Goal: Task Accomplishment & Management: Manage account settings

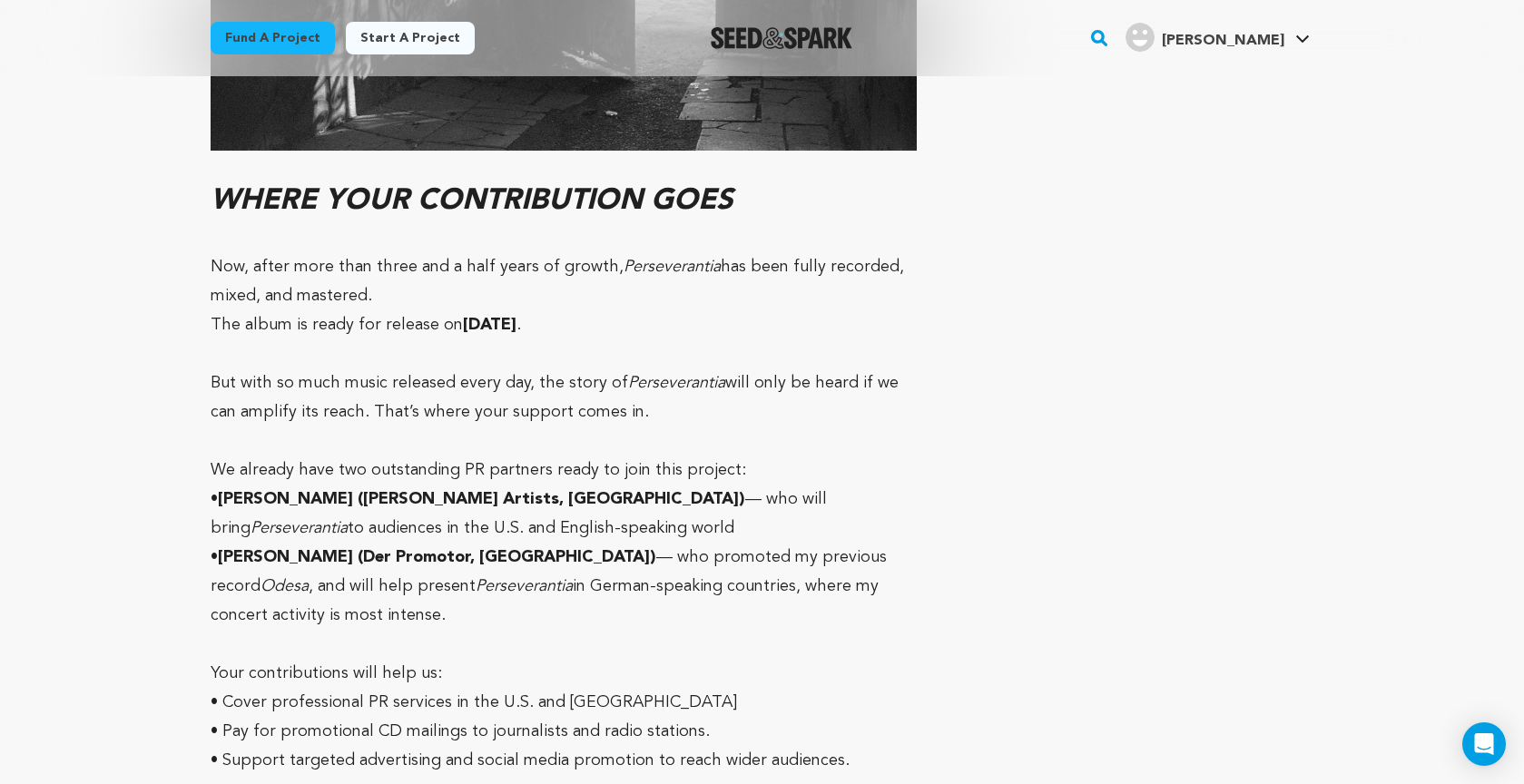
scroll to position [11427, 0]
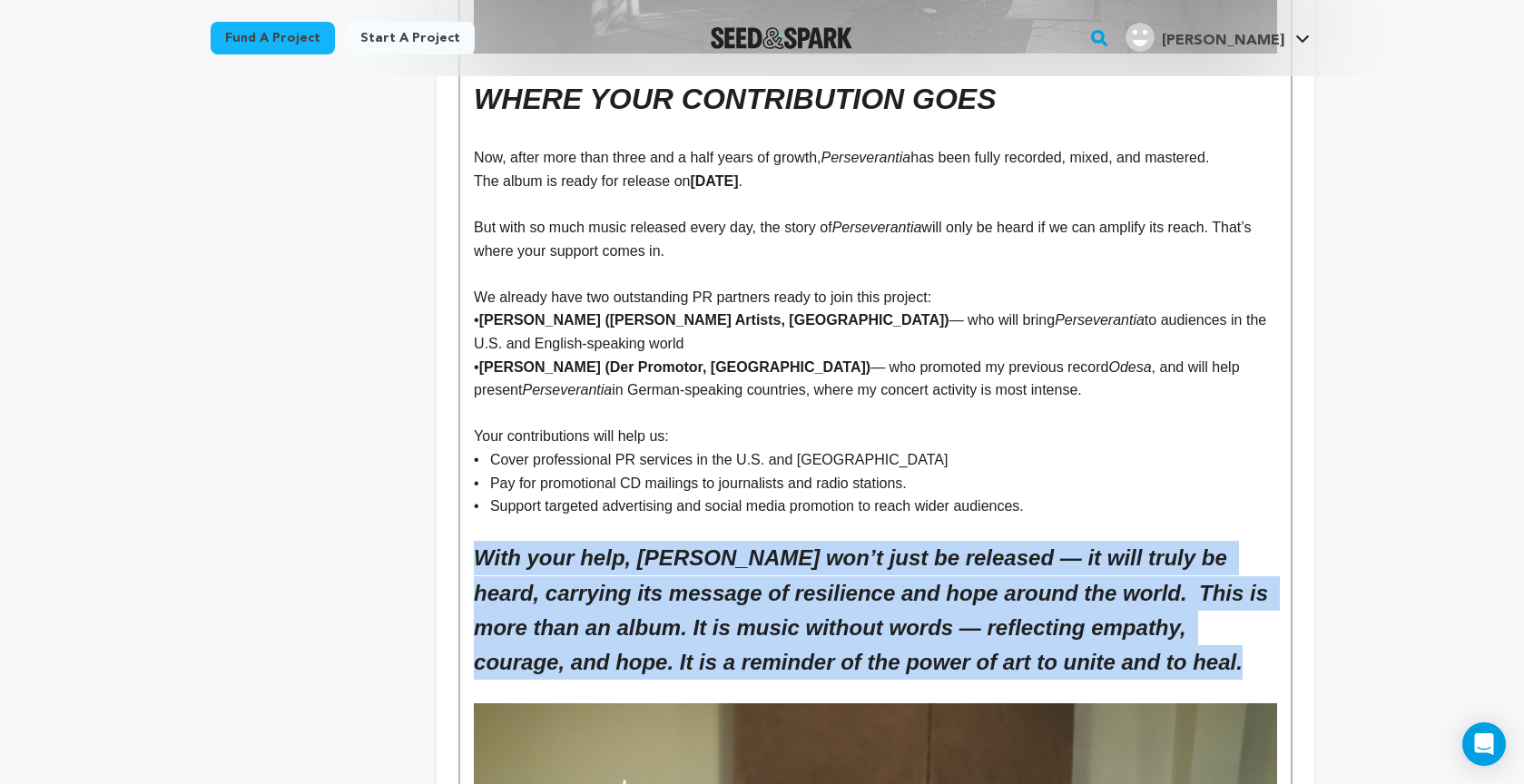
scroll to position [9841, 0]
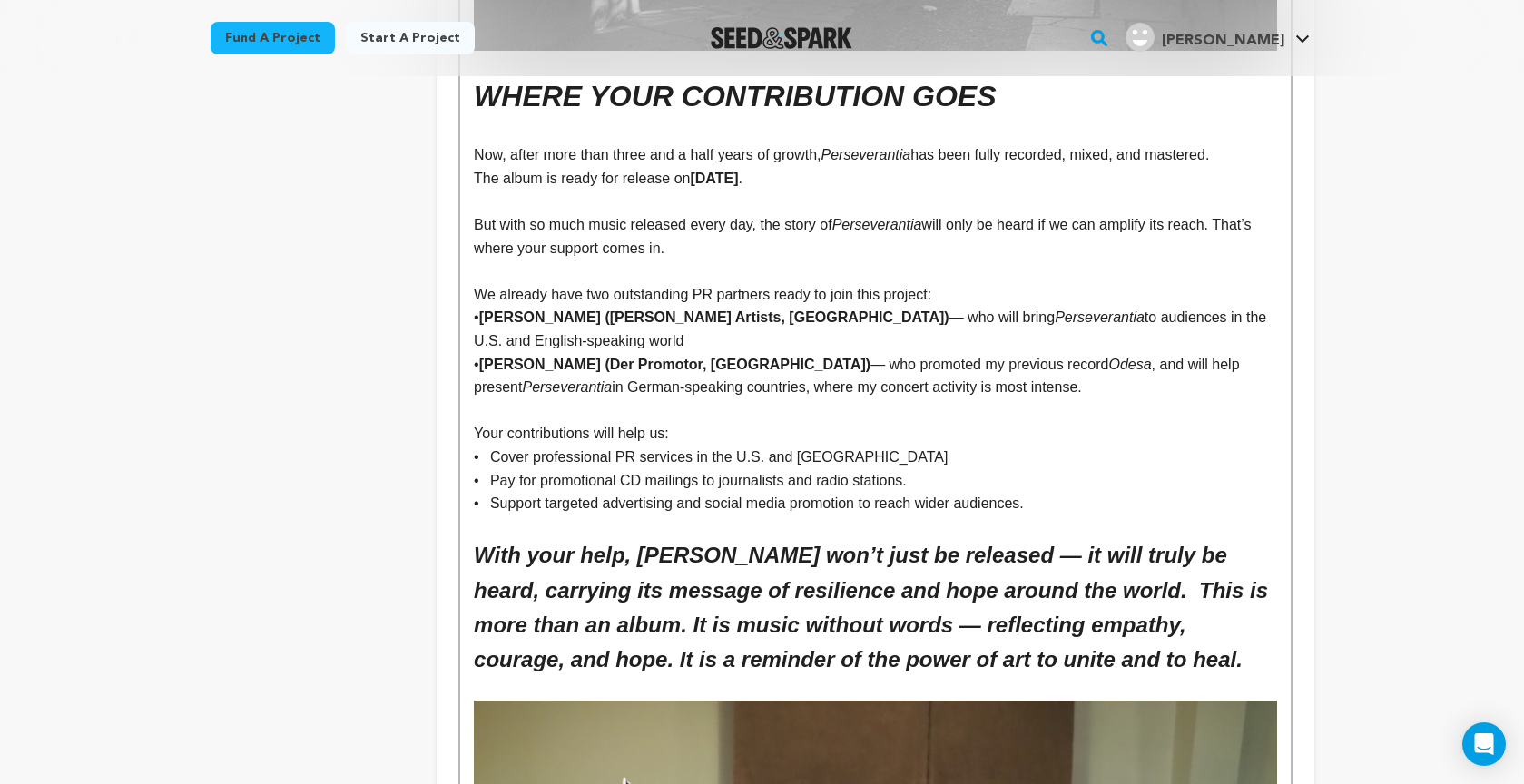
click at [1071, 492] on p "• Support targeted advertising and social media promotion to reach wider audien…" at bounding box center [875, 503] width 802 height 23
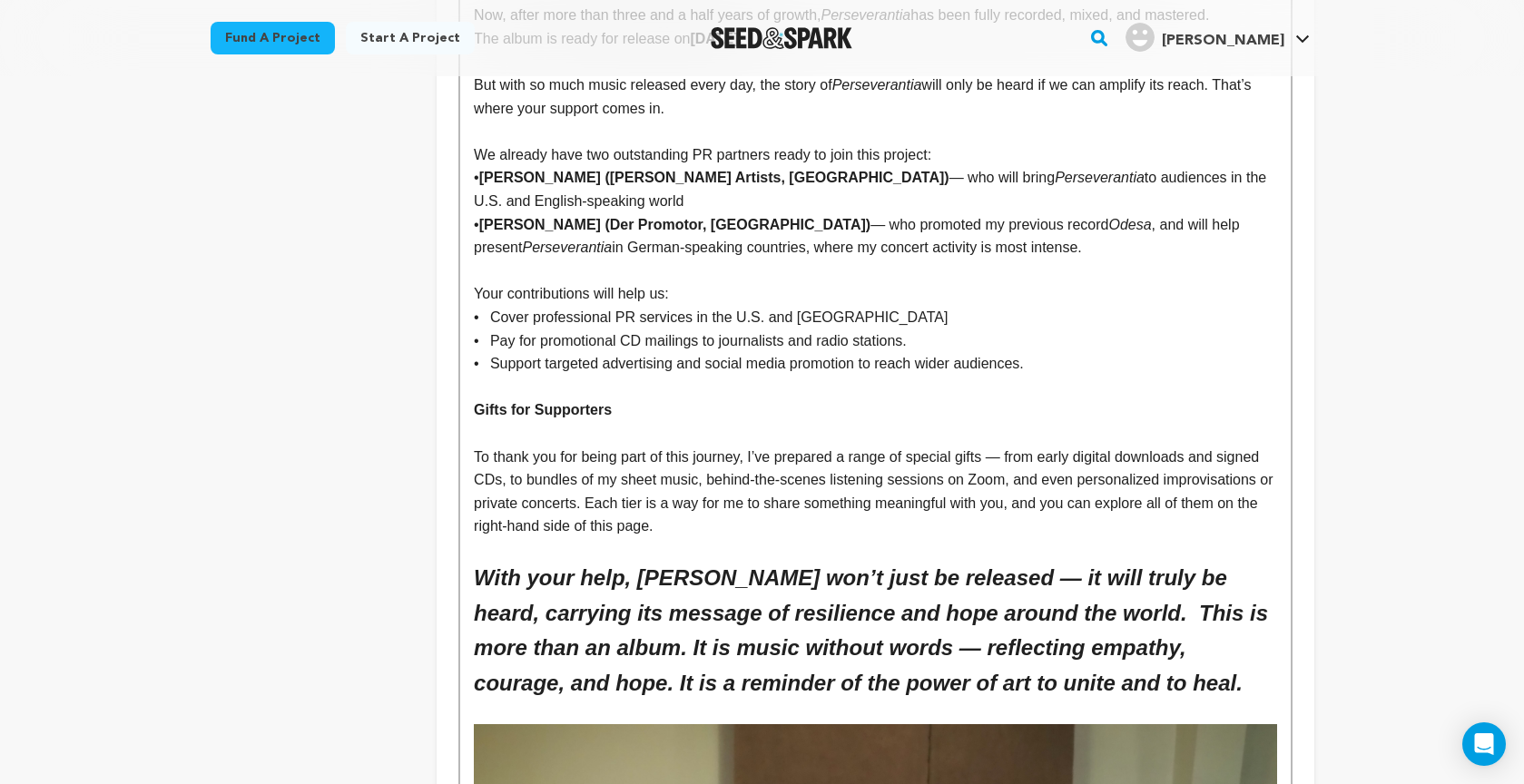
scroll to position [9981, 0]
drag, startPoint x: 613, startPoint y: 321, endPoint x: 445, endPoint y: 317, distance: 168.0
drag, startPoint x: 650, startPoint y: 318, endPoint x: 436, endPoint y: 314, distance: 214.0
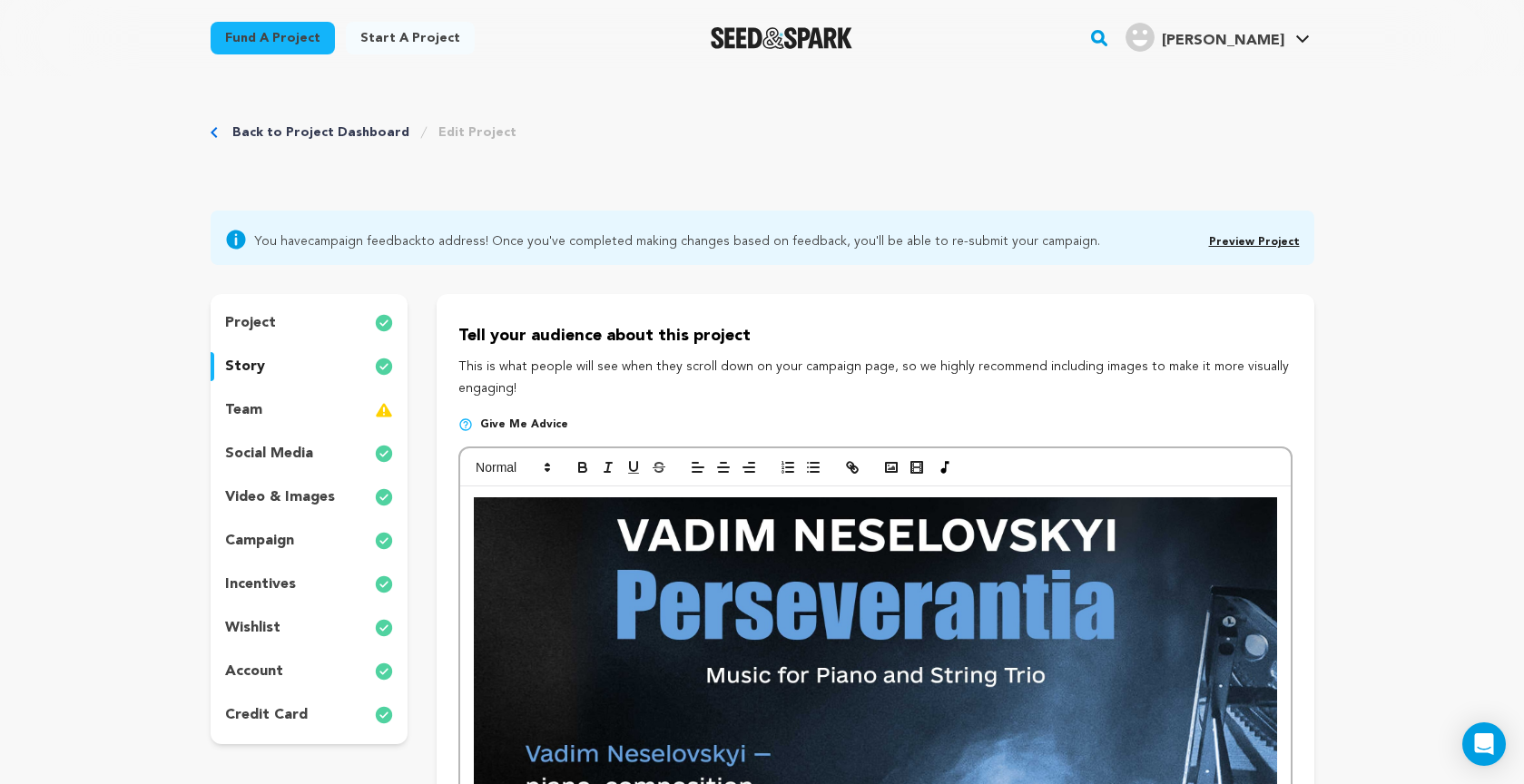
scroll to position [0, 0]
click at [607, 465] on icon "button" at bounding box center [607, 466] width 16 height 16
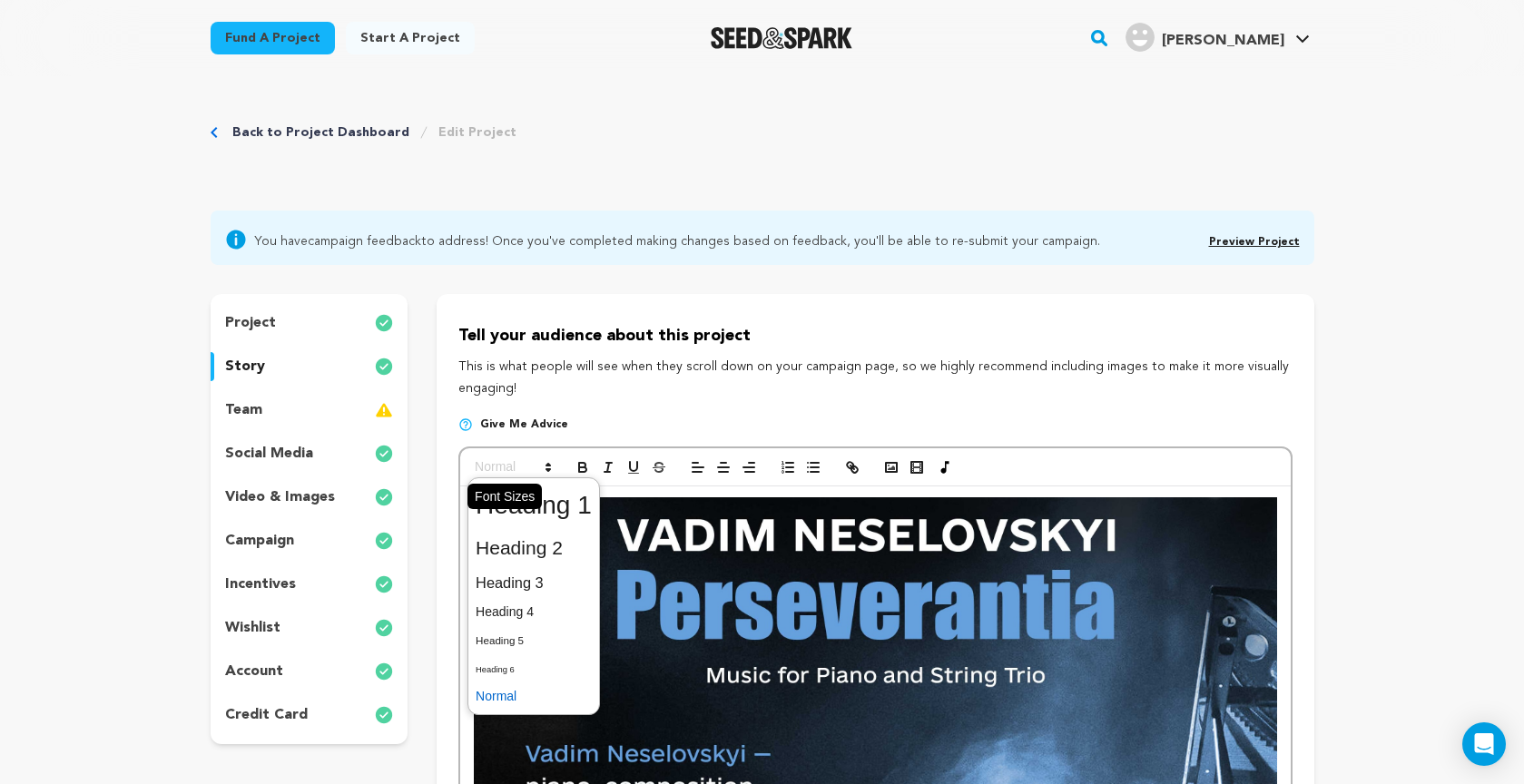
click at [542, 464] on icon at bounding box center [547, 466] width 16 height 16
click at [572, 498] on span at bounding box center [534, 505] width 116 height 47
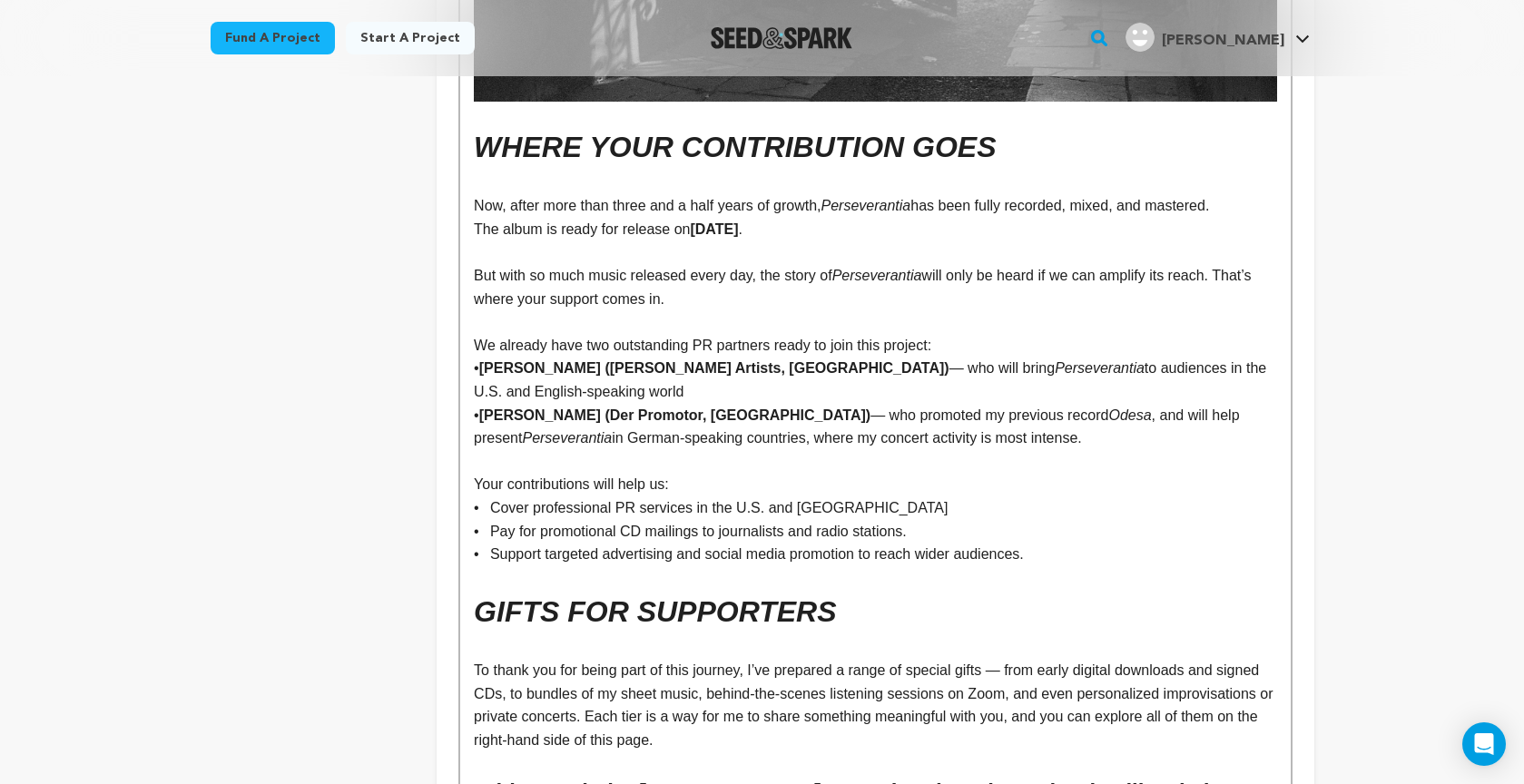
scroll to position [9800, 0]
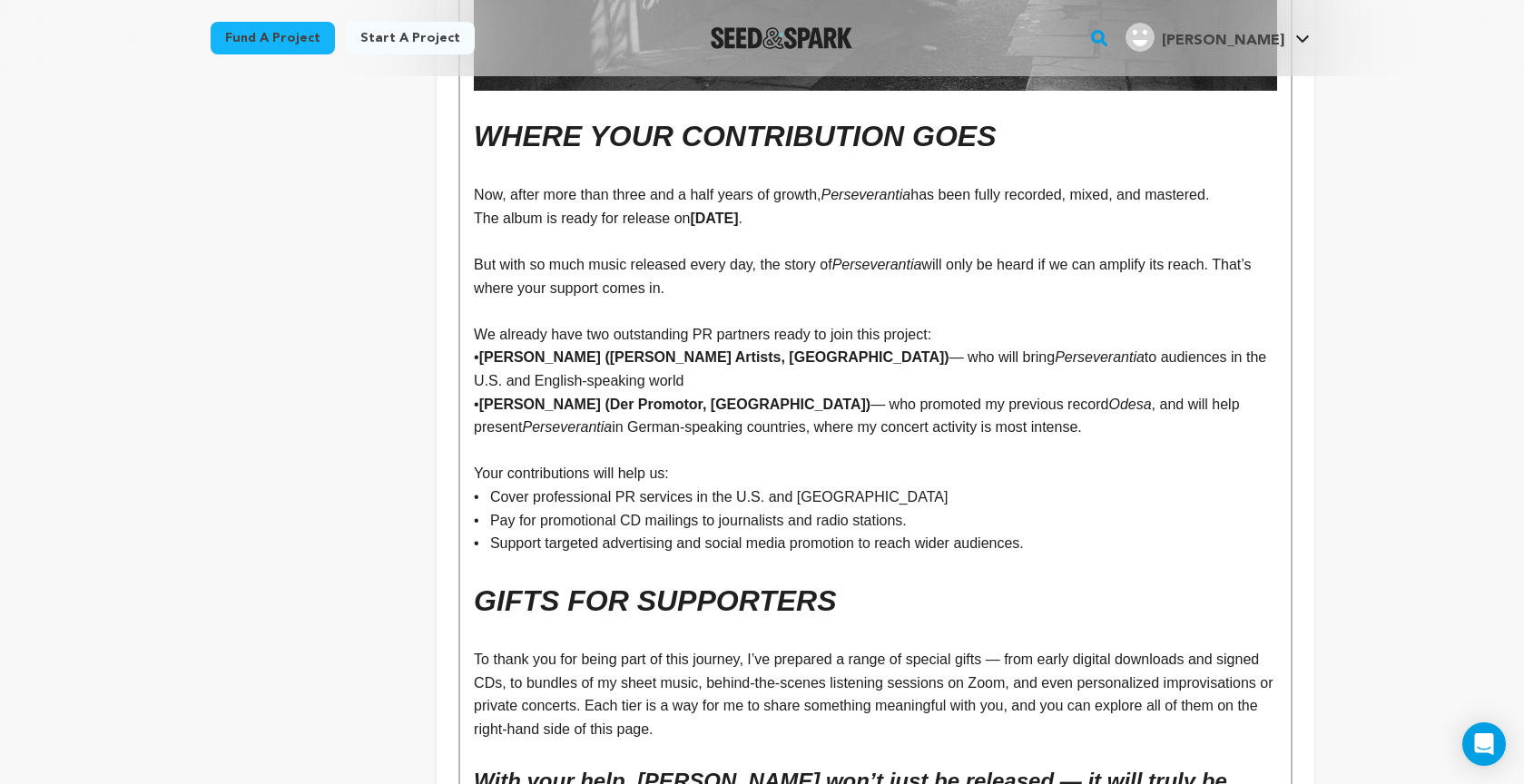
click at [859, 578] on h1 "GIFTS FOR SUPPORTERS" at bounding box center [875, 600] width 802 height 46
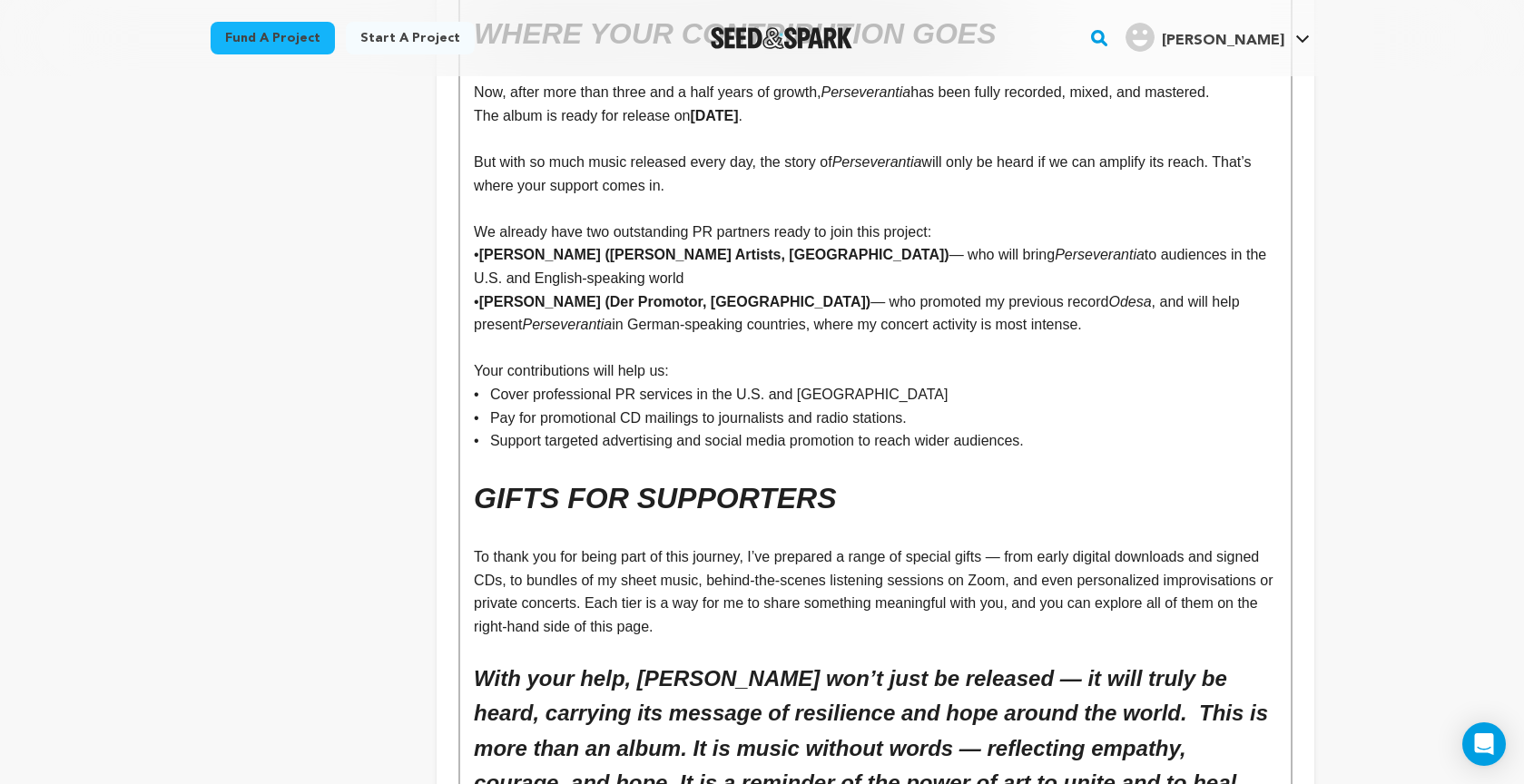
scroll to position [9940, 0]
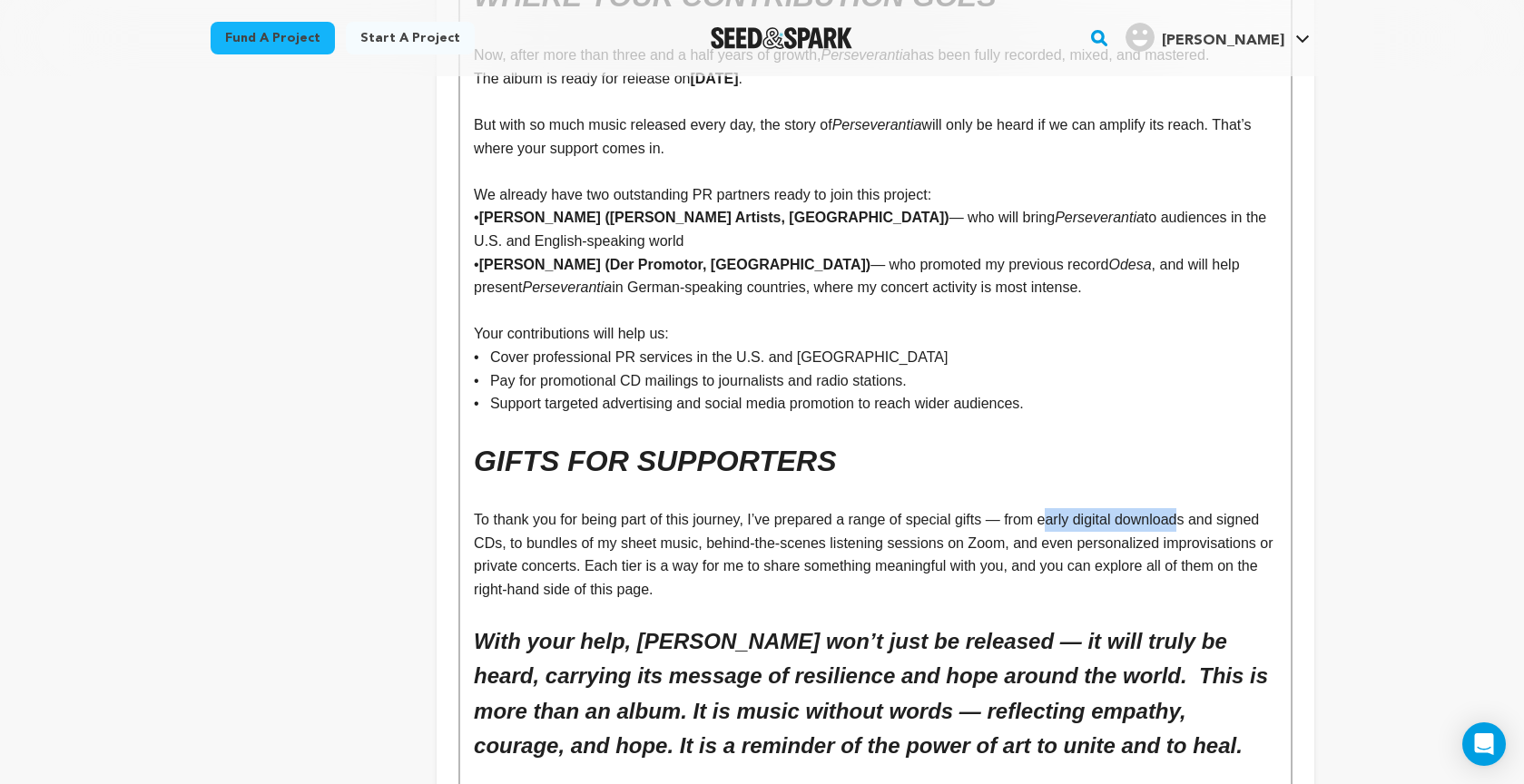
drag, startPoint x: 1065, startPoint y: 429, endPoint x: 1192, endPoint y: 424, distance: 127.1
click at [1192, 508] on p "To thank you for being part of this journey, I’ve prepared a range of special g…" at bounding box center [875, 554] width 802 height 93
click at [1198, 508] on p "To thank you for being part of this journey, I’ve prepared a range of special g…" at bounding box center [875, 554] width 802 height 93
drag, startPoint x: 1178, startPoint y: 428, endPoint x: 1049, endPoint y: 426, distance: 129.0
click at [1050, 508] on p "To thank you for being part of this journey, I’ve prepared a range of special g…" at bounding box center [875, 554] width 802 height 93
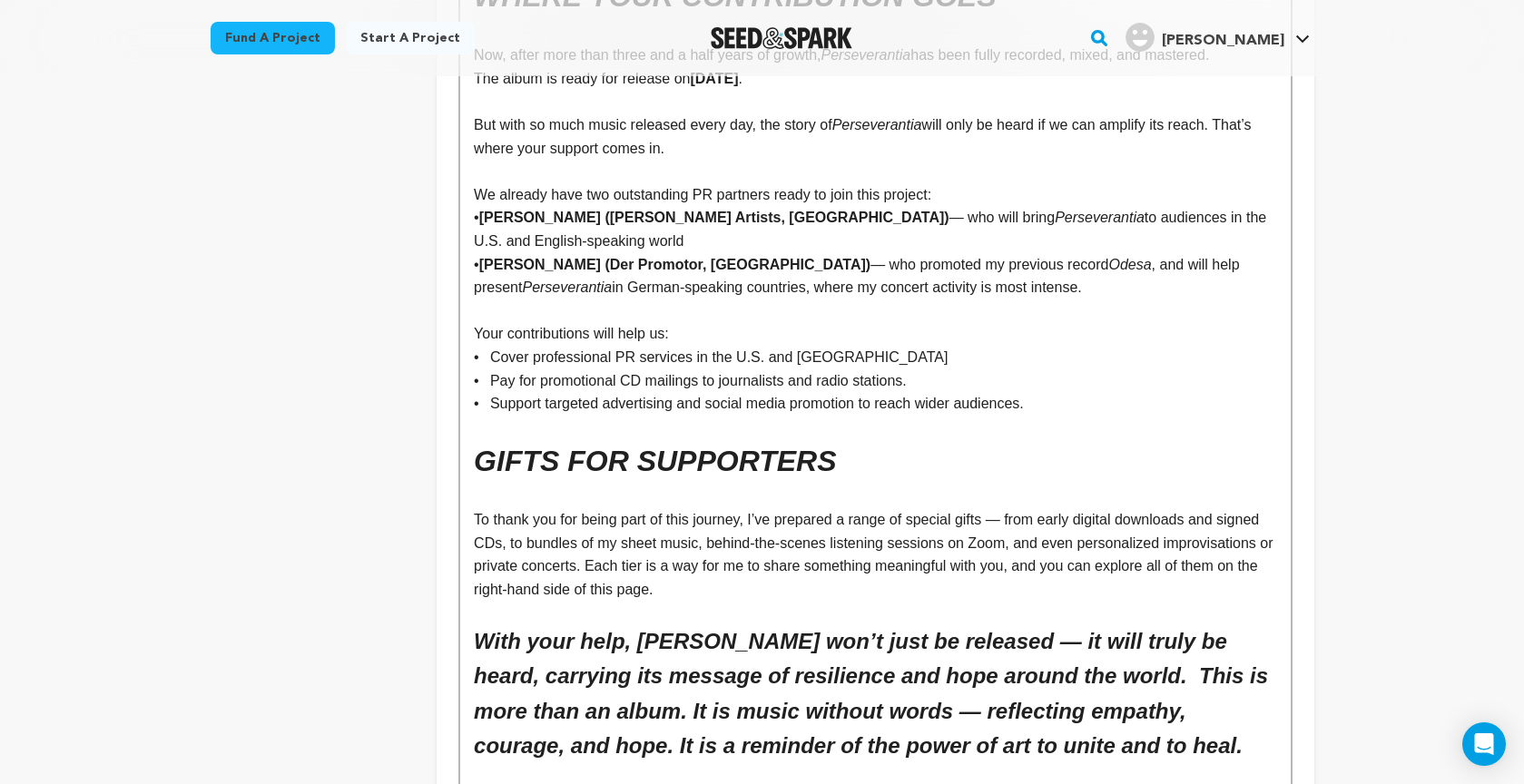
click at [942, 438] on h1 "GIFTS FOR SUPPORTERS" at bounding box center [875, 461] width 802 height 46
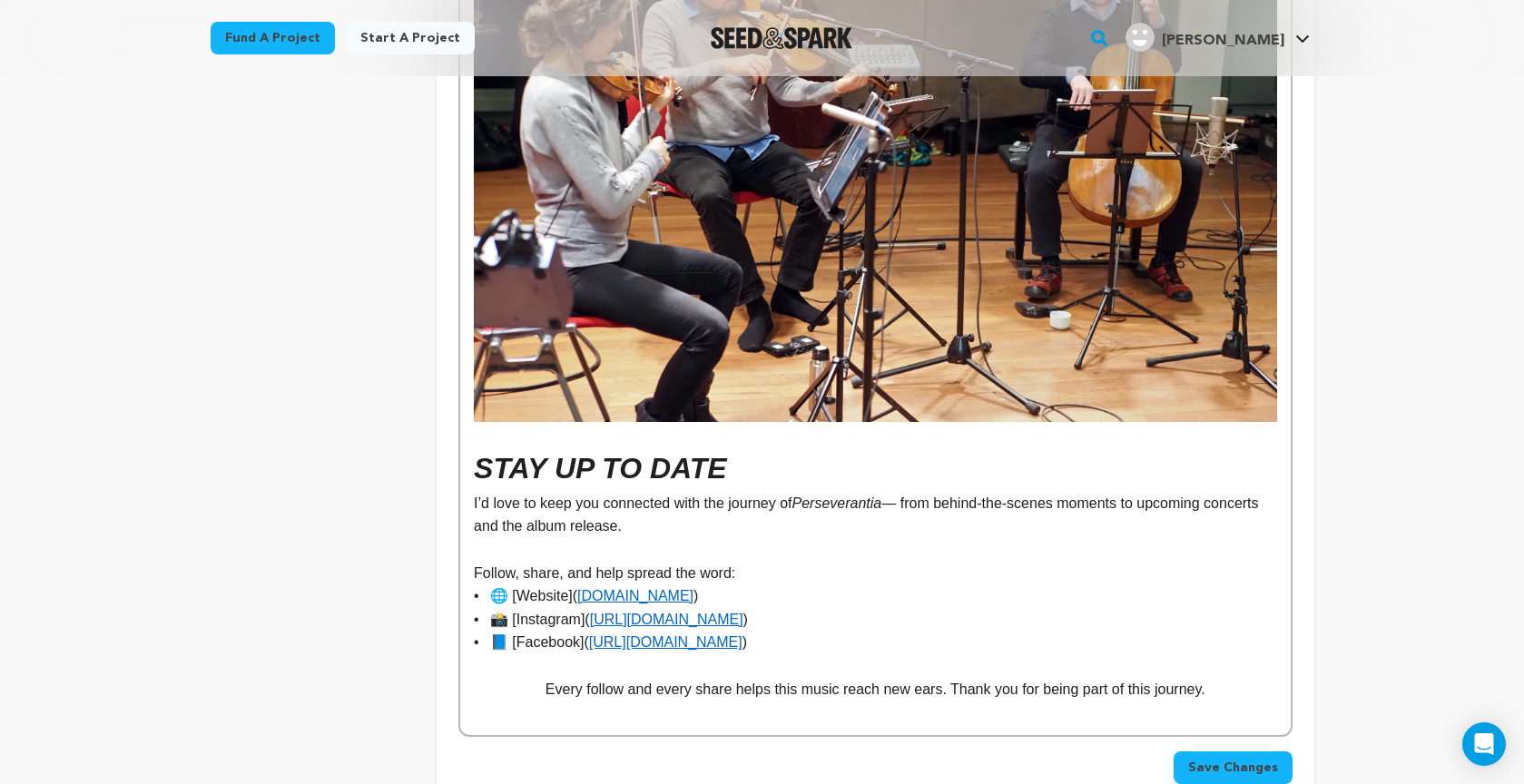
scroll to position [10900, 0]
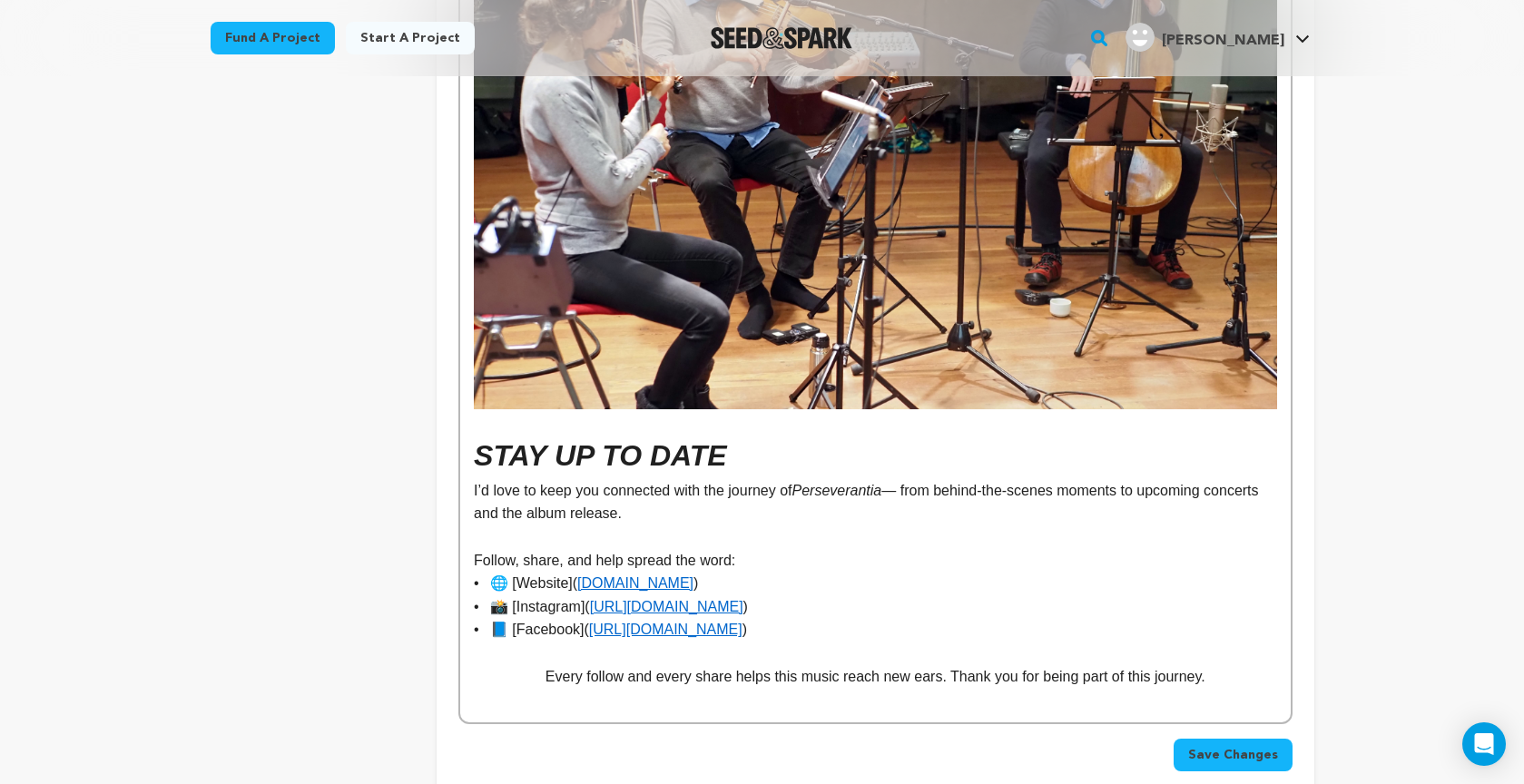
click at [1220, 746] on span "Save Changes" at bounding box center [1233, 754] width 90 height 18
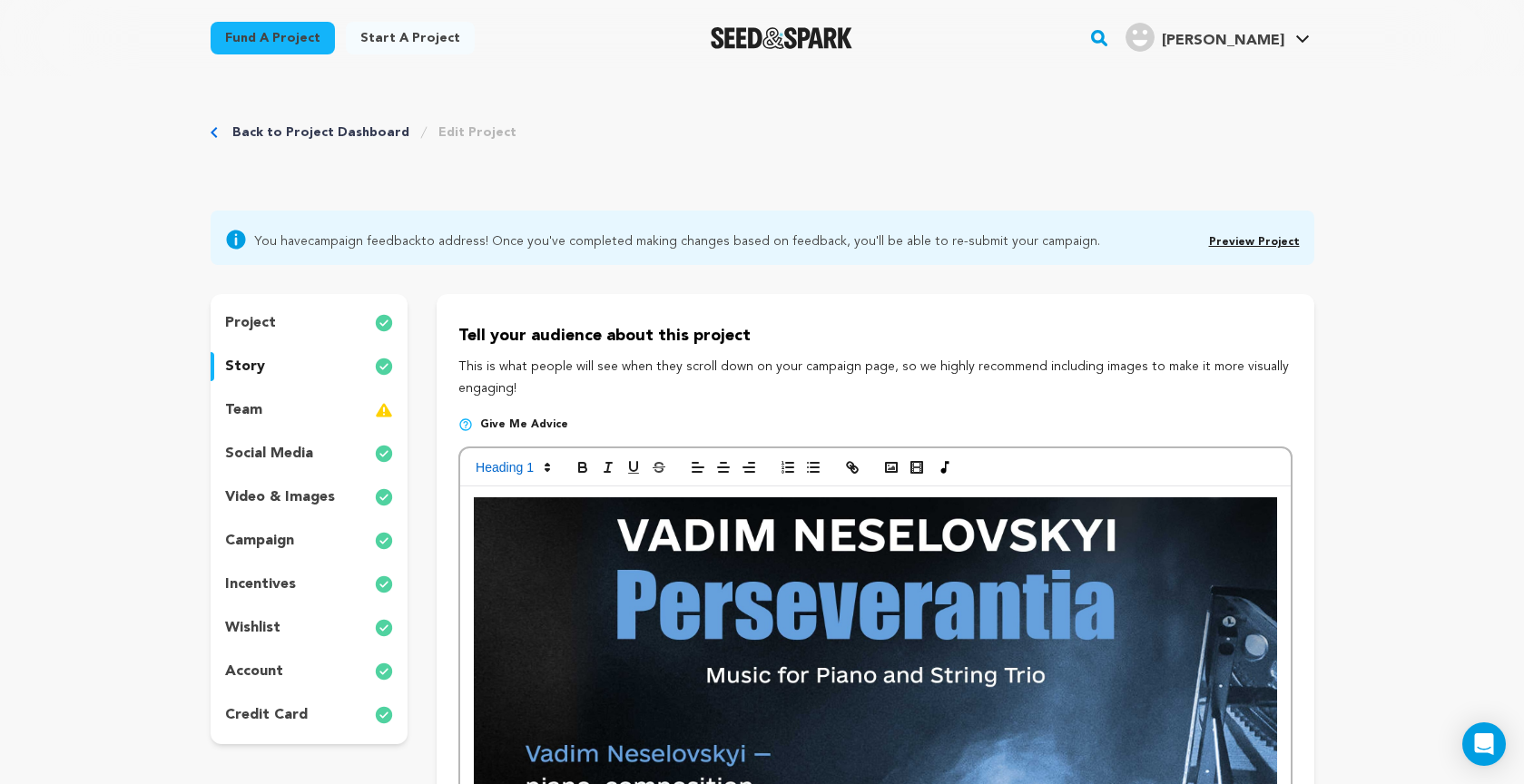
scroll to position [0, 0]
click at [1258, 243] on link "Preview Project" at bounding box center [1253, 243] width 91 height 11
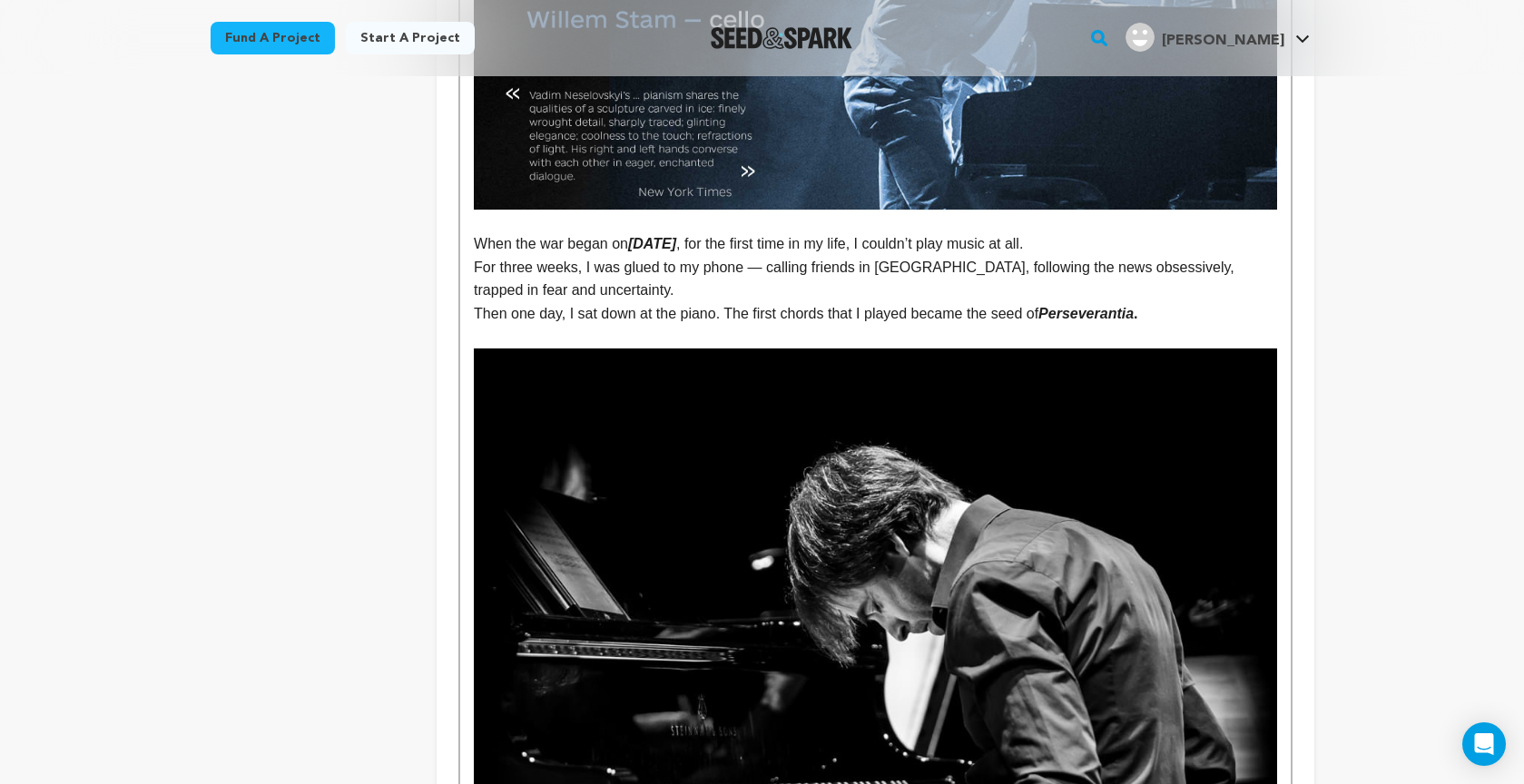
scroll to position [933, 0]
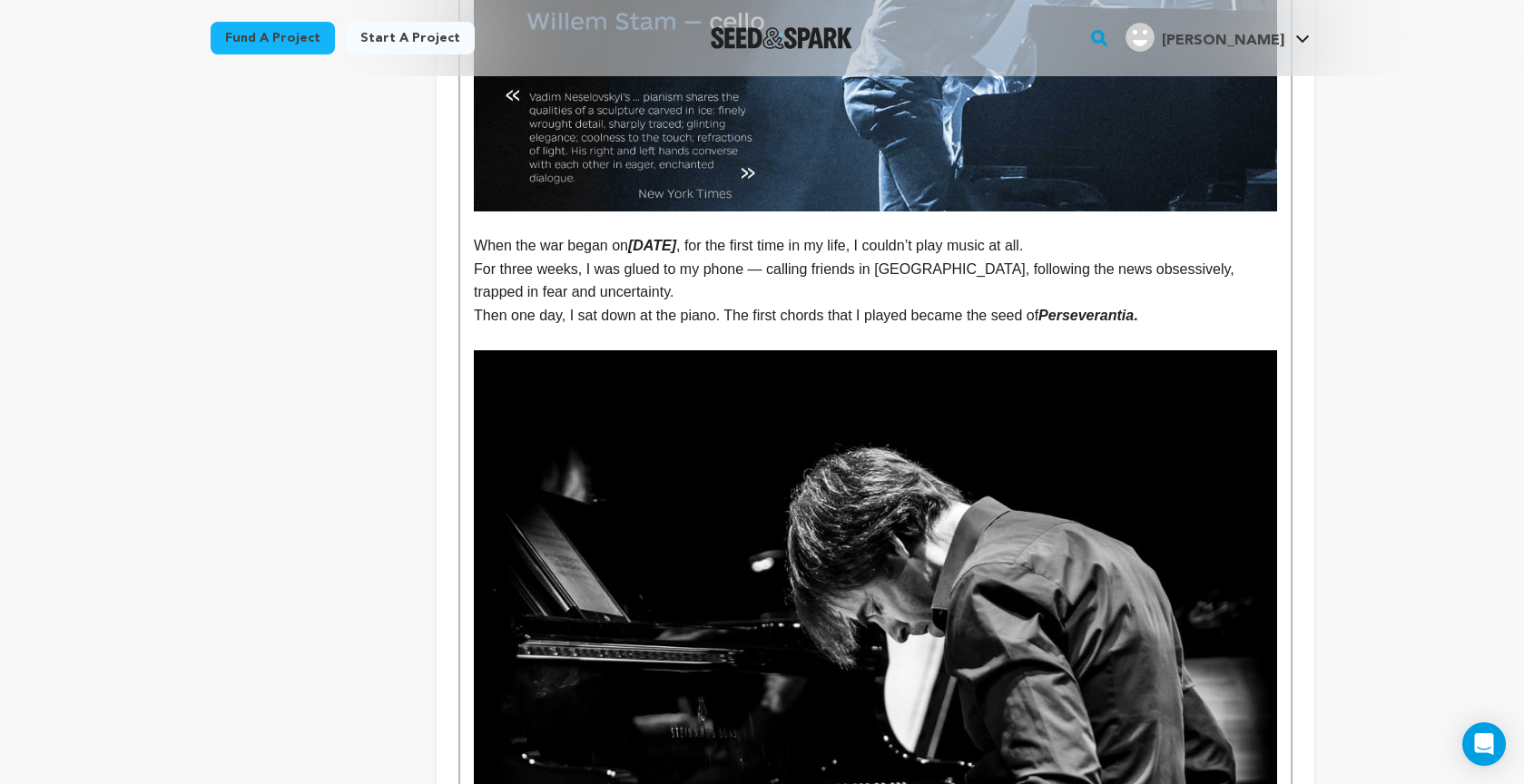
drag, startPoint x: 480, startPoint y: 240, endPoint x: 1170, endPoint y: 321, distance: 694.7
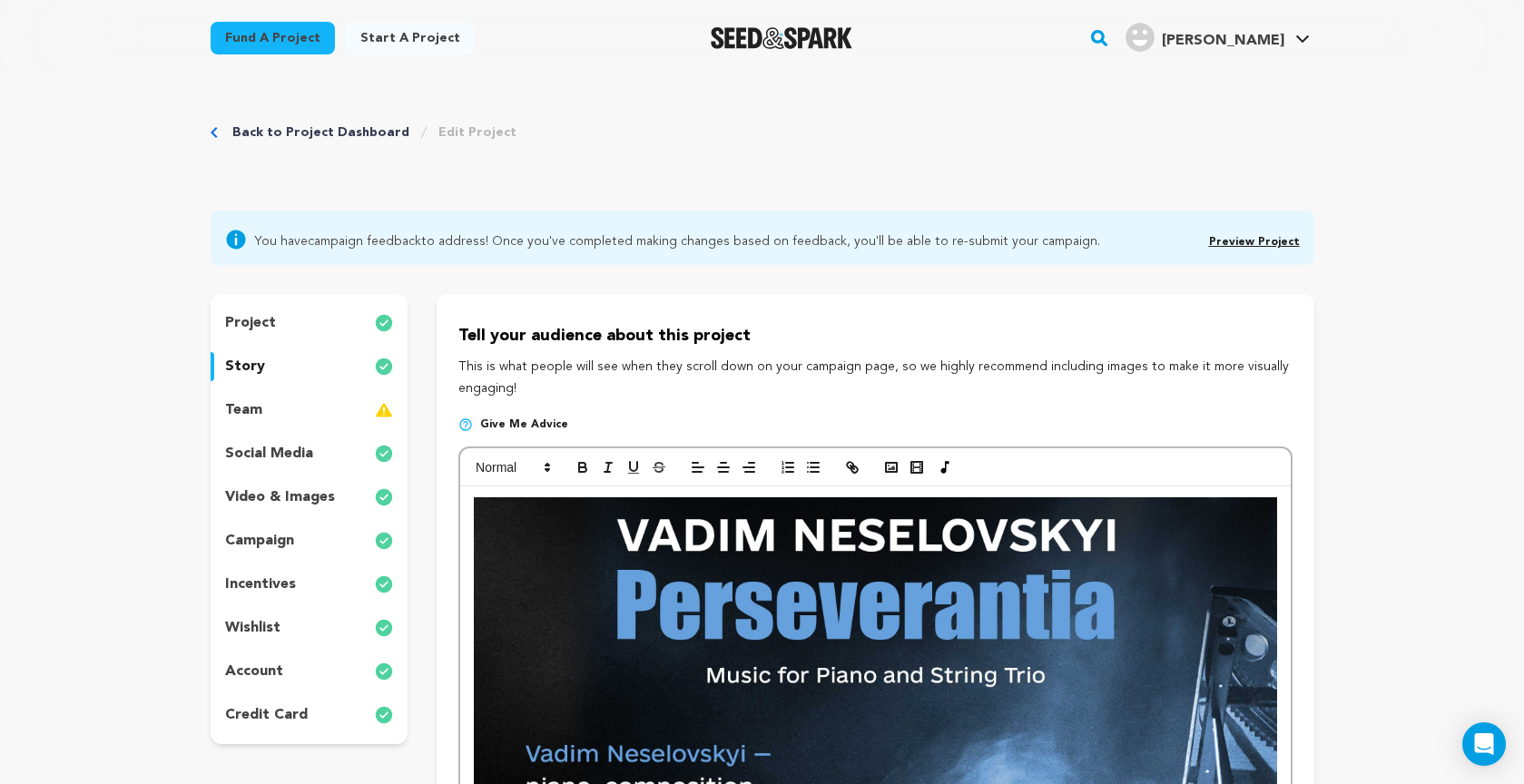
scroll to position [0, 0]
click at [694, 467] on icon "button" at bounding box center [697, 466] width 16 height 16
click at [720, 467] on line "button" at bounding box center [723, 467] width 11 height 0
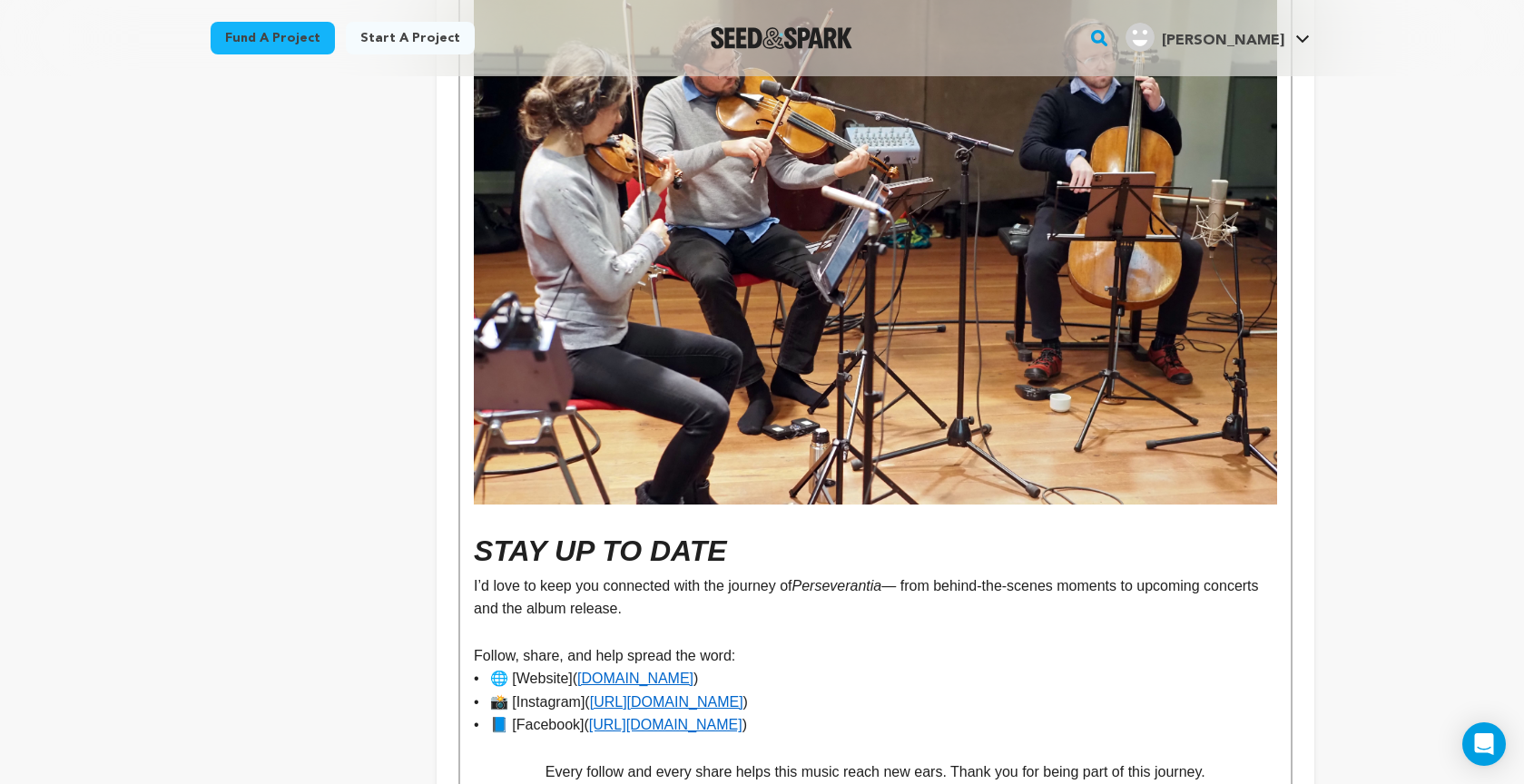
scroll to position [10812, 0]
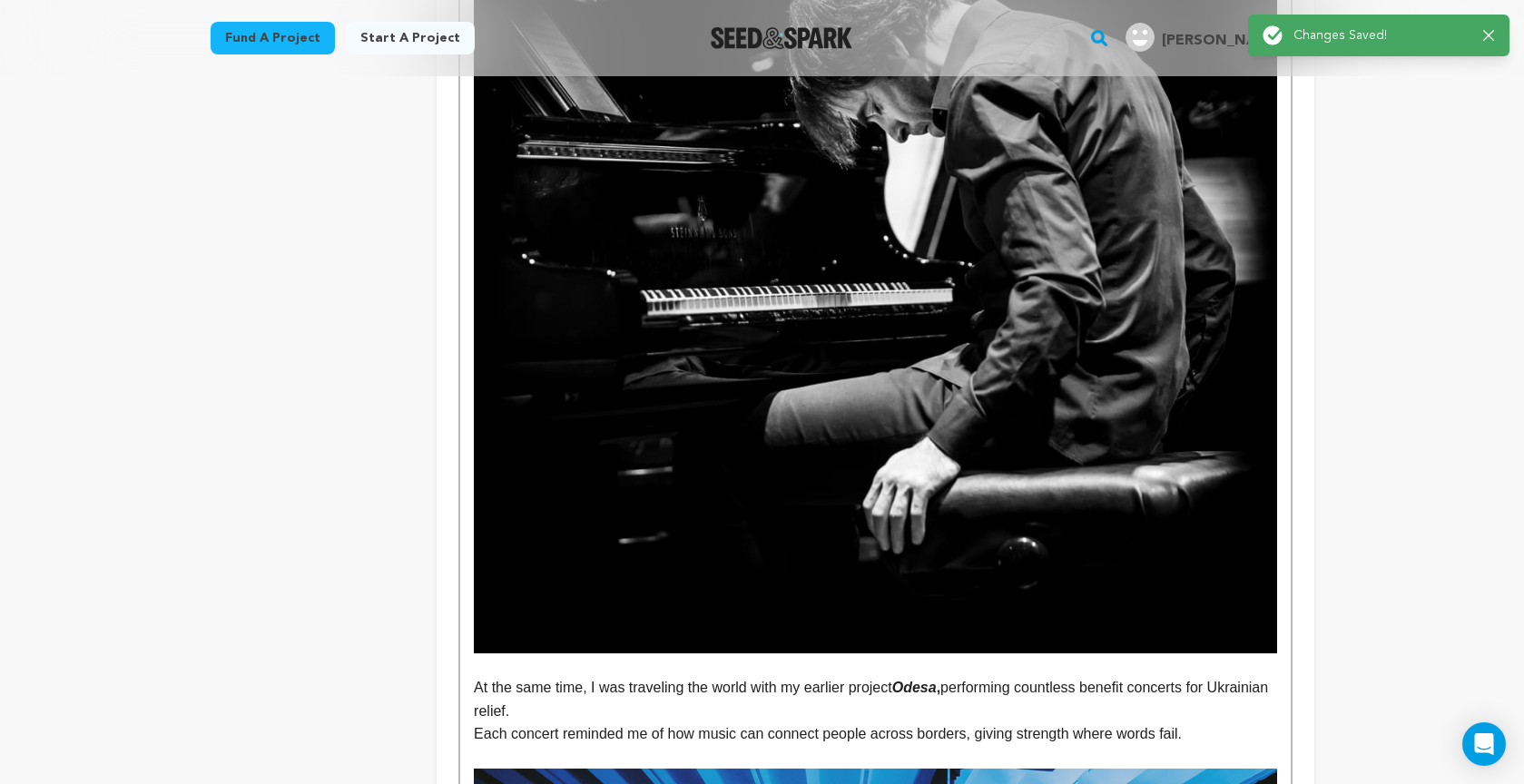
scroll to position [0, 0]
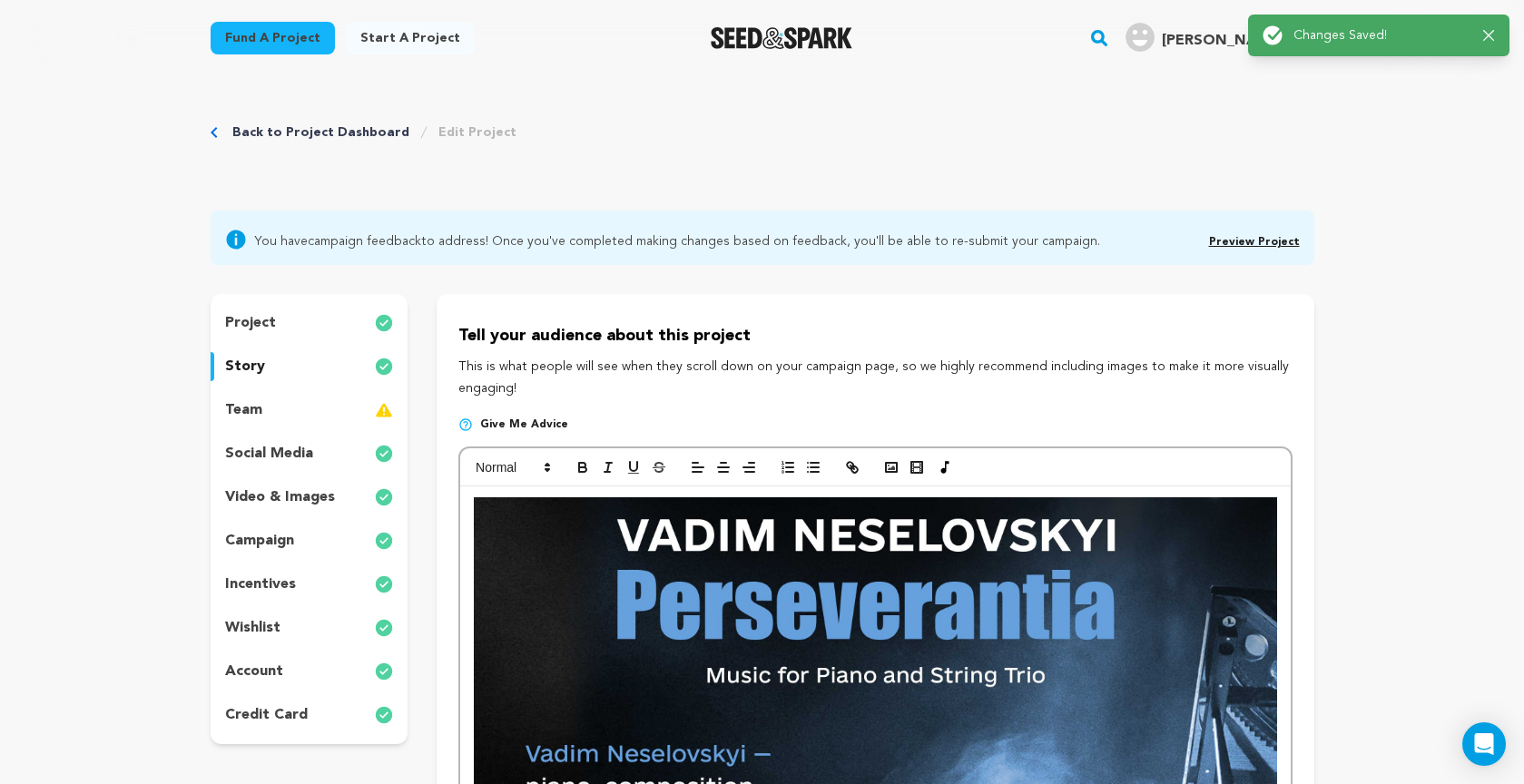
click at [1263, 246] on link "Preview Project" at bounding box center [1253, 243] width 91 height 11
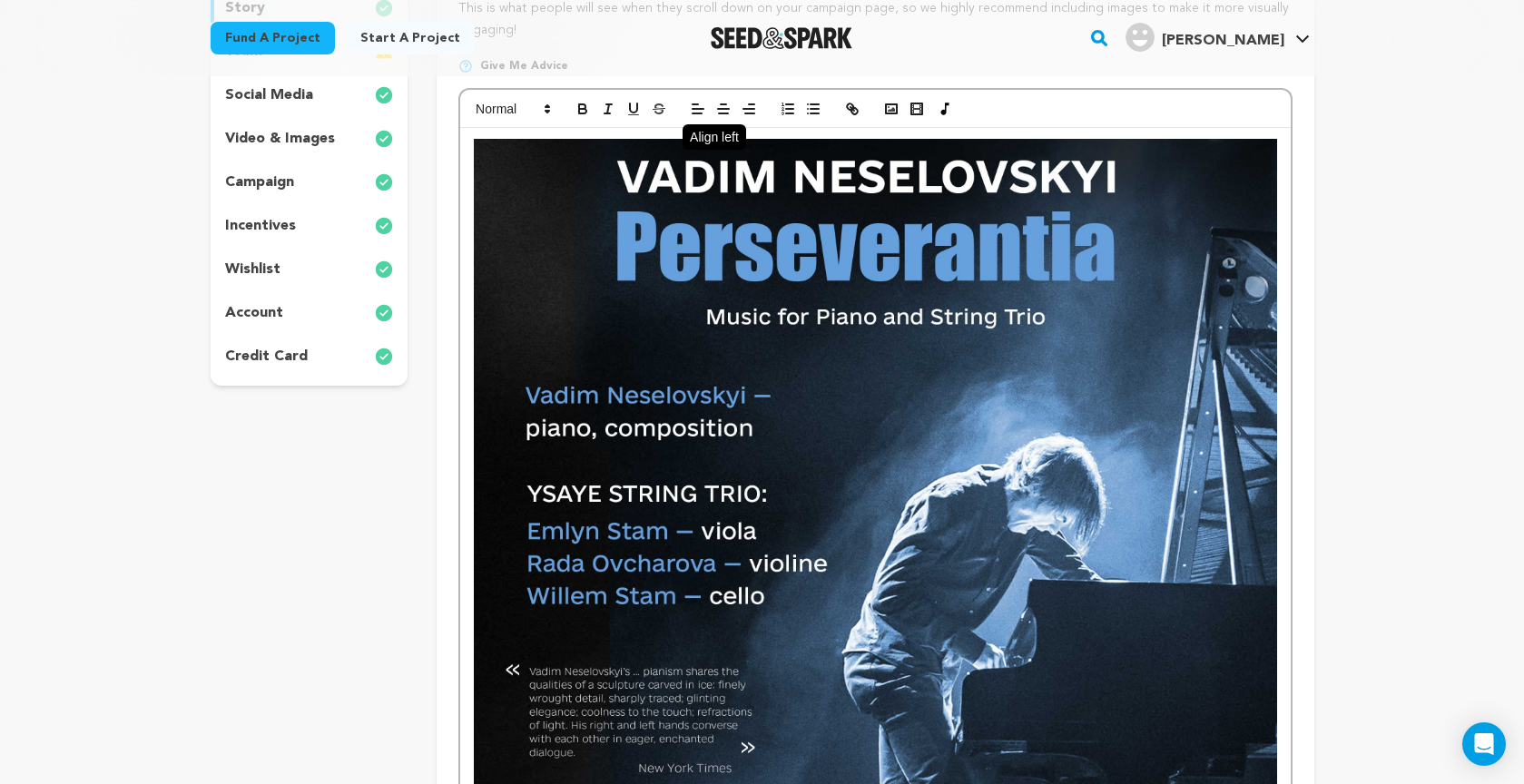
scroll to position [358, 0]
click at [696, 110] on line "button" at bounding box center [698, 110] width 11 height 0
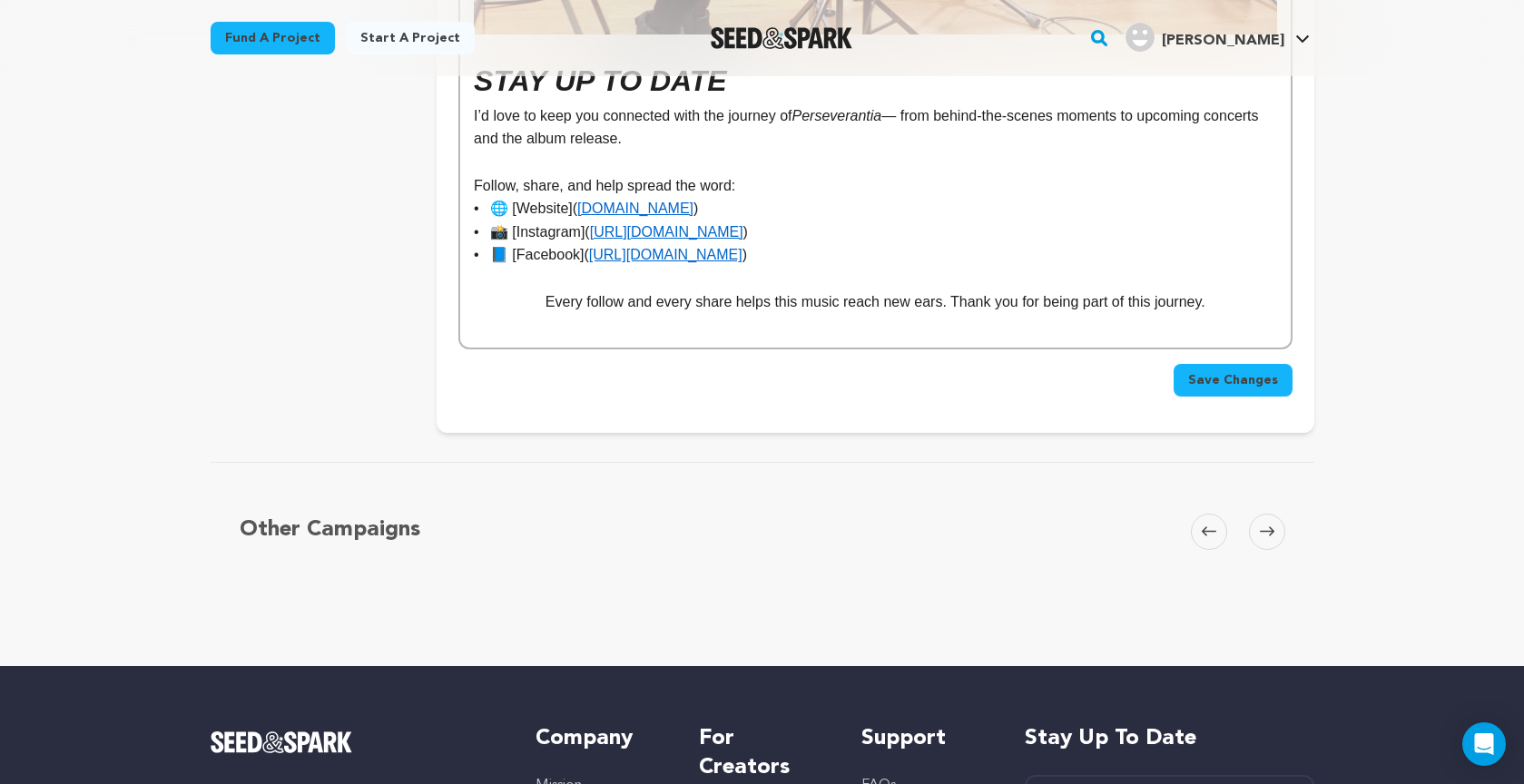
scroll to position [11275, 0]
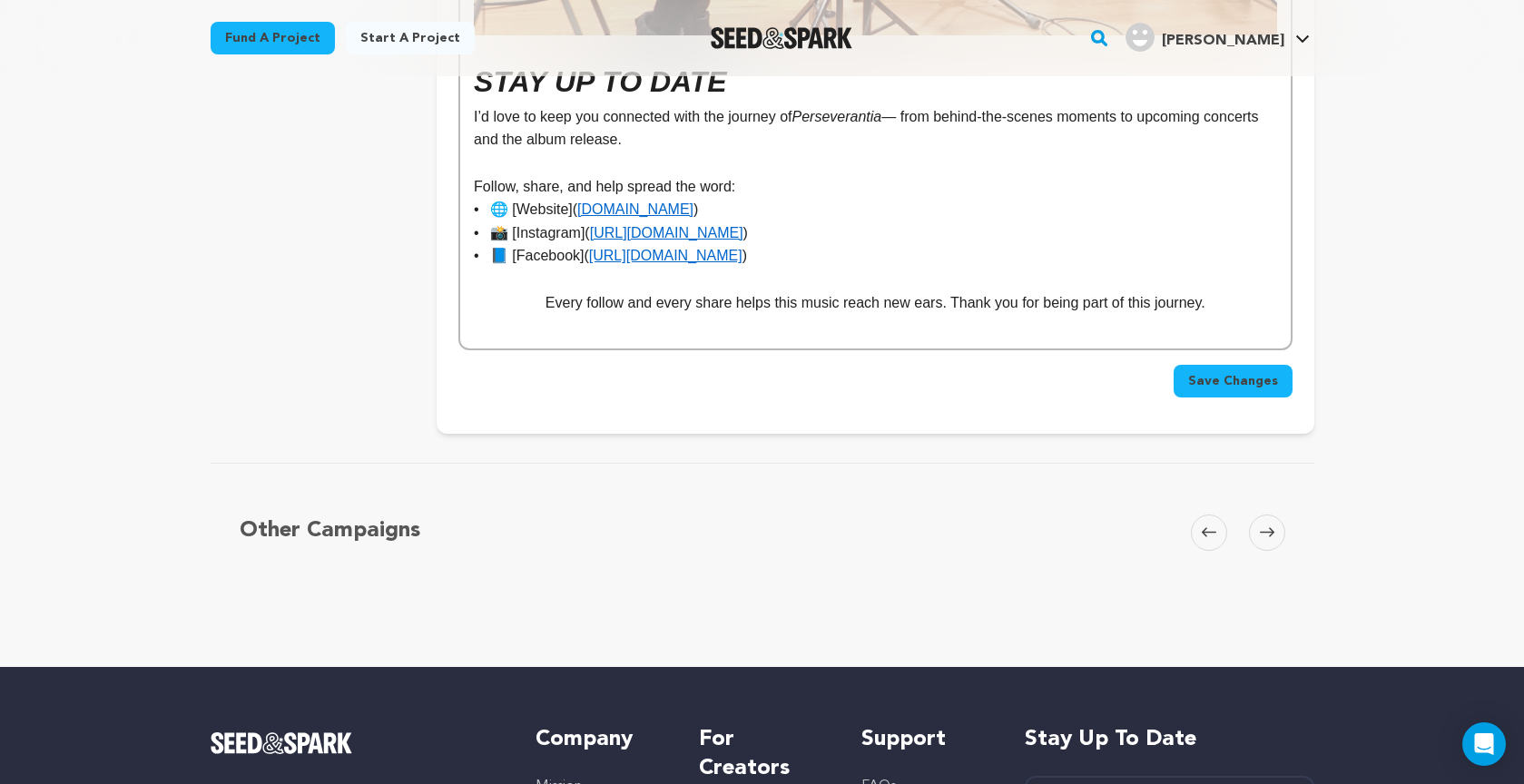
click at [1212, 372] on span "Save Changes" at bounding box center [1233, 380] width 90 height 18
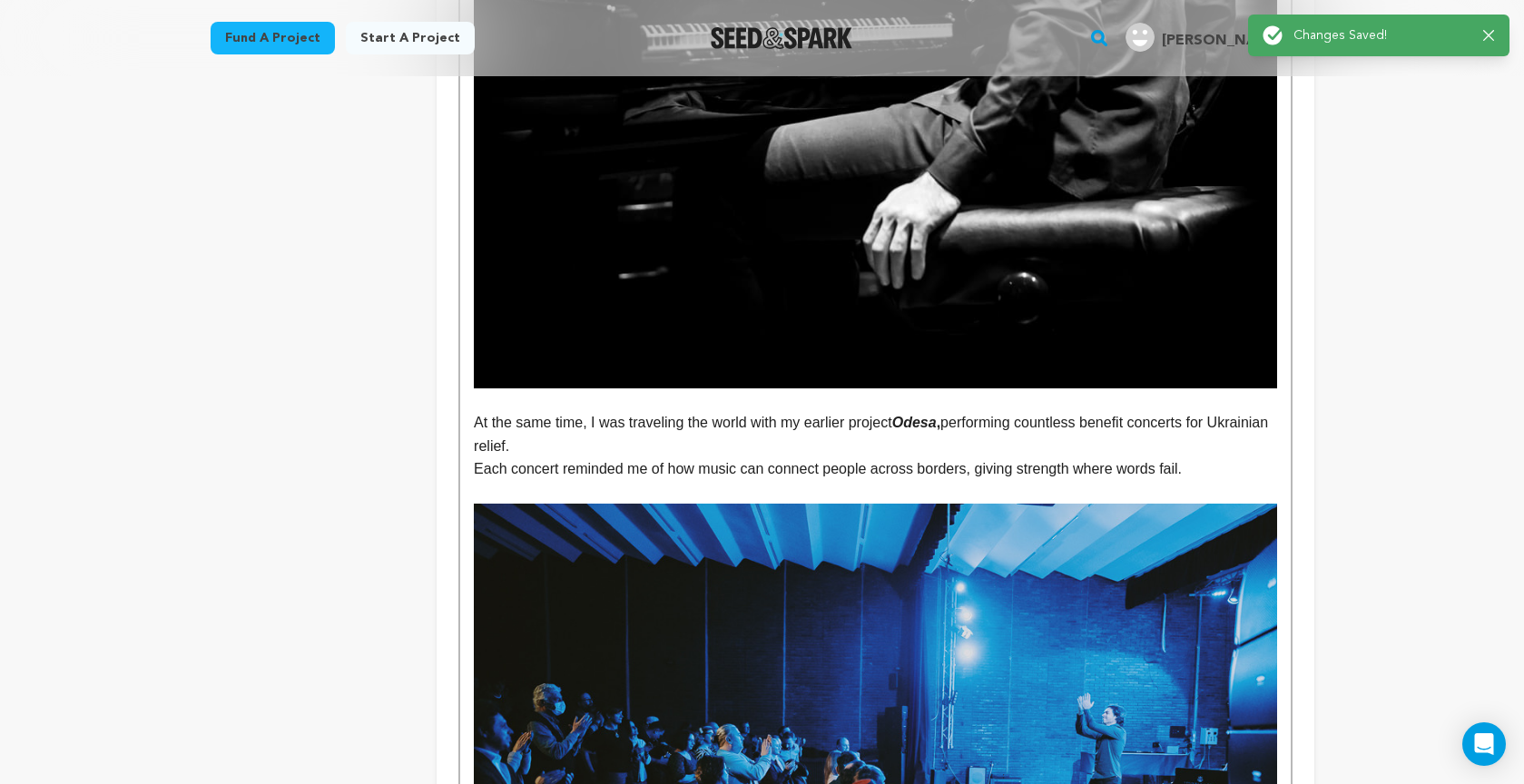
scroll to position [0, 0]
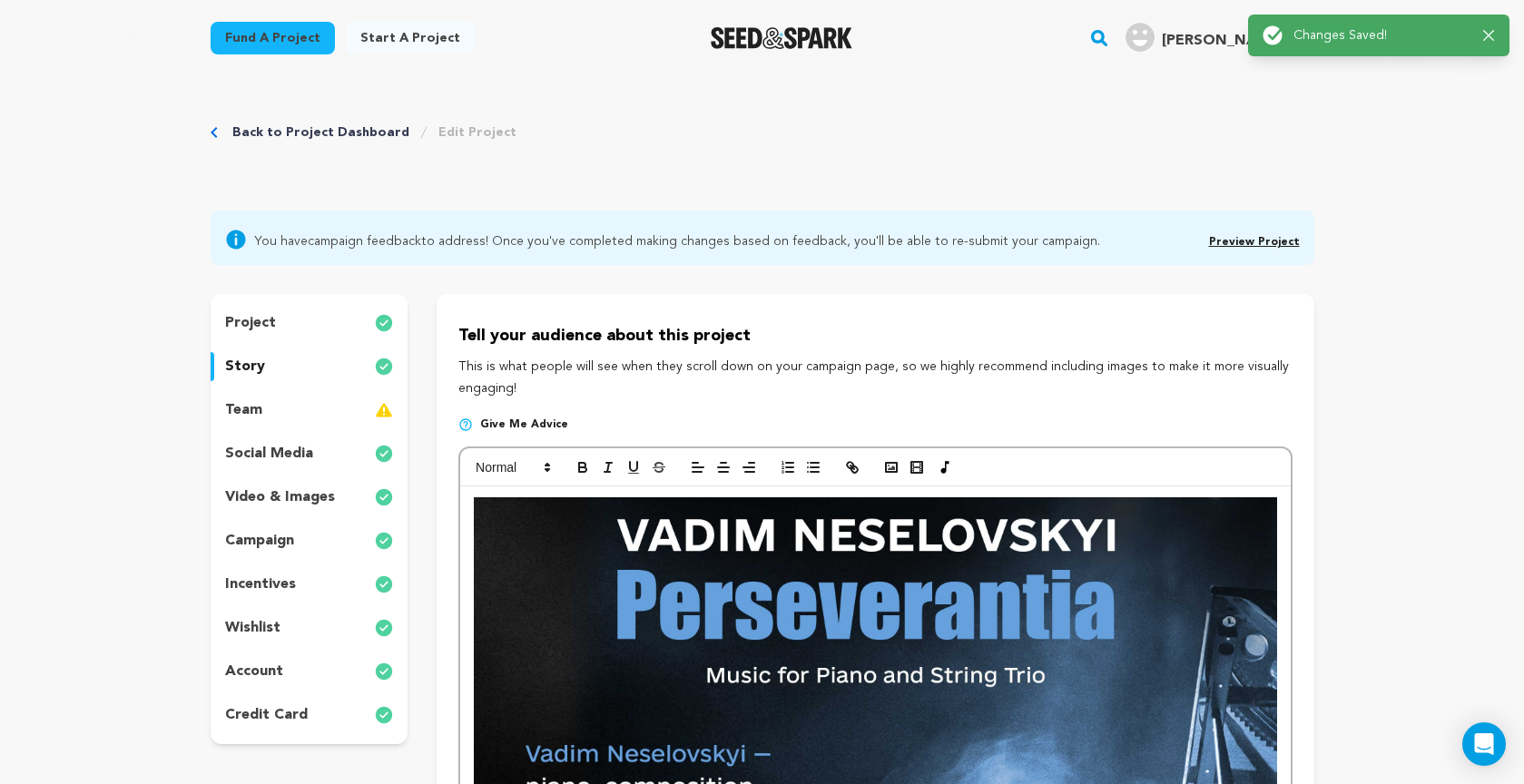
click at [1256, 241] on link "Preview Project" at bounding box center [1253, 243] width 91 height 11
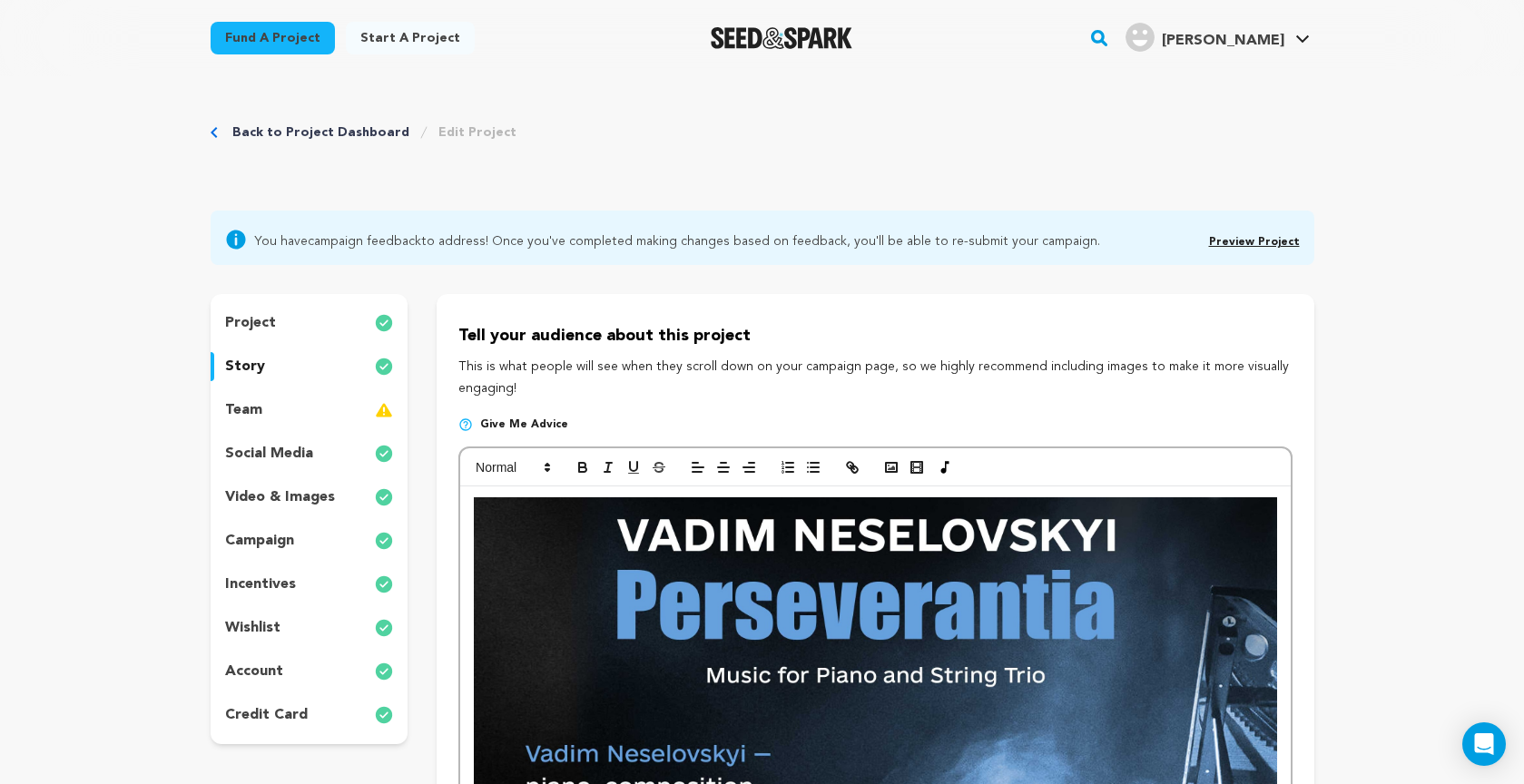
click at [259, 323] on p "project" at bounding box center [250, 322] width 51 height 22
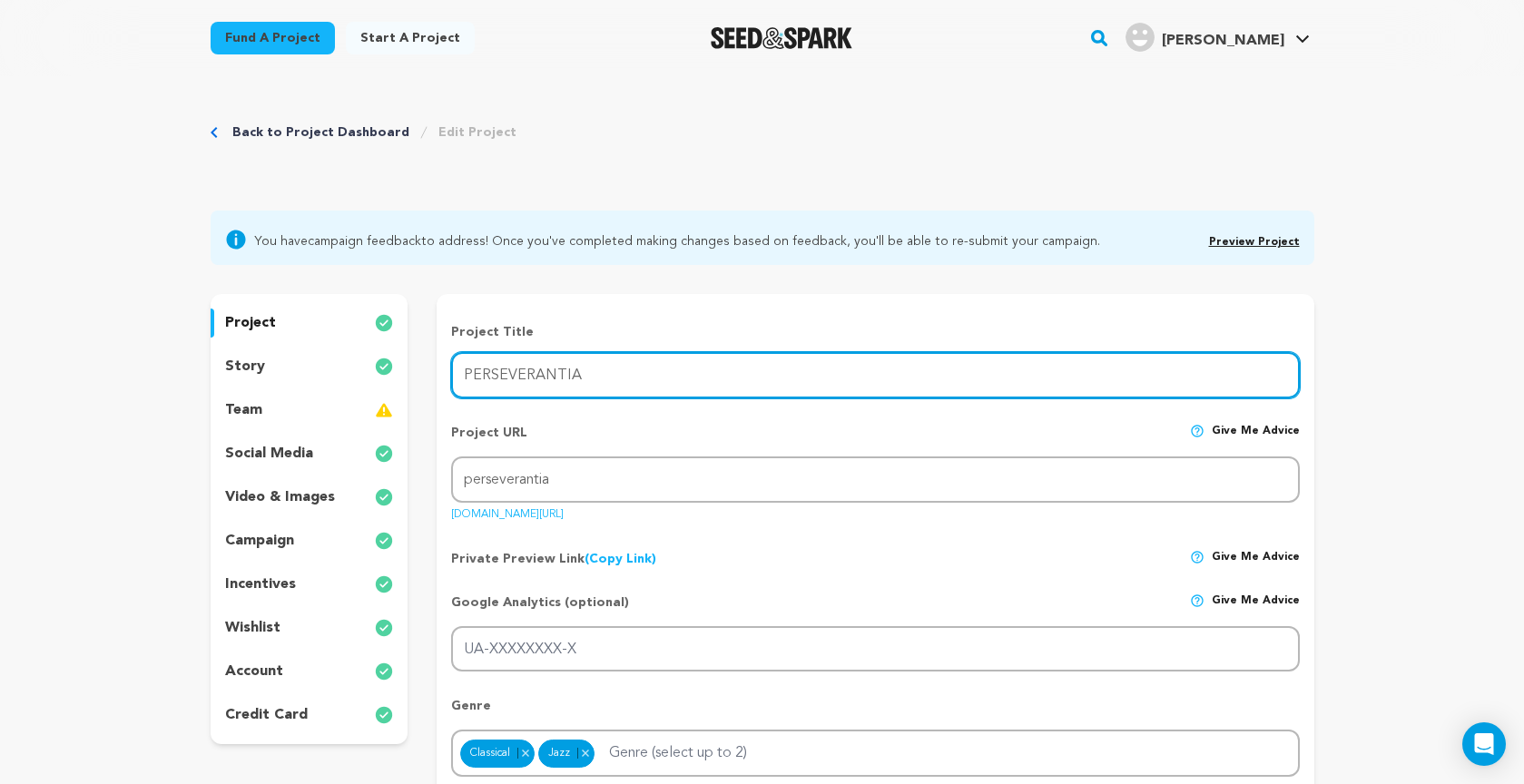
drag, startPoint x: 590, startPoint y: 376, endPoint x: 451, endPoint y: 369, distance: 139.2
click at [451, 369] on input "PERSEVERANTIA" at bounding box center [874, 375] width 848 height 46
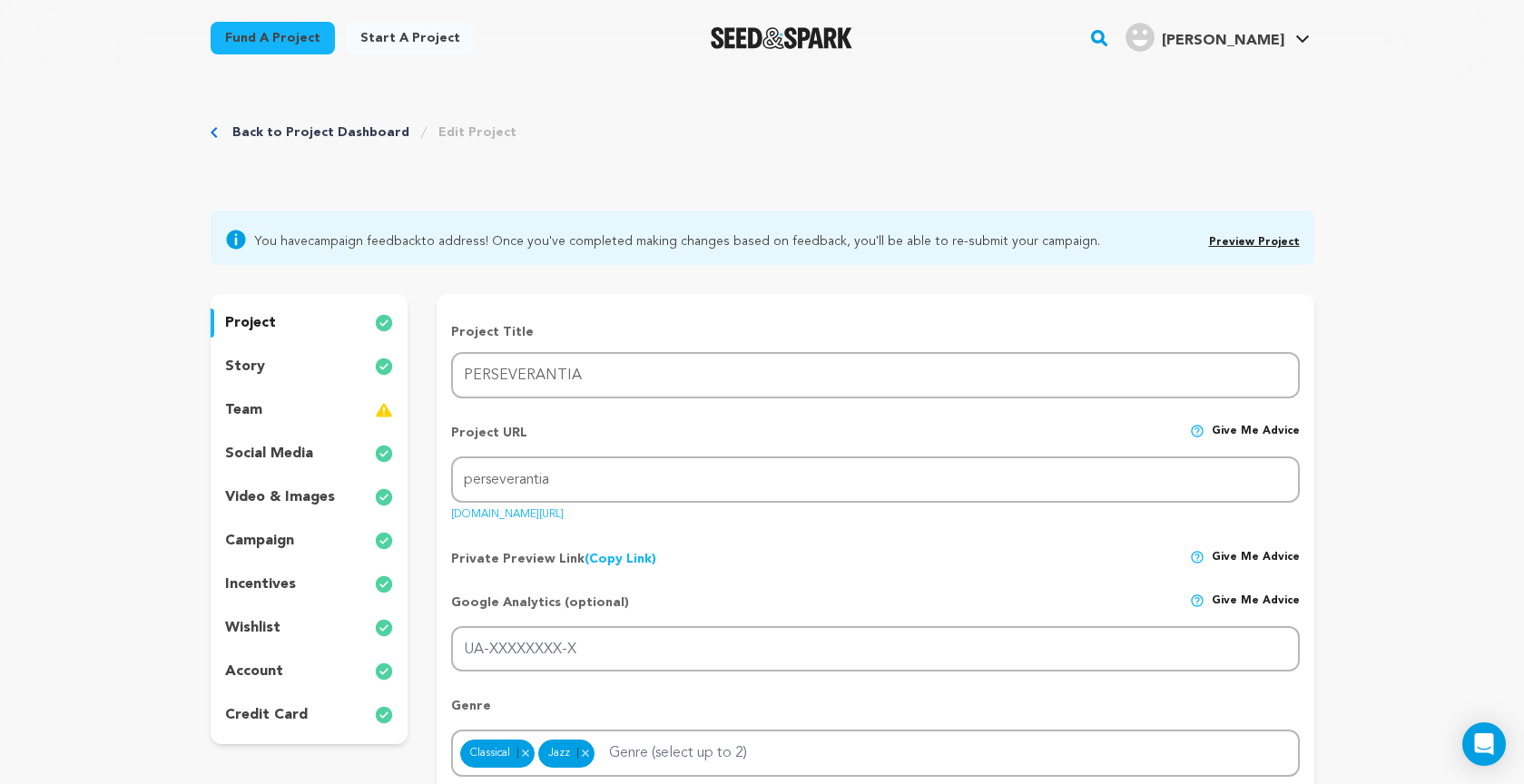
click at [253, 362] on p "story" at bounding box center [244, 366] width 40 height 22
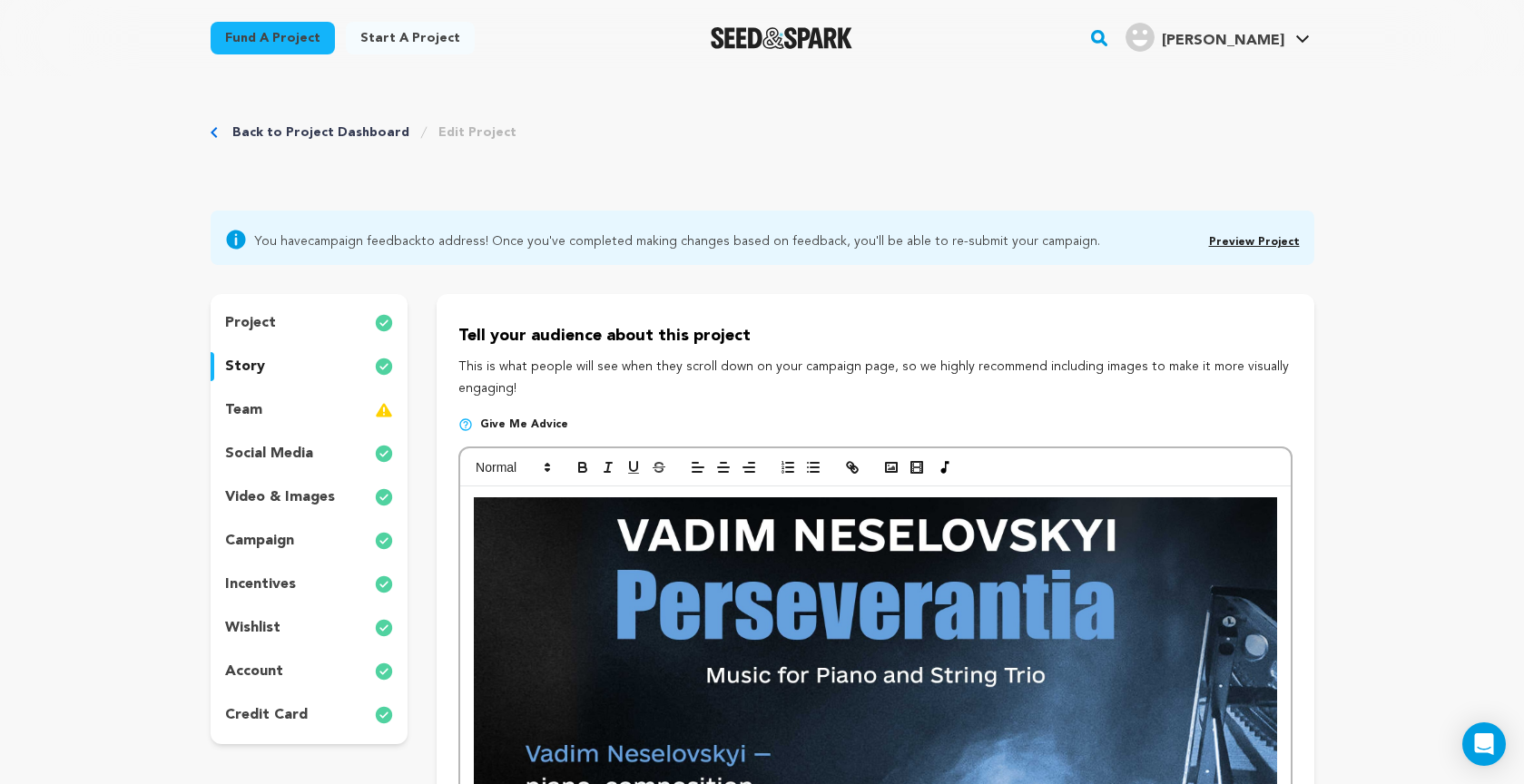
click at [1259, 242] on link "Preview Project" at bounding box center [1253, 243] width 91 height 11
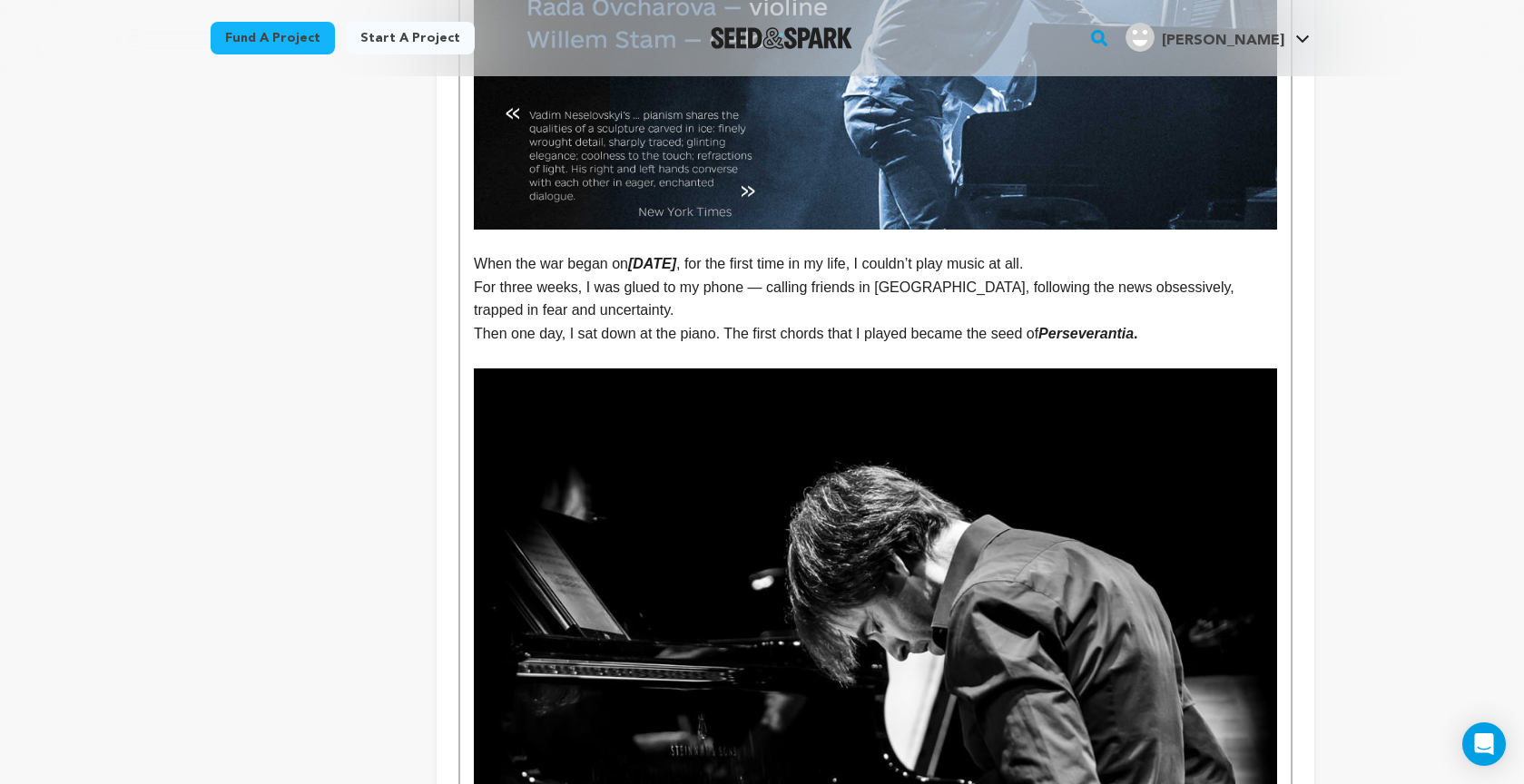
scroll to position [916, 0]
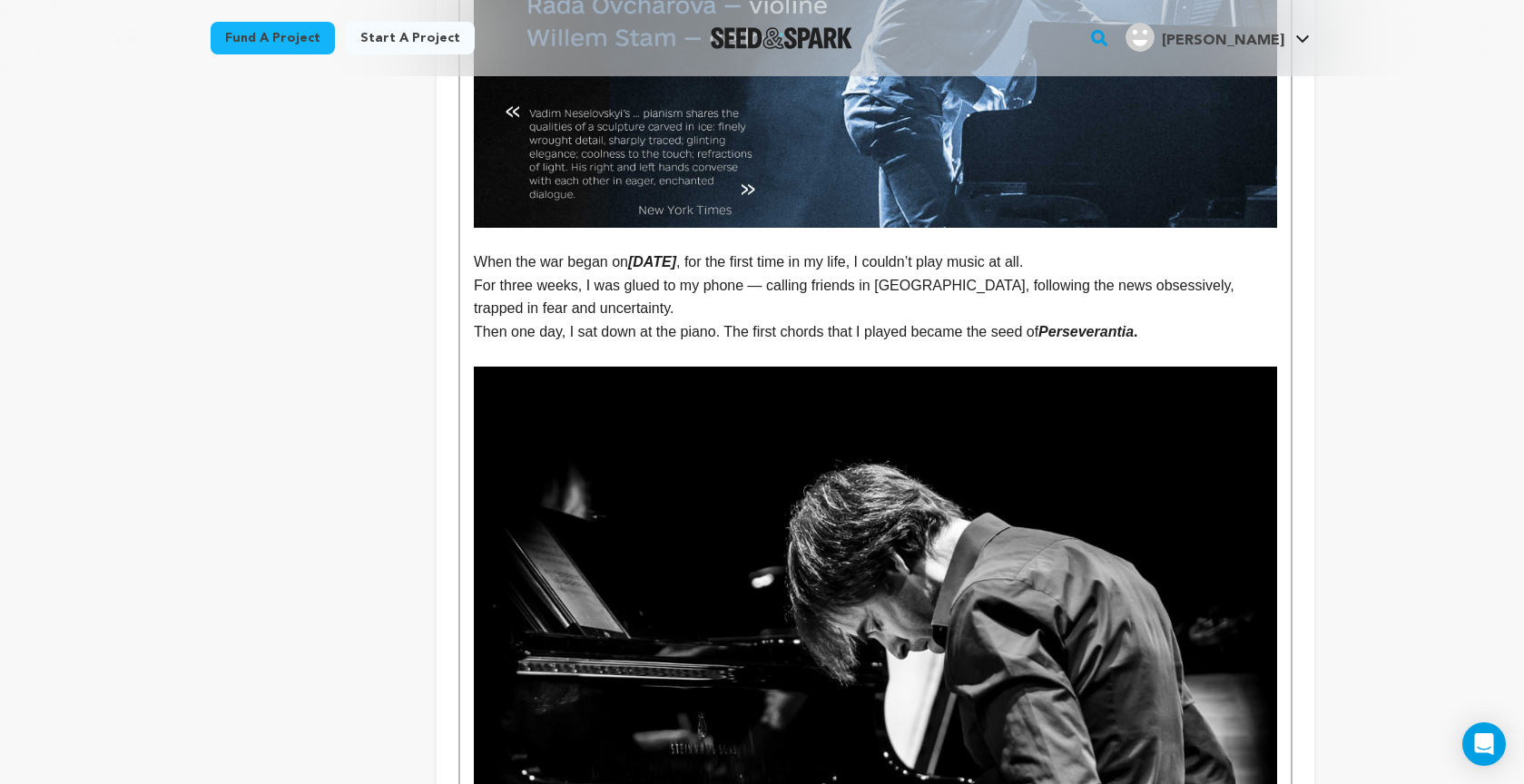
drag, startPoint x: 487, startPoint y: 257, endPoint x: 1117, endPoint y: 345, distance: 636.1
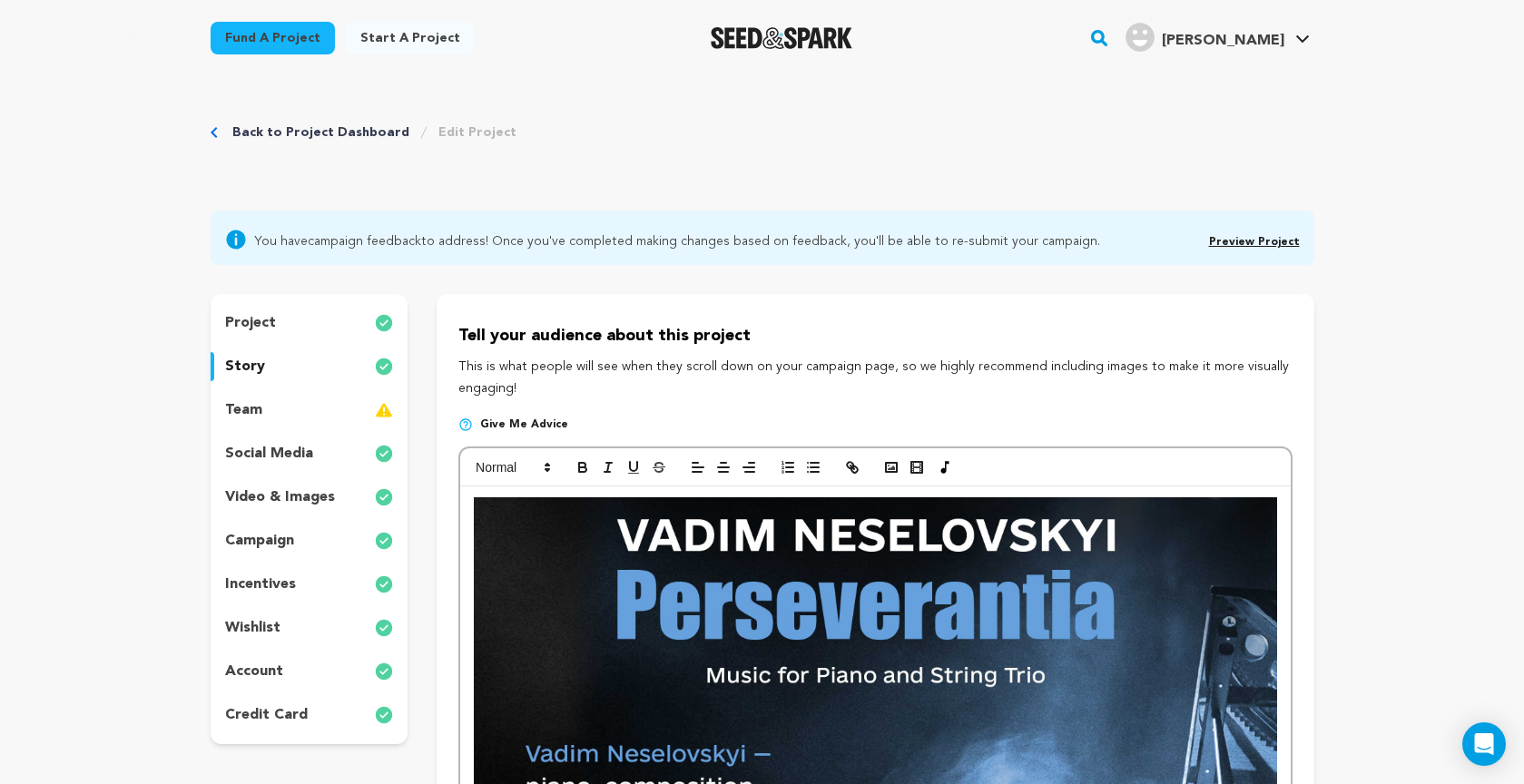
scroll to position [0, 0]
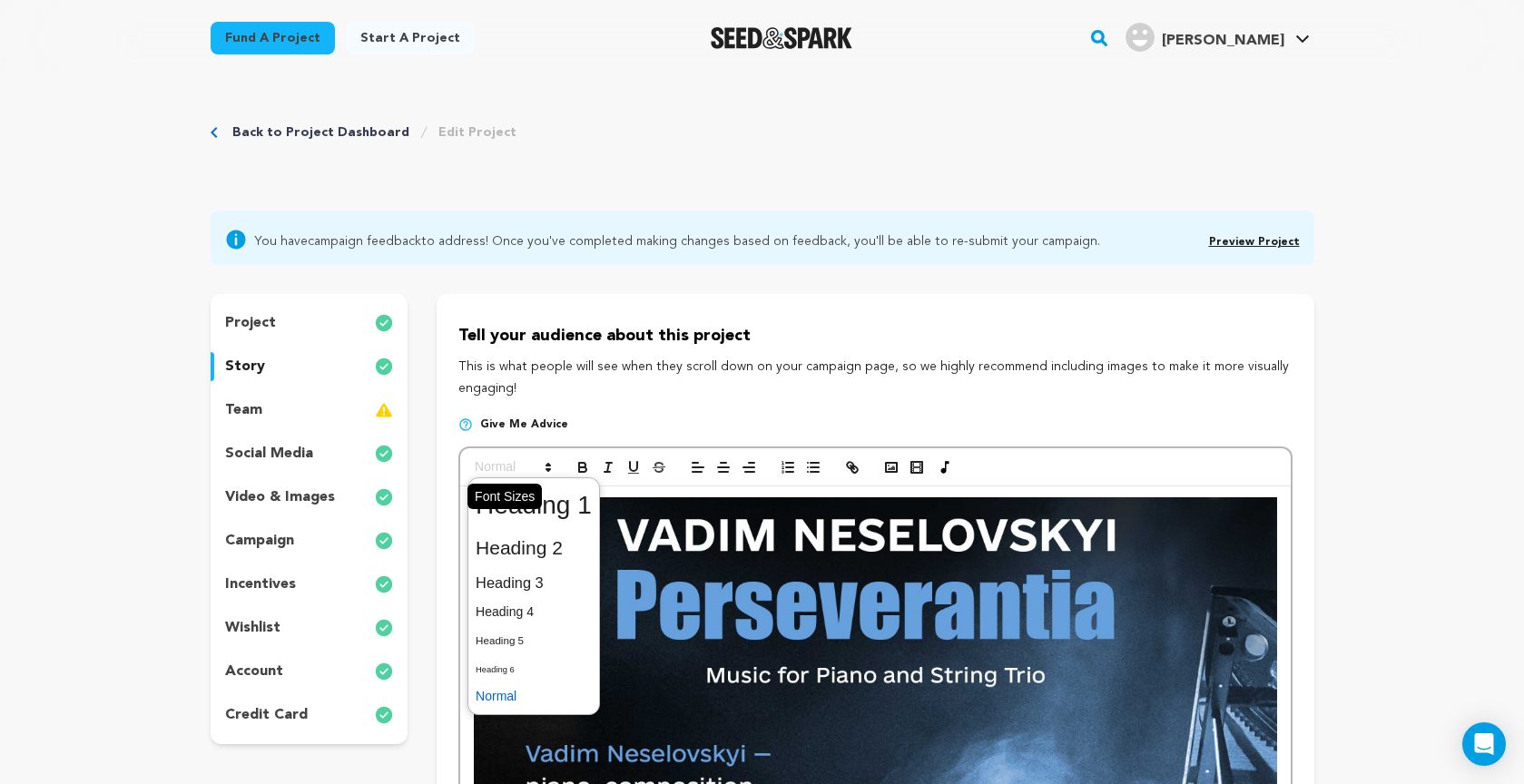
click at [530, 470] on span at bounding box center [511, 466] width 89 height 22
click at [554, 698] on span at bounding box center [534, 696] width 116 height 28
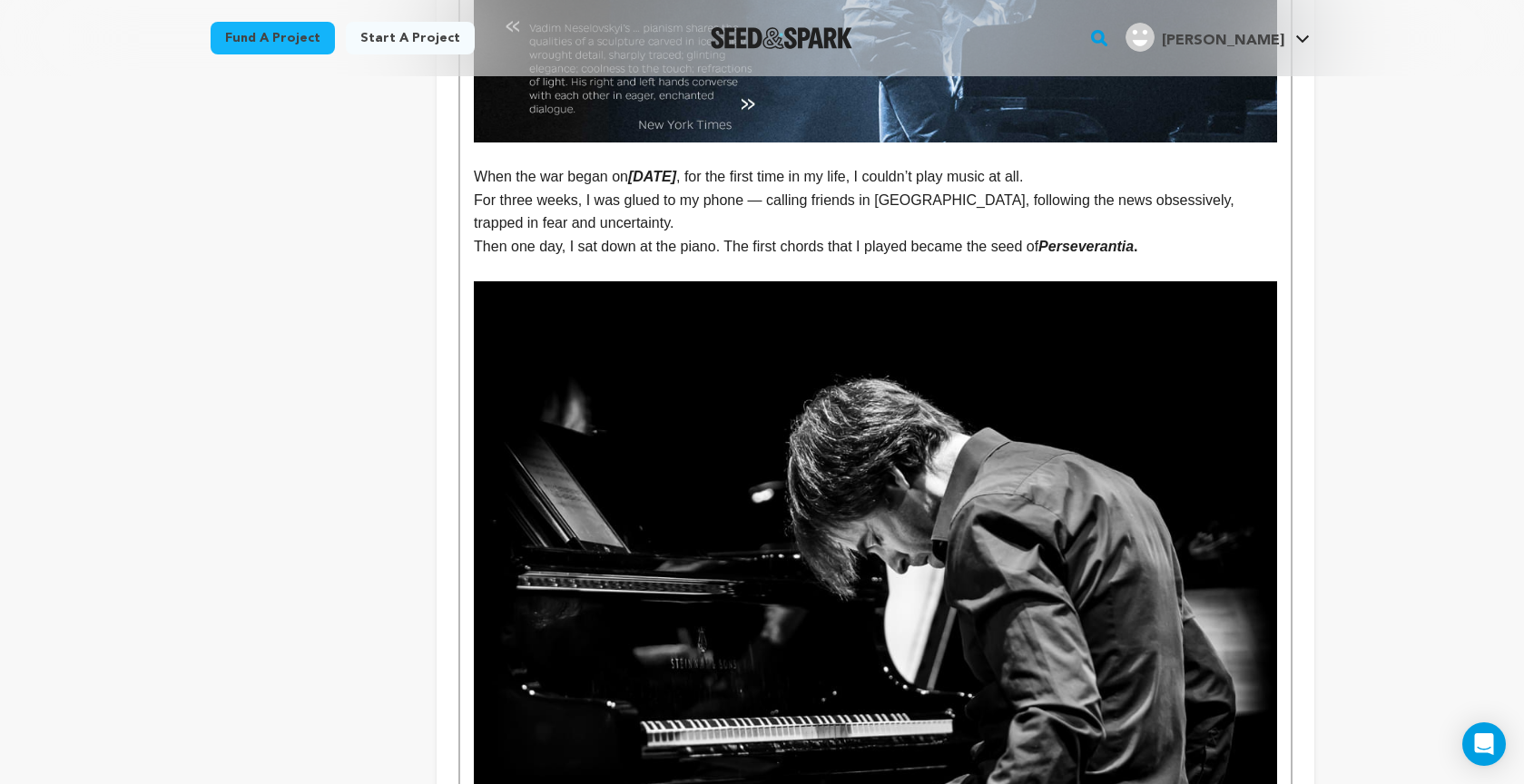
scroll to position [999, 0]
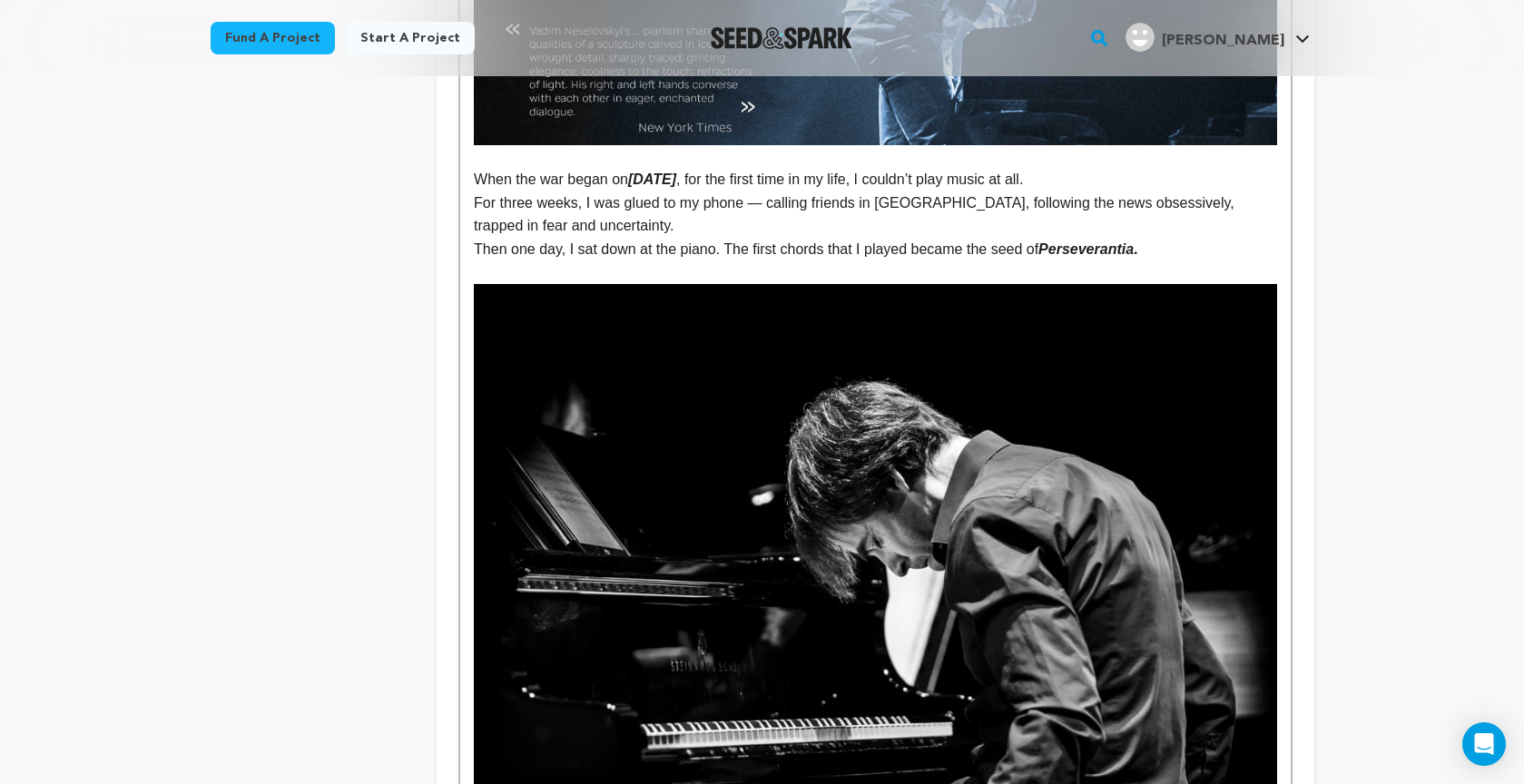
click at [898, 265] on p at bounding box center [875, 273] width 802 height 23
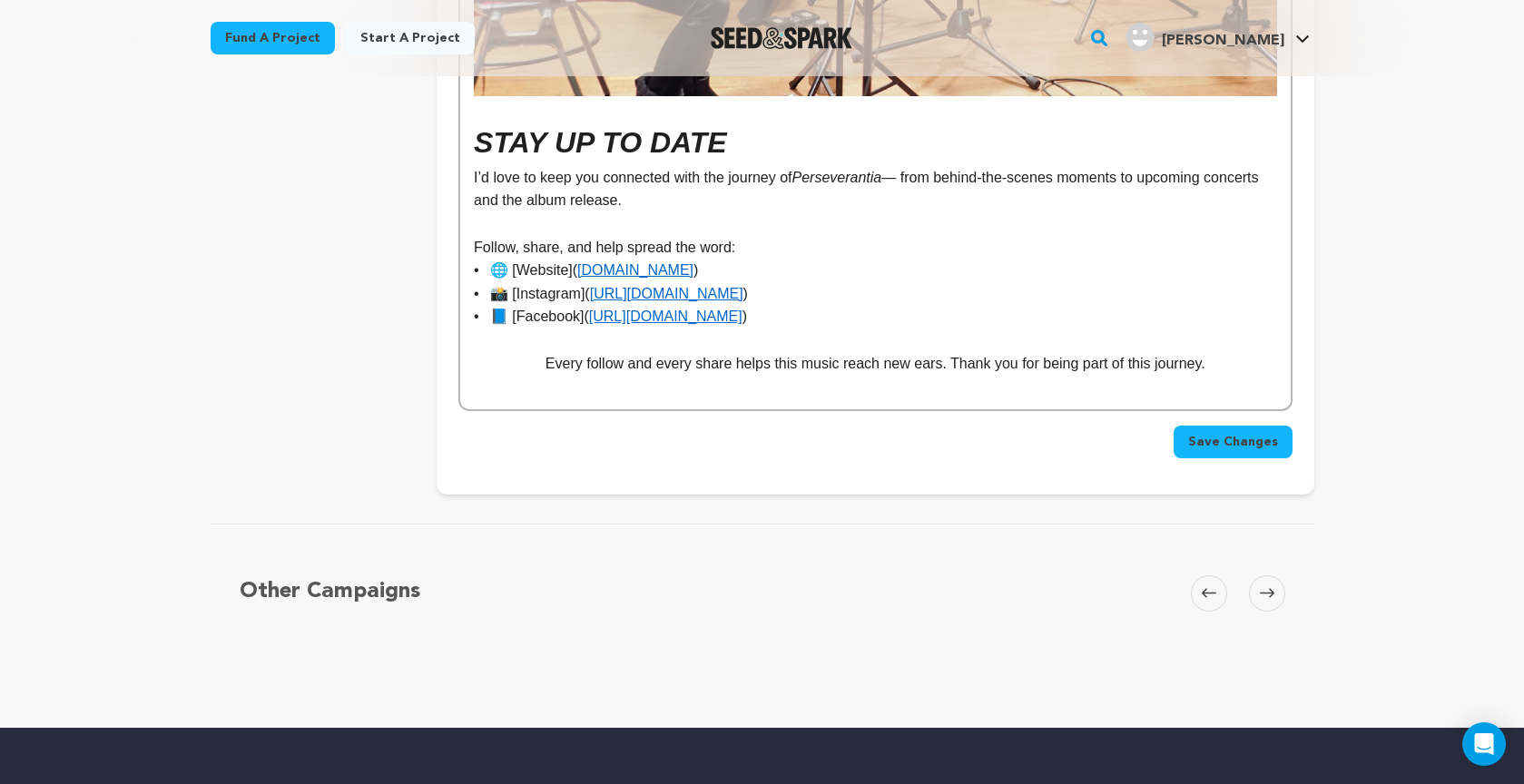
scroll to position [11217, 0]
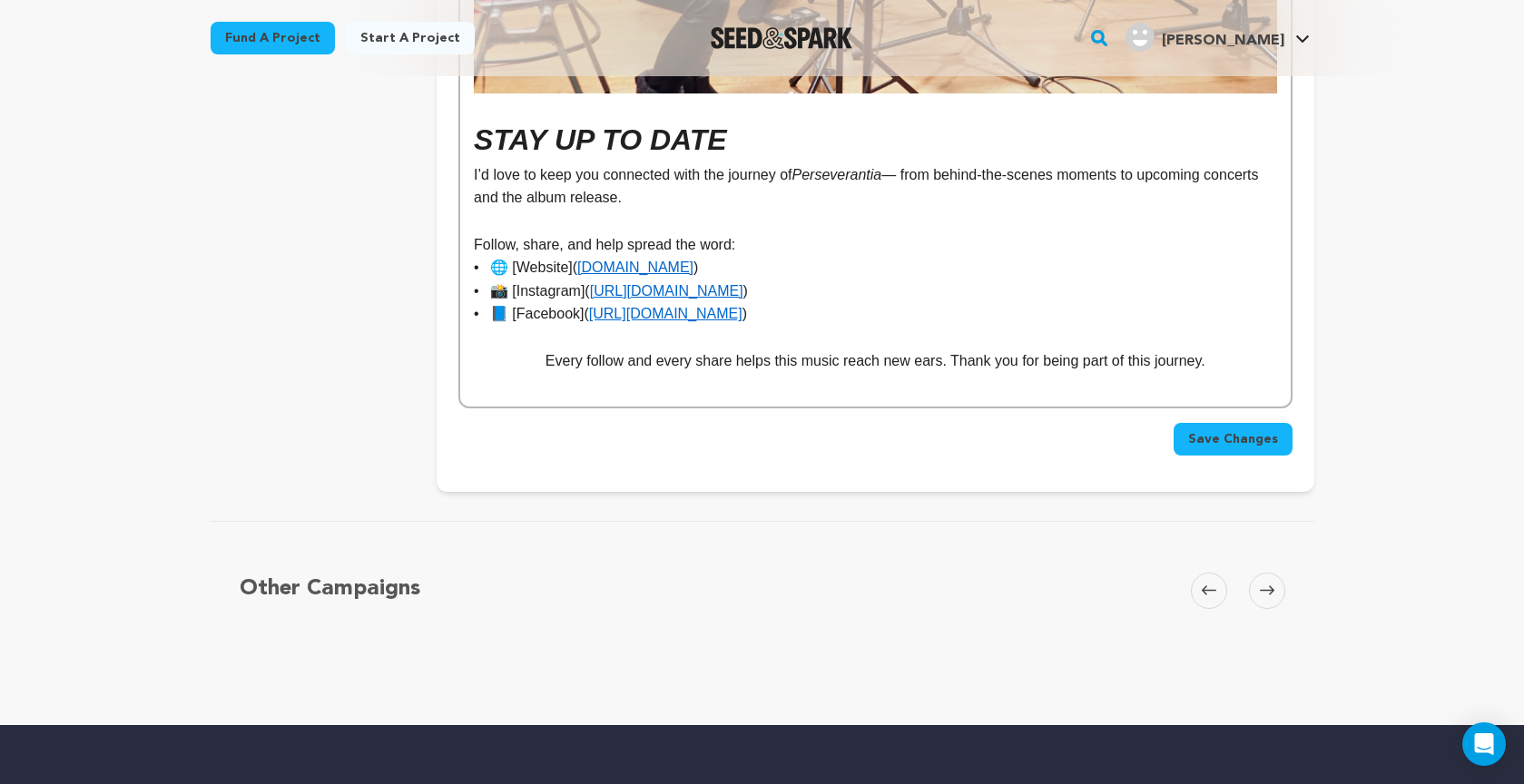
click at [1244, 430] on span "Save Changes" at bounding box center [1233, 438] width 90 height 18
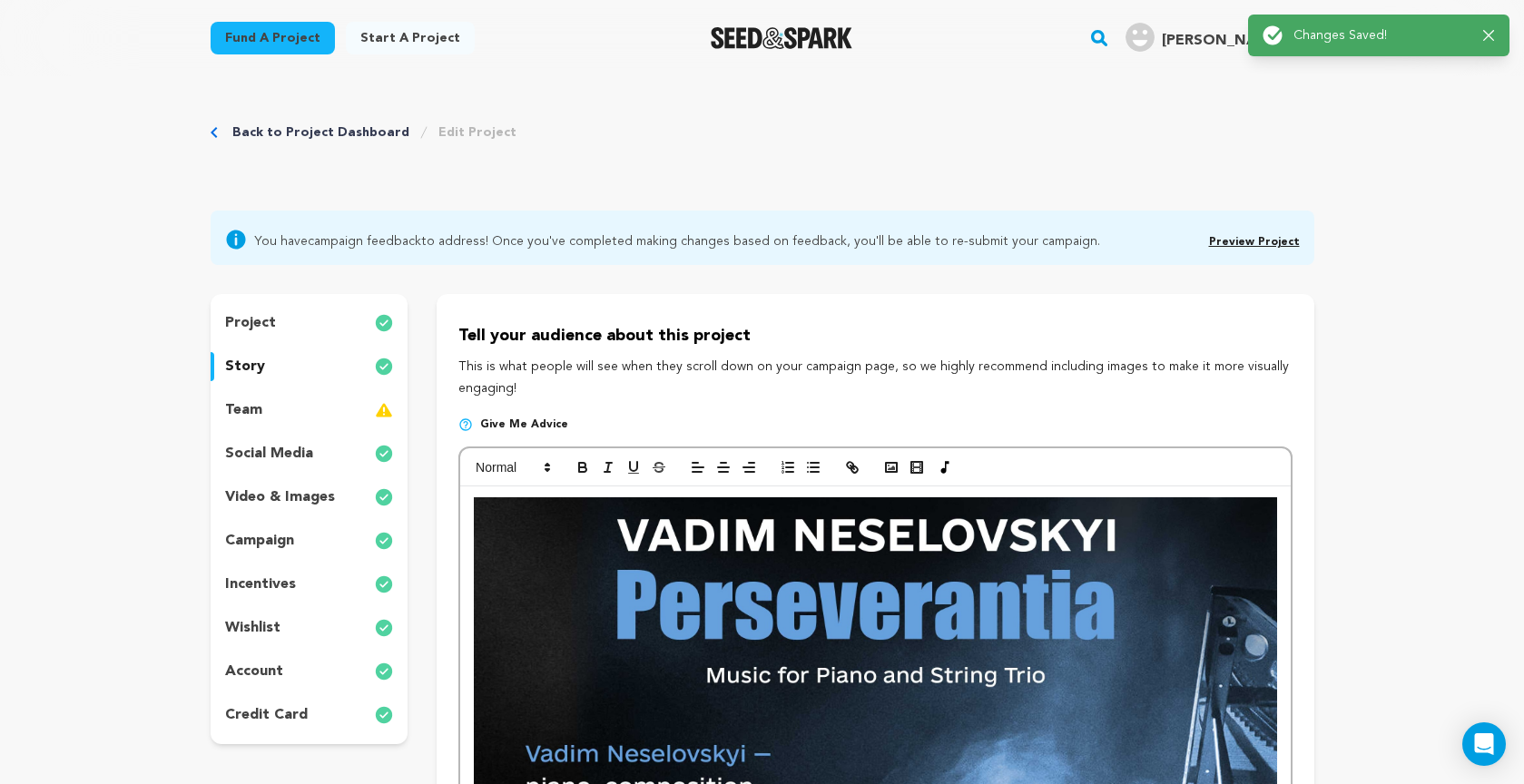
scroll to position [0, 0]
click at [1245, 242] on link "Preview Project" at bounding box center [1253, 243] width 91 height 11
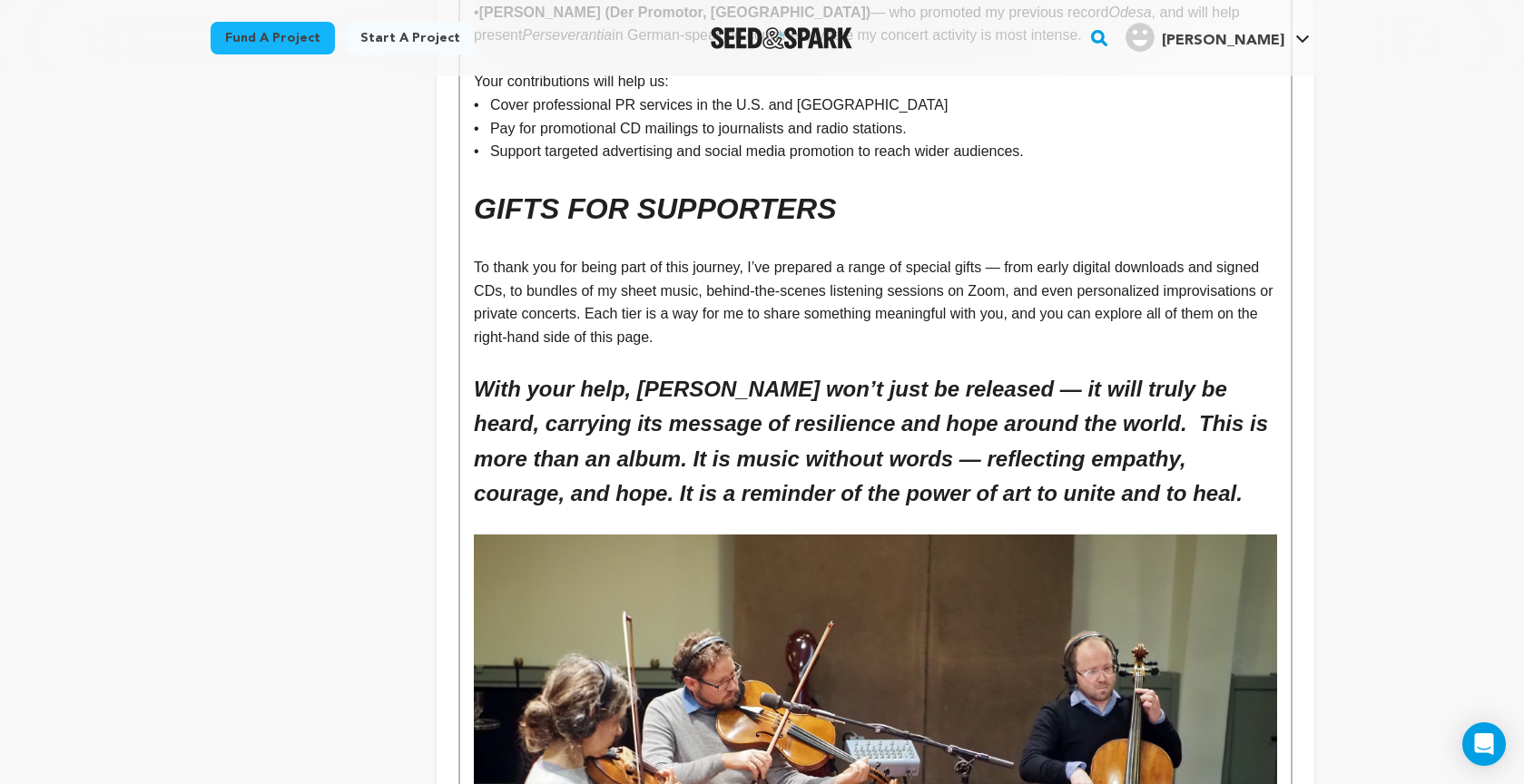
scroll to position [10194, 0]
drag, startPoint x: 1116, startPoint y: 333, endPoint x: 1122, endPoint y: 364, distance: 31.6
click at [1116, 376] on em "With your help, Perseverantia won’t just be released — it will truly be heard, …" at bounding box center [874, 440] width 800 height 129
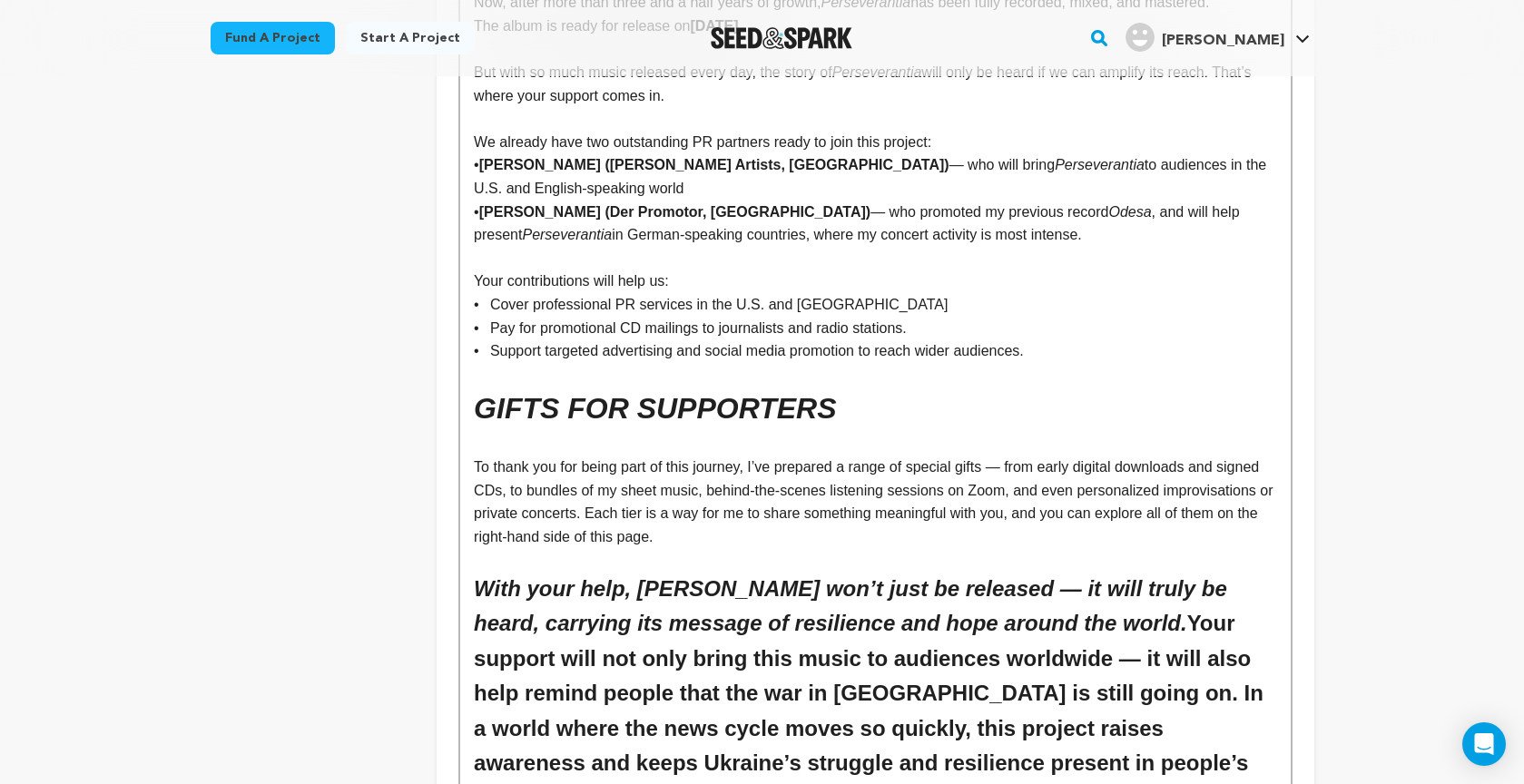
scroll to position [9992, 0]
drag, startPoint x: 503, startPoint y: 496, endPoint x: 1117, endPoint y: 538, distance: 615.4
click at [1117, 572] on h2 "With your help, Perseverantia won’t just be released — it will truly be heard, …" at bounding box center [875, 729] width 802 height 314
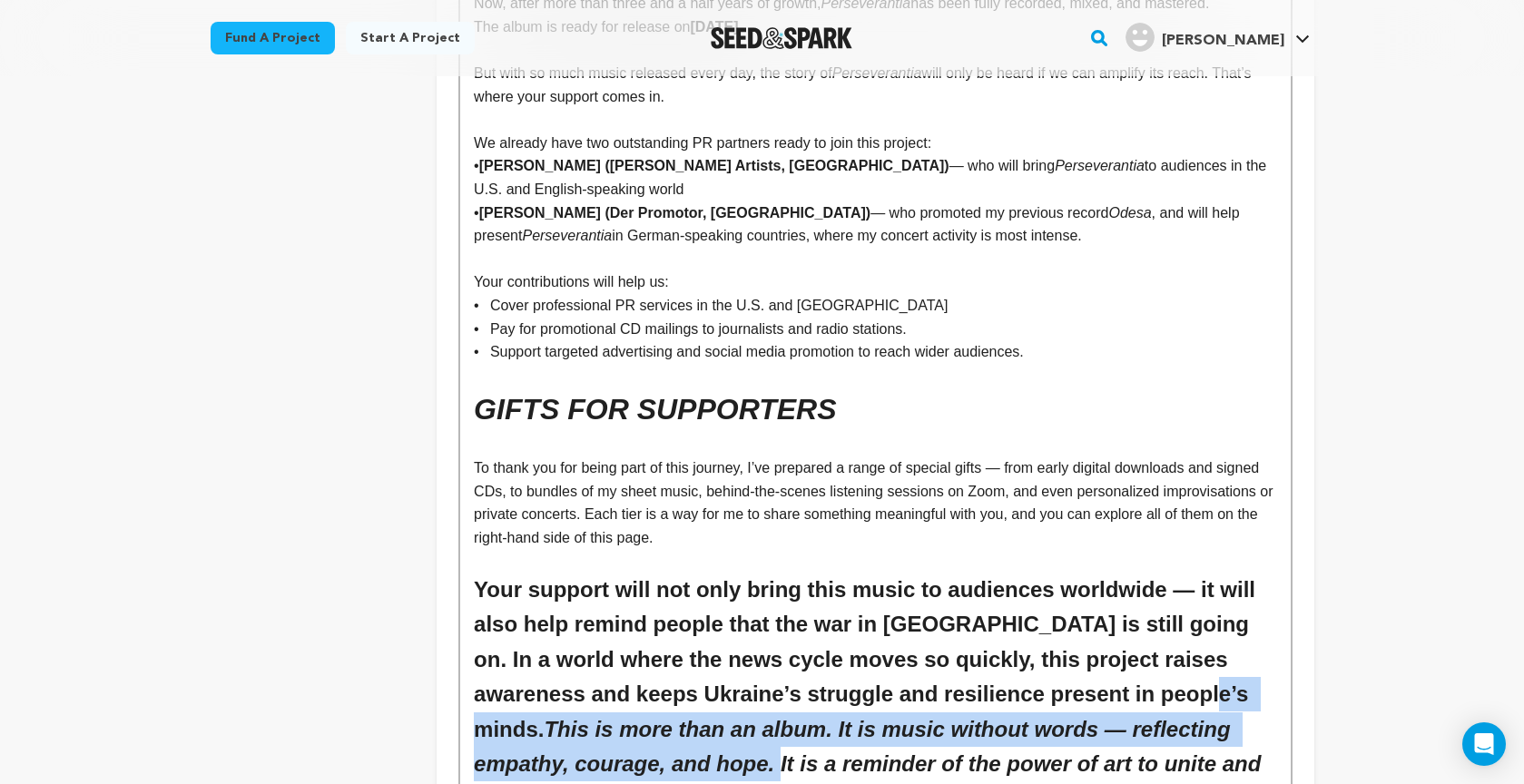
drag, startPoint x: 1177, startPoint y: 599, endPoint x: 578, endPoint y: 665, distance: 602.6
click at [578, 717] on em "This is more than an album. It is music without words — reflecting empathy, cou…" at bounding box center [870, 763] width 793 height 95
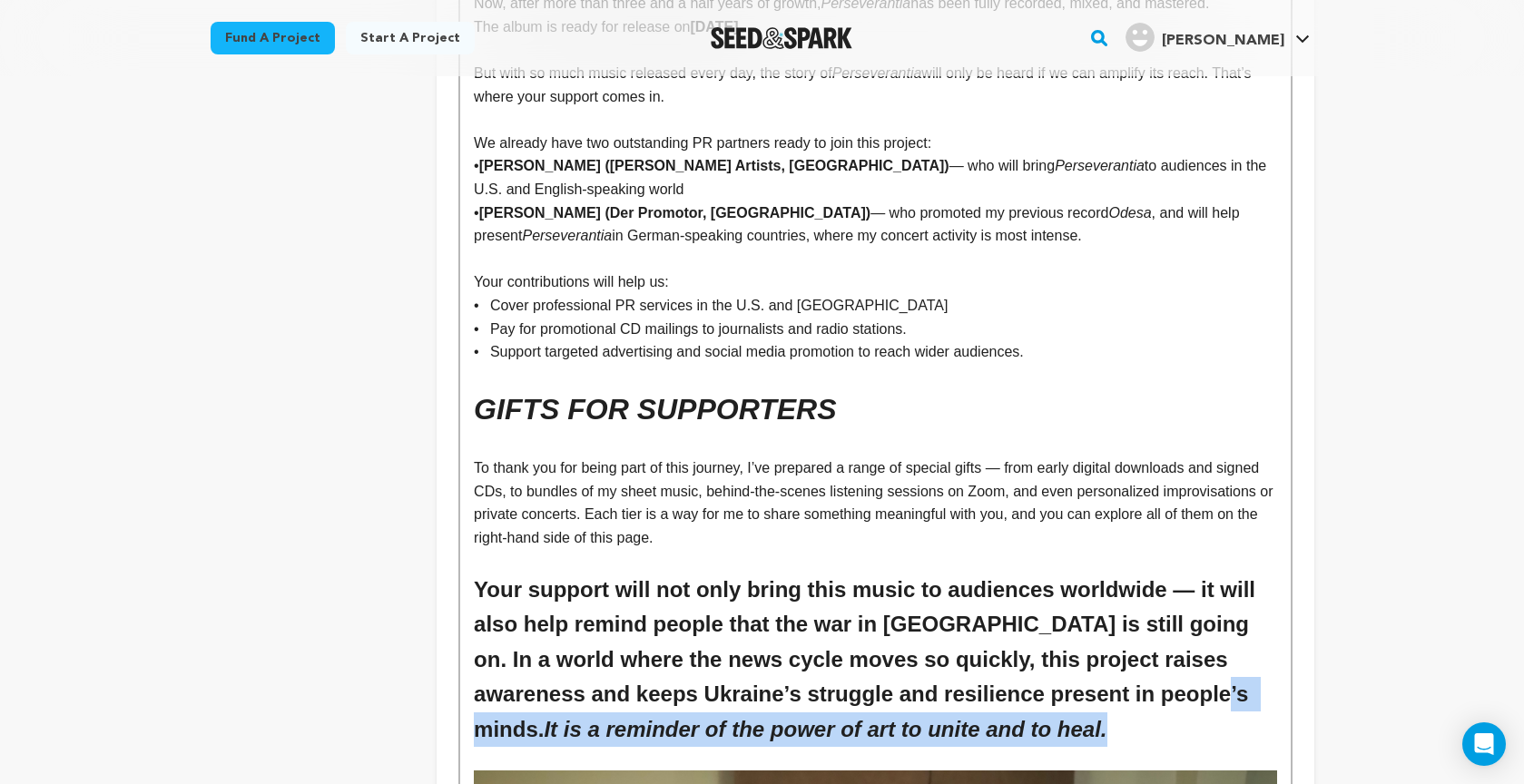
drag, startPoint x: 1185, startPoint y: 602, endPoint x: 1218, endPoint y: 626, distance: 40.8
click at [1218, 626] on h2 "Your support will not only bring this music to audiences worldwide — it will al…" at bounding box center [875, 659] width 802 height 174
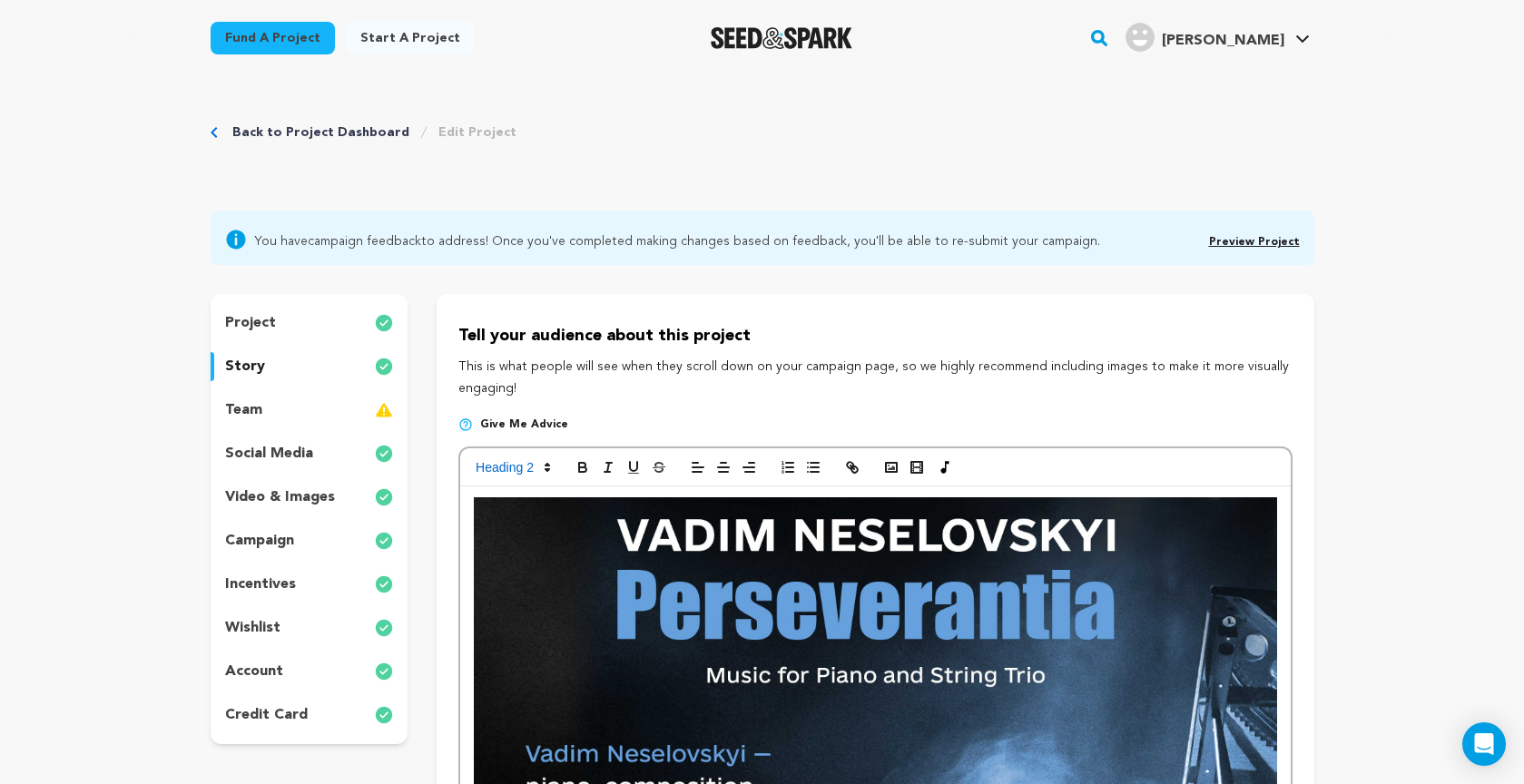
scroll to position [0, 0]
click at [581, 463] on icon "button" at bounding box center [582, 466] width 16 height 16
click at [602, 462] on icon "button" at bounding box center [607, 466] width 16 height 16
click at [515, 466] on span at bounding box center [511, 466] width 89 height 22
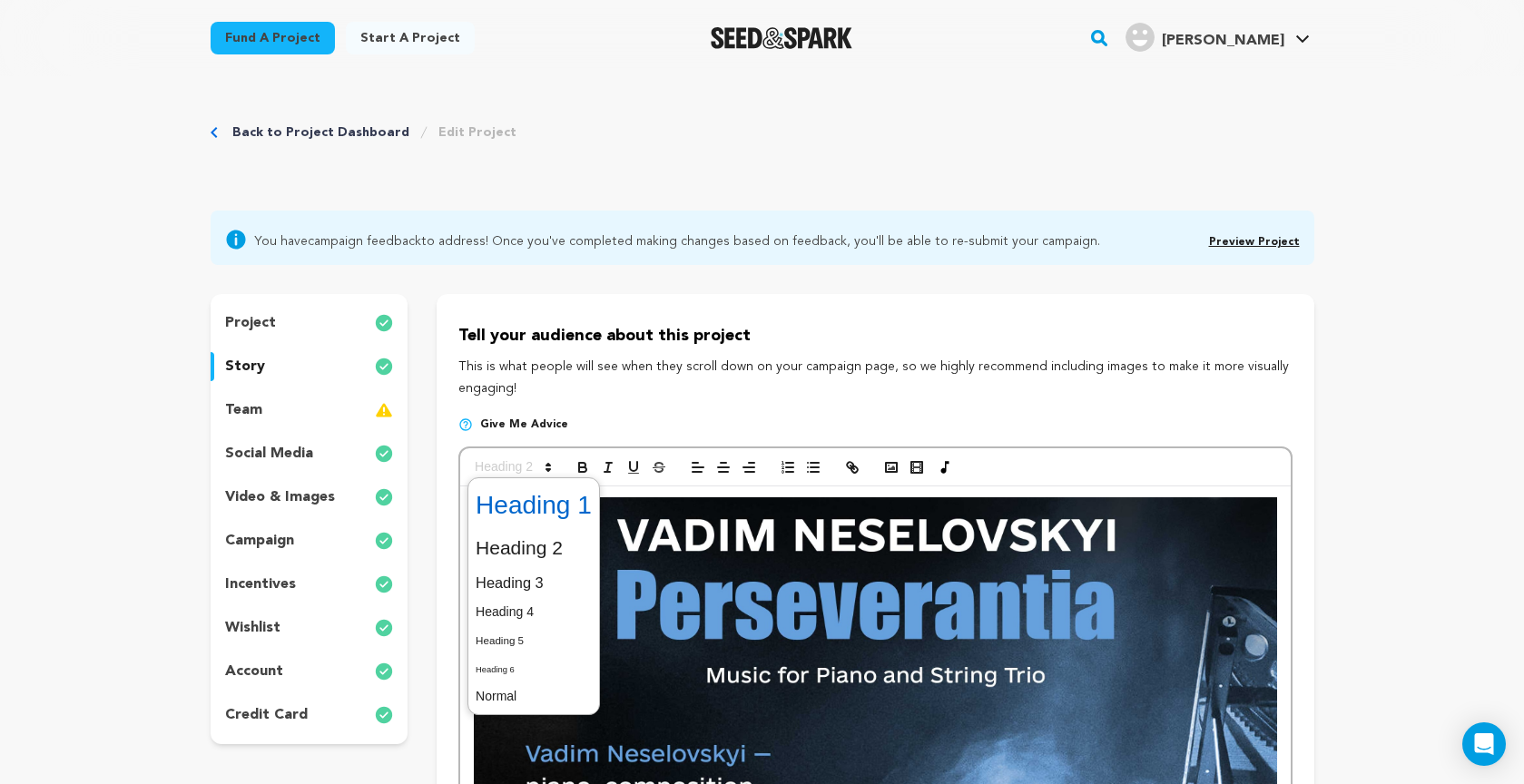
click at [528, 507] on span at bounding box center [534, 505] width 116 height 47
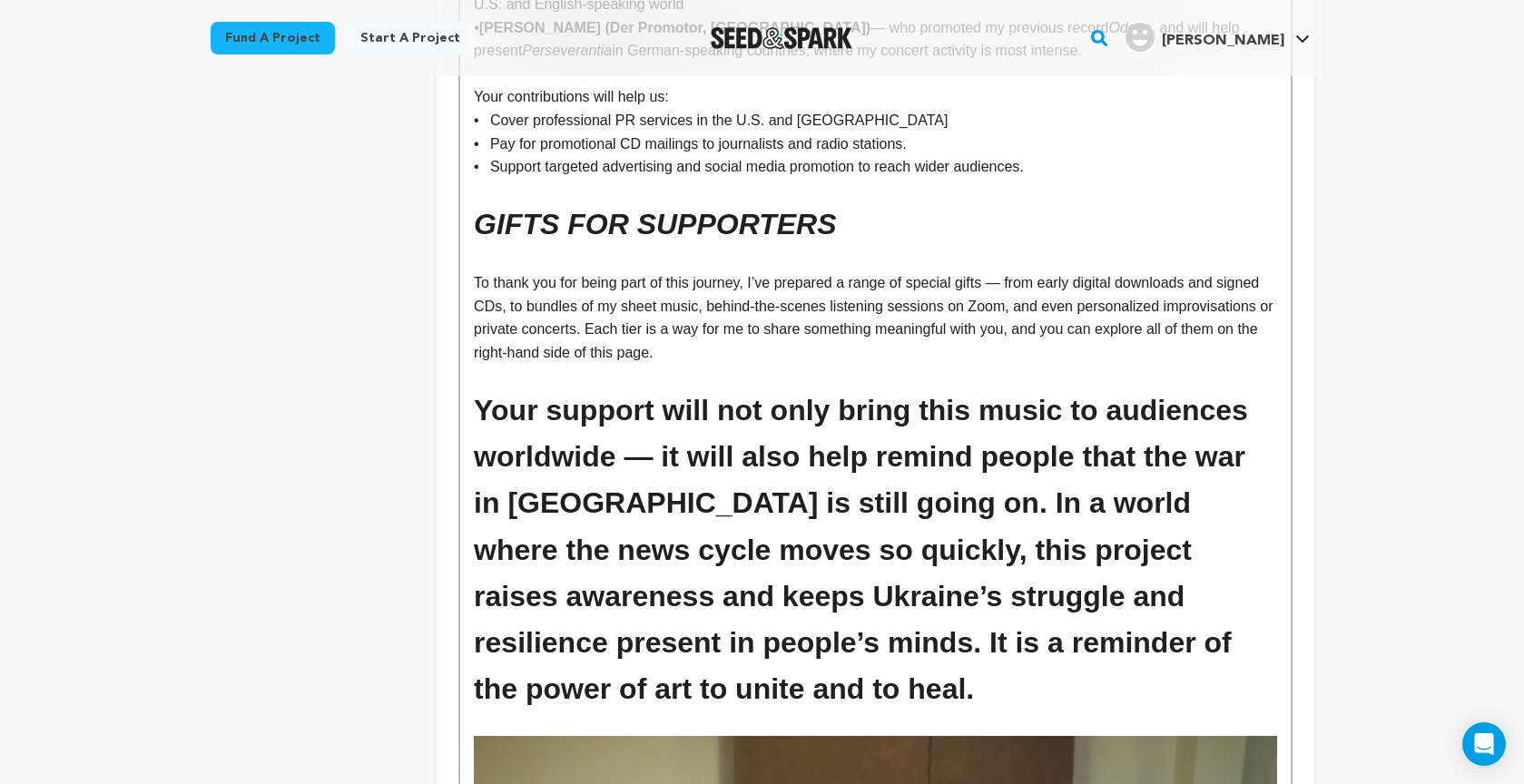
scroll to position [10210, 0]
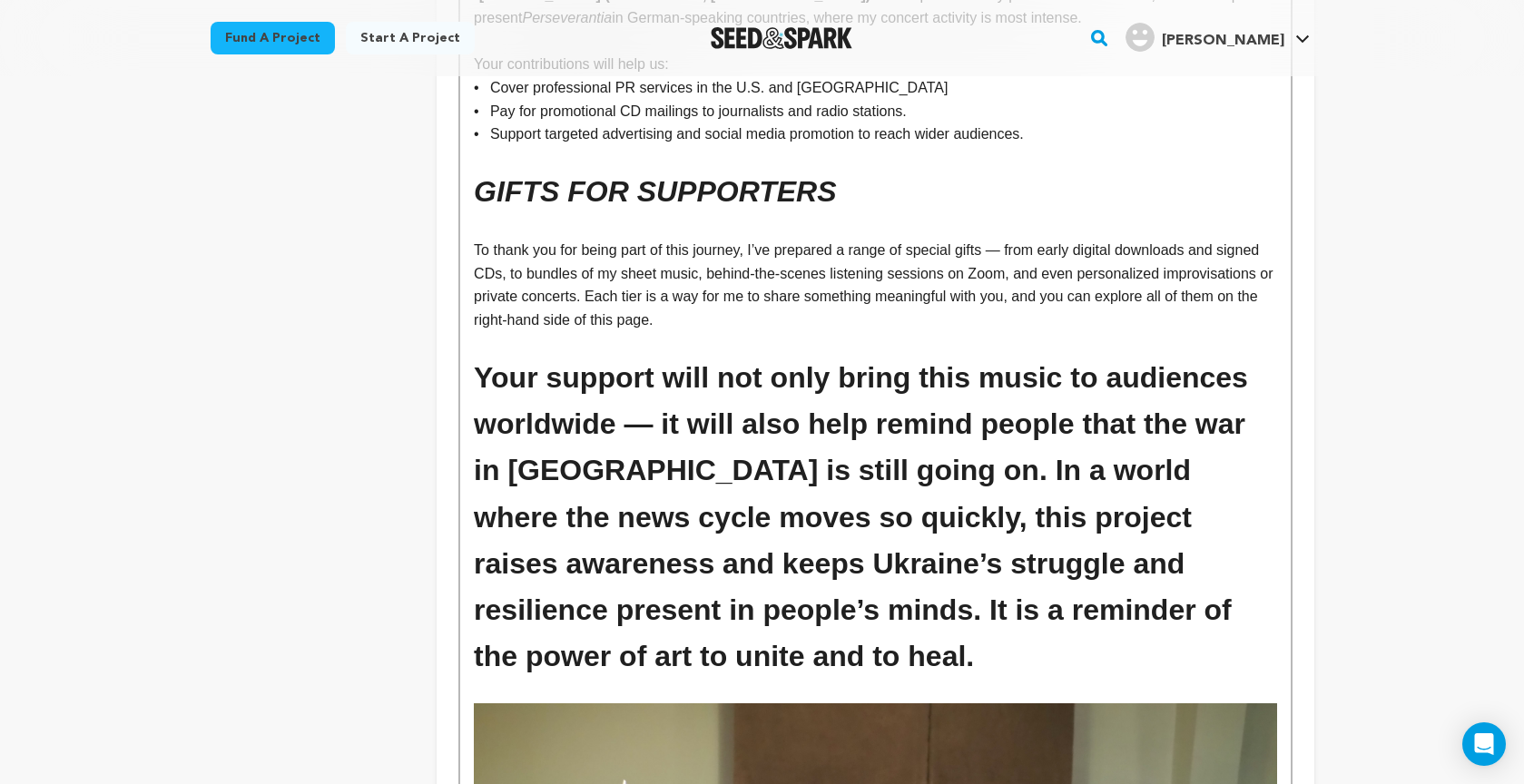
click at [769, 547] on h1 "Your support will not only bring this music to audiences worldwide — it will al…" at bounding box center [875, 517] width 802 height 325
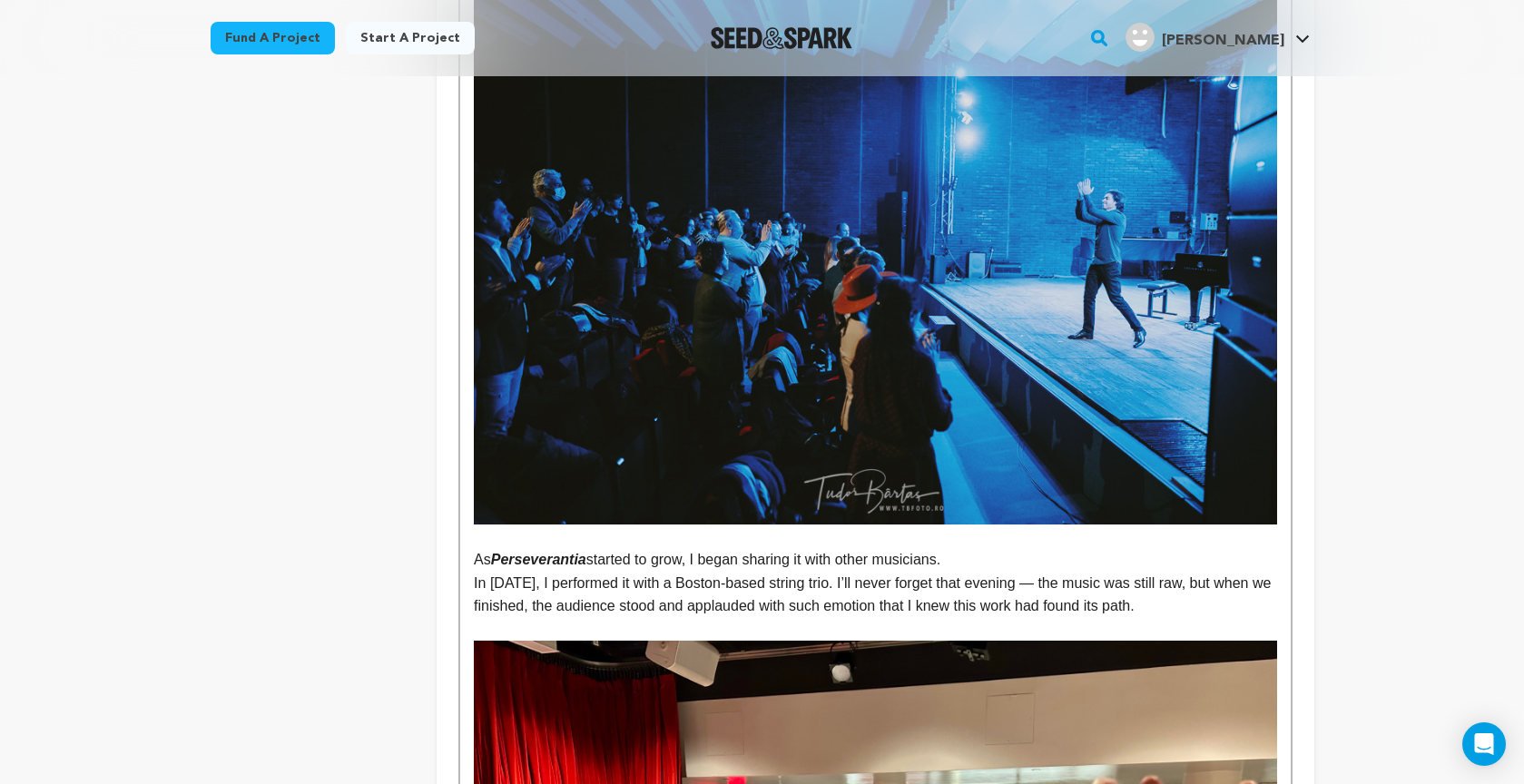
scroll to position [2211, 0]
click at [766, 575] on p "In 2023, I performed it with a Boston-based string trio. I’ll never forget that…" at bounding box center [875, 595] width 802 height 46
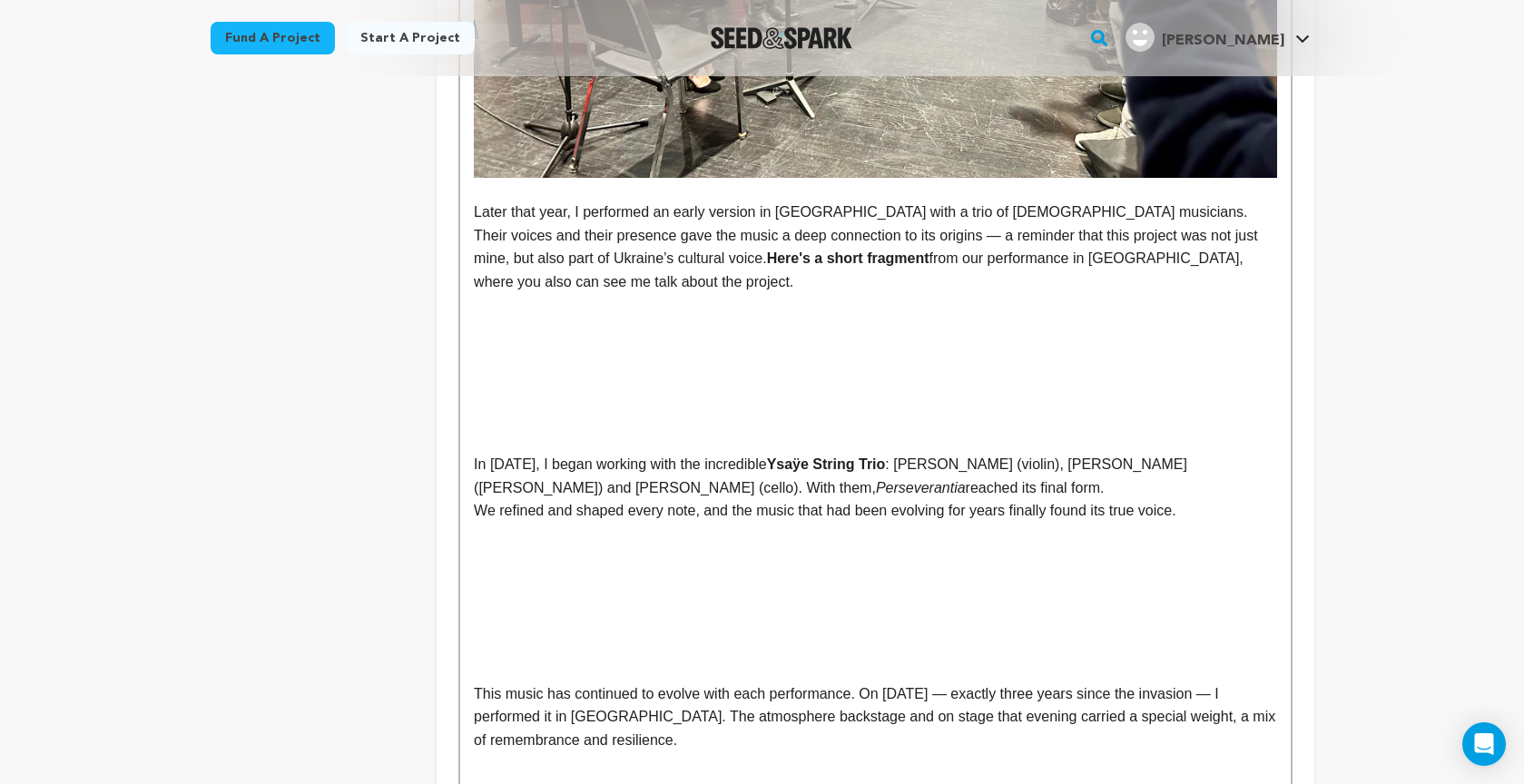
scroll to position [3278, 0]
click at [544, 270] on p "Later that year, I performed an early version in Europe with a trio of Ukrainia…" at bounding box center [875, 245] width 802 height 93
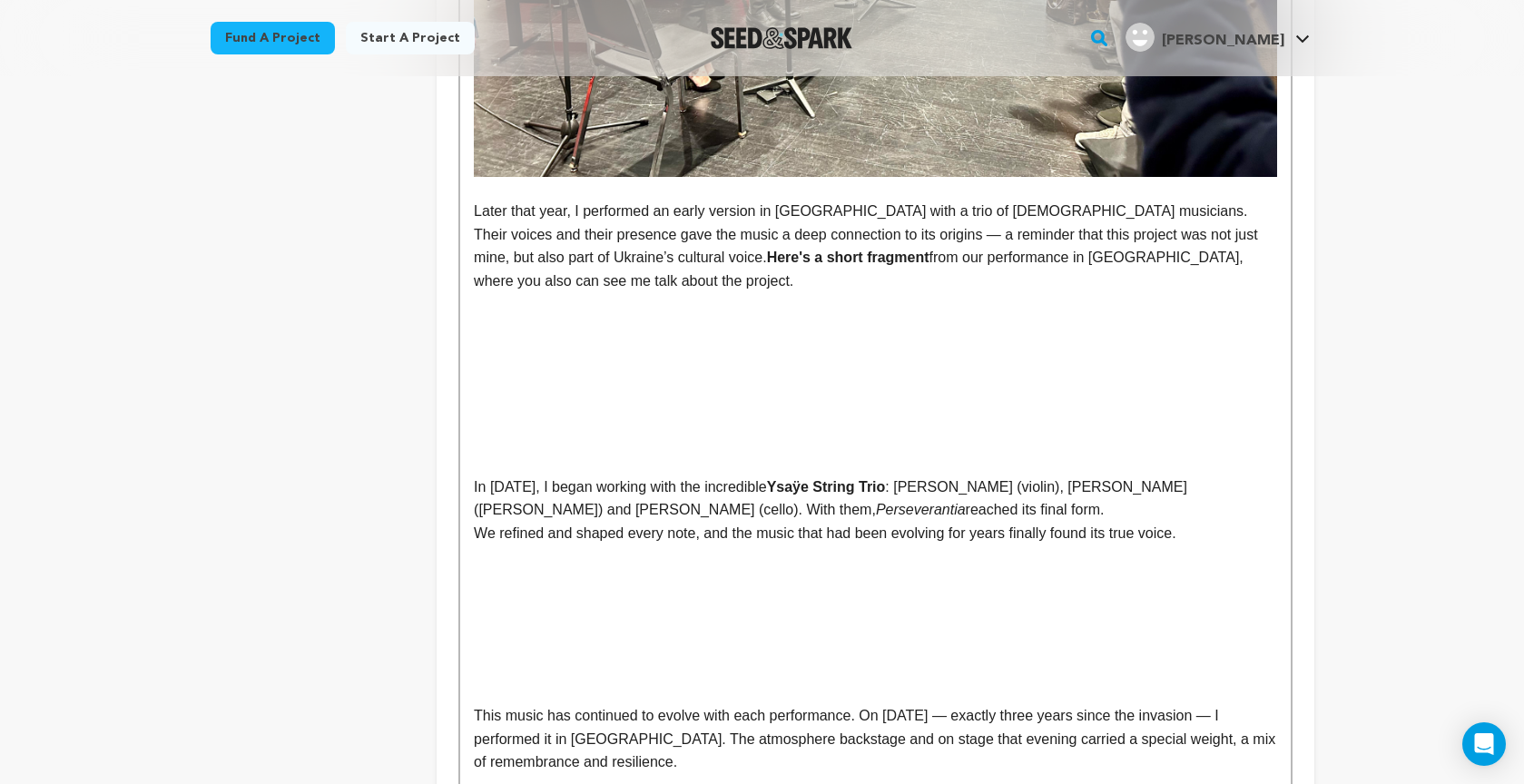
click at [1224, 522] on p "We refined and shaped every note, and the music that had been evolving for year…" at bounding box center [875, 533] width 802 height 23
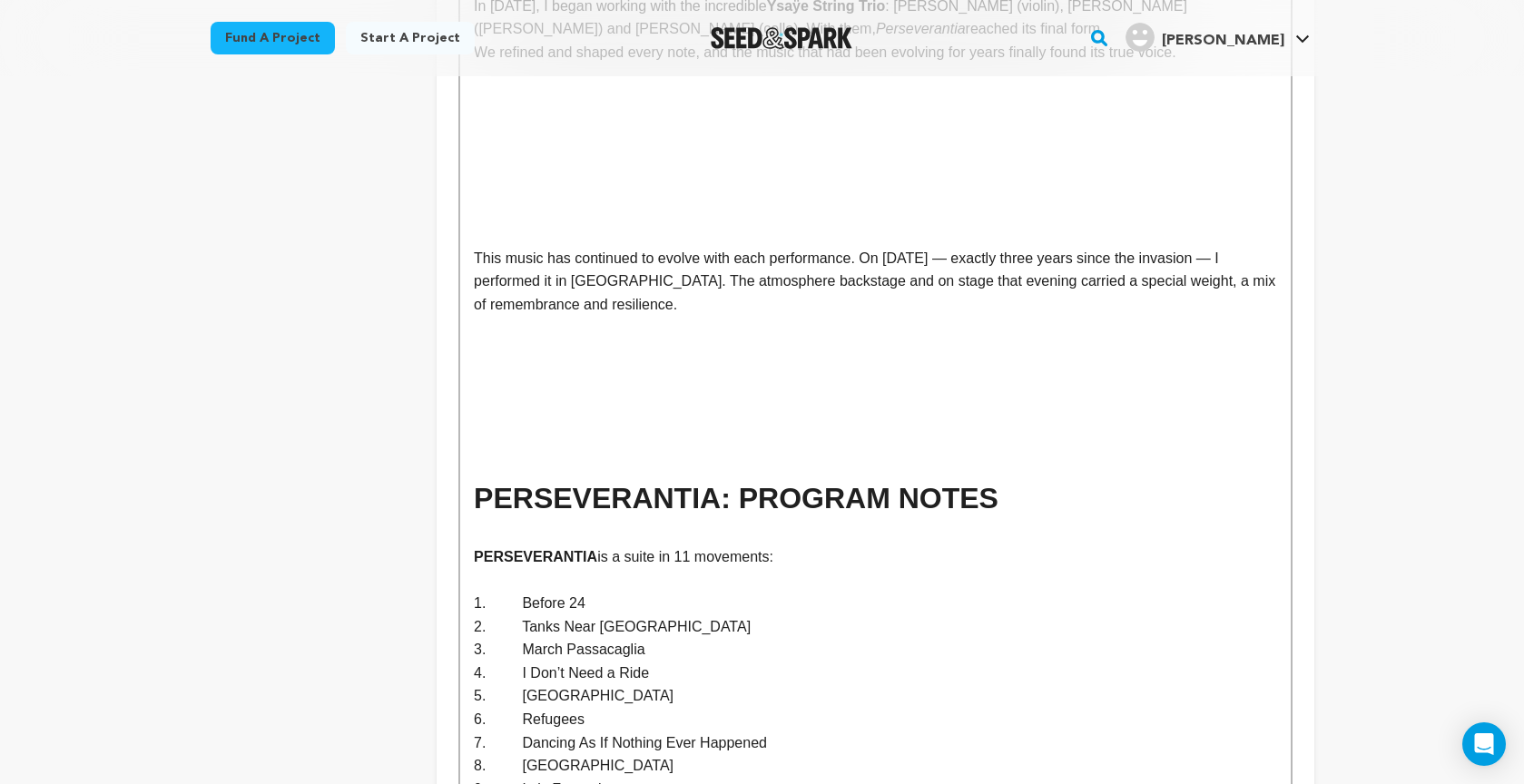
scroll to position [3763, 0]
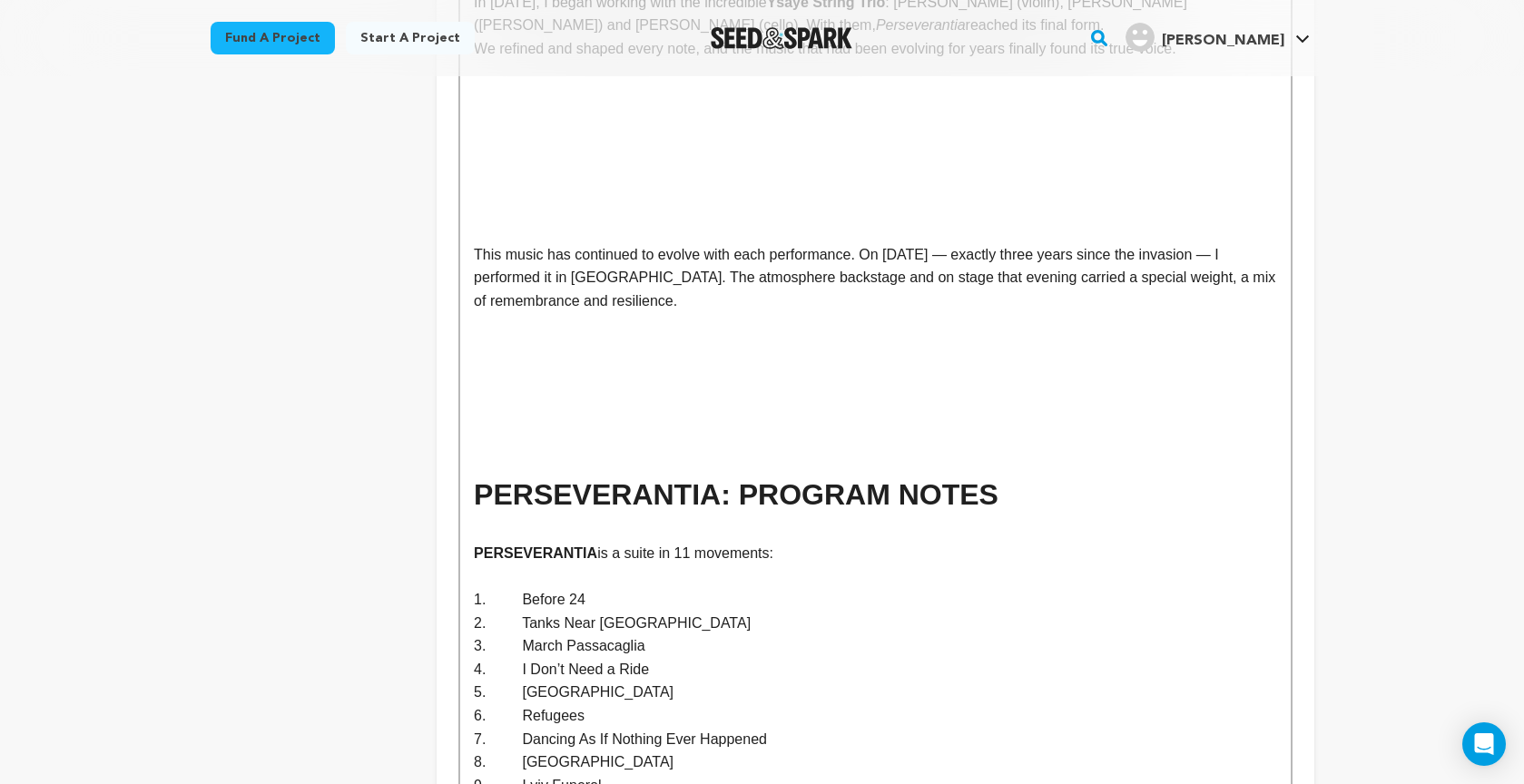
click at [725, 279] on p "This music has continued to evolve with each performance. On [DATE] — exactly t…" at bounding box center [875, 278] width 802 height 70
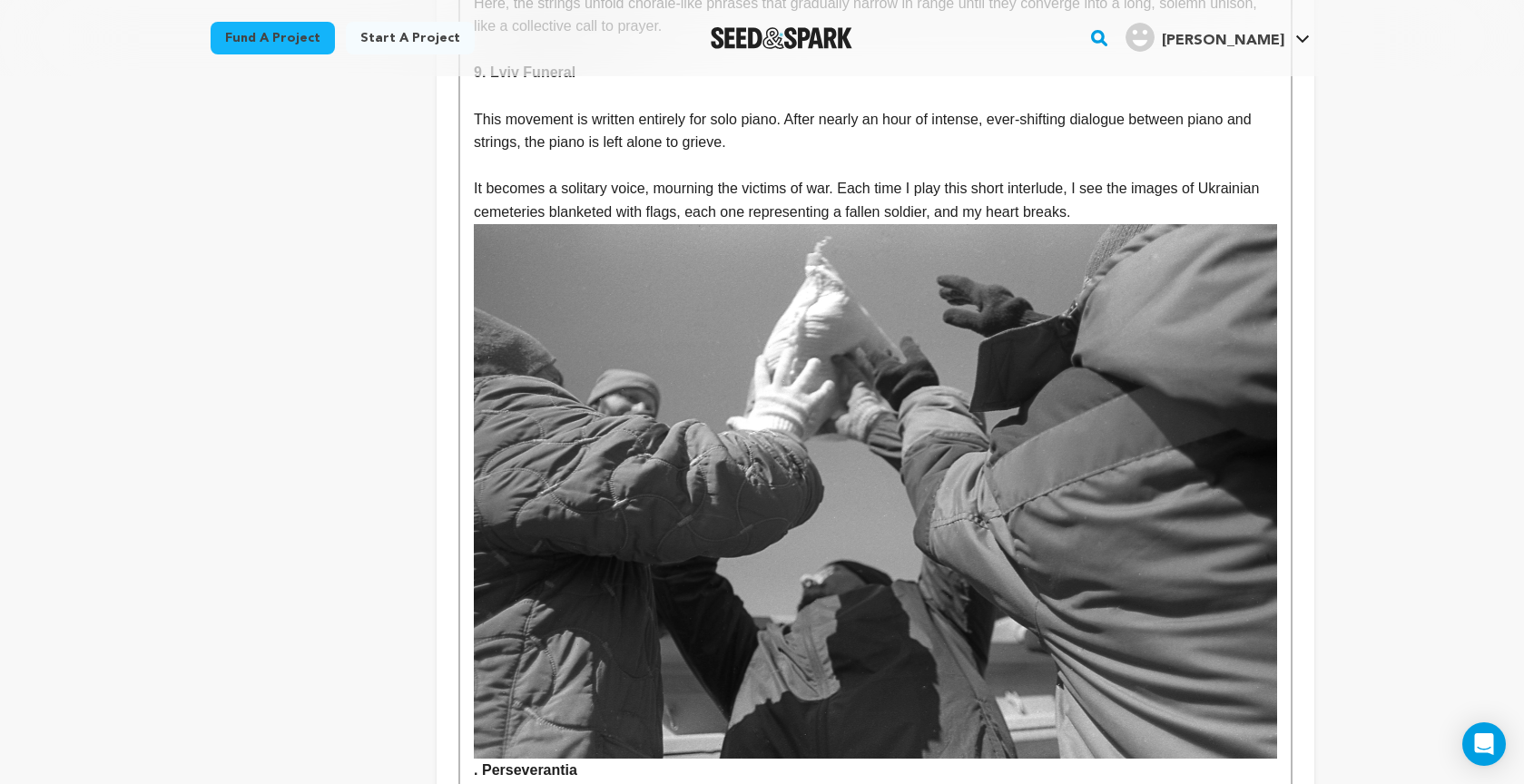
scroll to position [8682, 0]
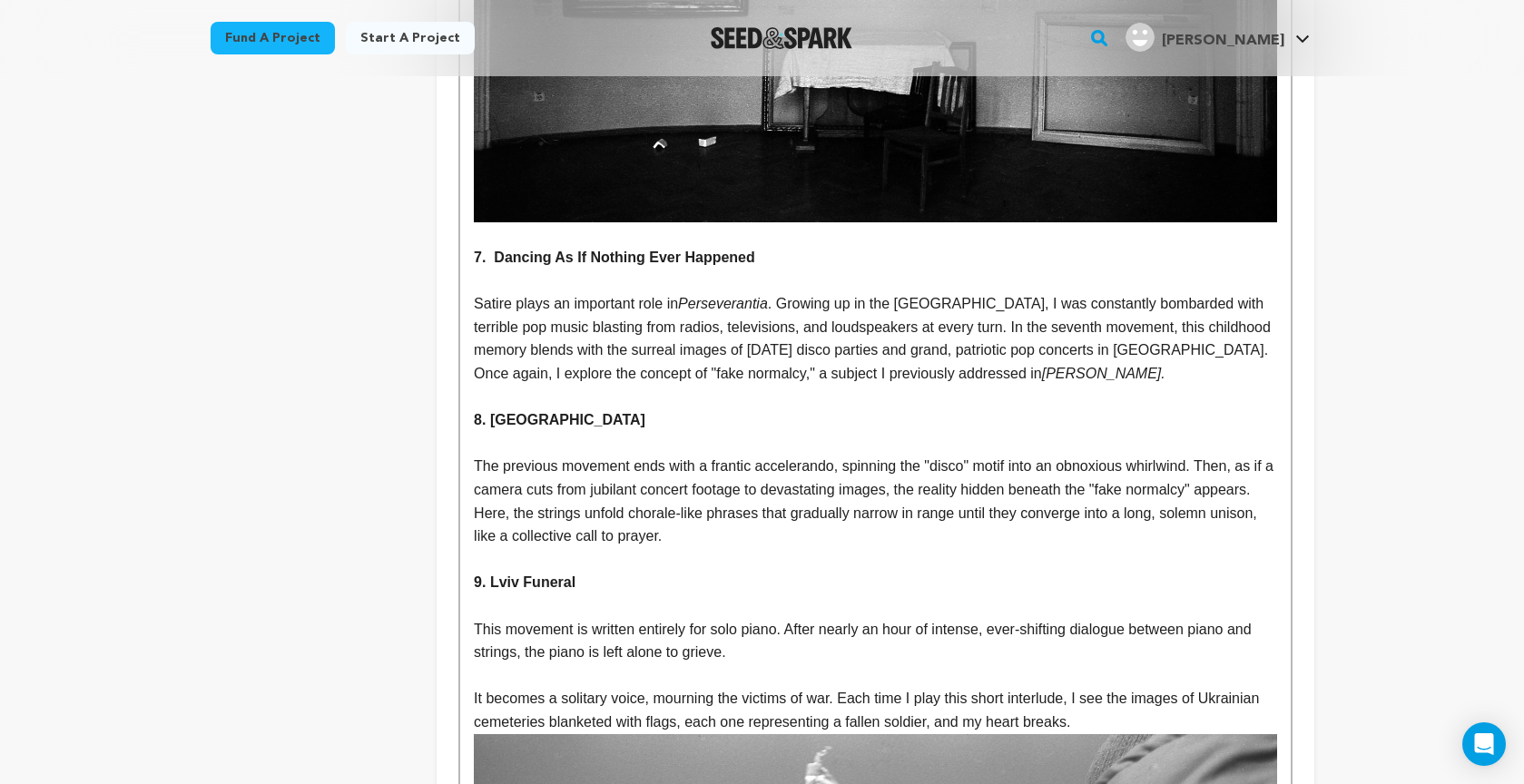
scroll to position [8178, 0]
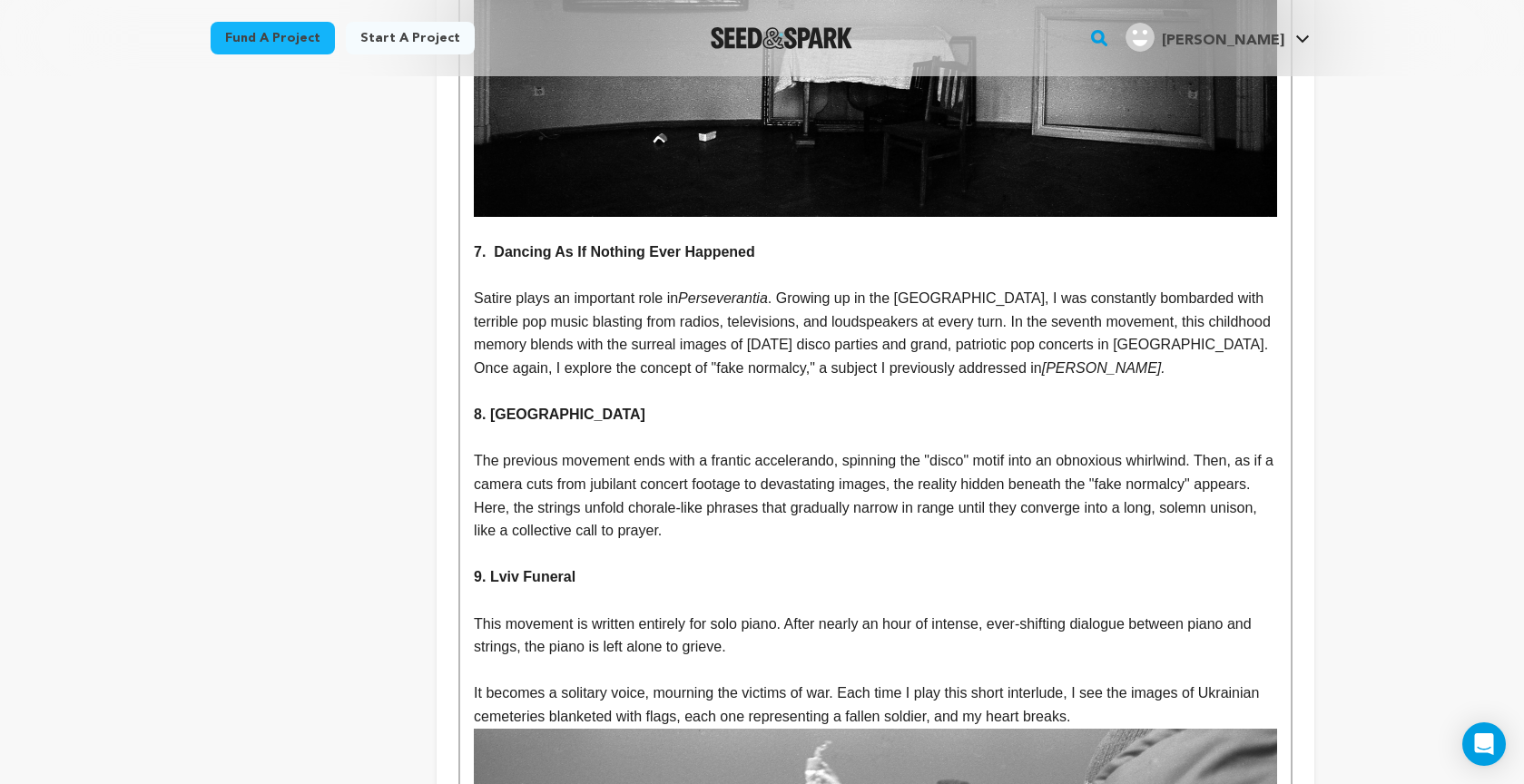
click at [1105, 682] on p "It becomes a solitary voice, mourning the victims of war. Each time I play this…" at bounding box center [875, 704] width 802 height 46
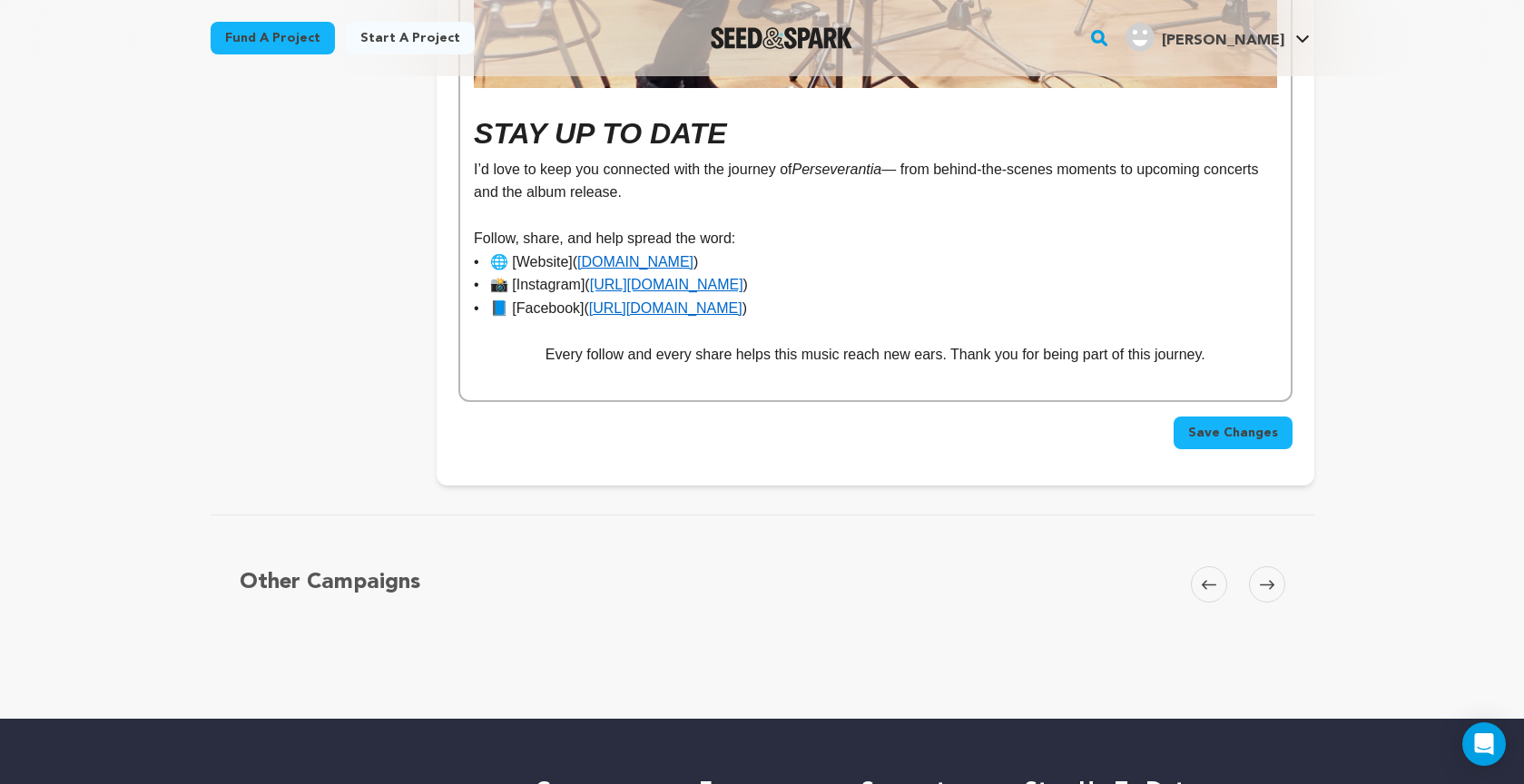
scroll to position [12034, 0]
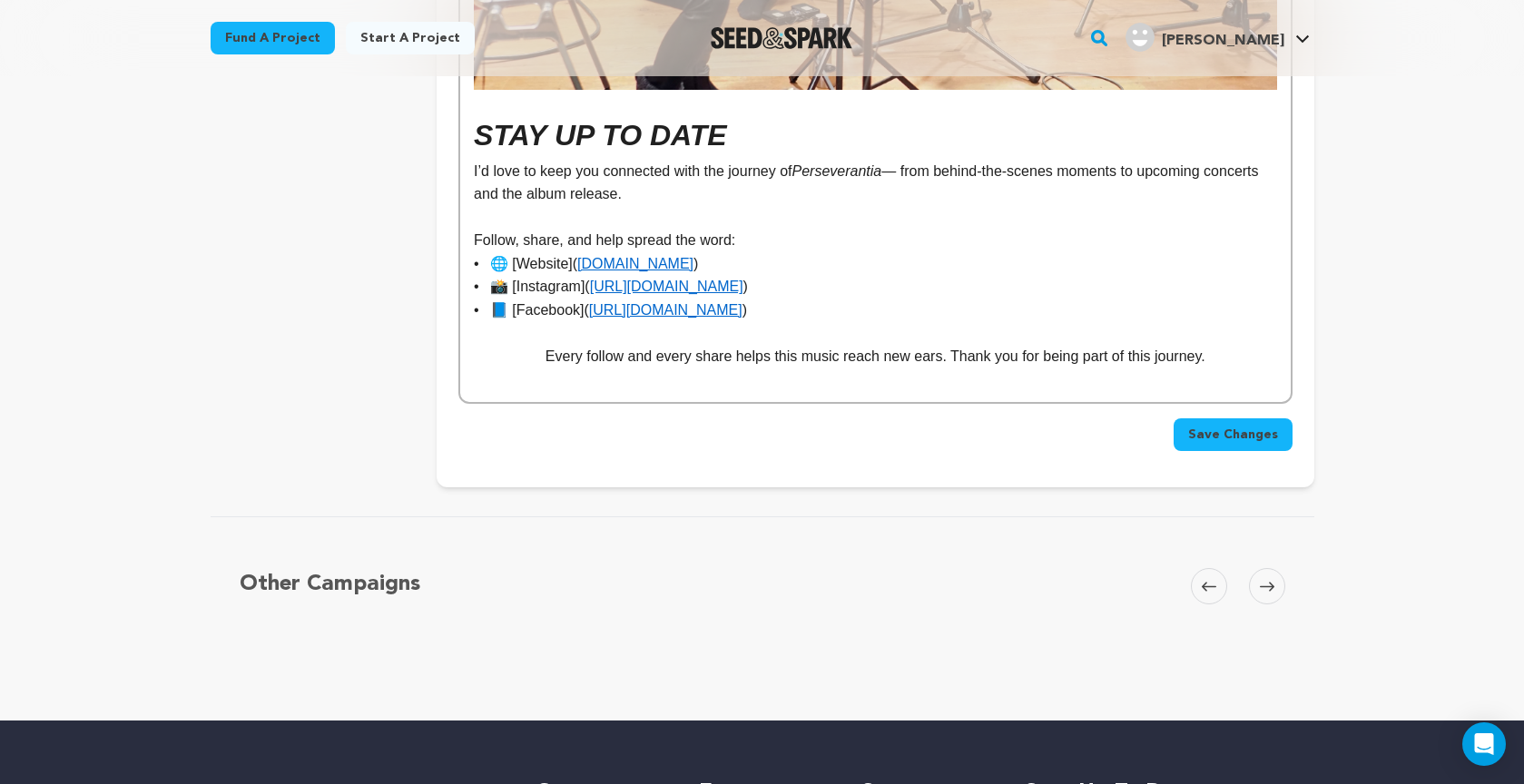
click at [1220, 425] on span "Save Changes" at bounding box center [1233, 434] width 90 height 18
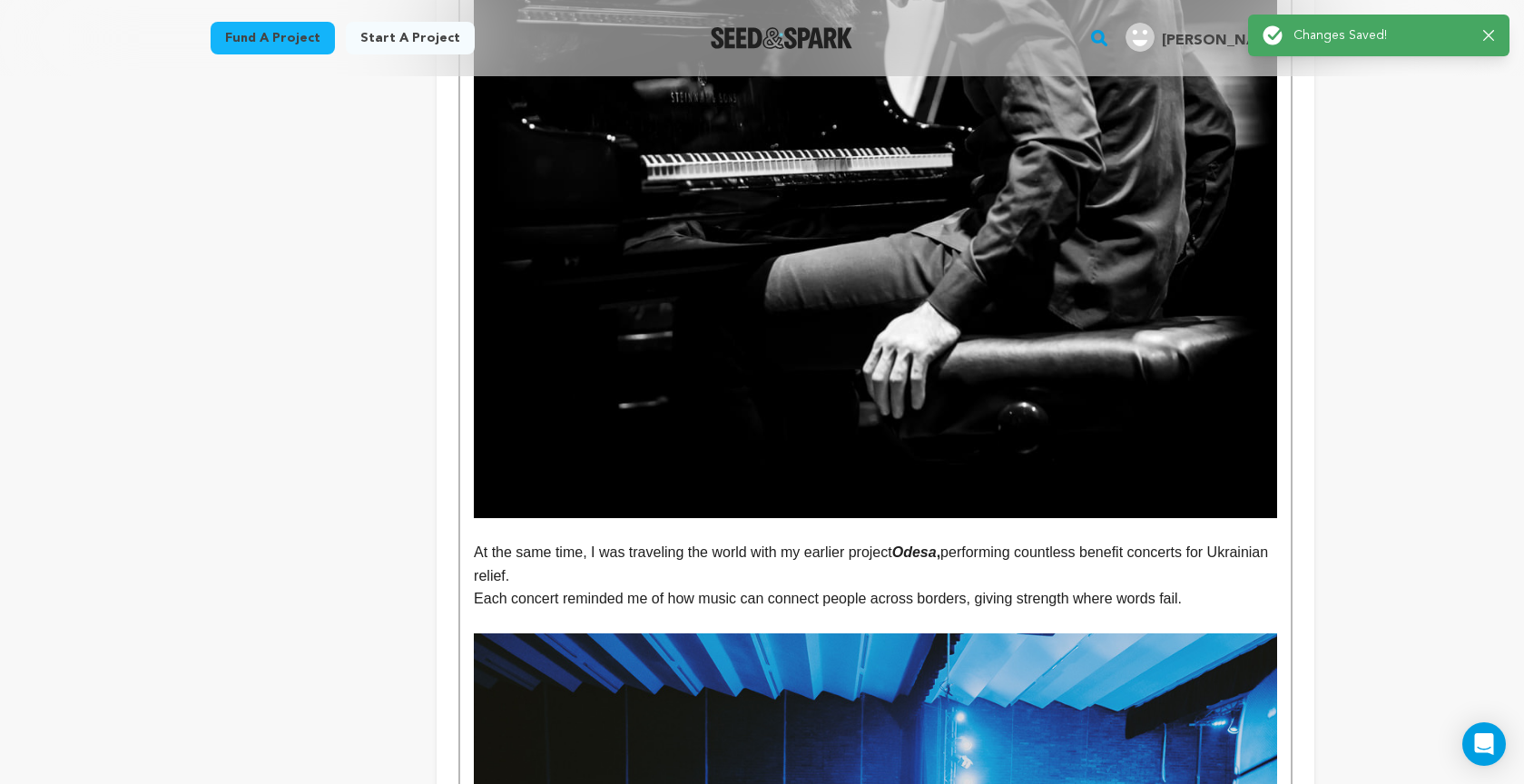
scroll to position [0, 0]
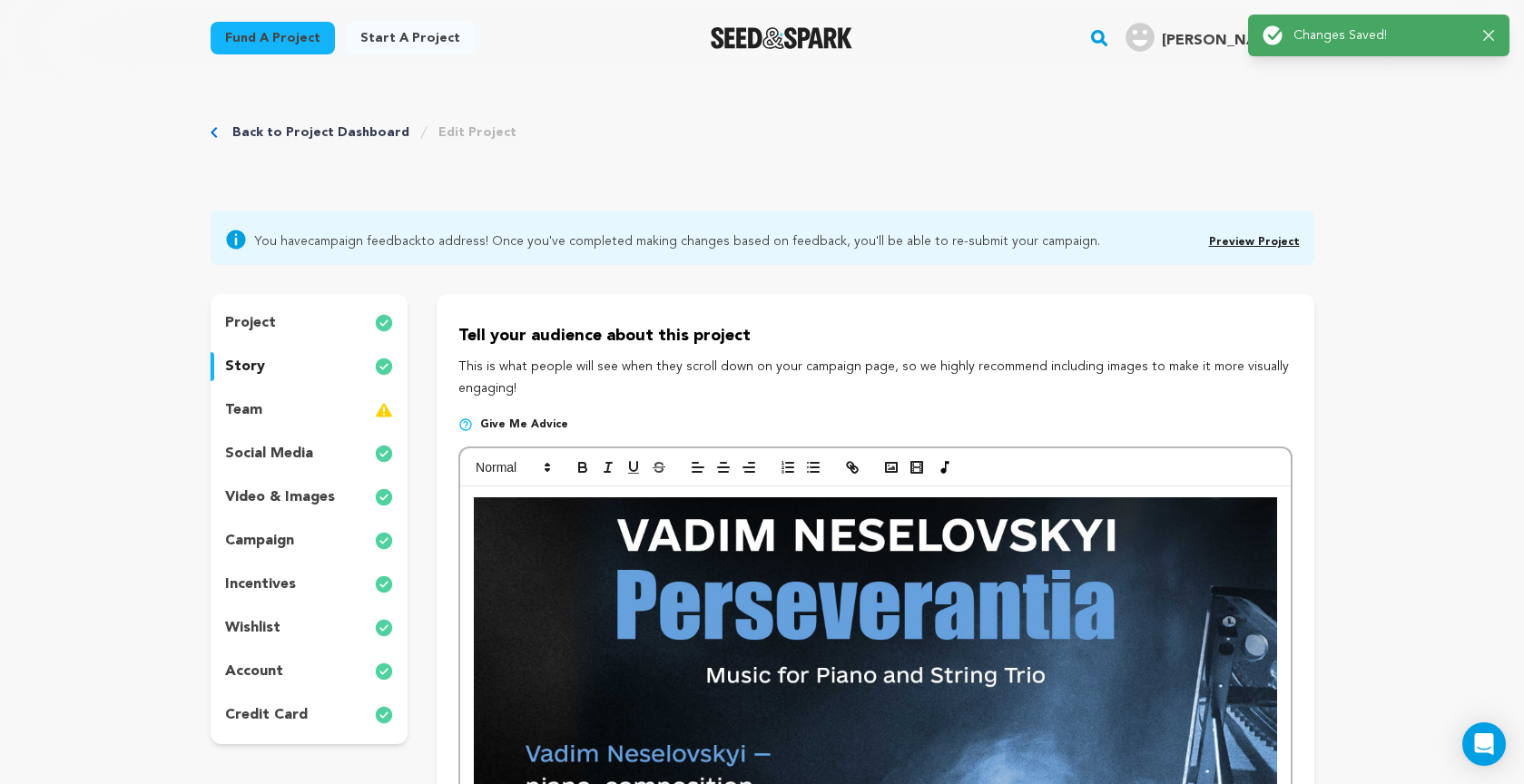
click at [1234, 241] on link "Preview Project" at bounding box center [1253, 243] width 91 height 11
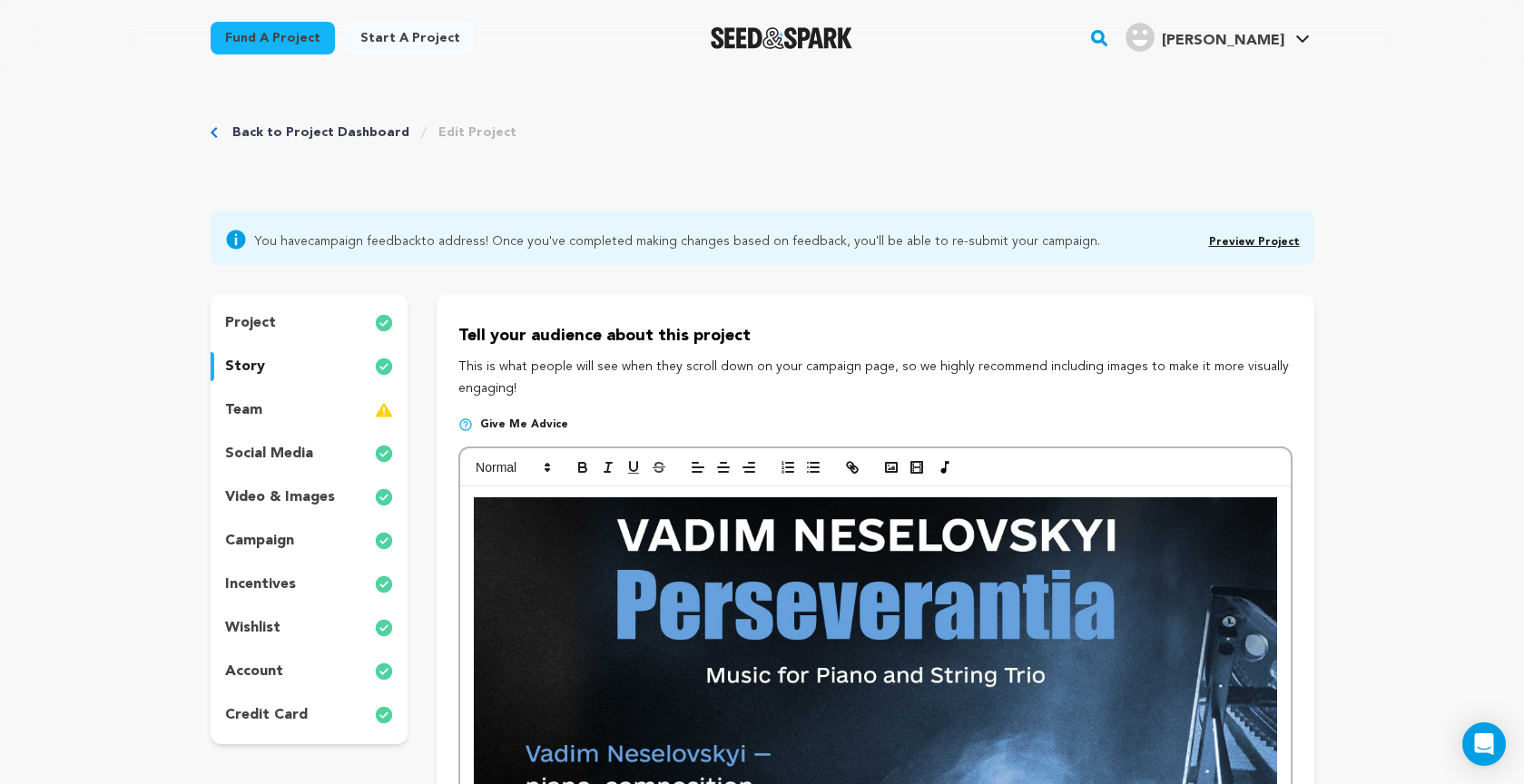
click at [259, 325] on p "project" at bounding box center [250, 322] width 51 height 22
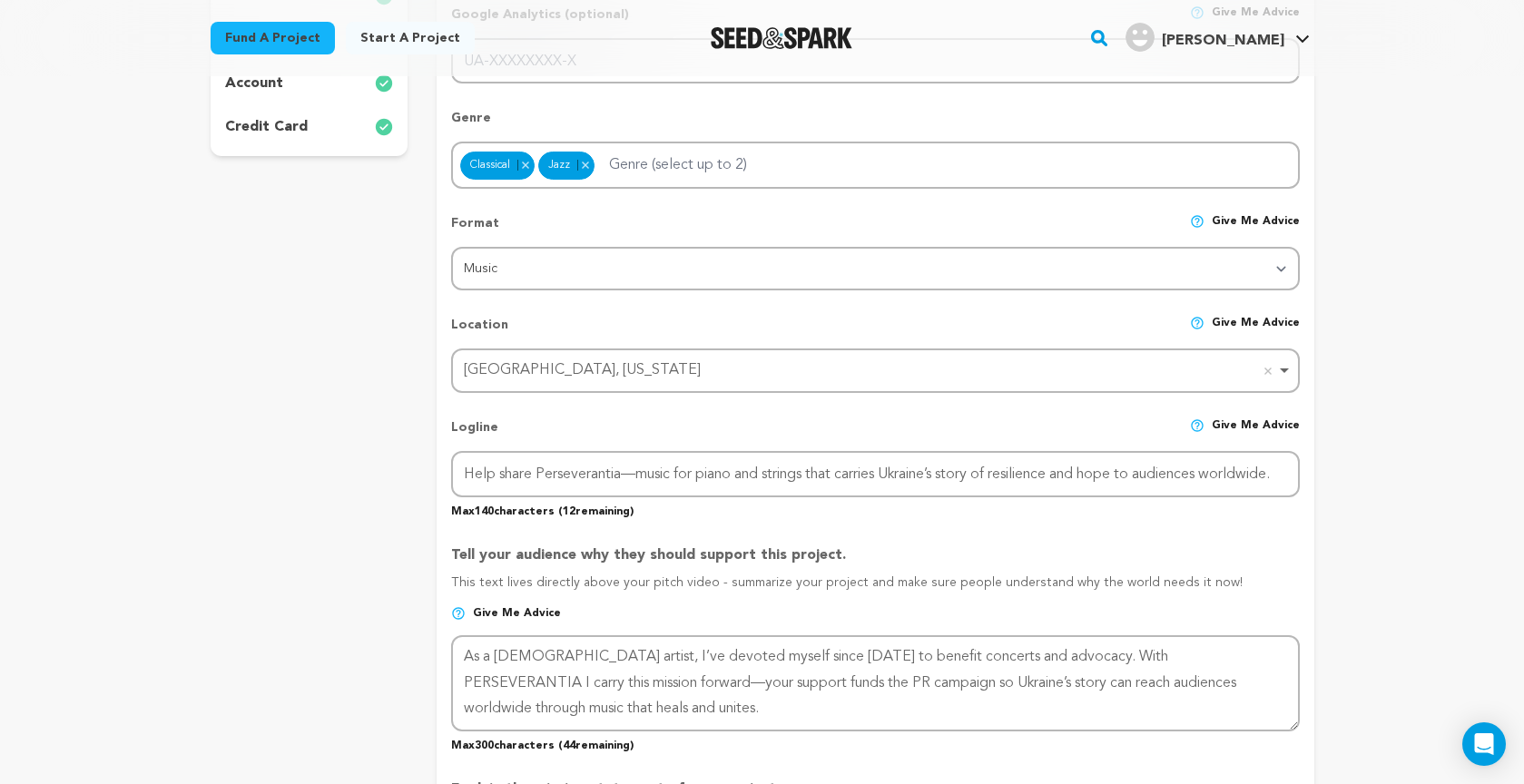
scroll to position [589, 0]
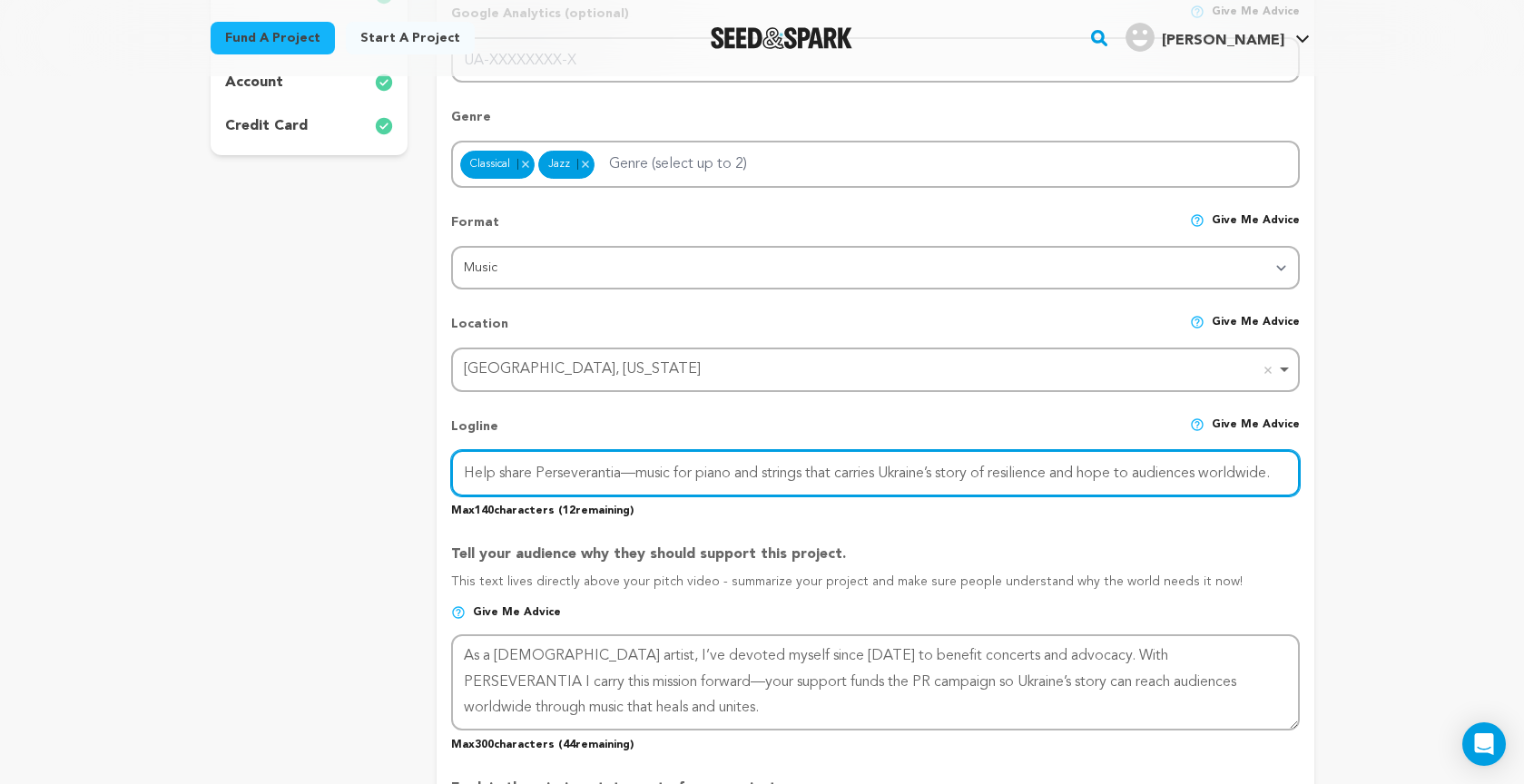
drag, startPoint x: 466, startPoint y: 470, endPoint x: 1450, endPoint y: 480, distance: 984.1
paste input "Join me in sharing Perseverantia, a suite for piano and string trio that tells …"
click at [671, 472] on input "Join me in sharing Perseverantia, a suite for piano and string trio that tells …" at bounding box center [874, 472] width 848 height 46
click at [721, 473] on input "Join me in sharing PERSEVERANTIA, a suite for piano and string trio that tells …" at bounding box center [874, 472] width 848 height 46
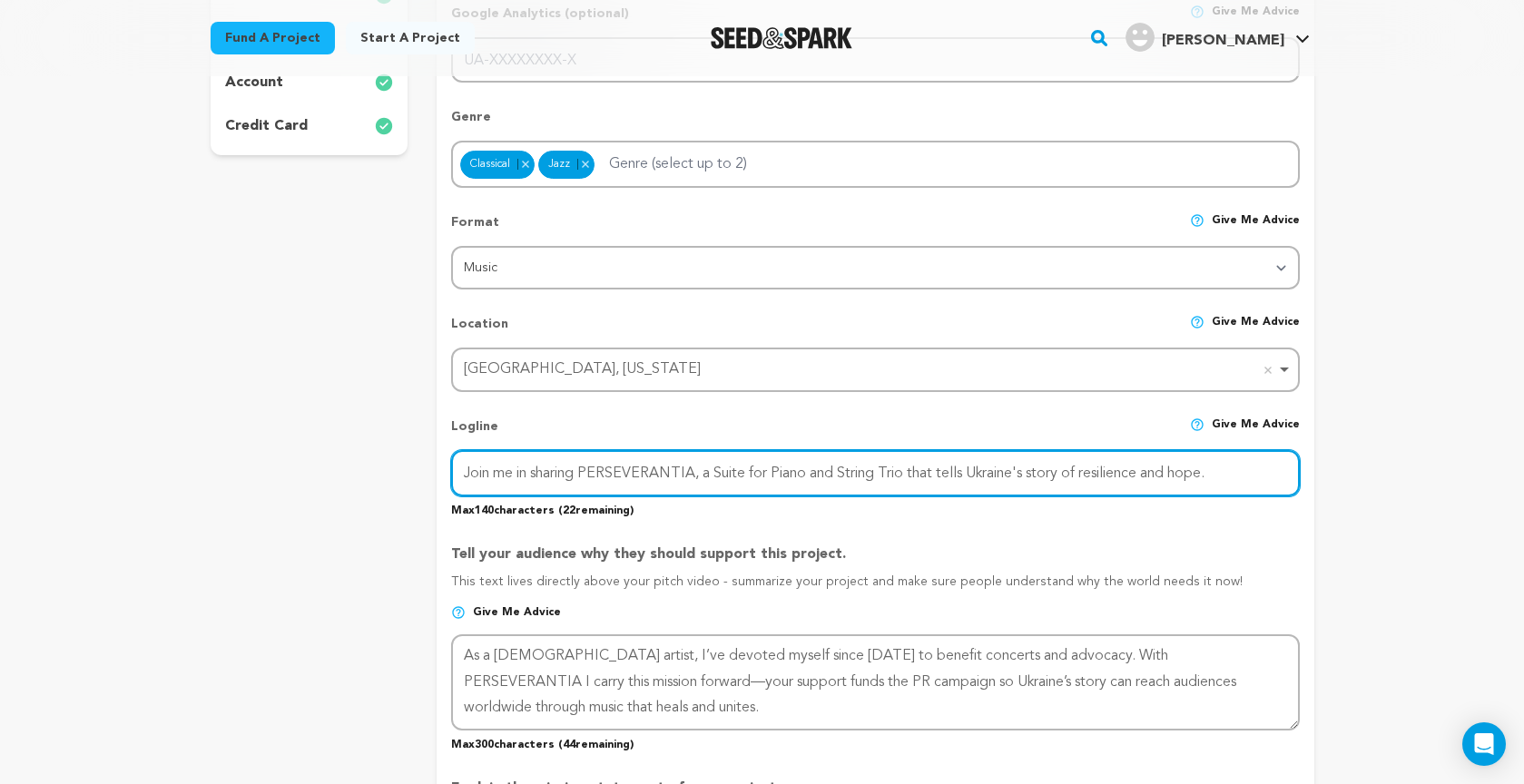
type input "Join me in sharing PERSEVERANTIA, a Suite for Piano and String Trio that tells …"
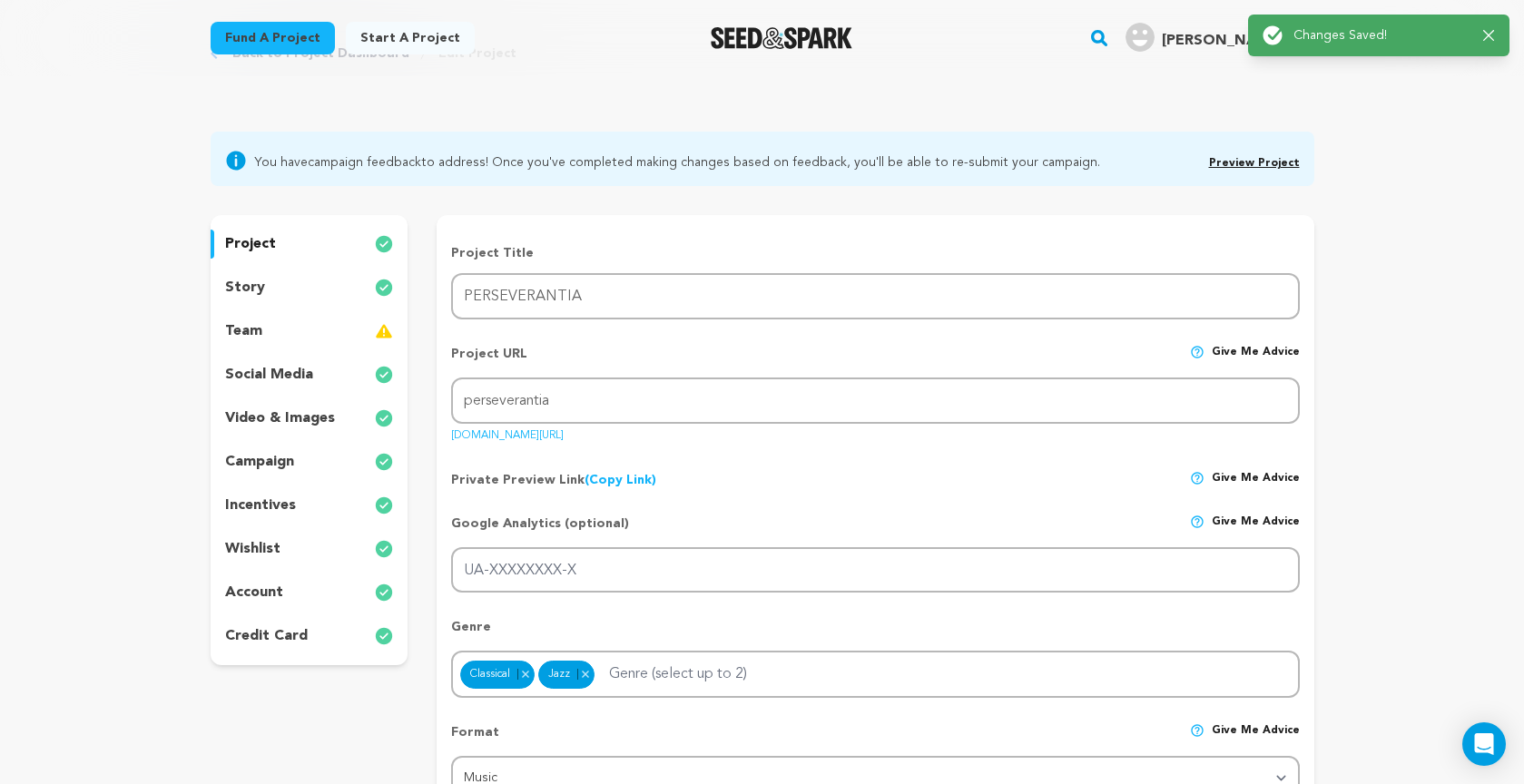
scroll to position [0, 0]
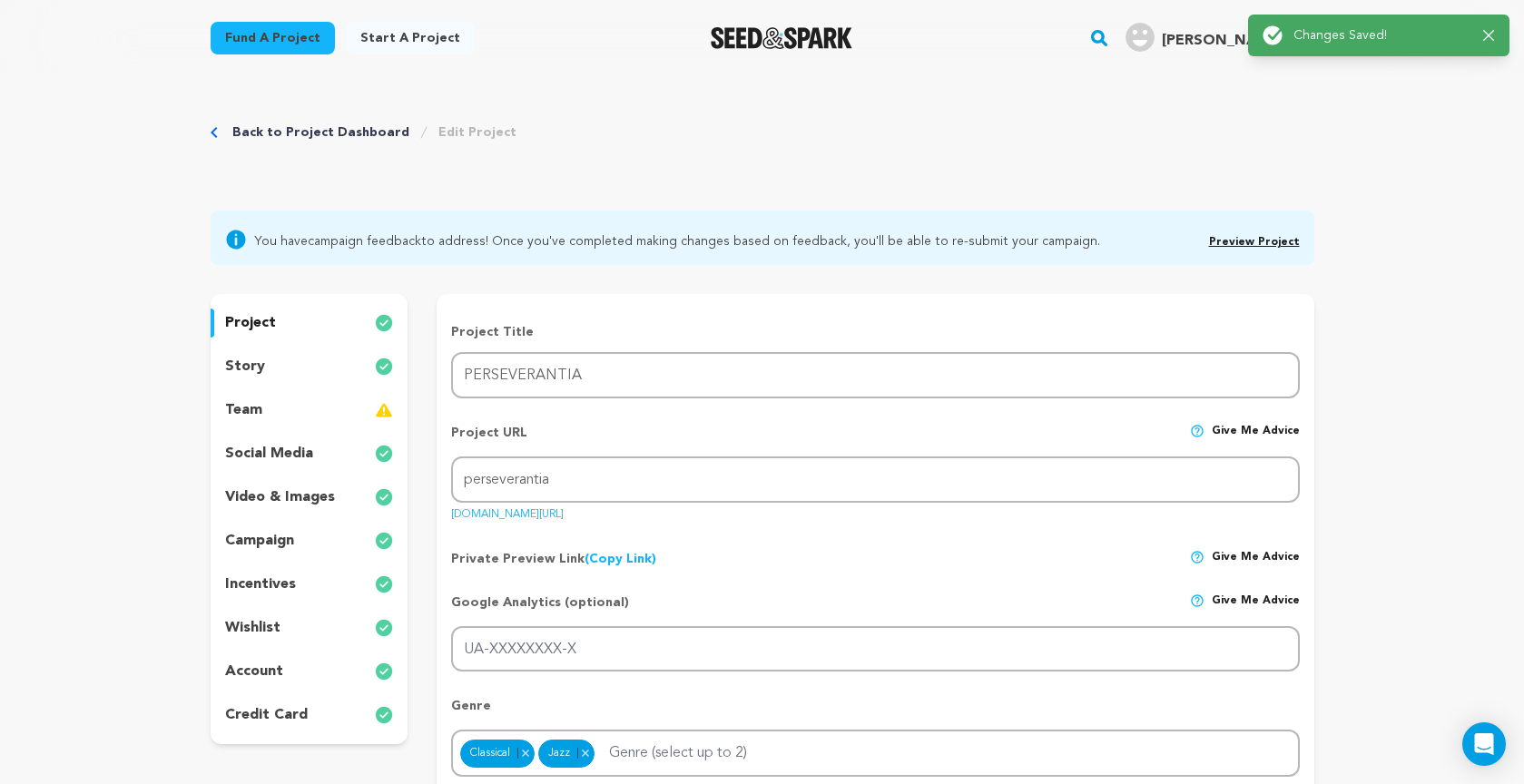
click at [1244, 244] on link "Preview Project" at bounding box center [1253, 243] width 91 height 11
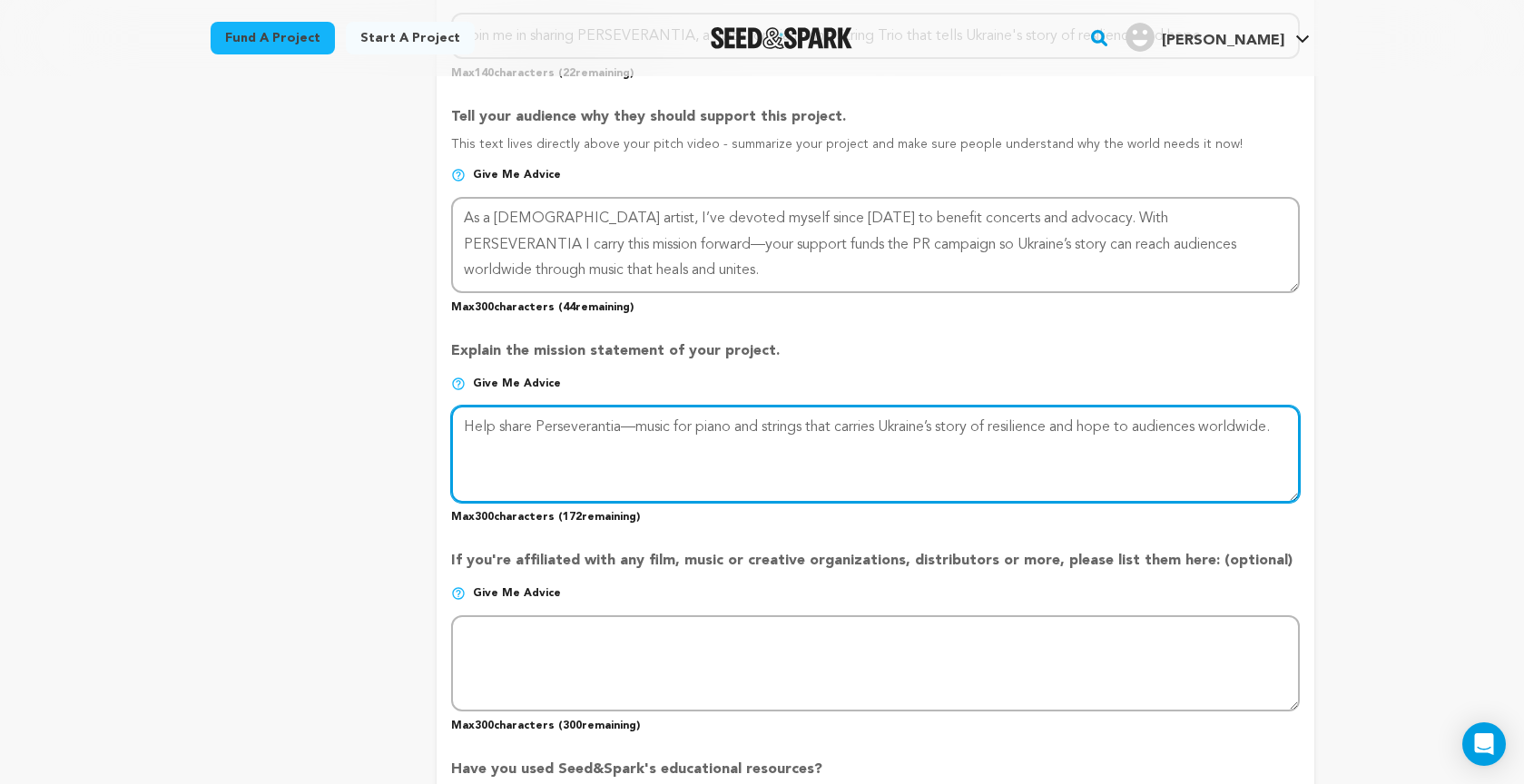
scroll to position [1023, 0]
drag, startPoint x: 465, startPoint y: 428, endPoint x: 586, endPoint y: 471, distance: 128.4
click at [586, 471] on textarea at bounding box center [874, 455] width 848 height 96
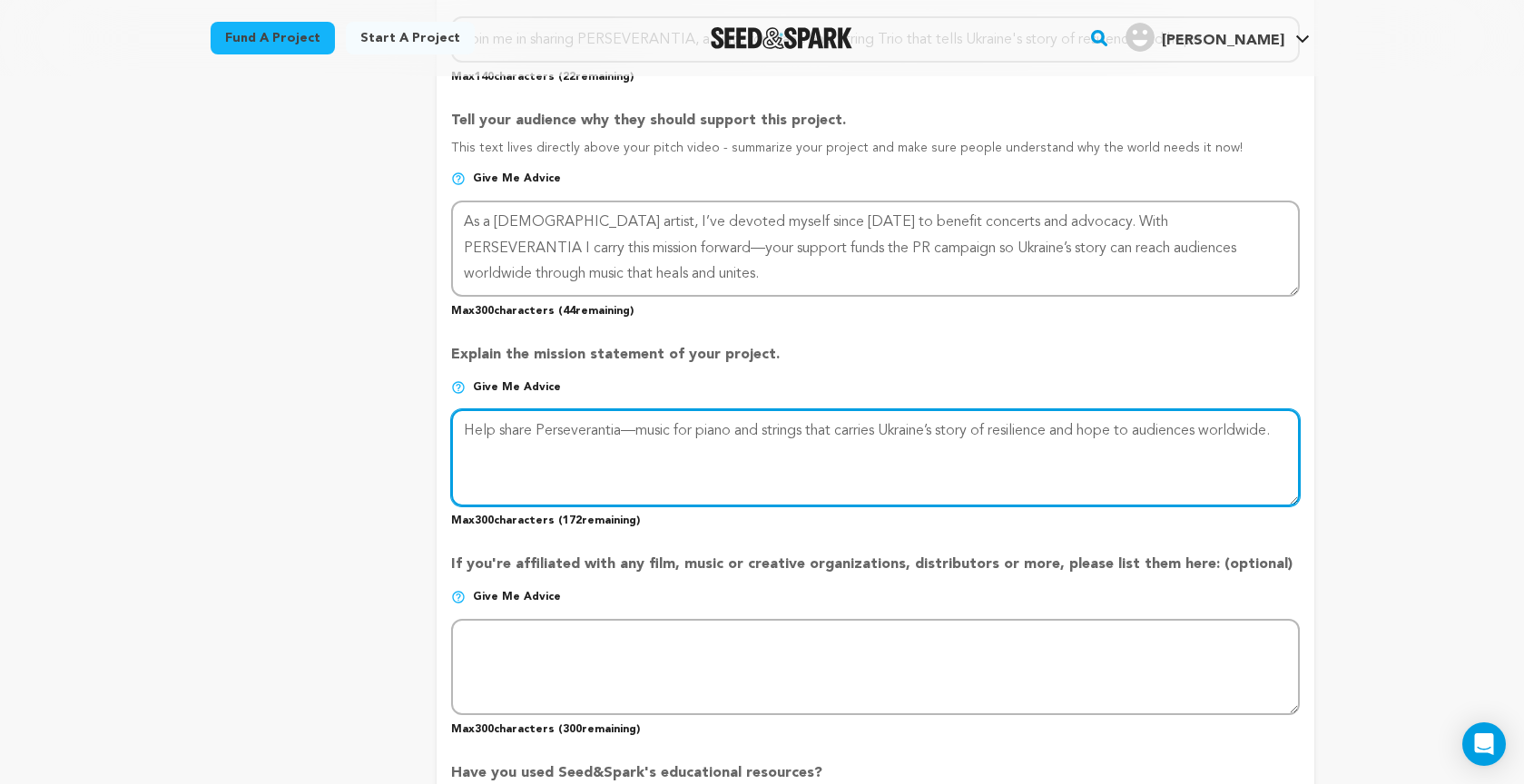
paste textarea "Join me in sharing Perseverantia, a suite for piano and string trio that tells …"
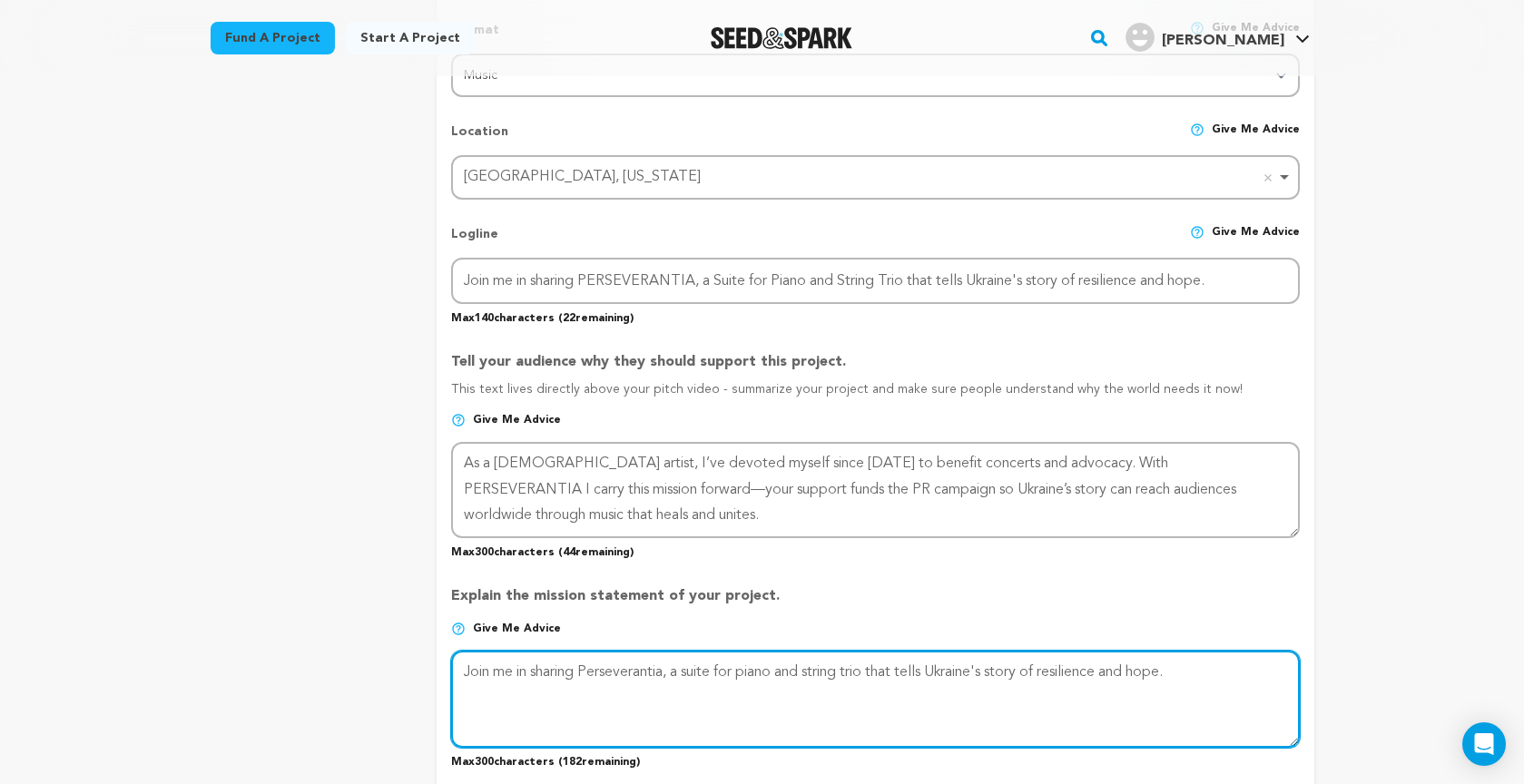
scroll to position [780, 0]
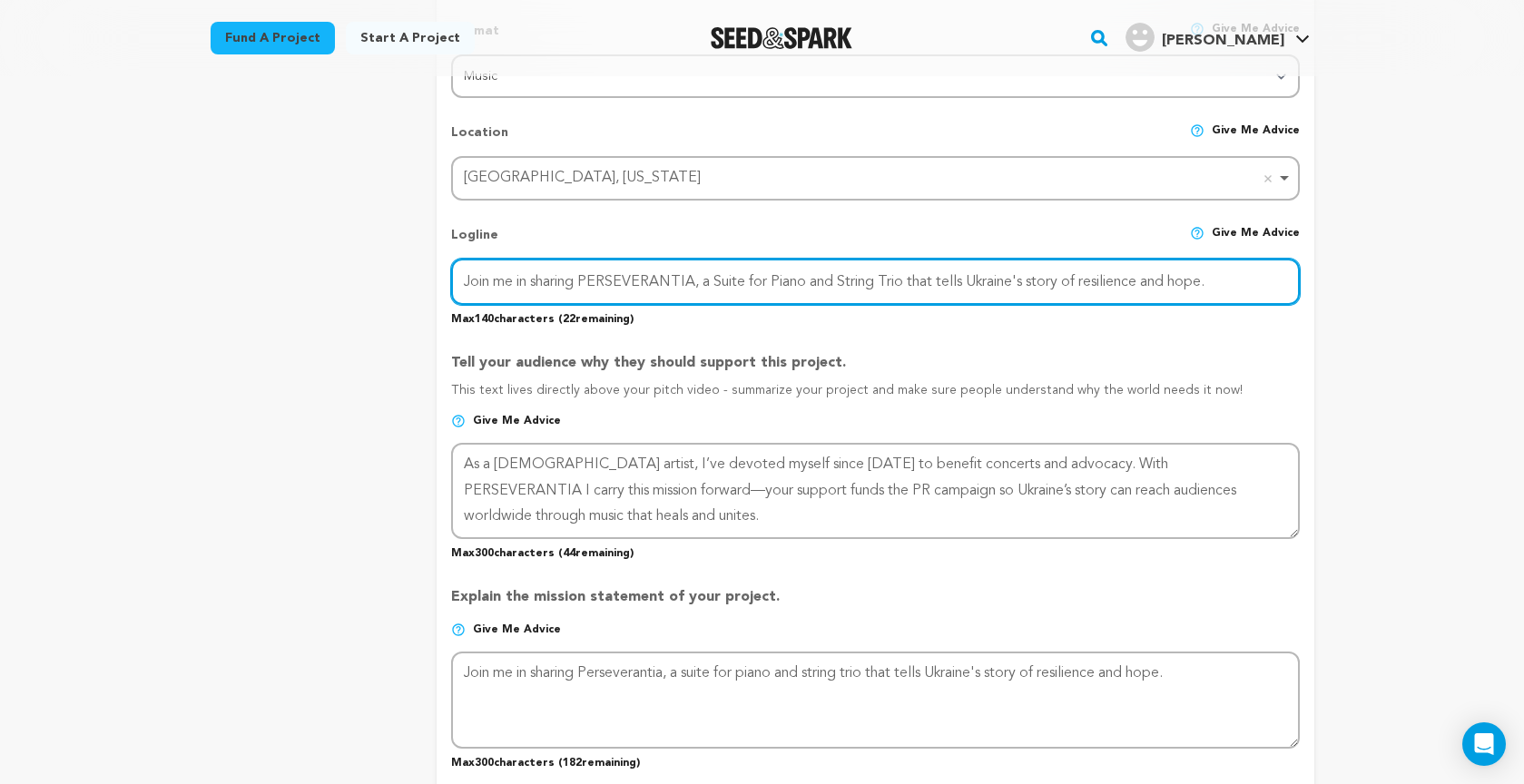
drag, startPoint x: 1244, startPoint y: 282, endPoint x: 487, endPoint y: 430, distance: 771.3
click at [514, 251] on div "Logline Give me advice Join me in sharing PERSEVERANTIA, a Suite for Piano and …" at bounding box center [874, 269] width 848 height 115
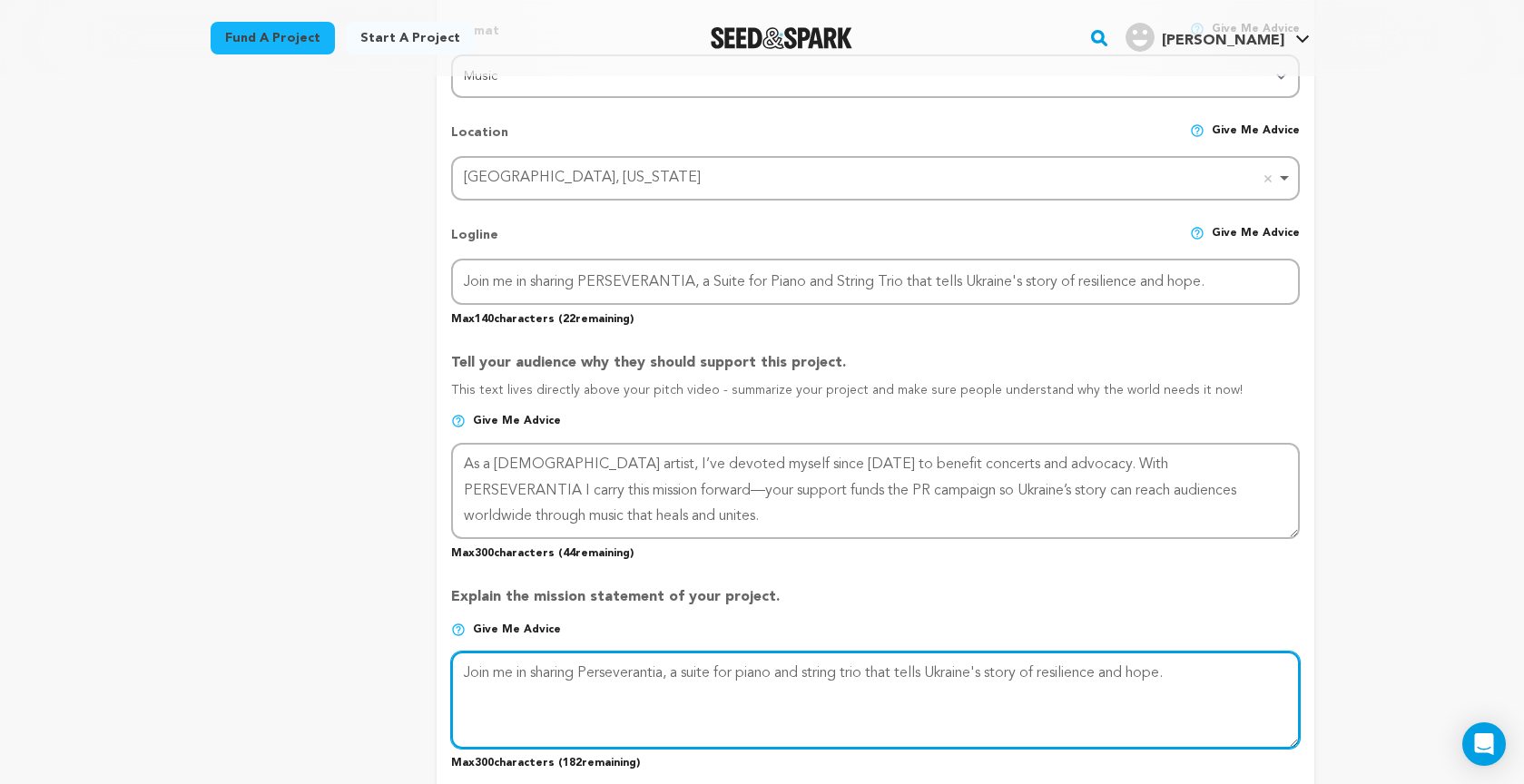
drag, startPoint x: 604, startPoint y: 672, endPoint x: 1454, endPoint y: 677, distance: 850.0
click at [1454, 677] on div "Back to Project Dashboard Edit Project You have campaign feedback to address! O…" at bounding box center [762, 722] width 1524 height 2854
paste textarea "ERSEVERANTIA, a Suite for Piano and String T"
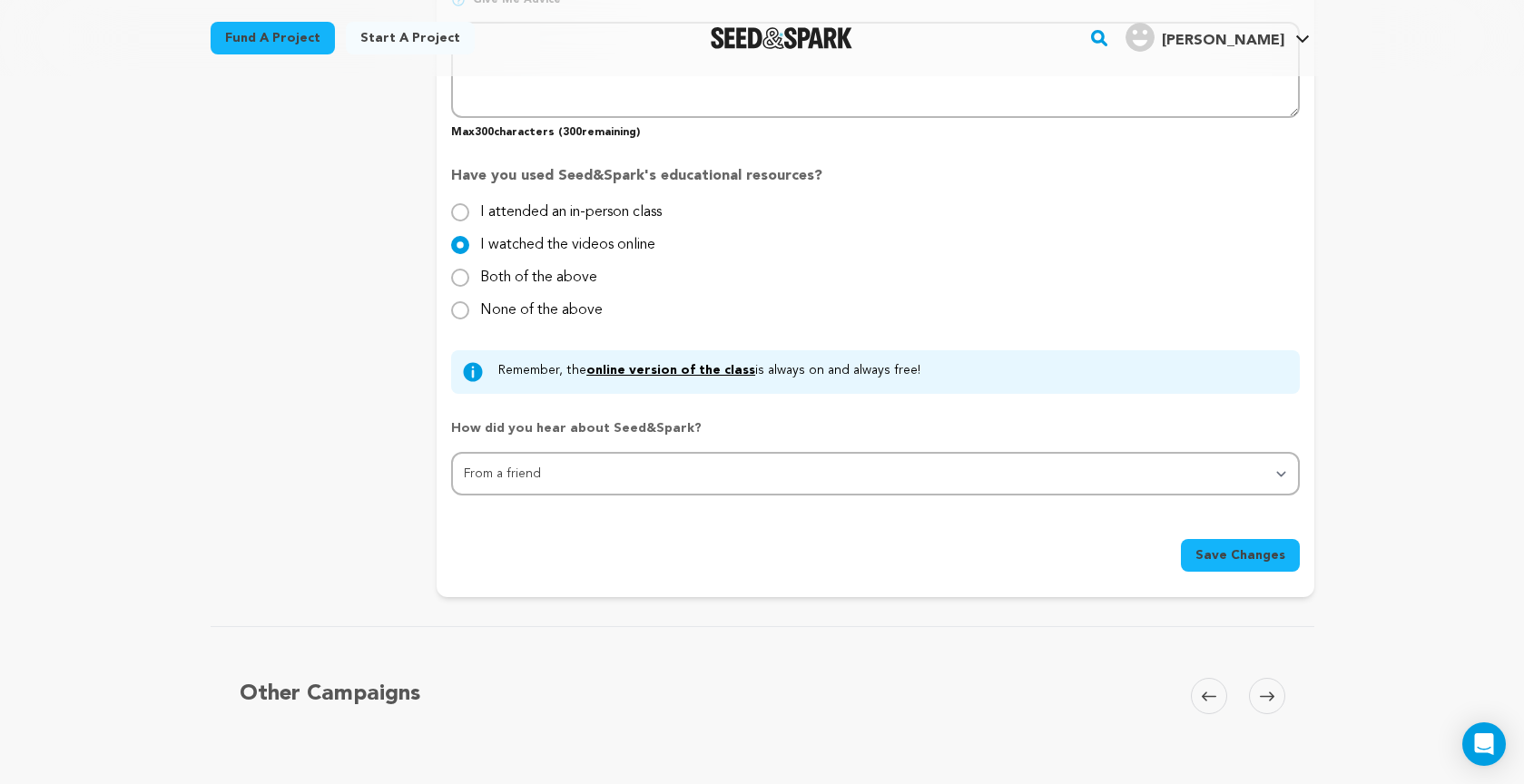
scroll to position [1604, 0]
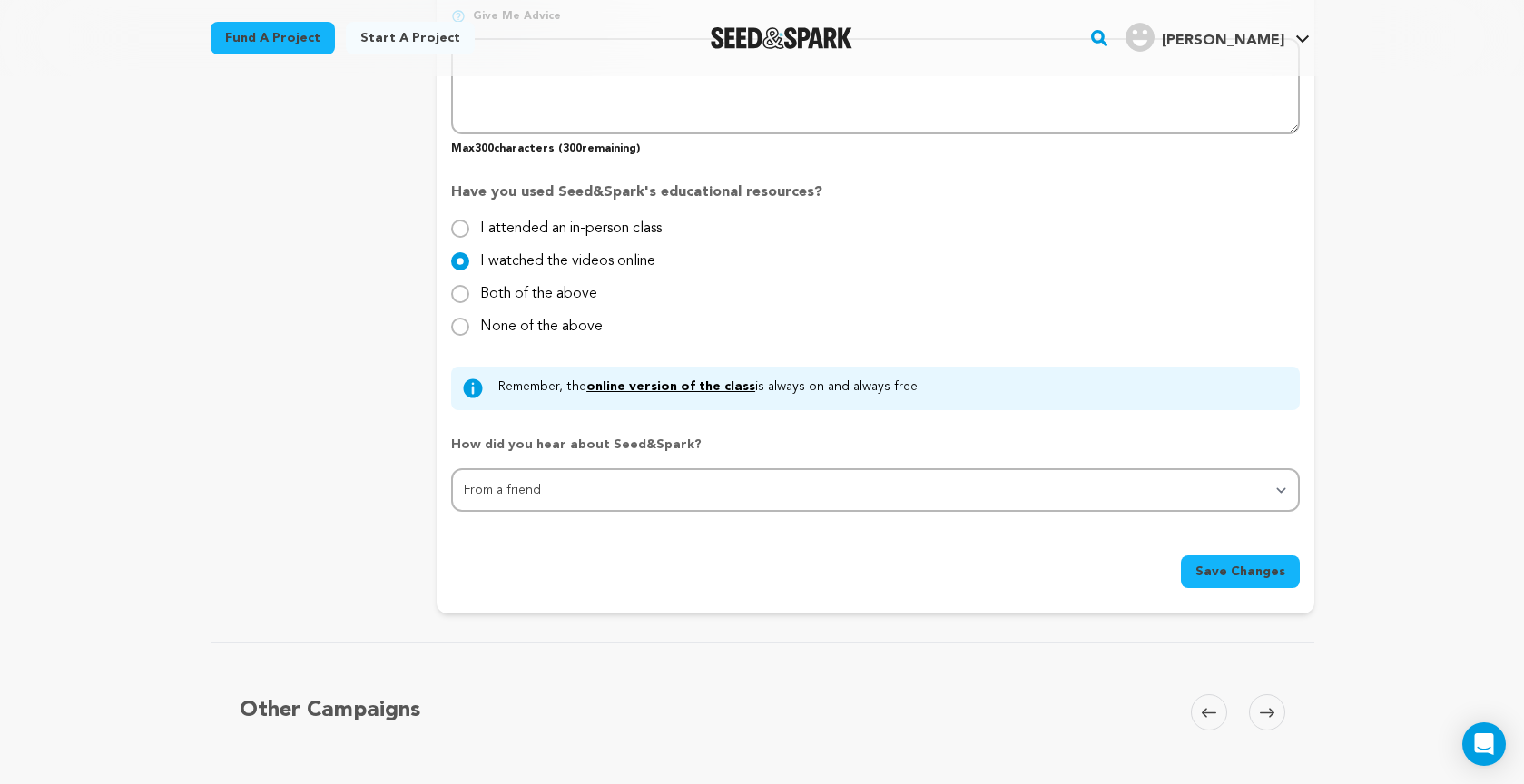
type textarea "Join me in sharing PERSEVERANTIA, a Suite for Piano and String Trio that tells …"
click at [1230, 567] on span "Save Changes" at bounding box center [1240, 571] width 90 height 18
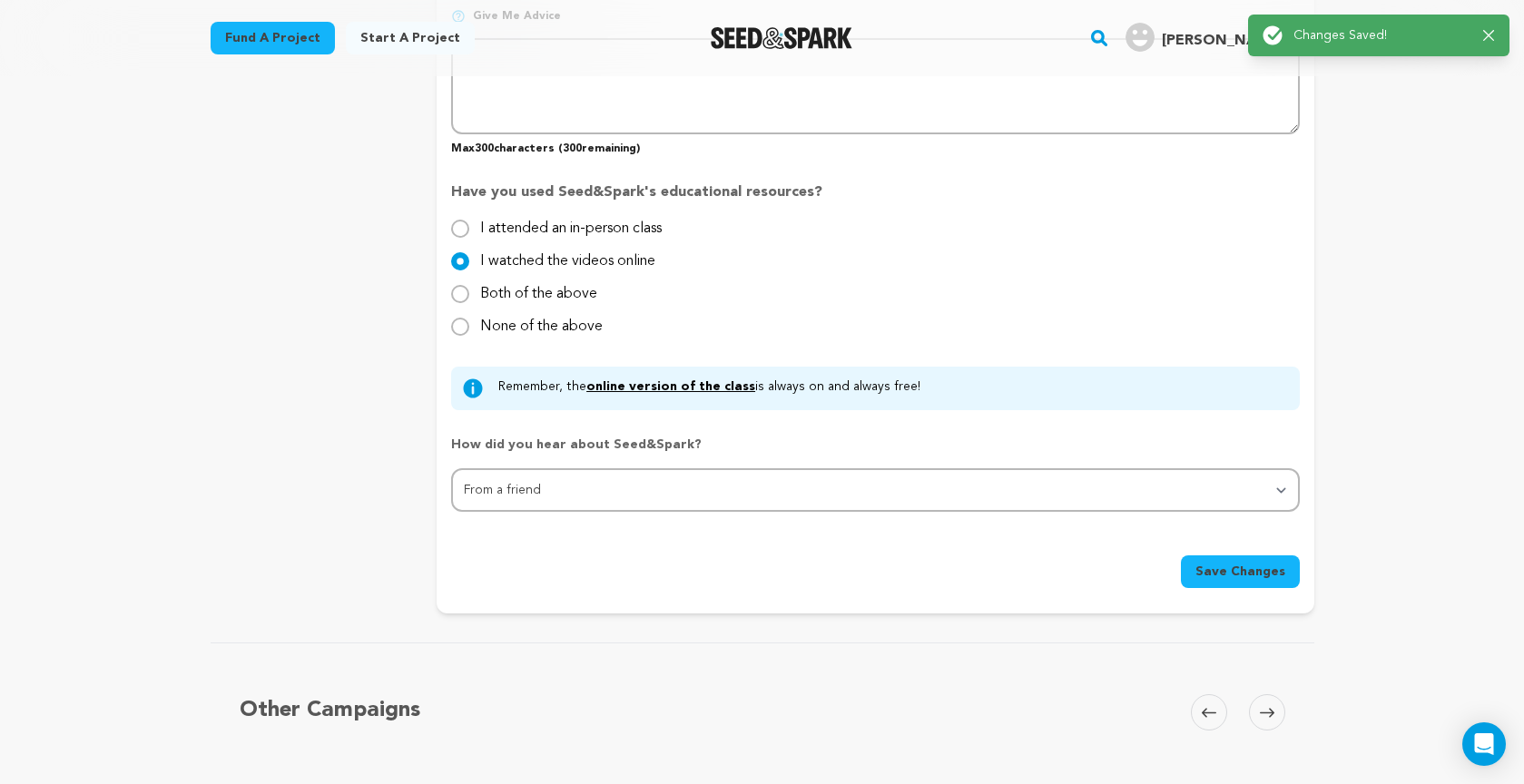
scroll to position [0, 0]
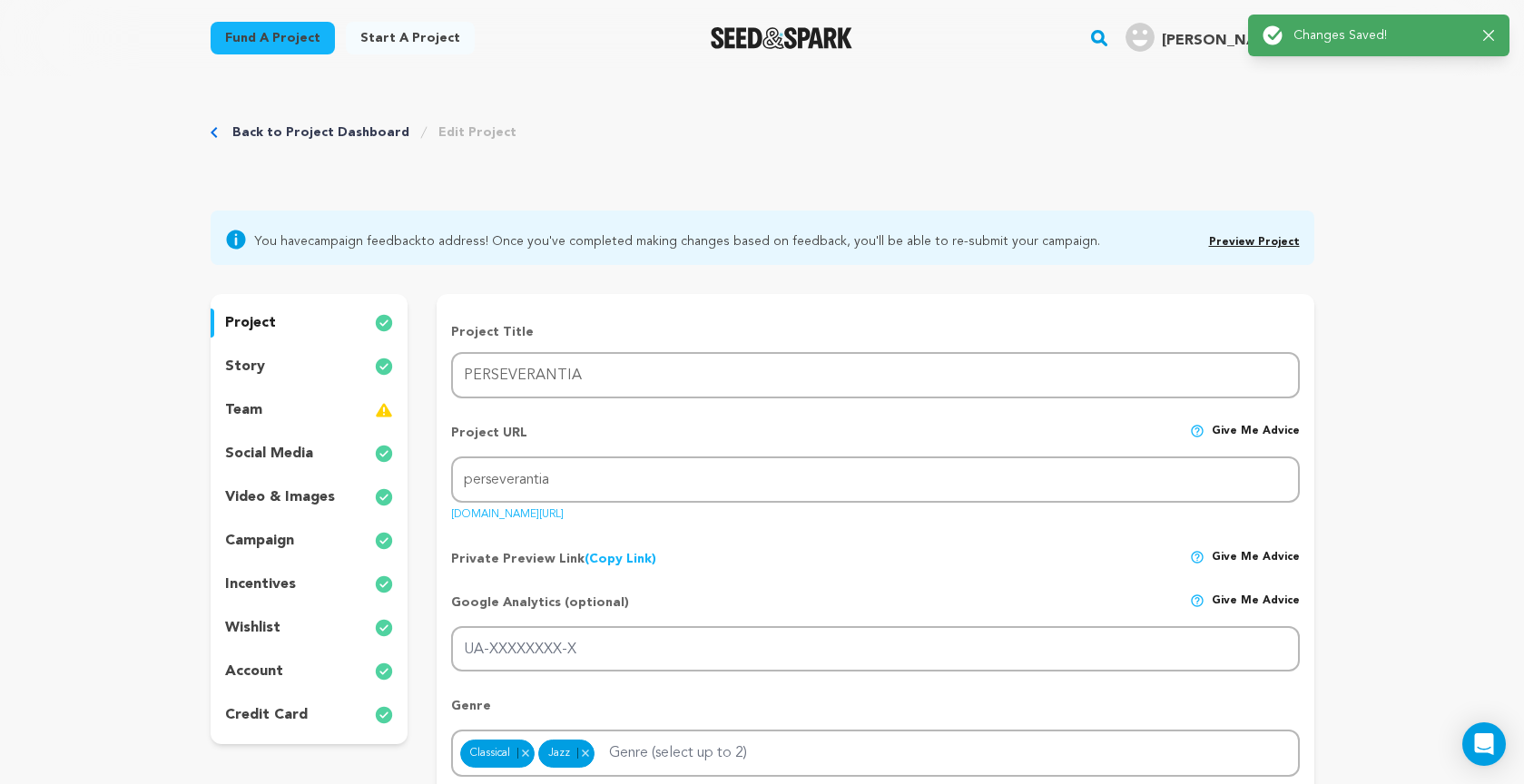
click at [1248, 238] on link "Preview Project" at bounding box center [1253, 243] width 91 height 11
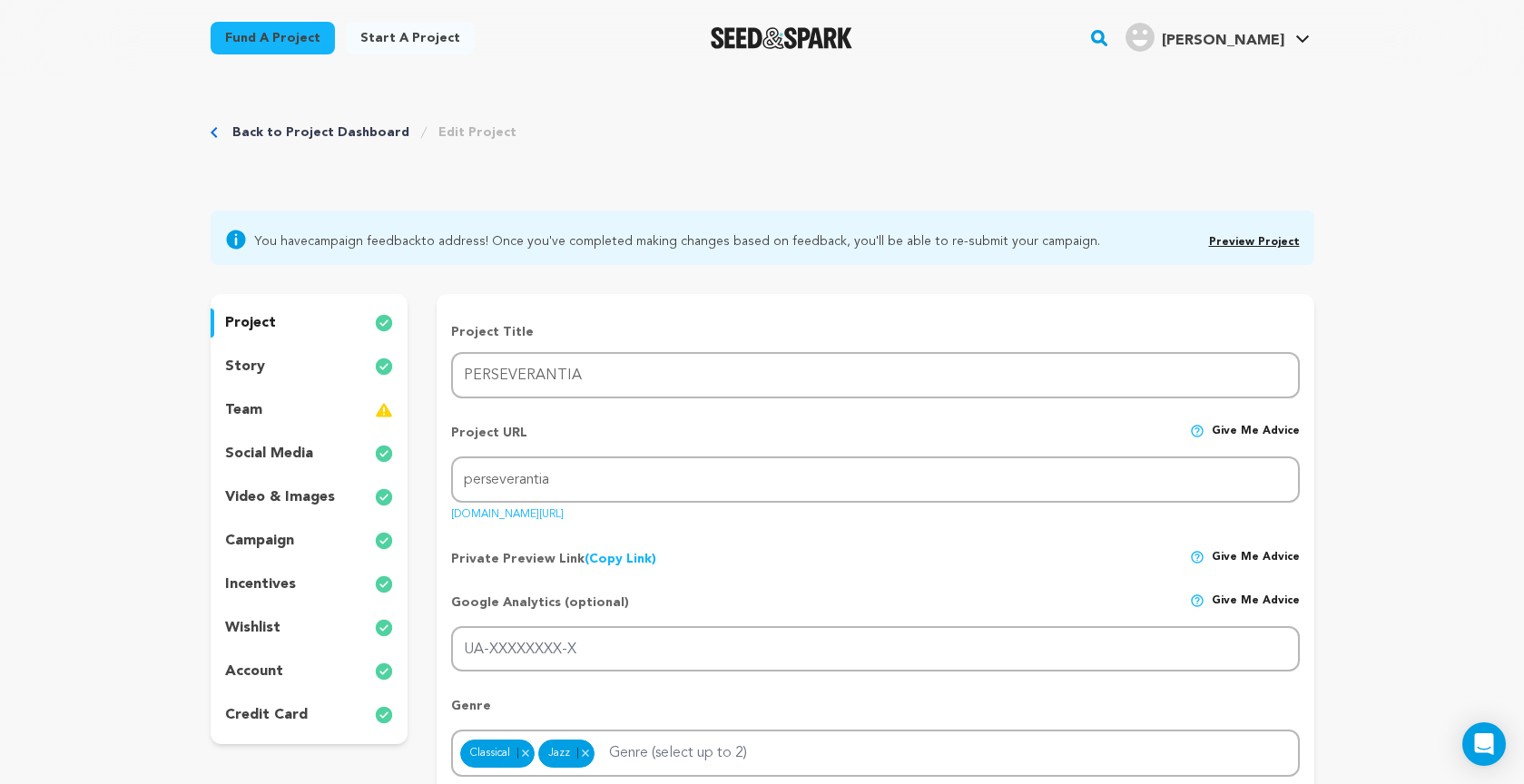
click at [250, 365] on p "story" at bounding box center [244, 366] width 40 height 22
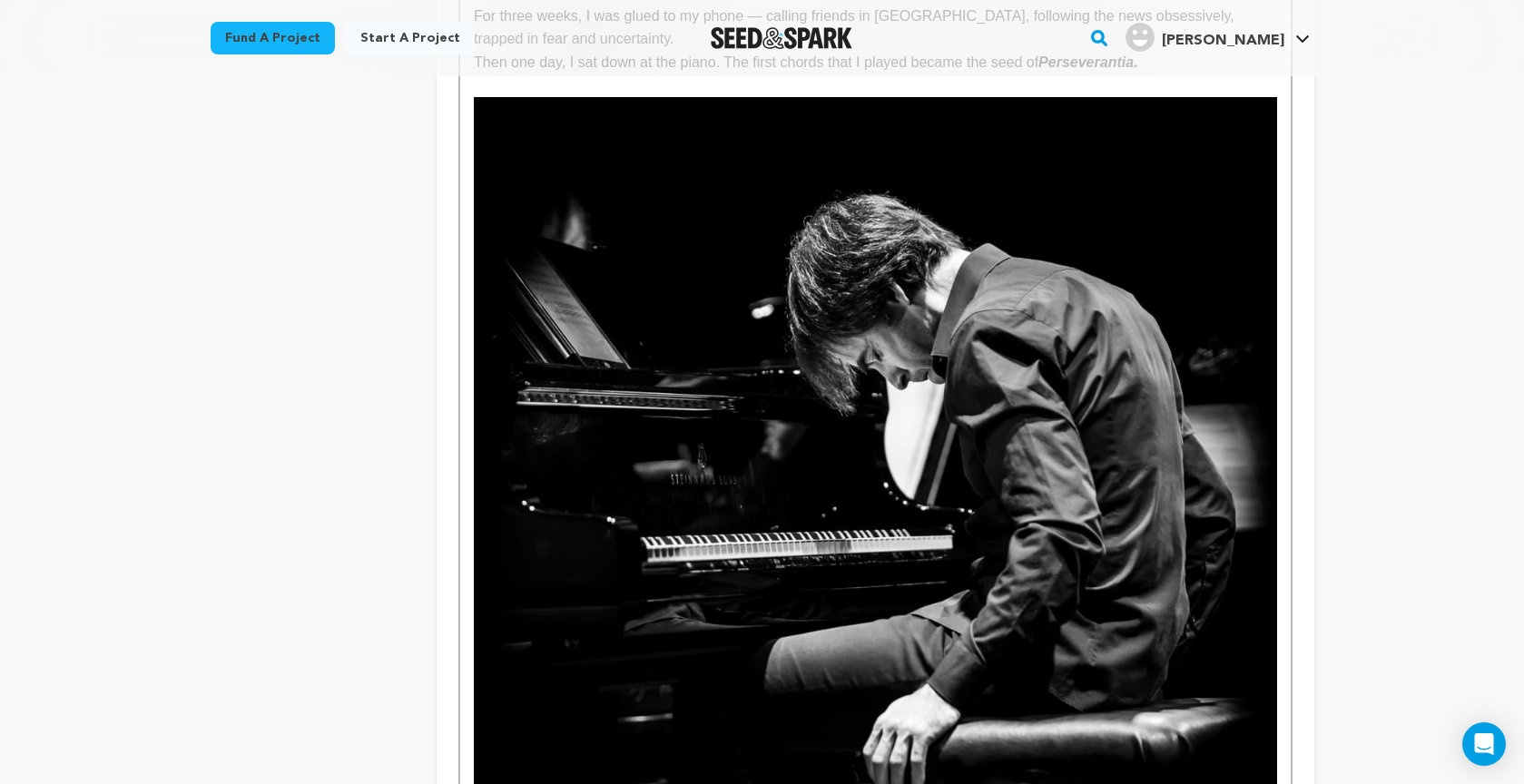
scroll to position [1032, 0]
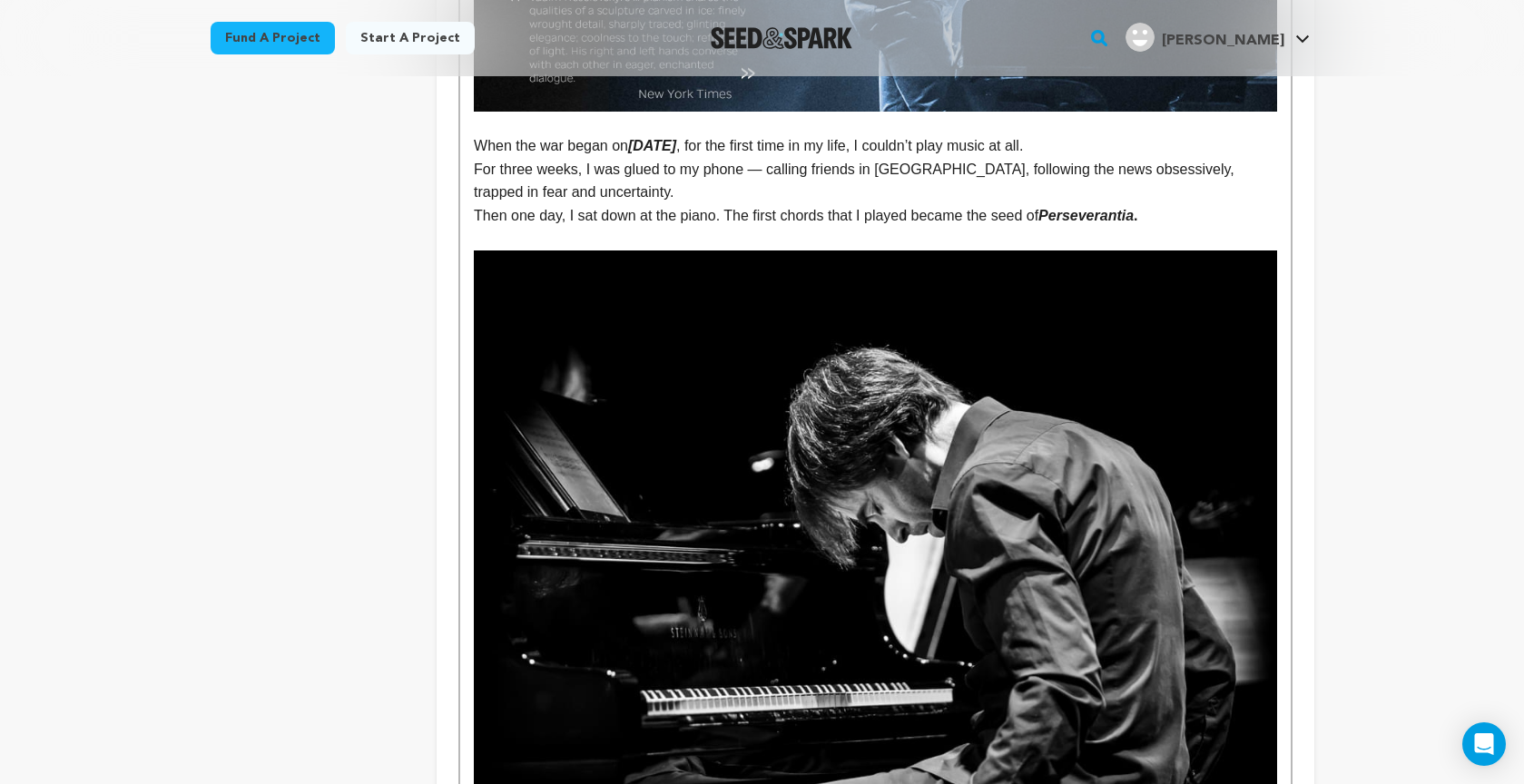
drag, startPoint x: 638, startPoint y: 144, endPoint x: 806, endPoint y: 155, distance: 168.4
click at [768, 147] on p "When the war began on February 24, 2022 , for the first time in my life, I coul…" at bounding box center [875, 145] width 802 height 23
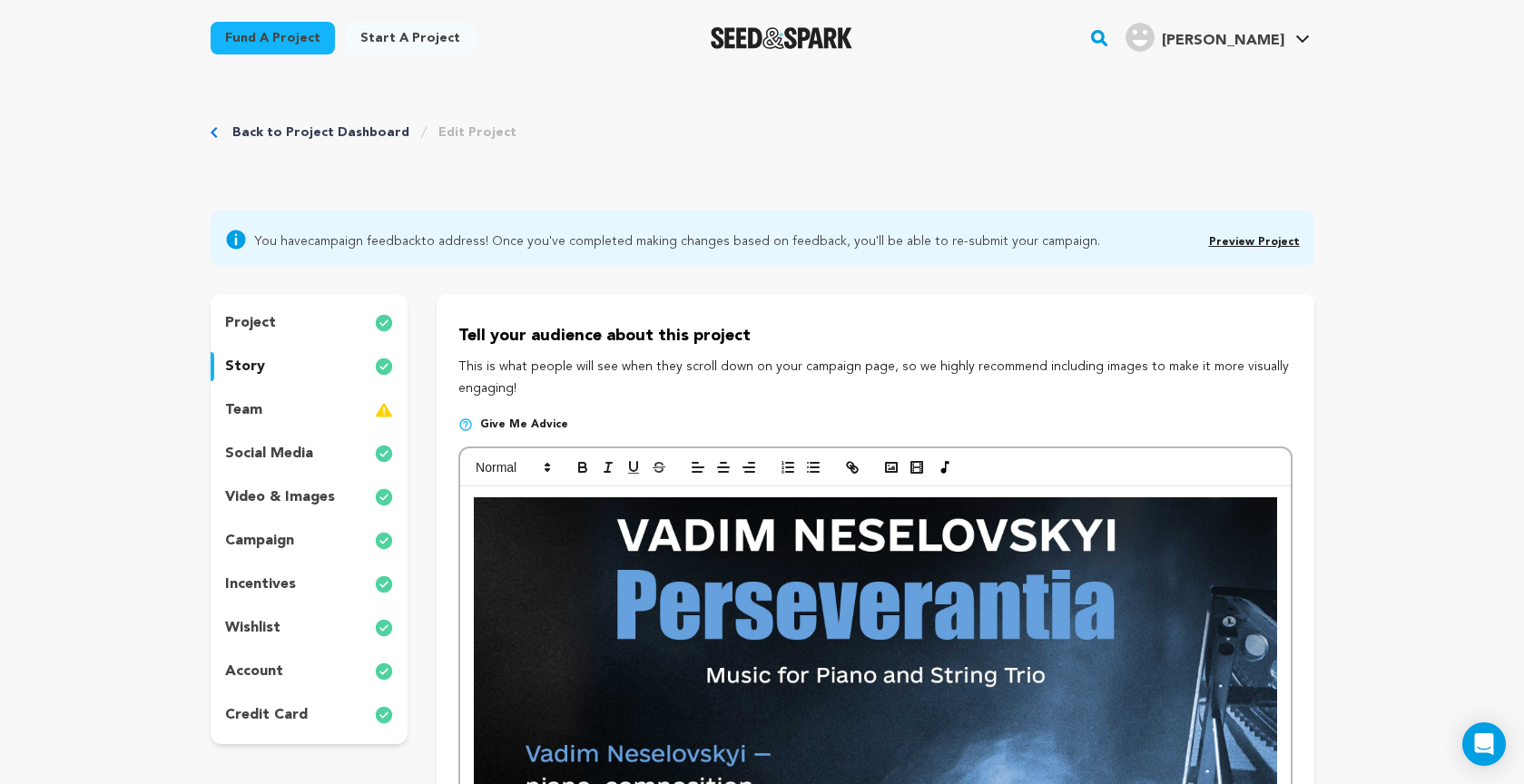
scroll to position [0, 0]
click at [611, 467] on icon "button" at bounding box center [607, 466] width 16 height 16
click at [605, 469] on icon "button" at bounding box center [607, 466] width 16 height 16
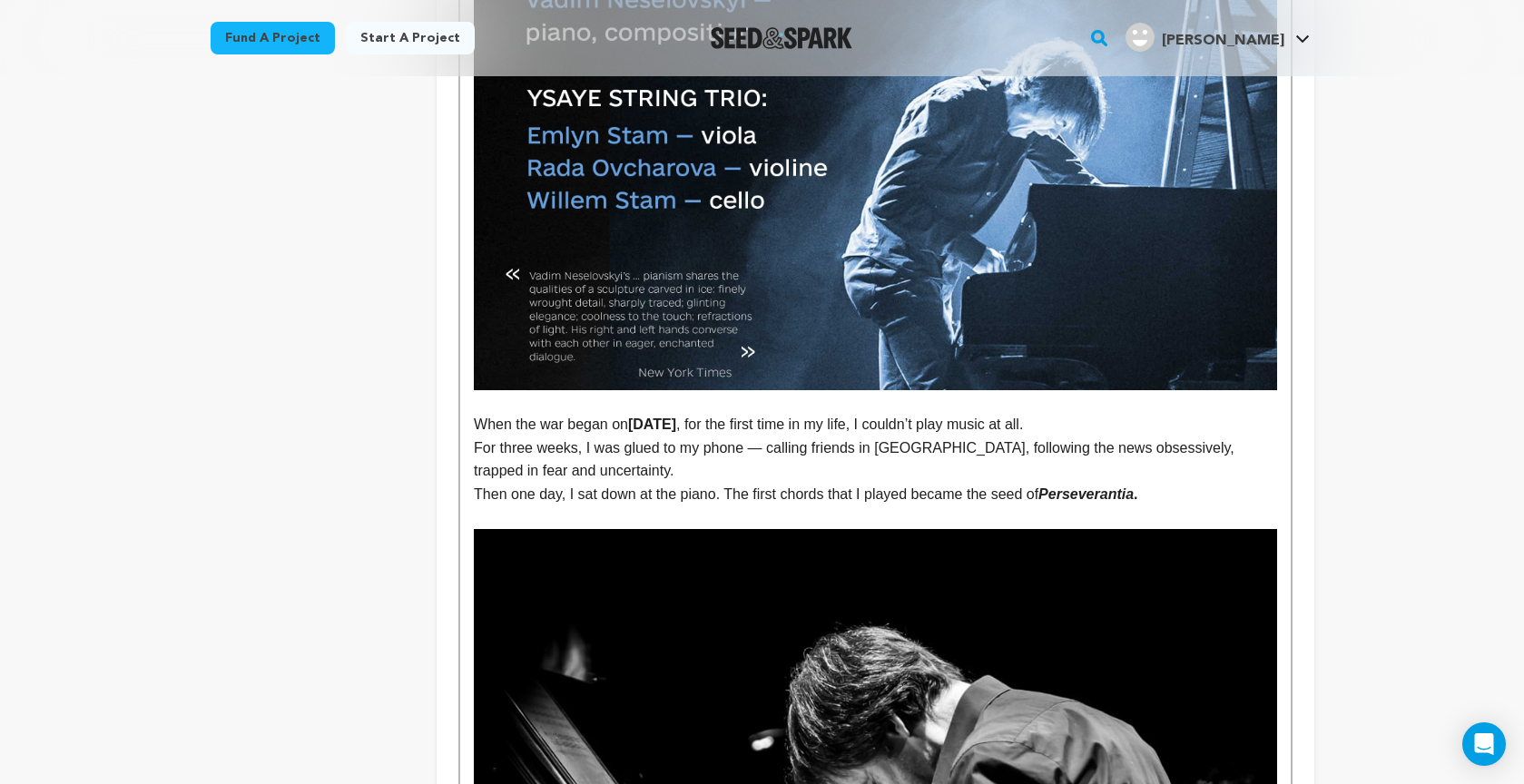
scroll to position [757, 0]
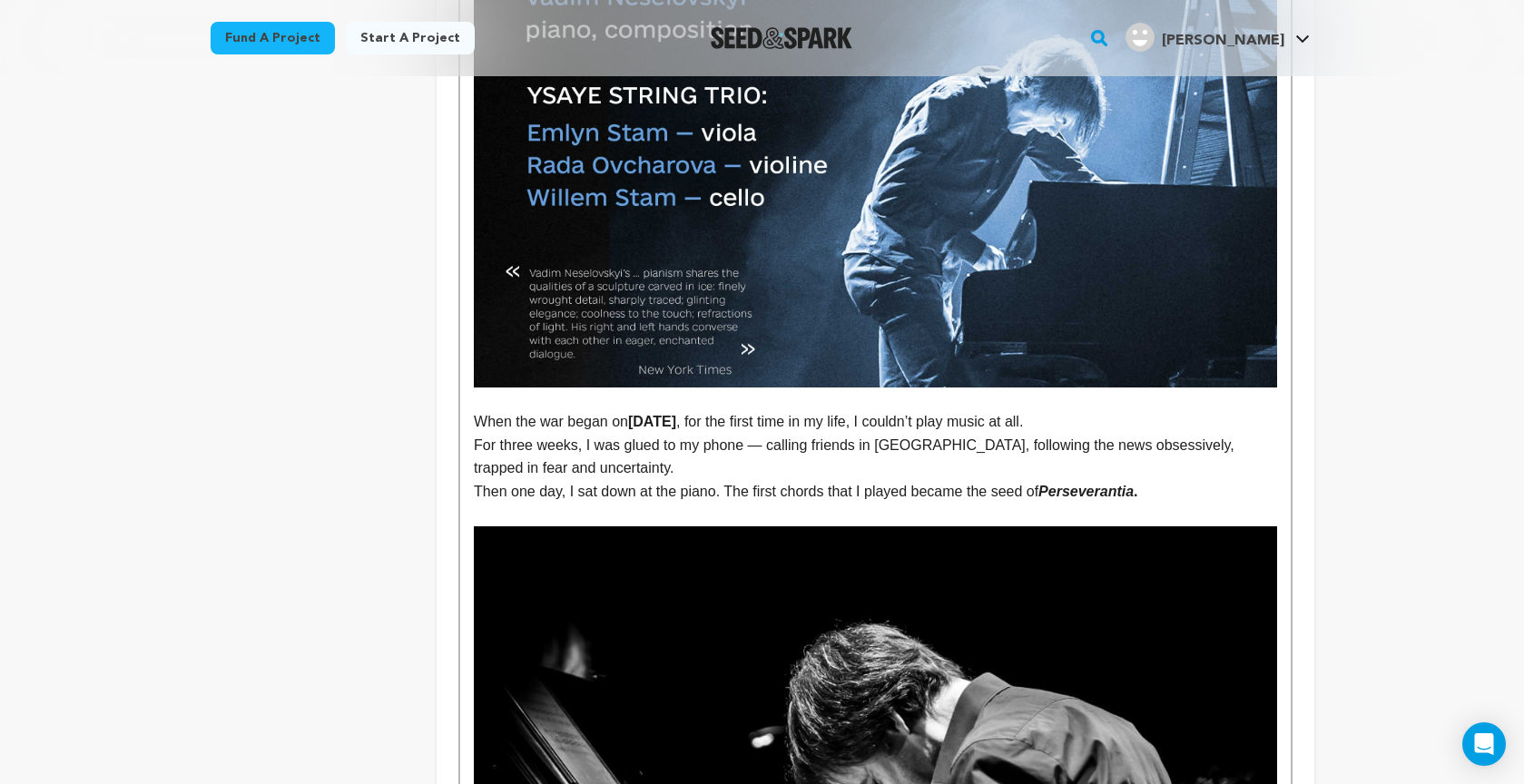
drag, startPoint x: 1053, startPoint y: 487, endPoint x: 960, endPoint y: 443, distance: 102.9
click at [1182, 486] on p "Then one day, I sat down at the piano. The first chords that I played became th…" at bounding box center [875, 491] width 802 height 23
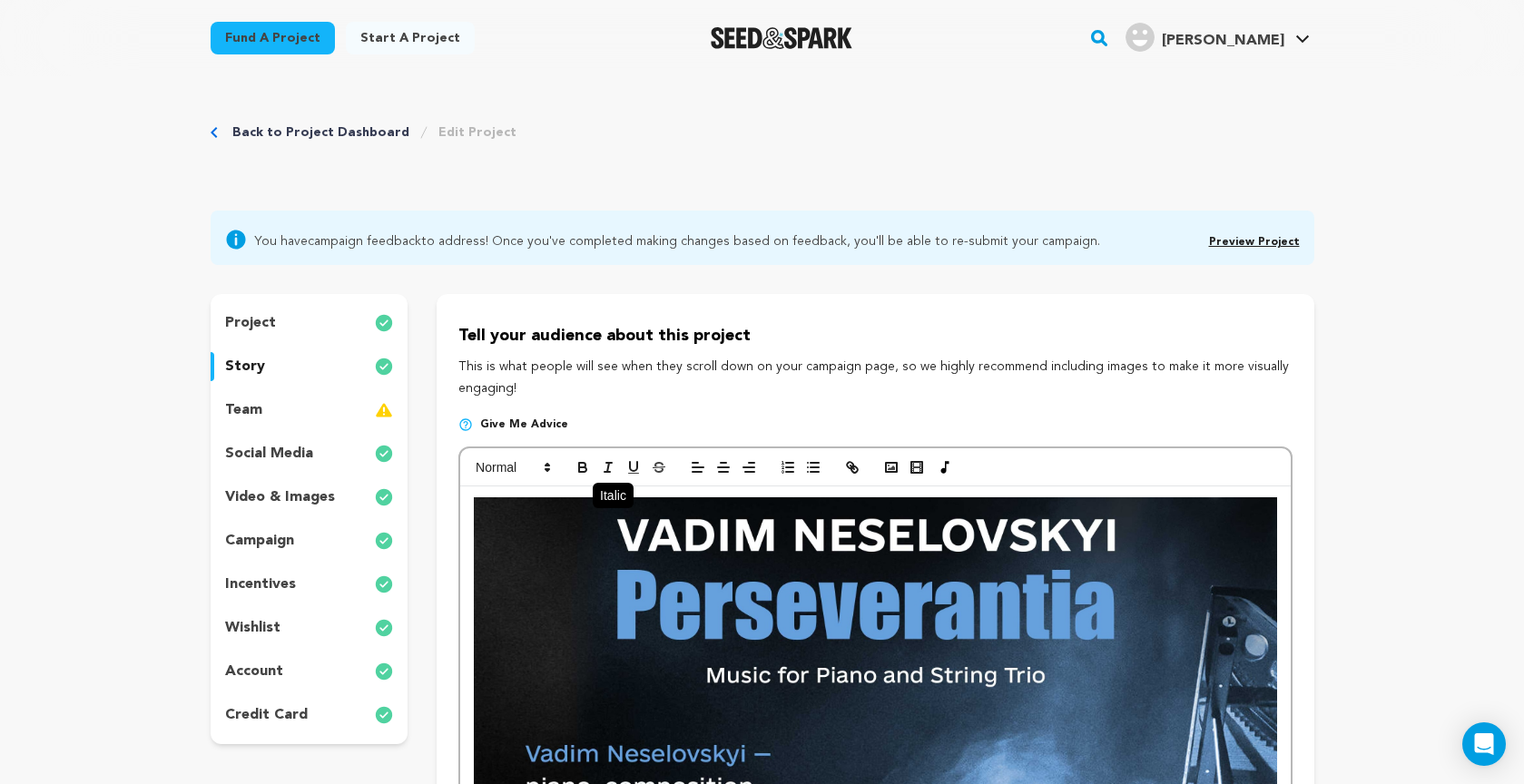
scroll to position [0, 0]
click at [608, 464] on line "button" at bounding box center [608, 467] width 2 height 9
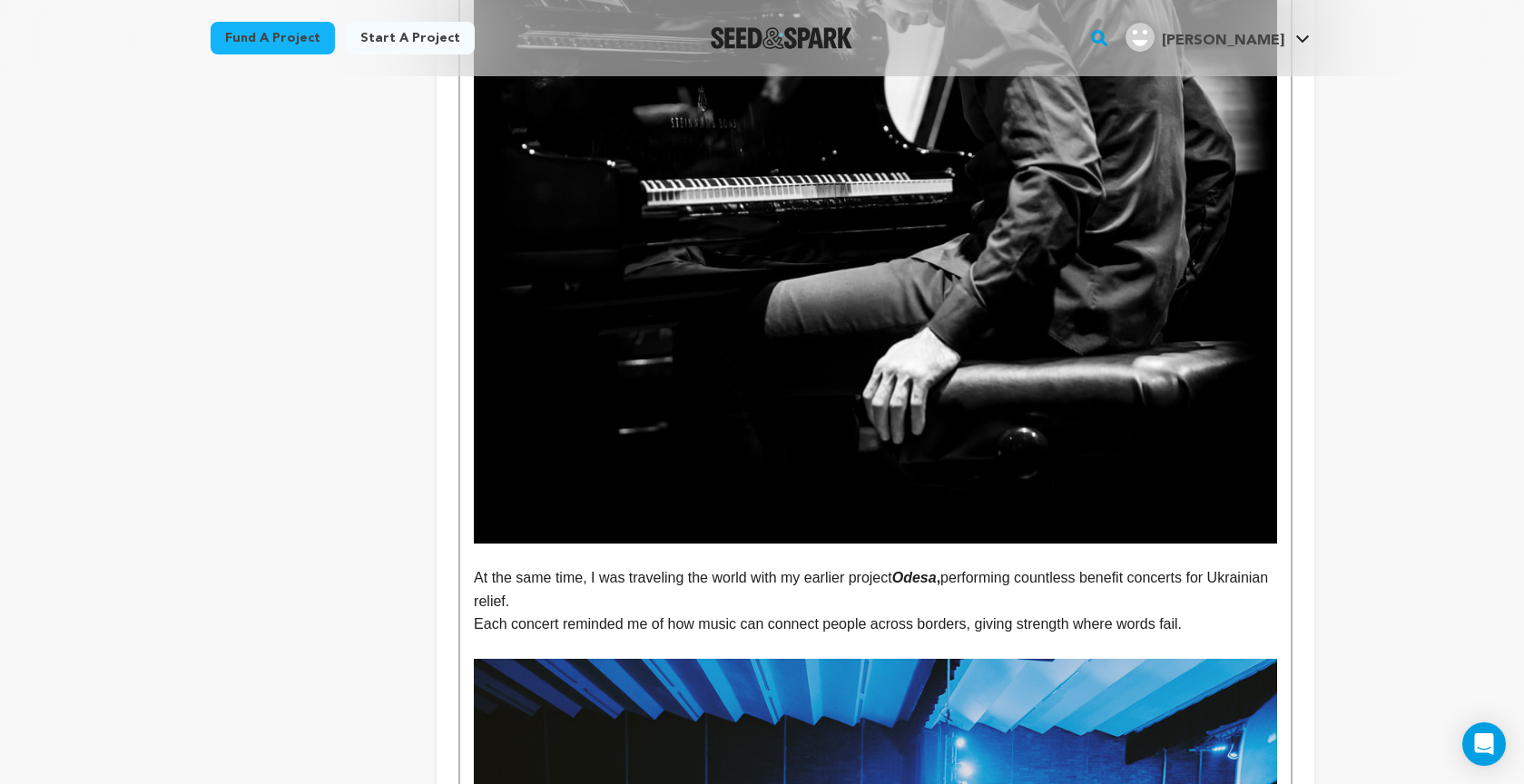
scroll to position [1495, 0]
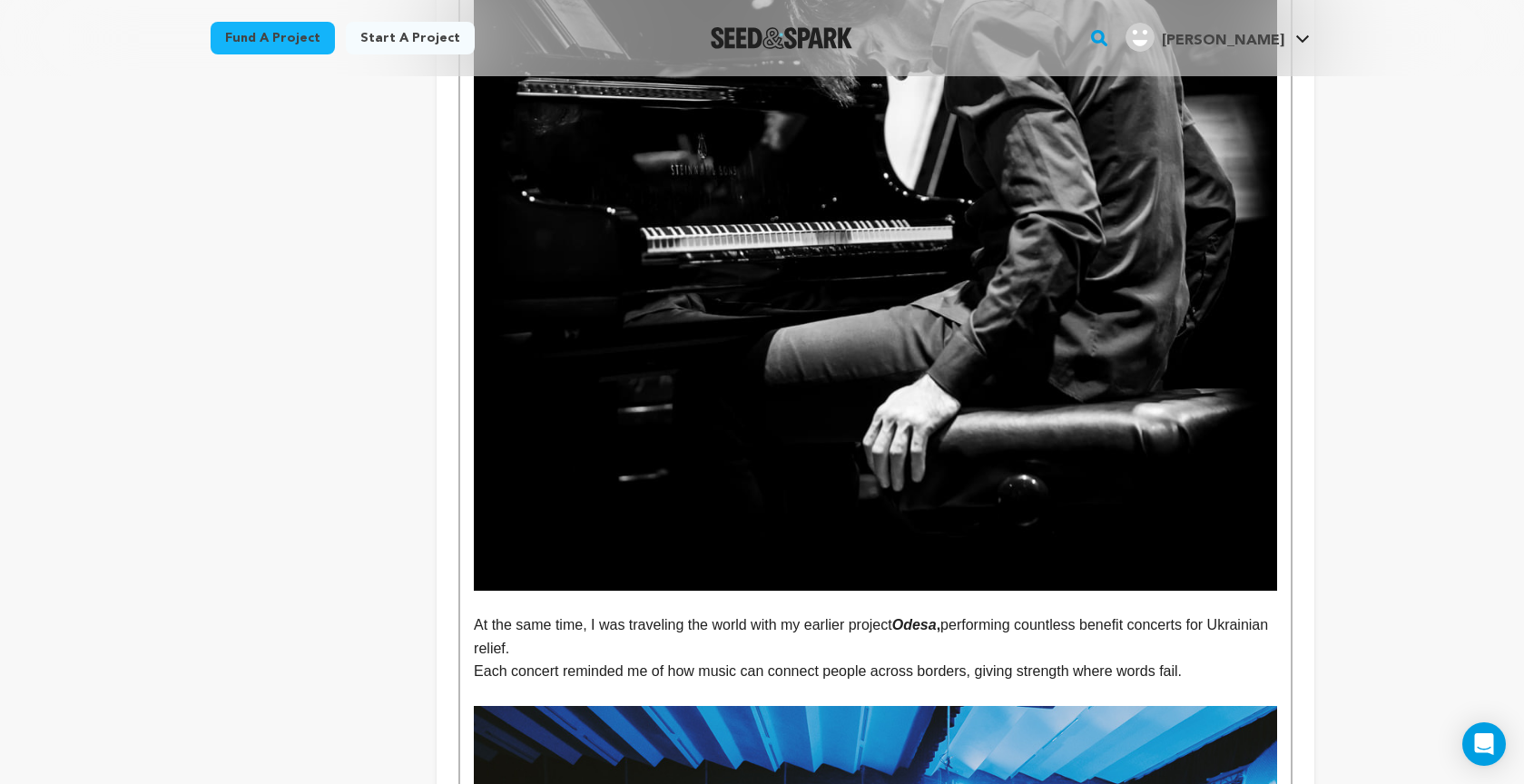
drag, startPoint x: 908, startPoint y: 621, endPoint x: 954, endPoint y: 622, distance: 46.0
click at [954, 622] on p "At the same time, I was traveling the world with my earlier project Odesa , per…" at bounding box center [875, 636] width 802 height 46
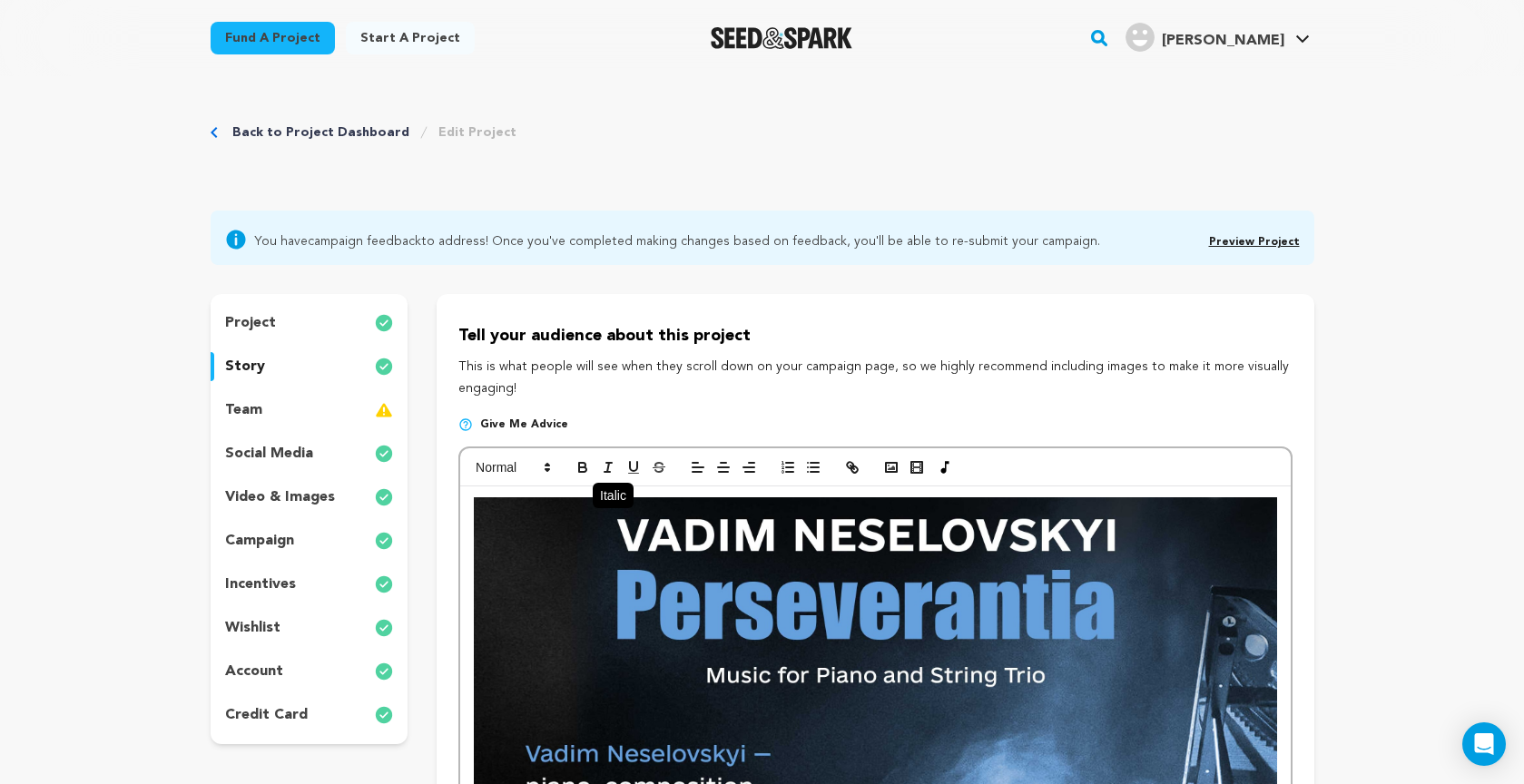
scroll to position [0, 0]
click at [613, 467] on icon "button" at bounding box center [607, 466] width 16 height 16
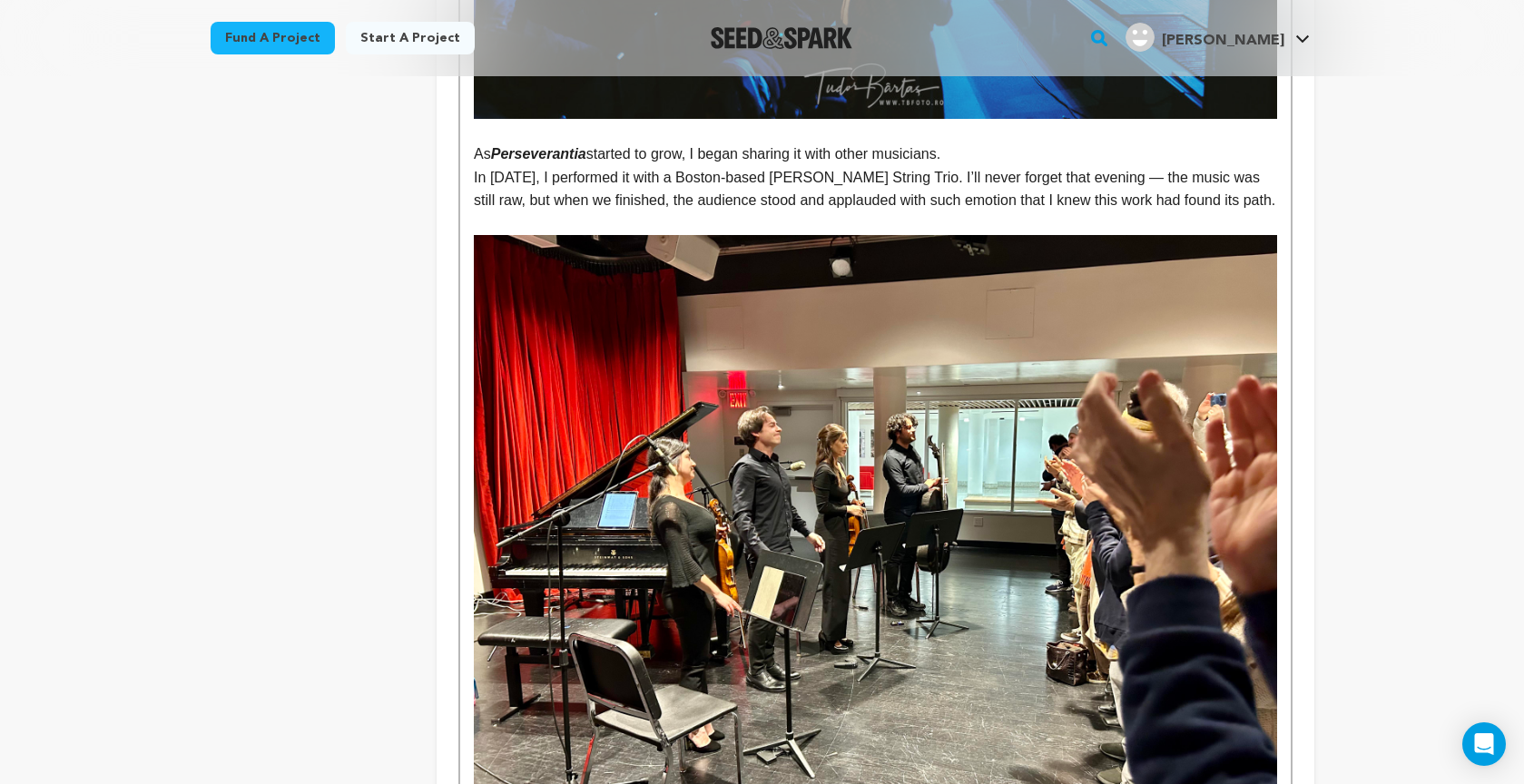
scroll to position [2583, 0]
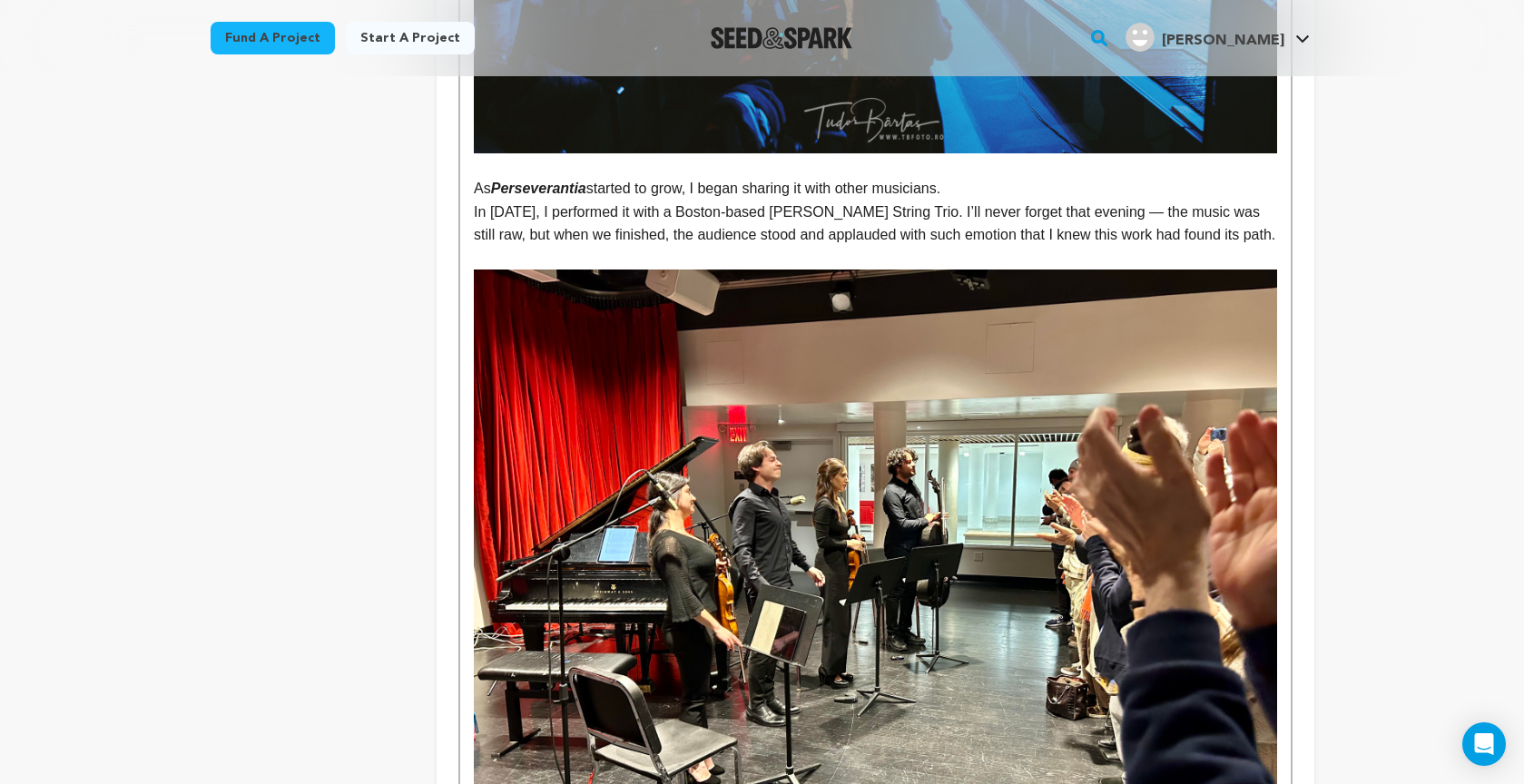
drag, startPoint x: 506, startPoint y: 178, endPoint x: 596, endPoint y: 183, distance: 90.1
click at [591, 181] on p "As Perseverantia started to grow, I began sharing it with other musicians." at bounding box center [875, 188] width 802 height 23
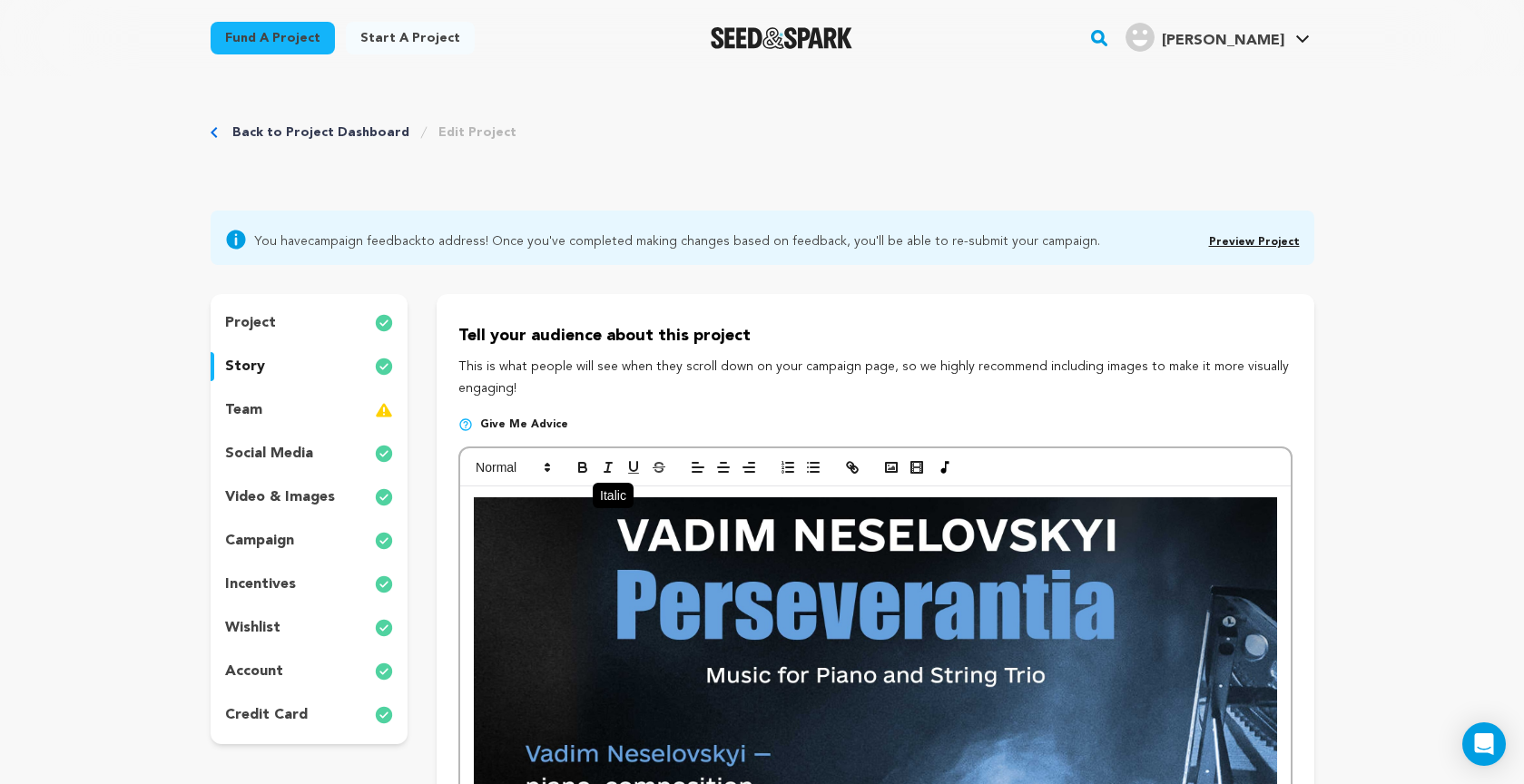
scroll to position [0, 0]
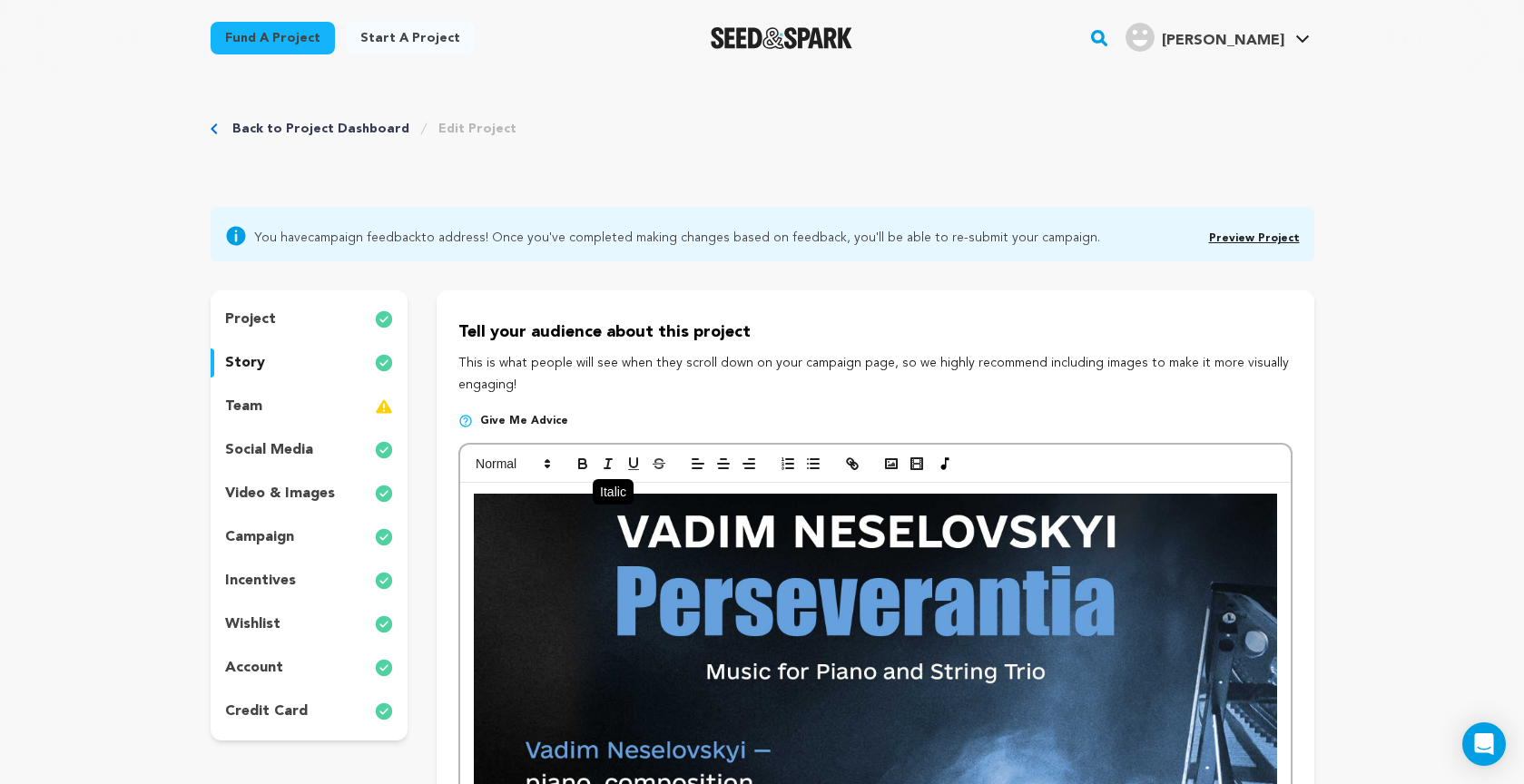
click at [604, 457] on icon "button" at bounding box center [607, 463] width 16 height 16
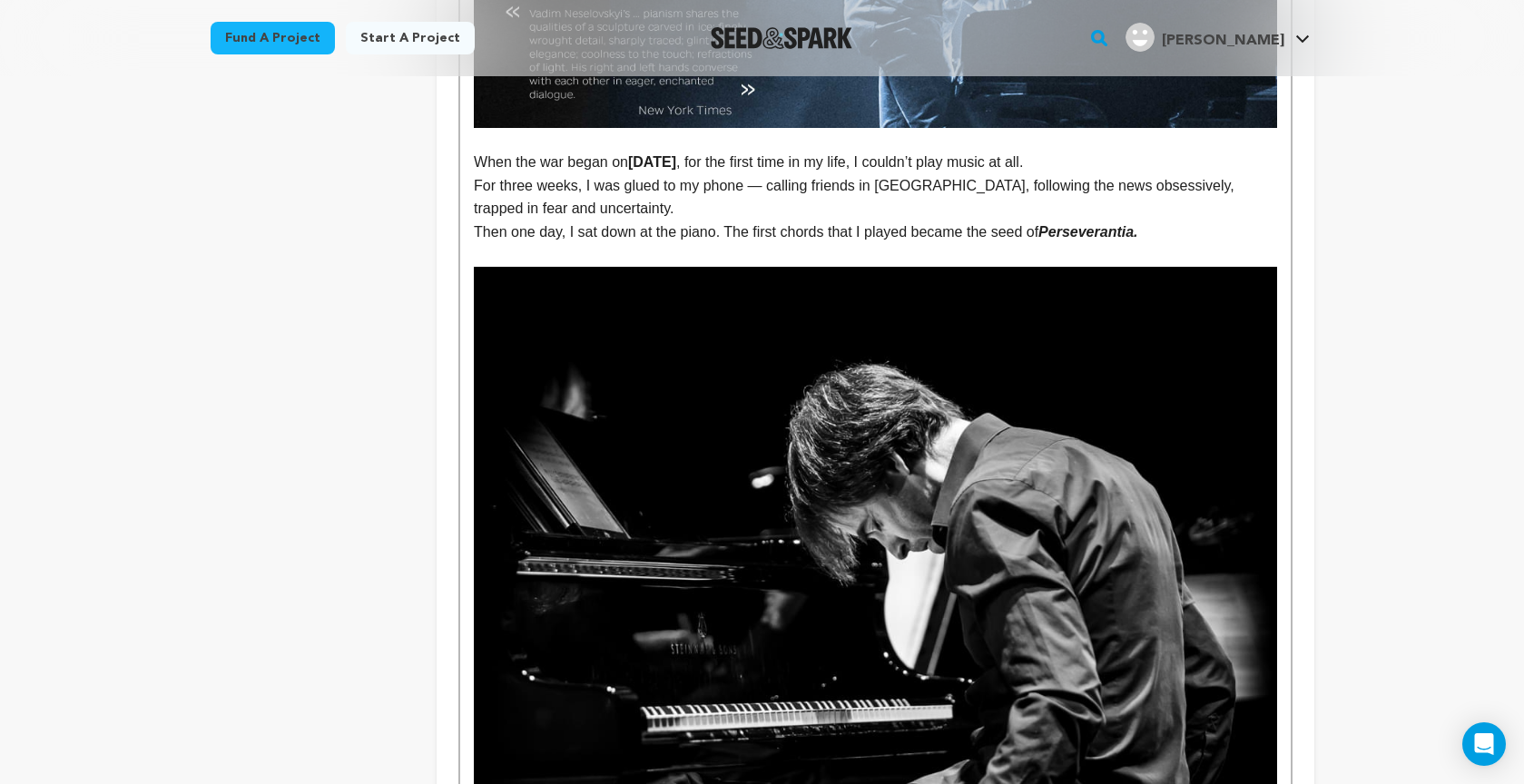
scroll to position [1019, 0]
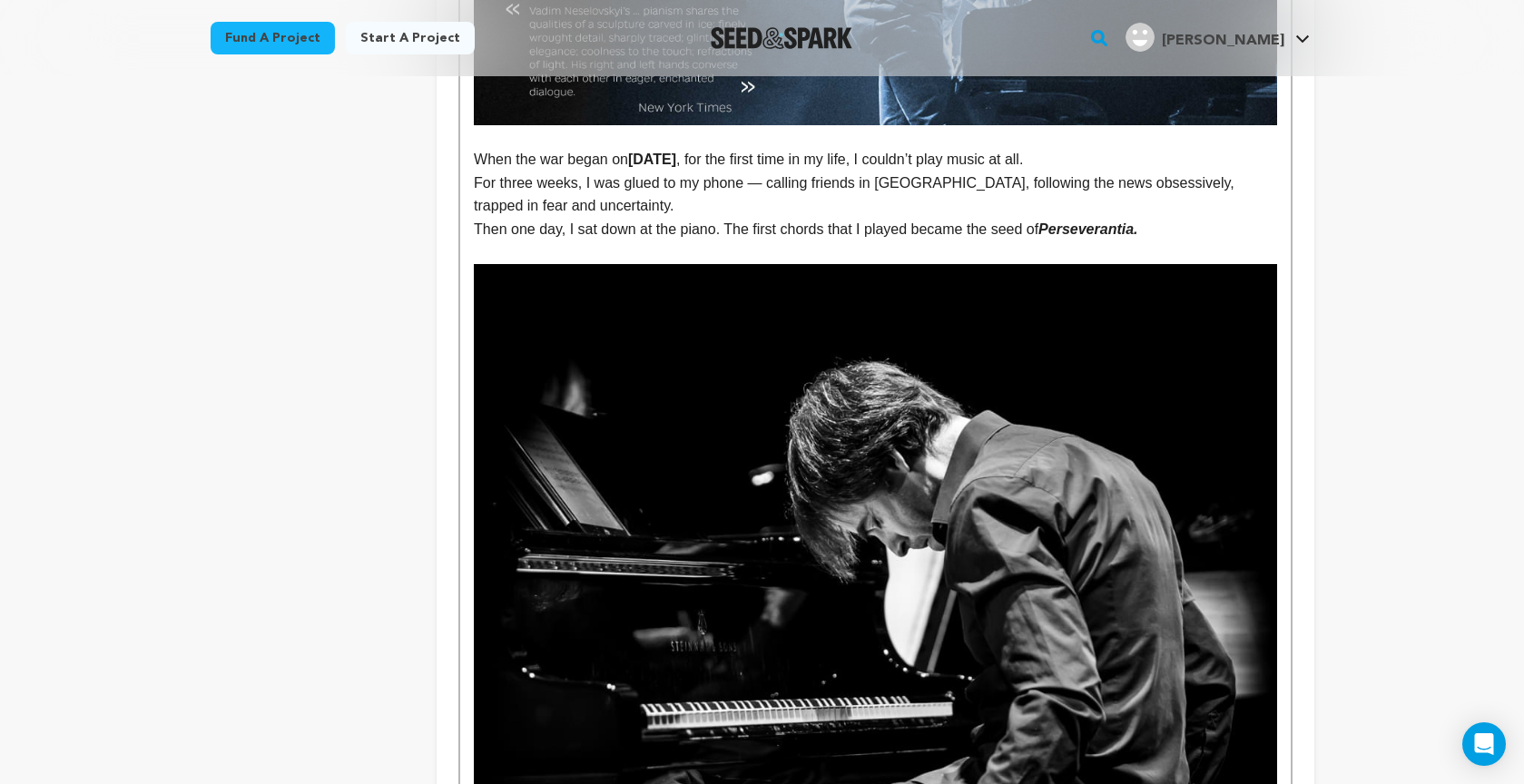
drag, startPoint x: 1054, startPoint y: 222, endPoint x: 1152, endPoint y: 227, distance: 98.1
click at [1159, 226] on p "Then one day, I sat down at the piano. The first chords that I played became th…" at bounding box center [875, 229] width 802 height 23
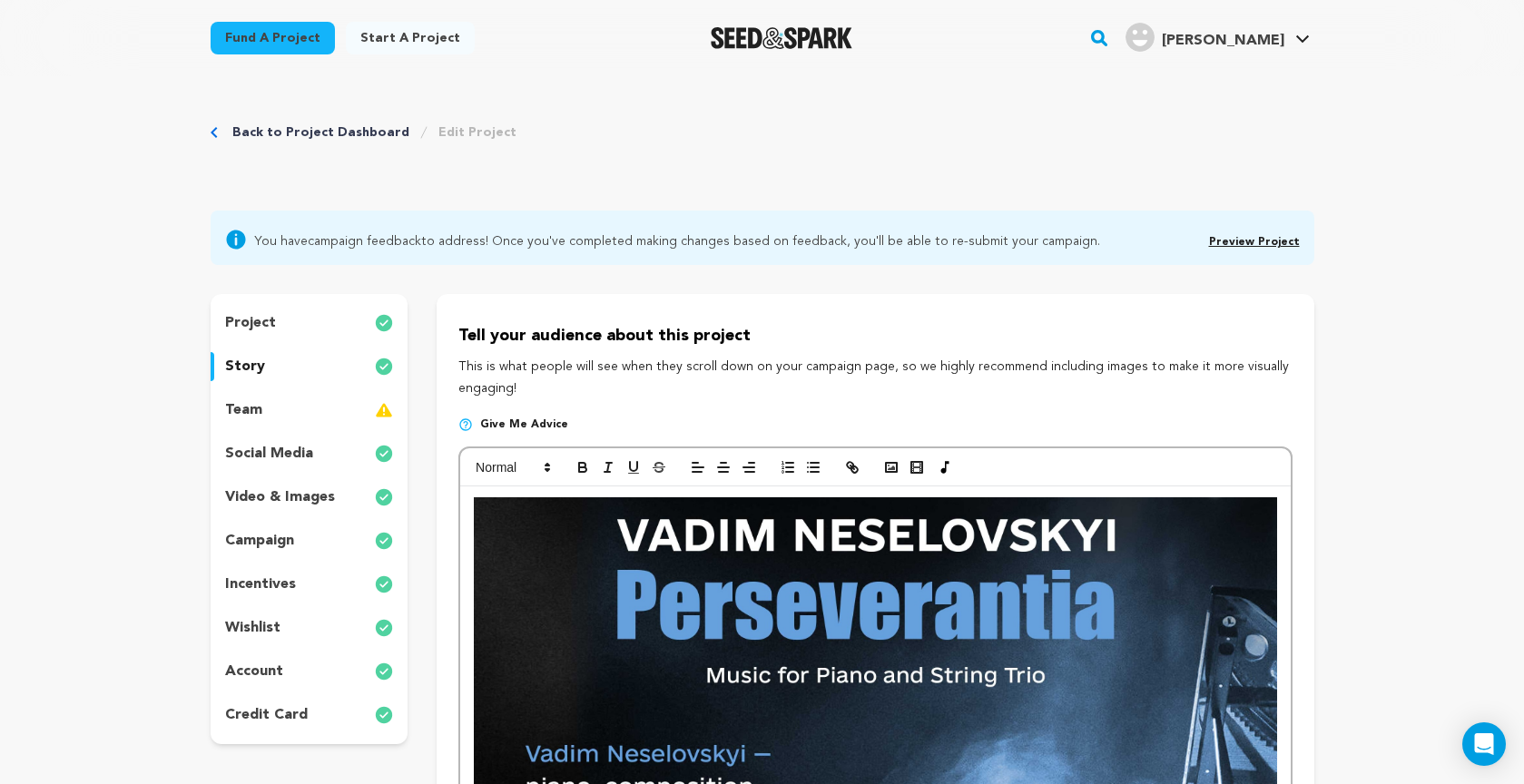
scroll to position [0, 0]
click at [607, 467] on line "button" at bounding box center [608, 467] width 2 height 9
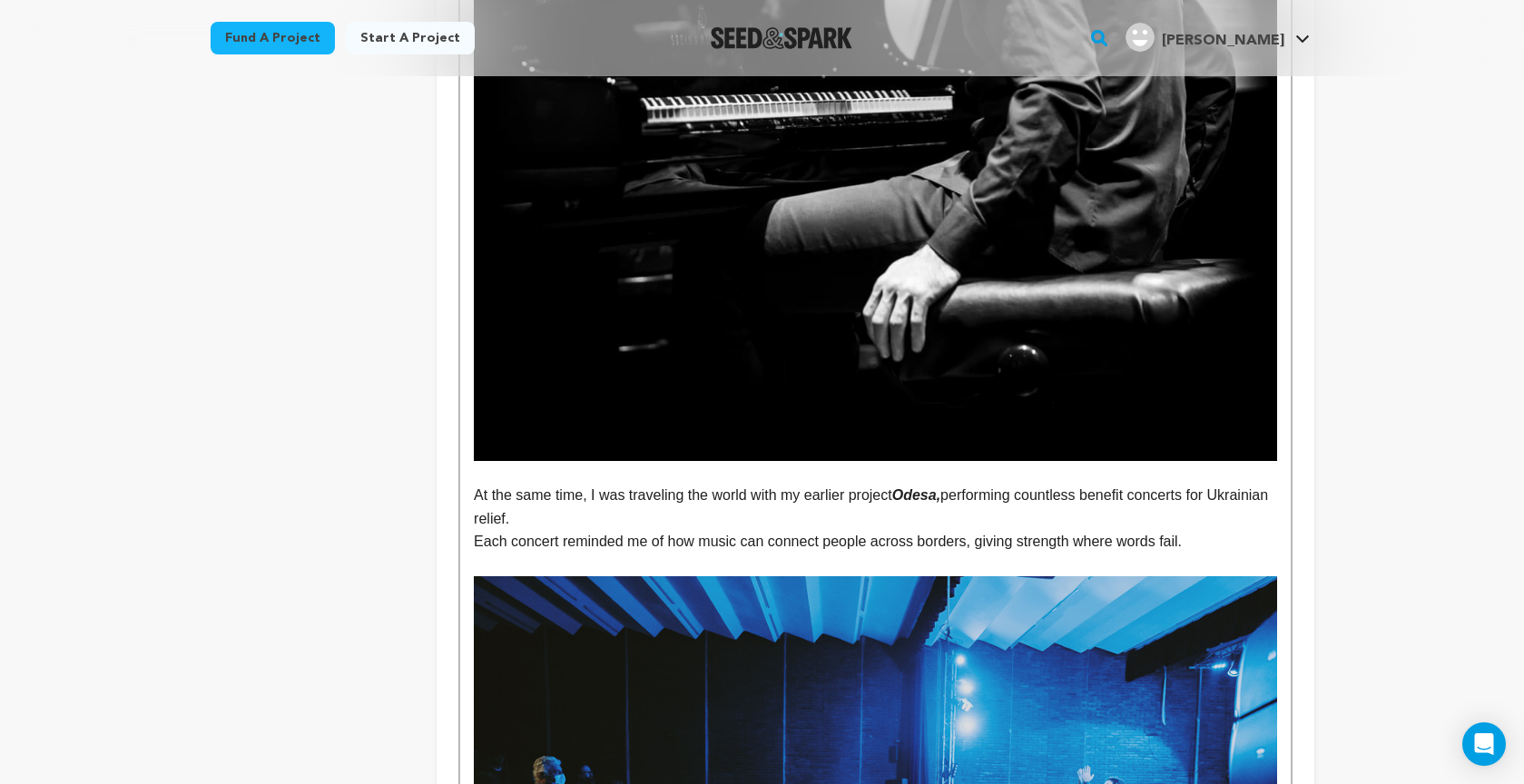
scroll to position [1620, 0]
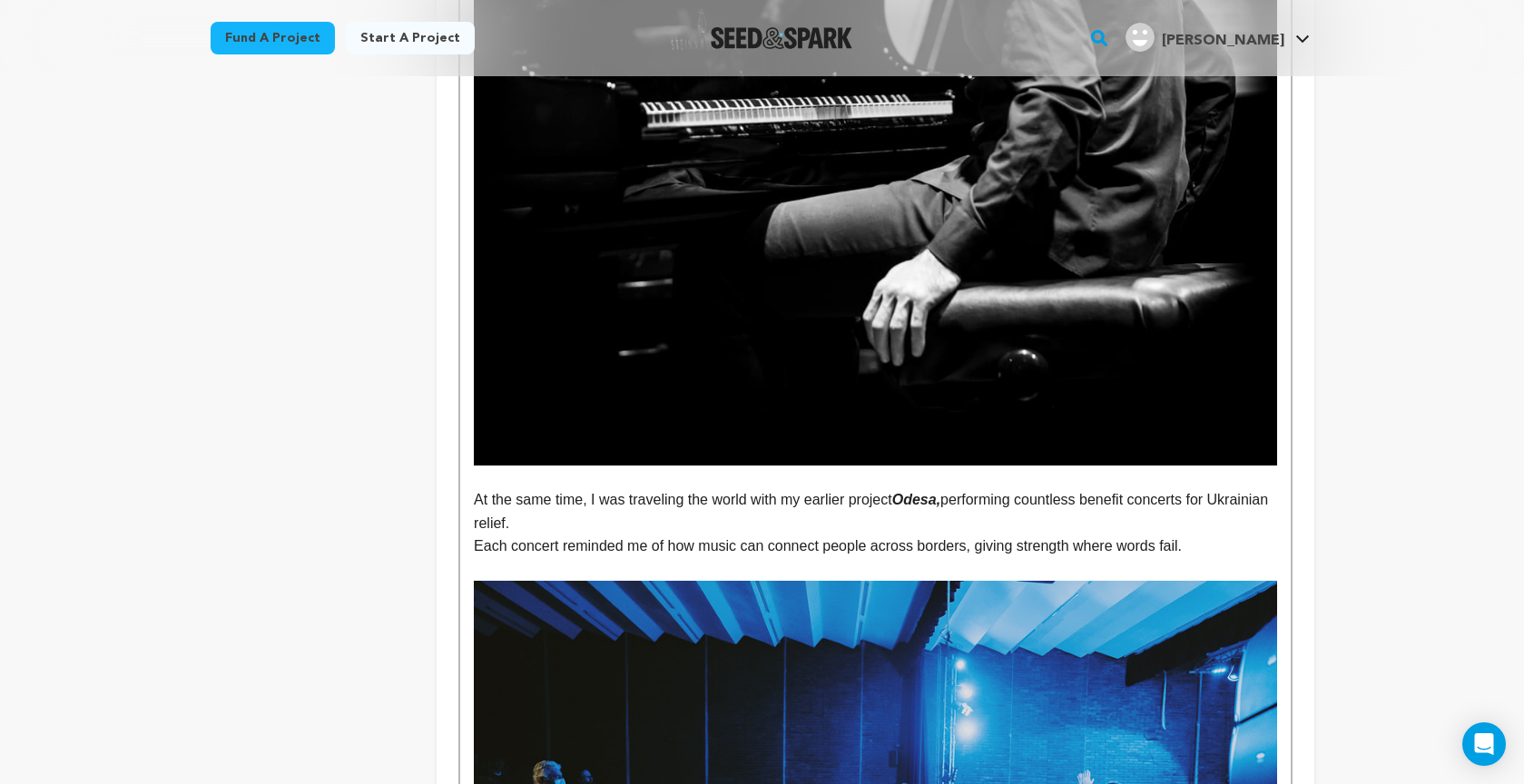
drag, startPoint x: 911, startPoint y: 494, endPoint x: 940, endPoint y: 492, distance: 29.1
click at [958, 495] on p "At the same time, I was traveling the world with my earlier project Odesa, perf…" at bounding box center [875, 510] width 802 height 46
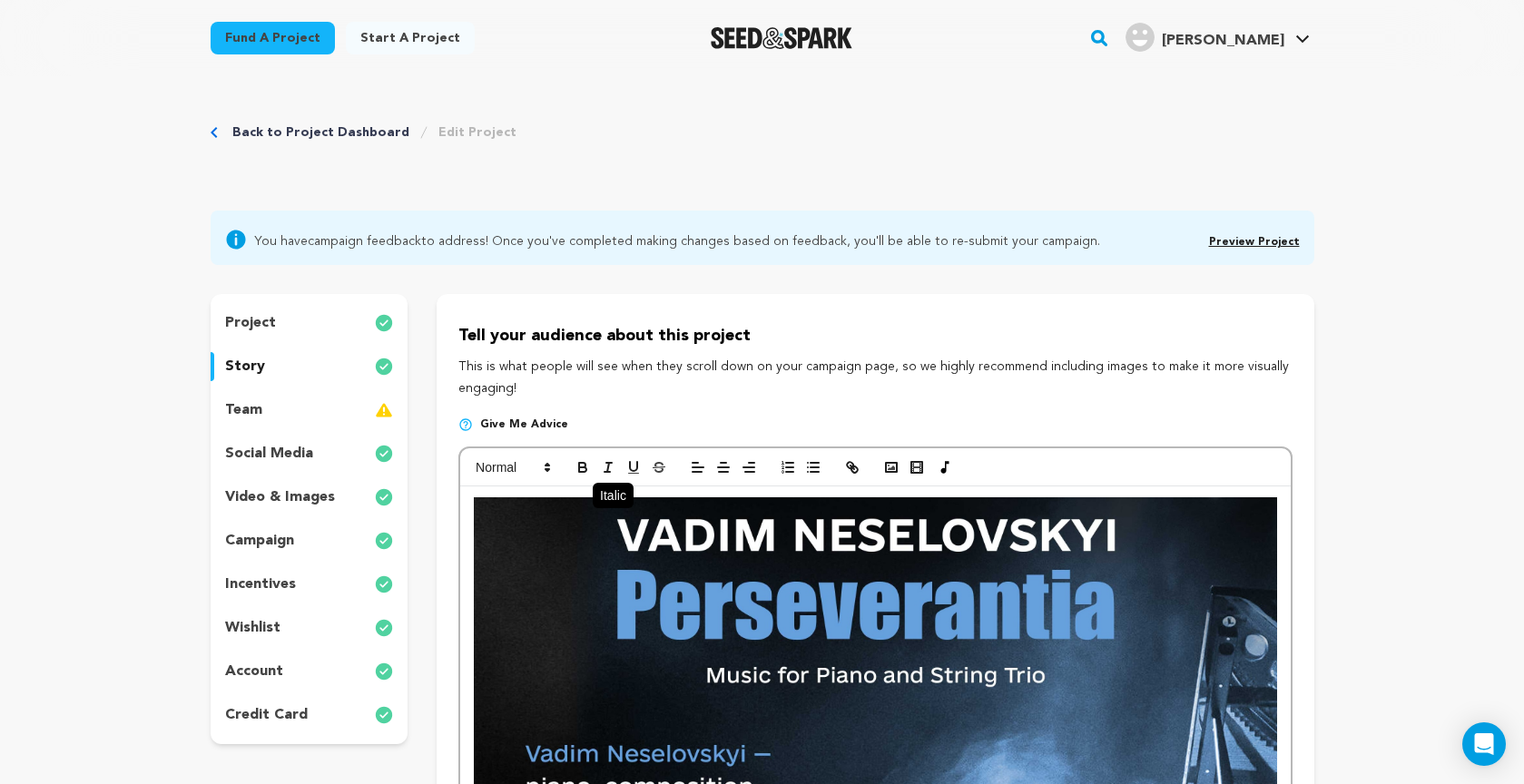
scroll to position [0, 0]
click at [602, 467] on icon "button" at bounding box center [607, 466] width 16 height 16
click at [610, 469] on icon "button" at bounding box center [607, 466] width 16 height 16
click at [584, 464] on icon "button" at bounding box center [582, 466] width 16 height 16
click at [603, 463] on icon "button" at bounding box center [607, 466] width 16 height 16
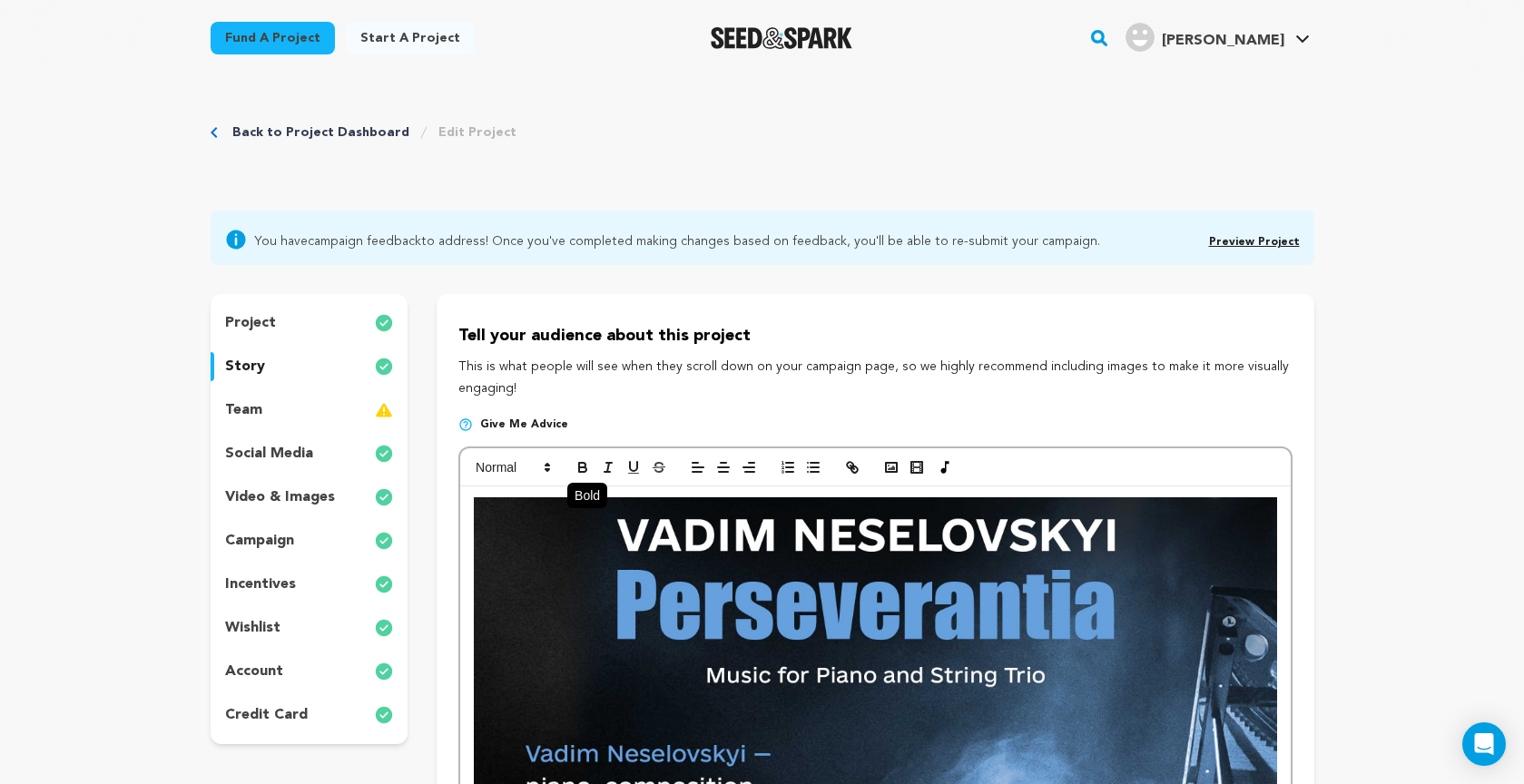
click at [583, 463] on icon "button" at bounding box center [582, 466] width 16 height 16
click at [602, 465] on icon "button" at bounding box center [607, 466] width 16 height 16
click at [578, 466] on icon "button" at bounding box center [582, 466] width 16 height 16
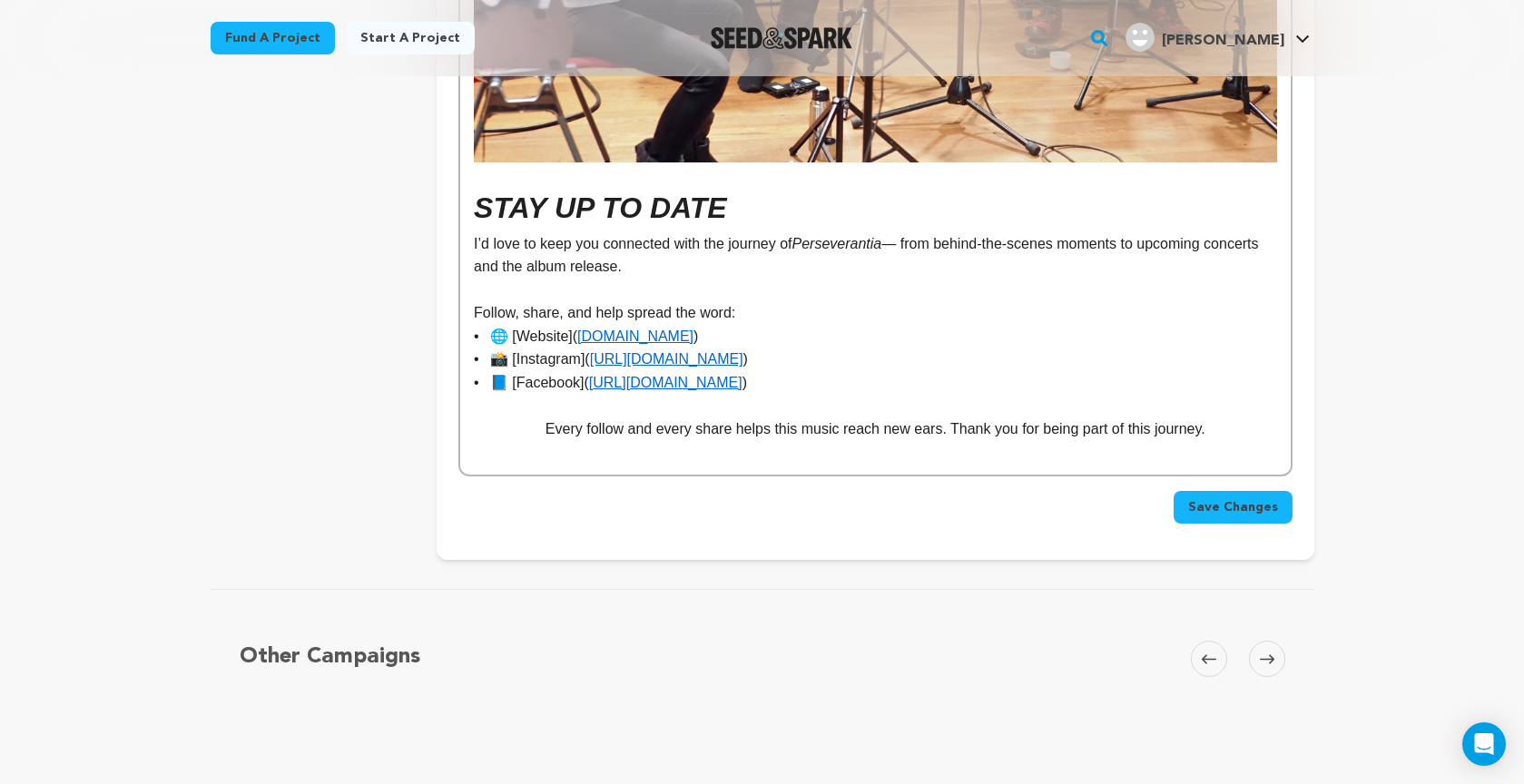
scroll to position [11960, 0]
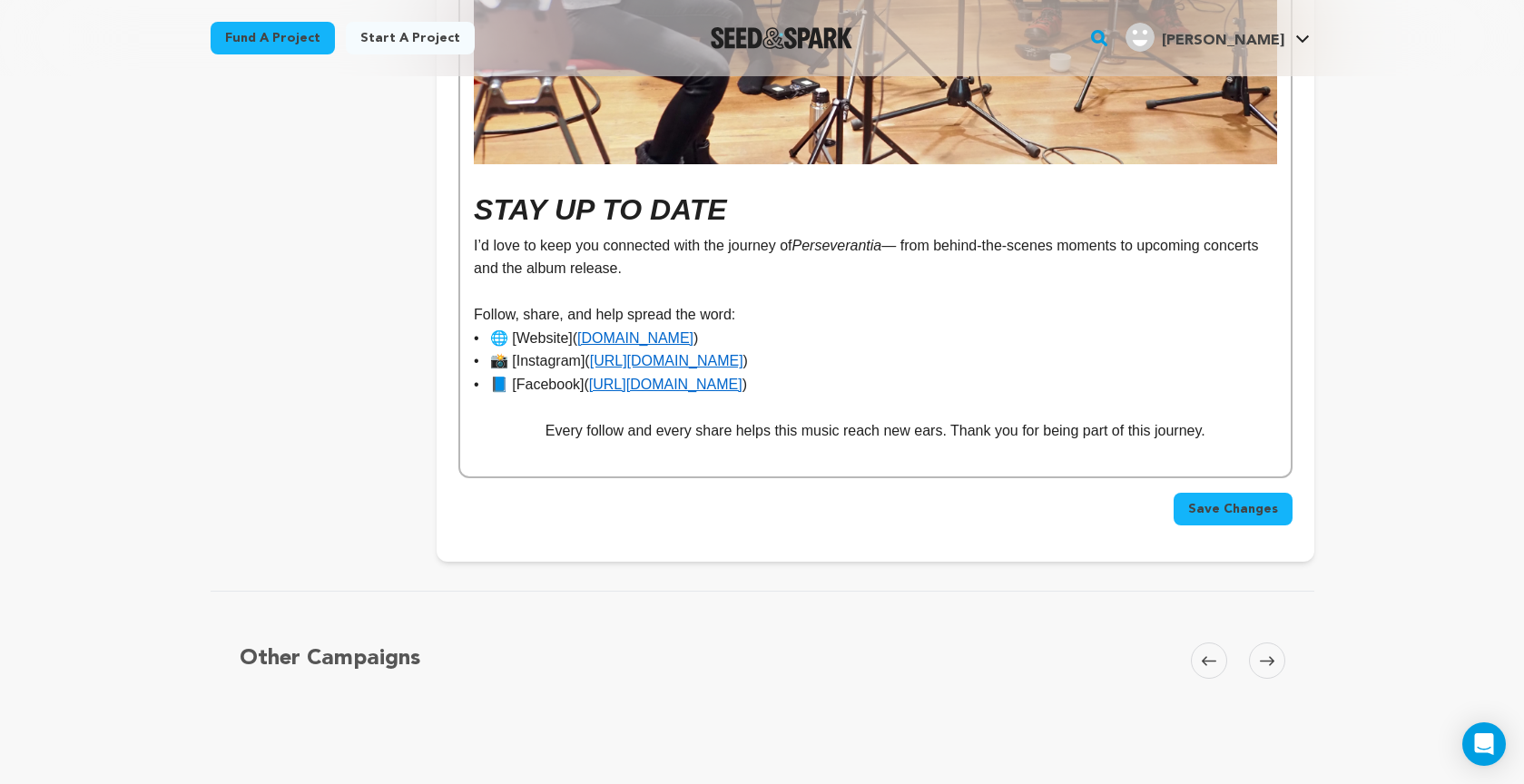
click at [1208, 500] on span "Save Changes" at bounding box center [1233, 509] width 90 height 18
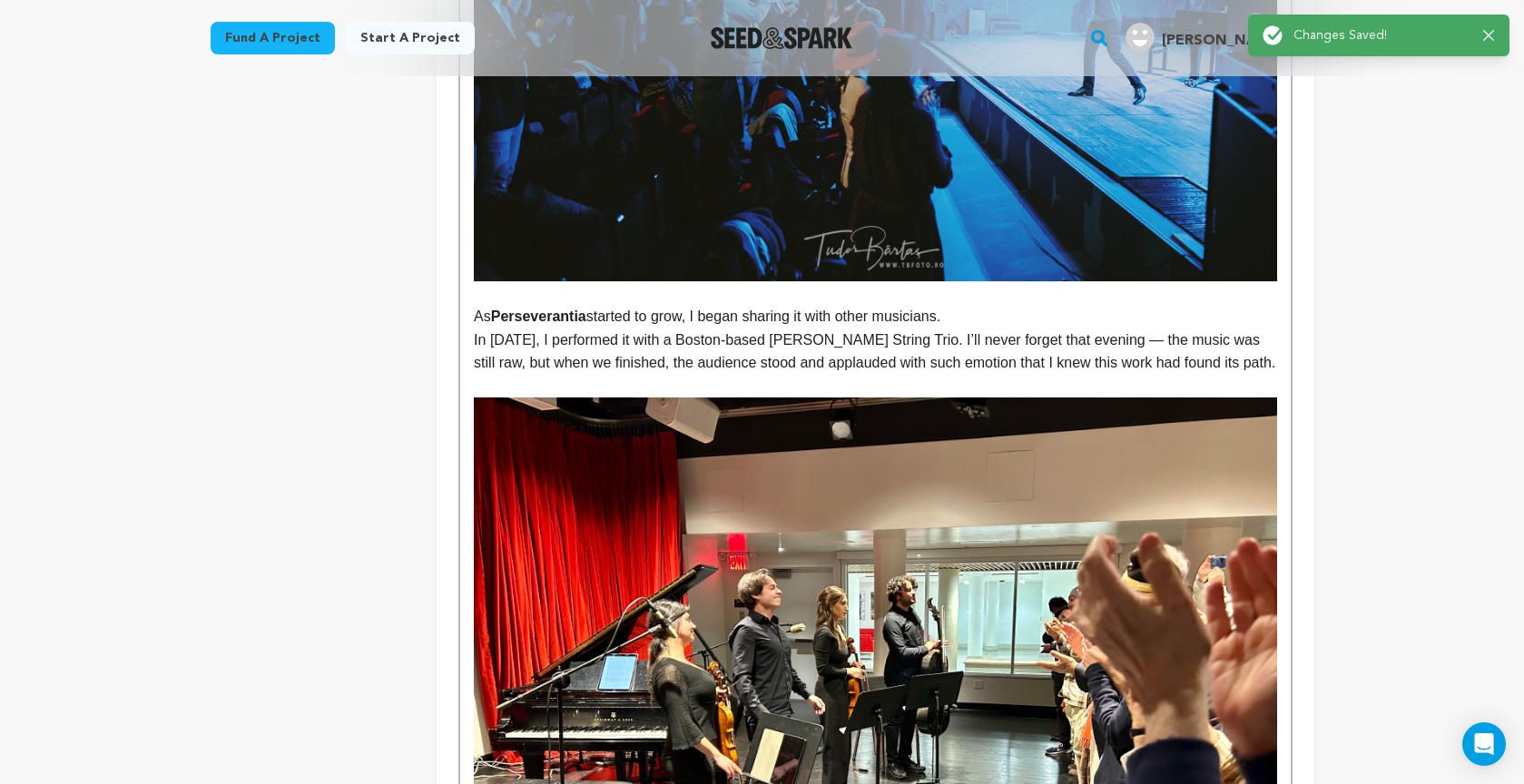
scroll to position [0, 0]
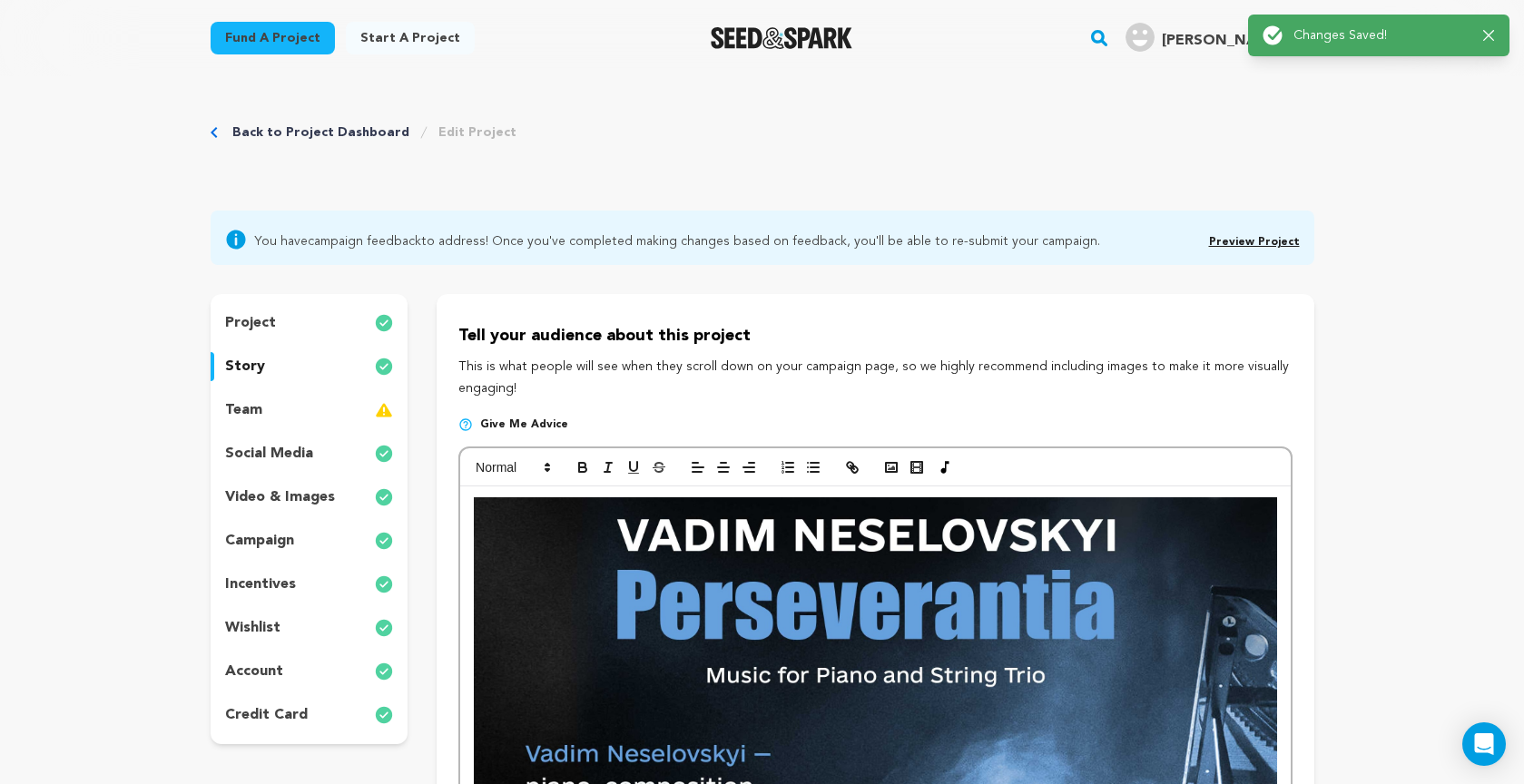
click at [1234, 242] on link "Preview Project" at bounding box center [1253, 243] width 91 height 11
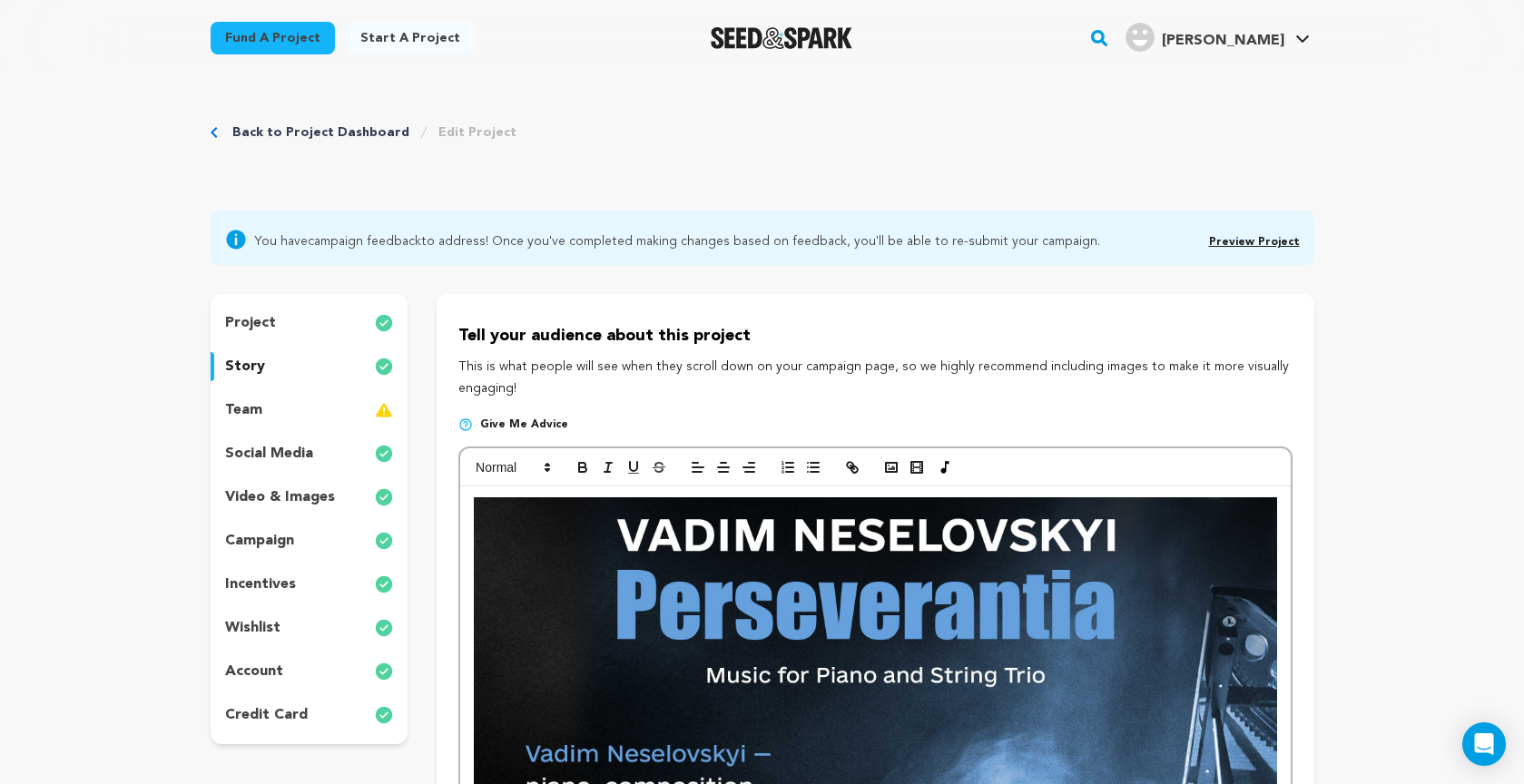
click at [248, 314] on p "project" at bounding box center [250, 322] width 51 height 22
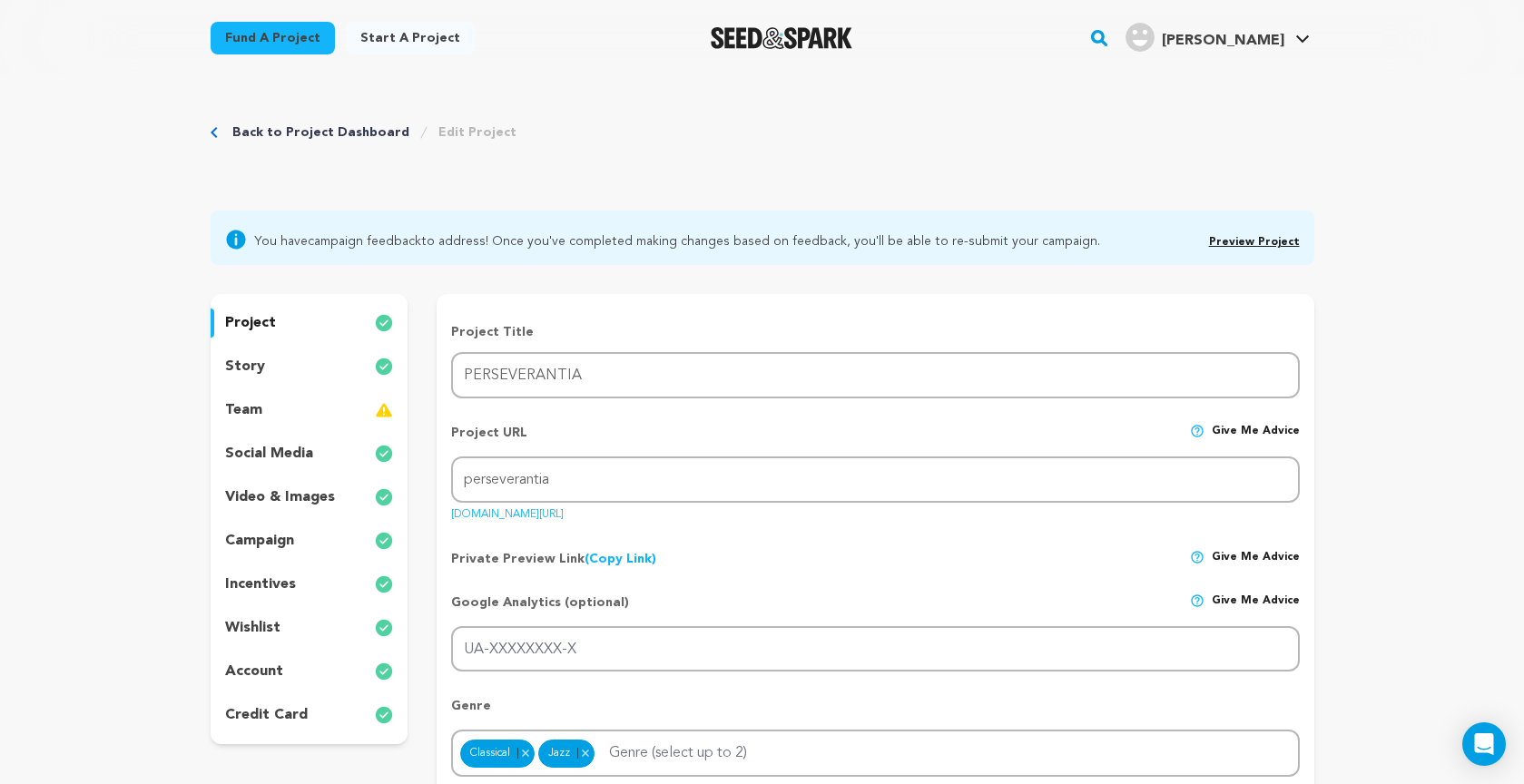
click at [272, 365] on div "story" at bounding box center [309, 366] width 198 height 29
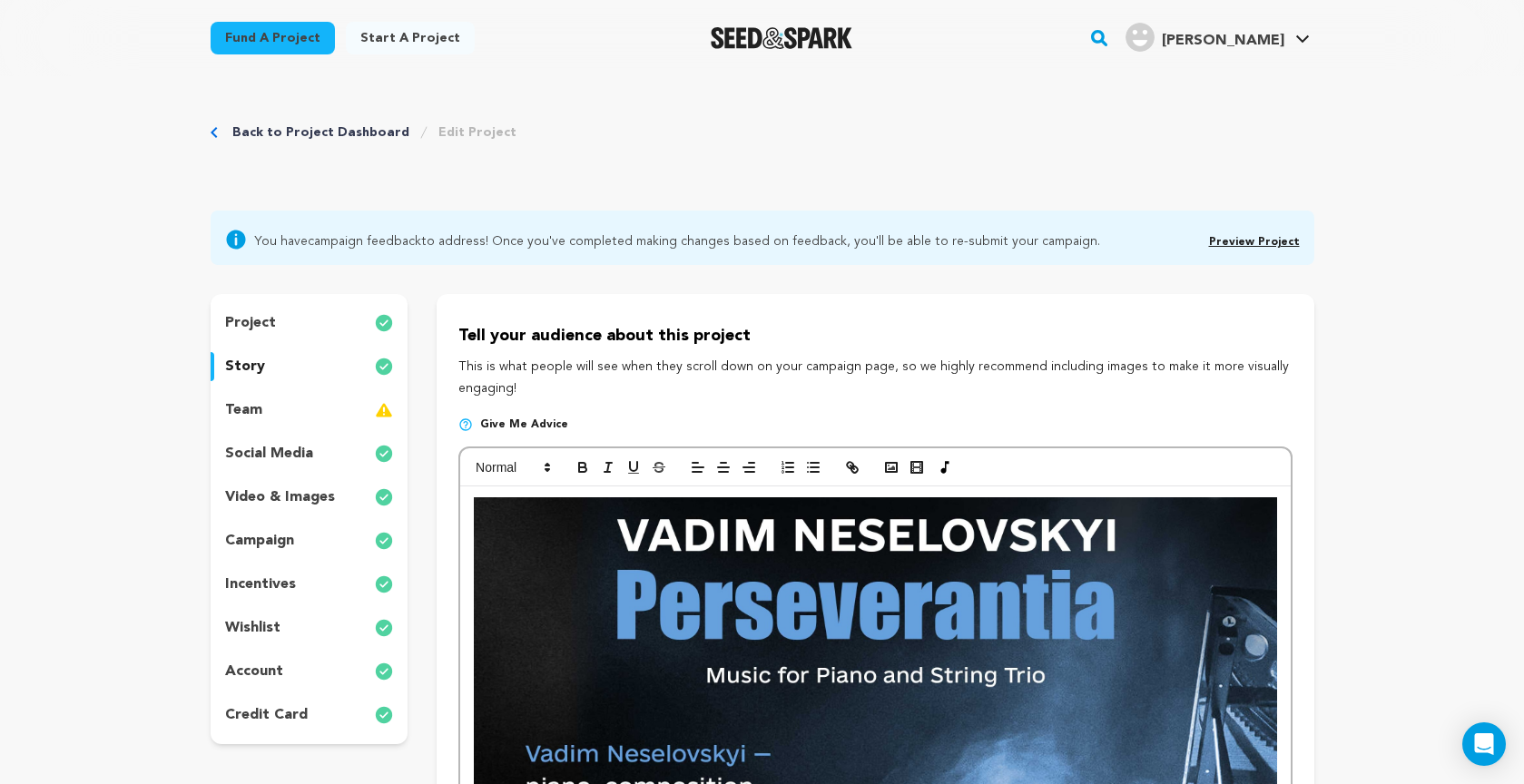
click at [296, 491] on p "video & images" at bounding box center [279, 496] width 110 height 22
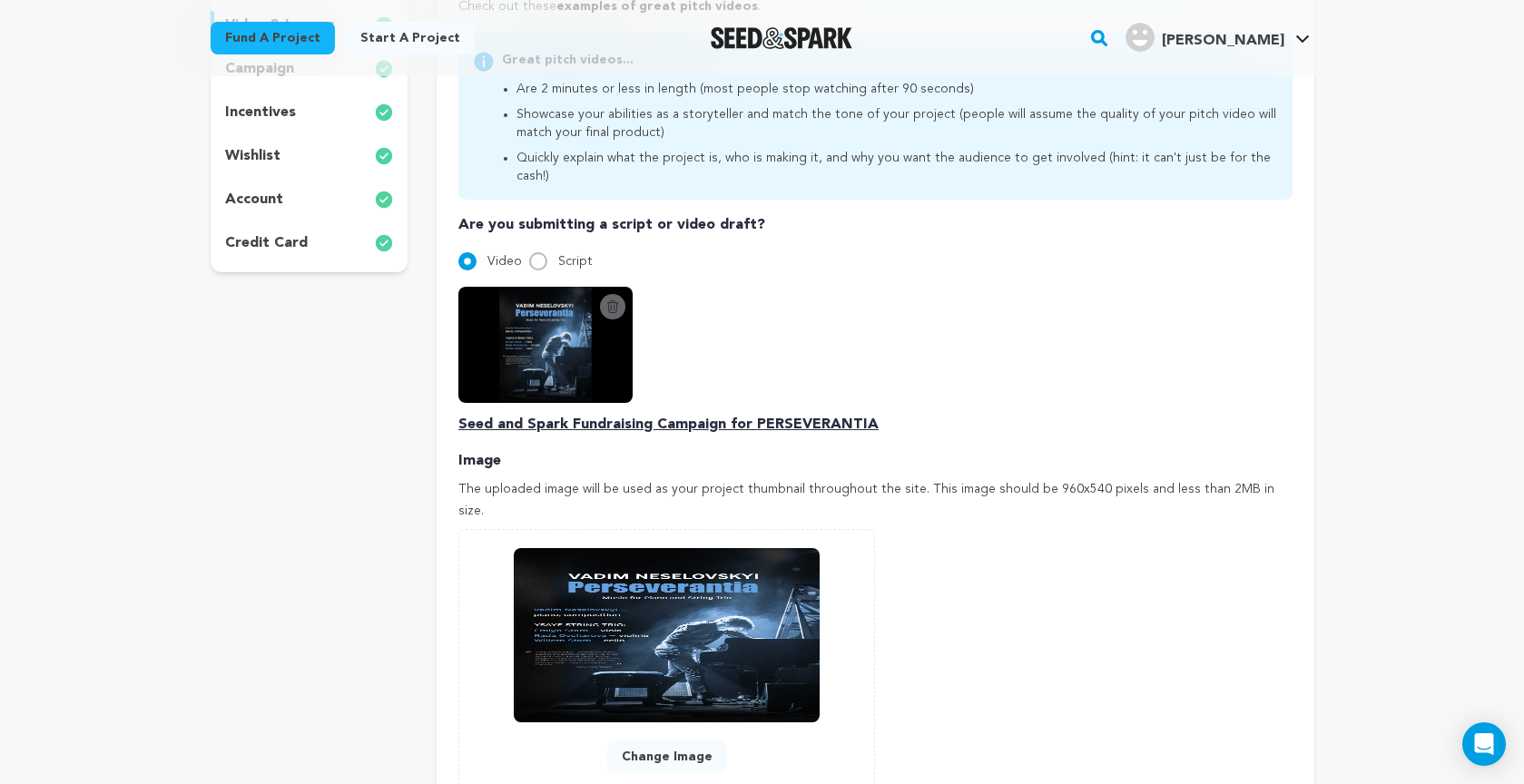
scroll to position [472, 0]
click at [701, 414] on p "Seed and Spark Fundraising Campaign for PERSEVERANTIA" at bounding box center [874, 424] width 833 height 22
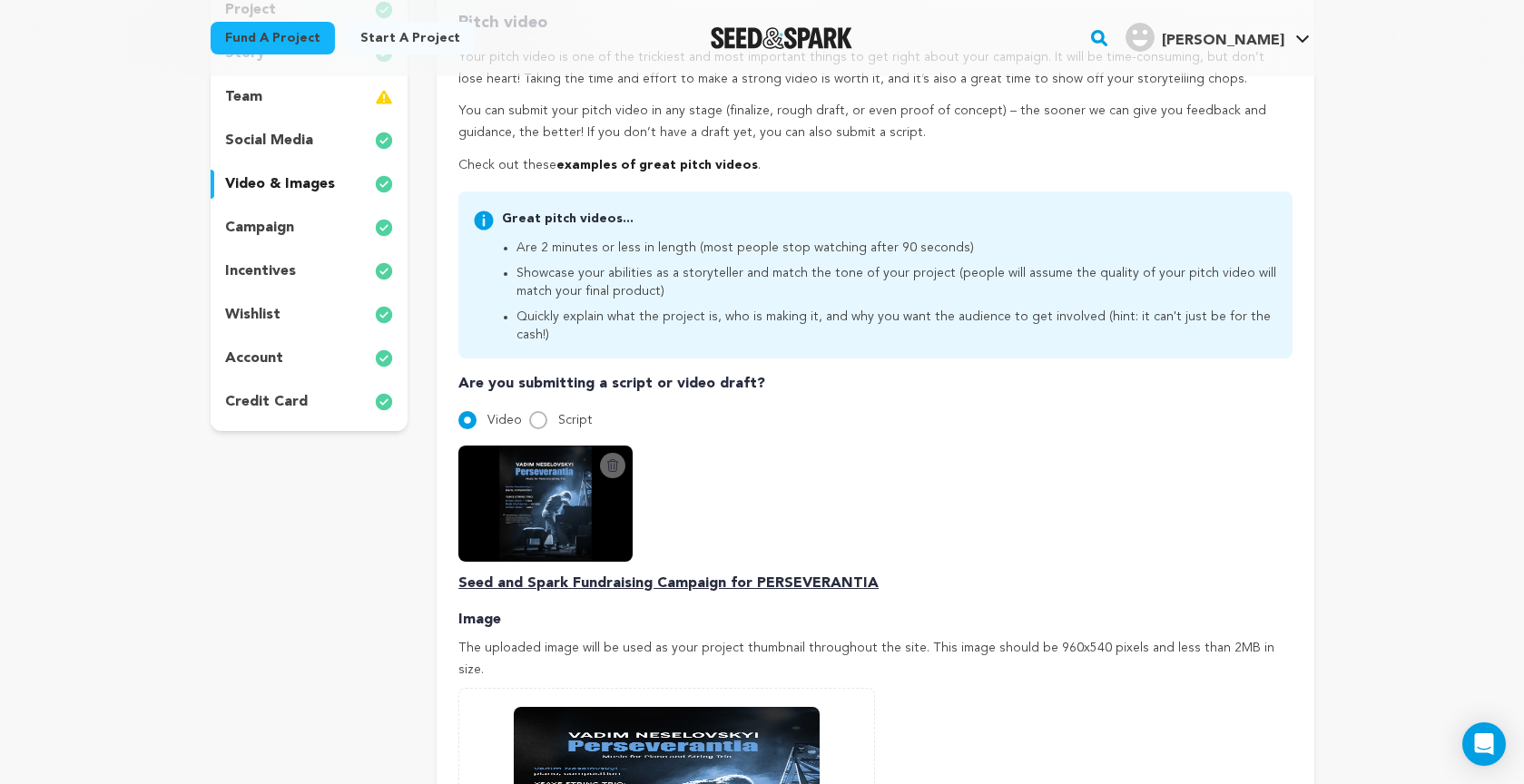
scroll to position [324, 0]
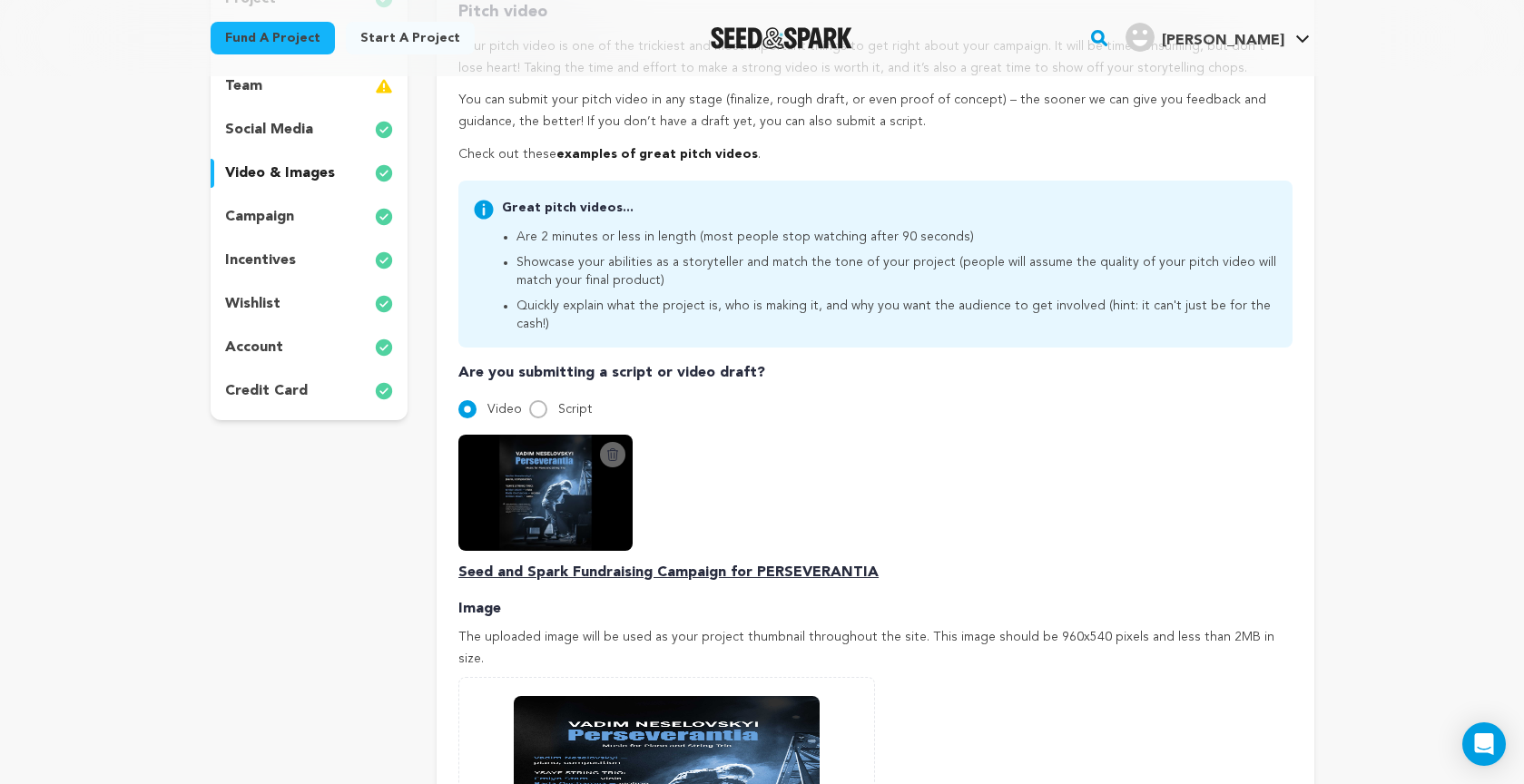
click at [611, 449] on icon at bounding box center [613, 454] width 10 height 12
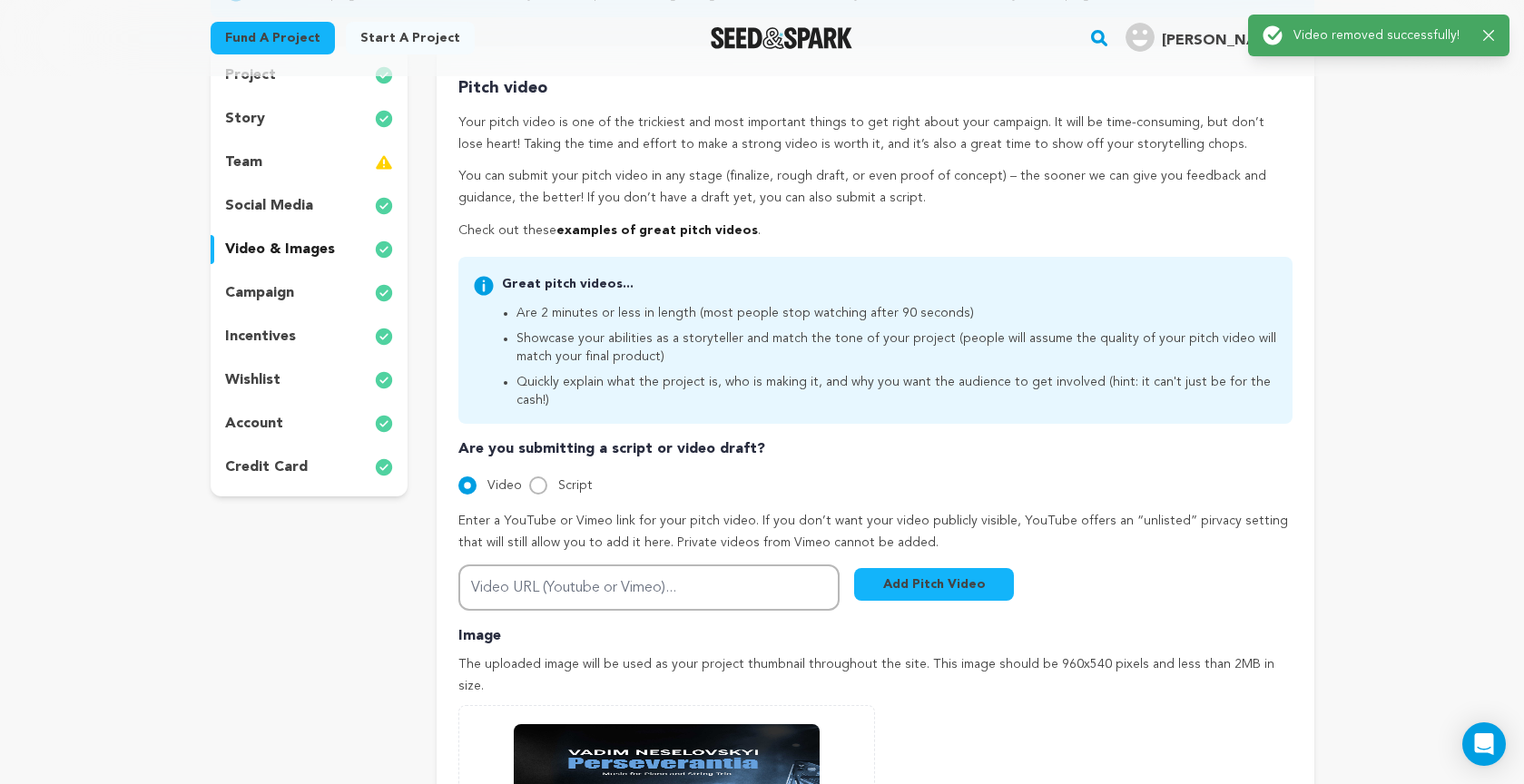
scroll to position [248, 0]
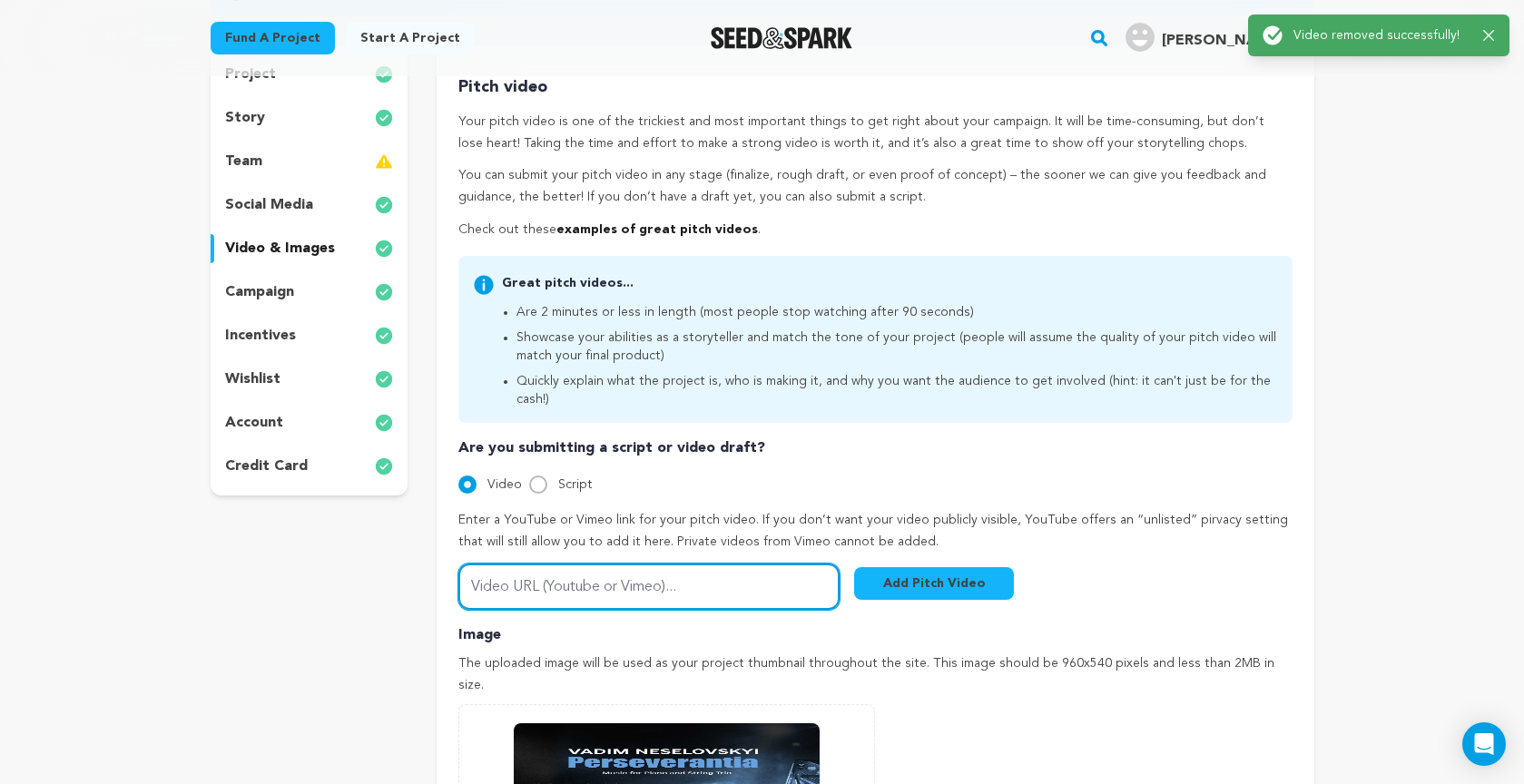
click at [585, 564] on input "Video URL (Youtube or Vimeo)..." at bounding box center [648, 586] width 381 height 46
paste input "https://www.youtube.com/watch?v=3InbLBcnHAA"
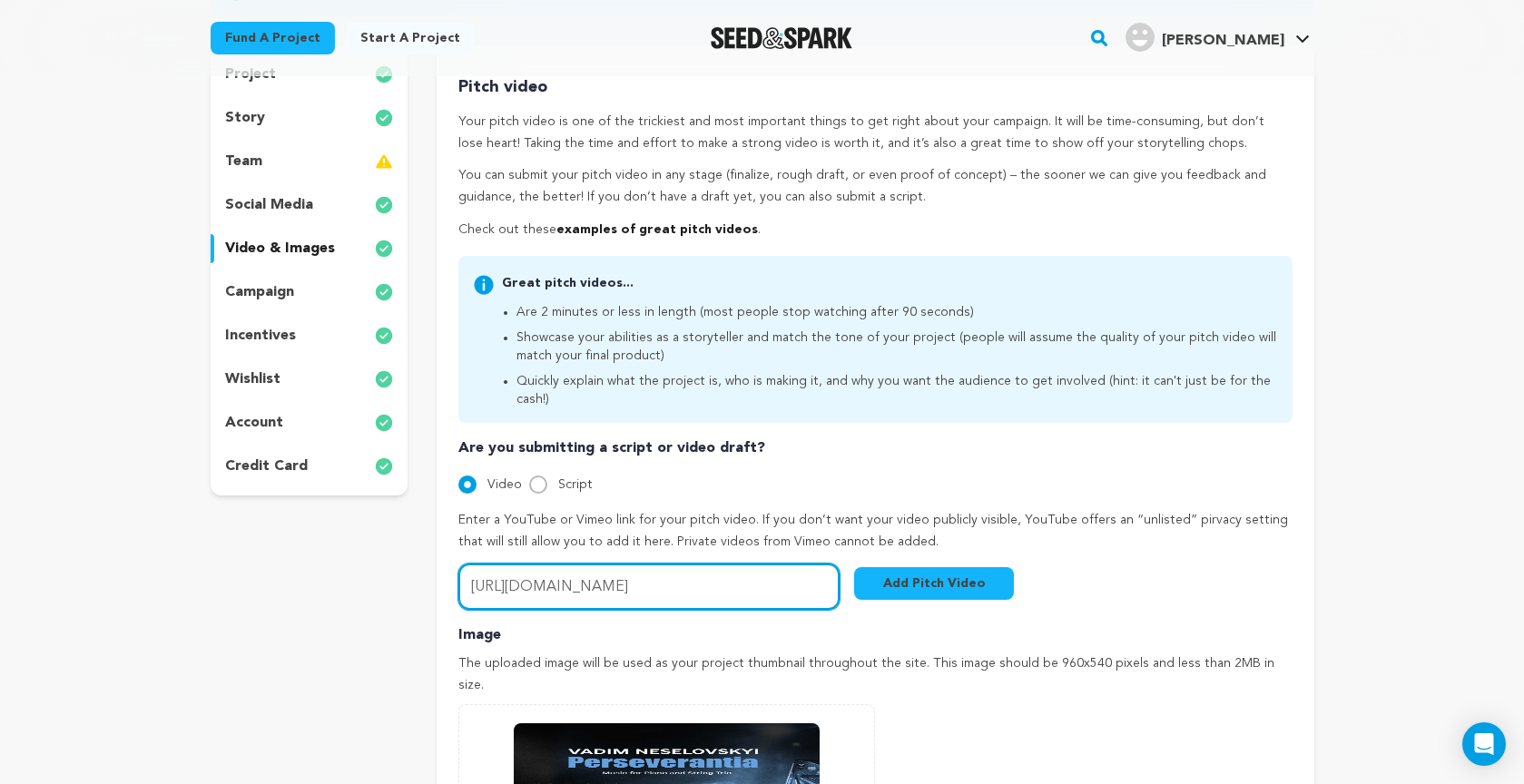
type input "https://www.youtube.com/watch?v=3InbLBcnHAA"
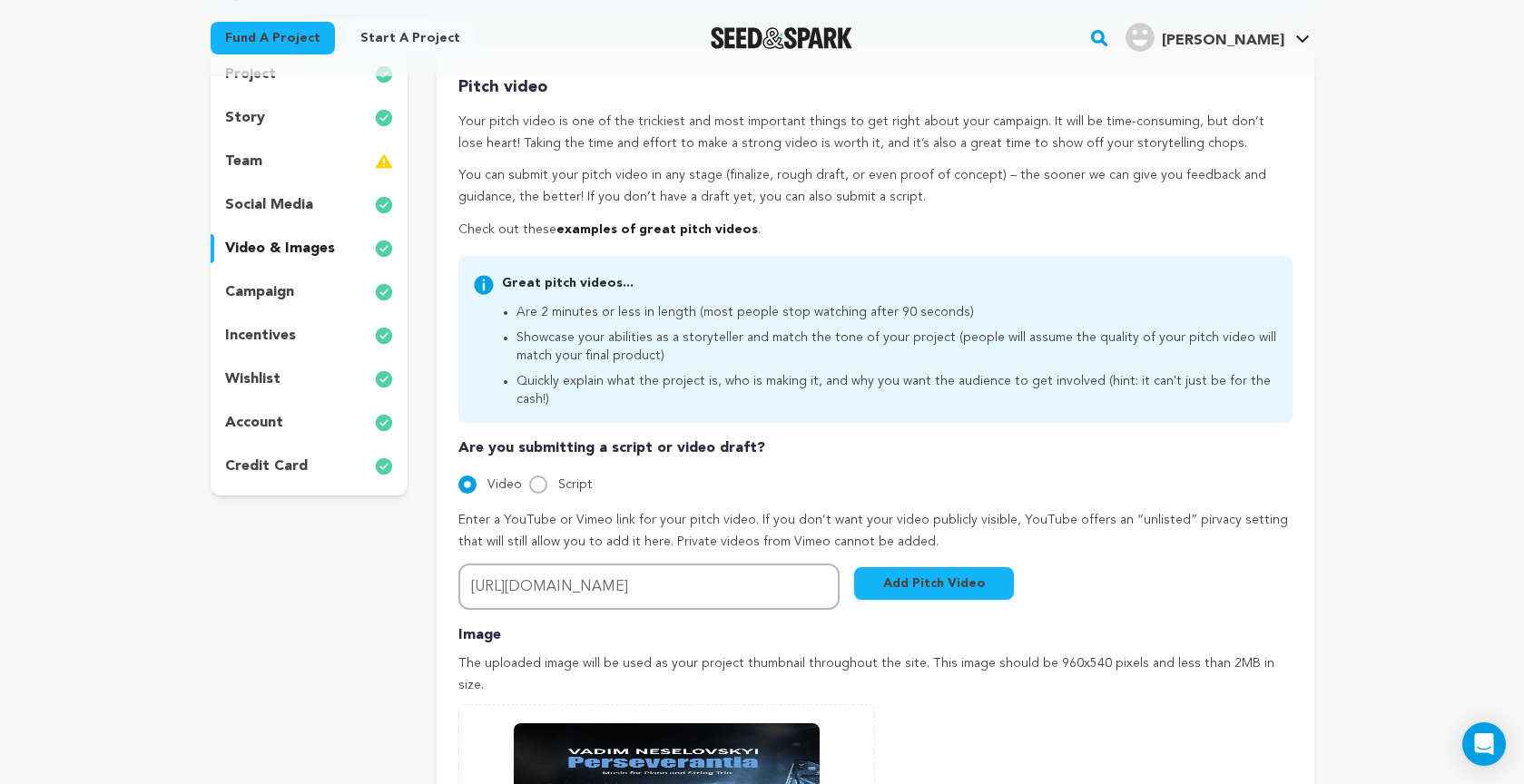
click at [912, 567] on button "Add Pitch Video" at bounding box center [934, 583] width 159 height 33
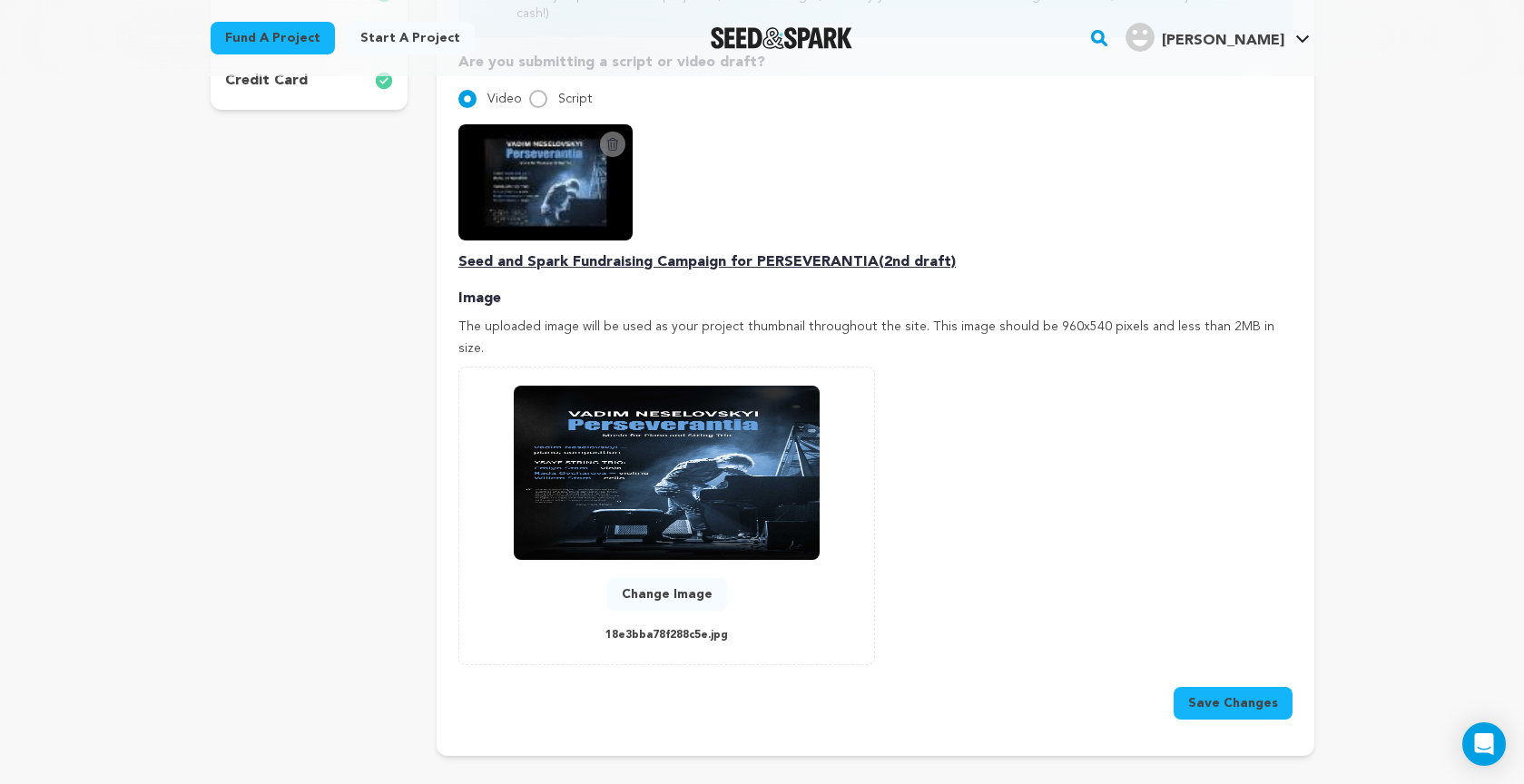
scroll to position [634, 0]
click at [688, 578] on button "Change Image" at bounding box center [667, 594] width 120 height 33
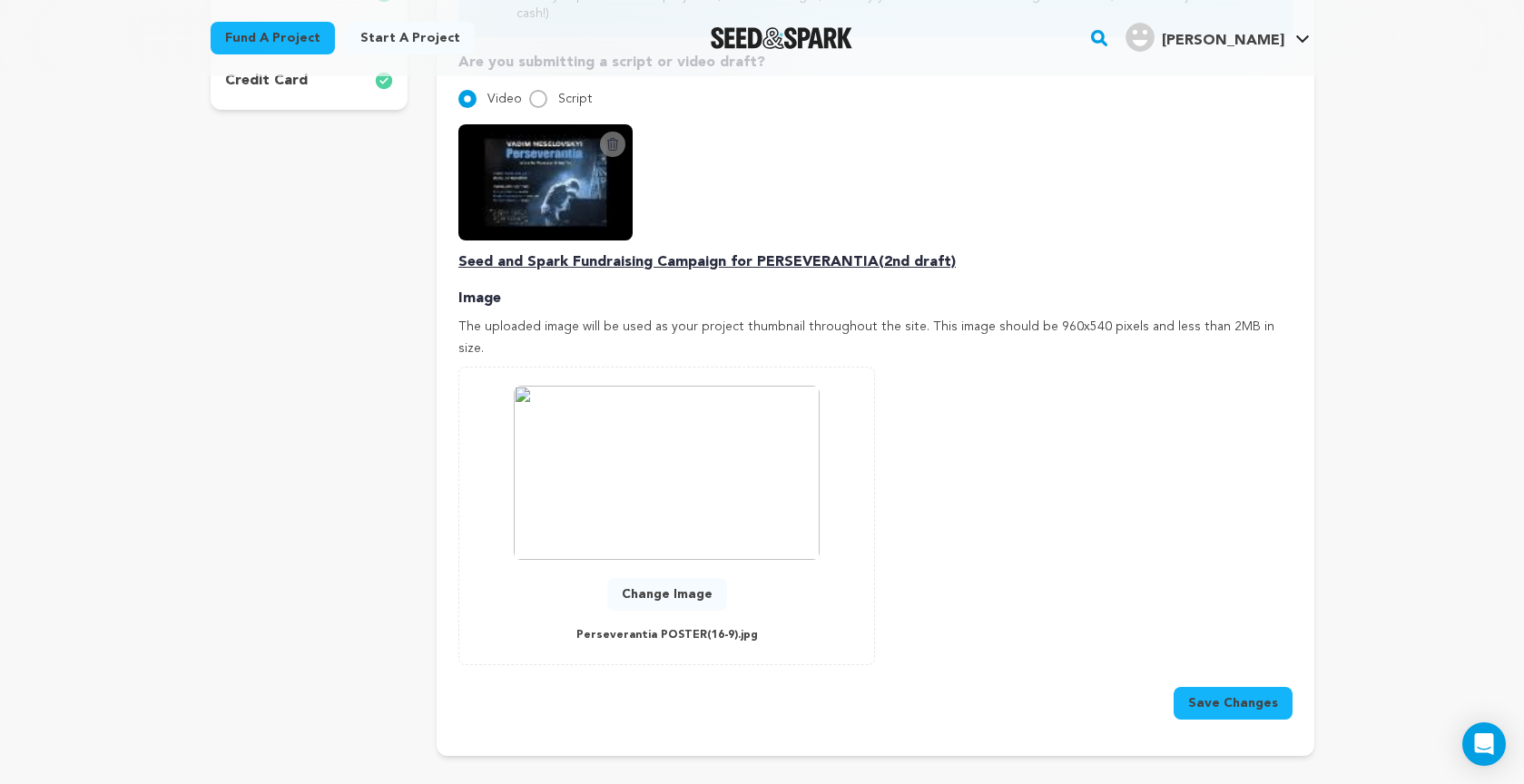
click at [1234, 687] on button "Save Changes" at bounding box center [1233, 703] width 119 height 33
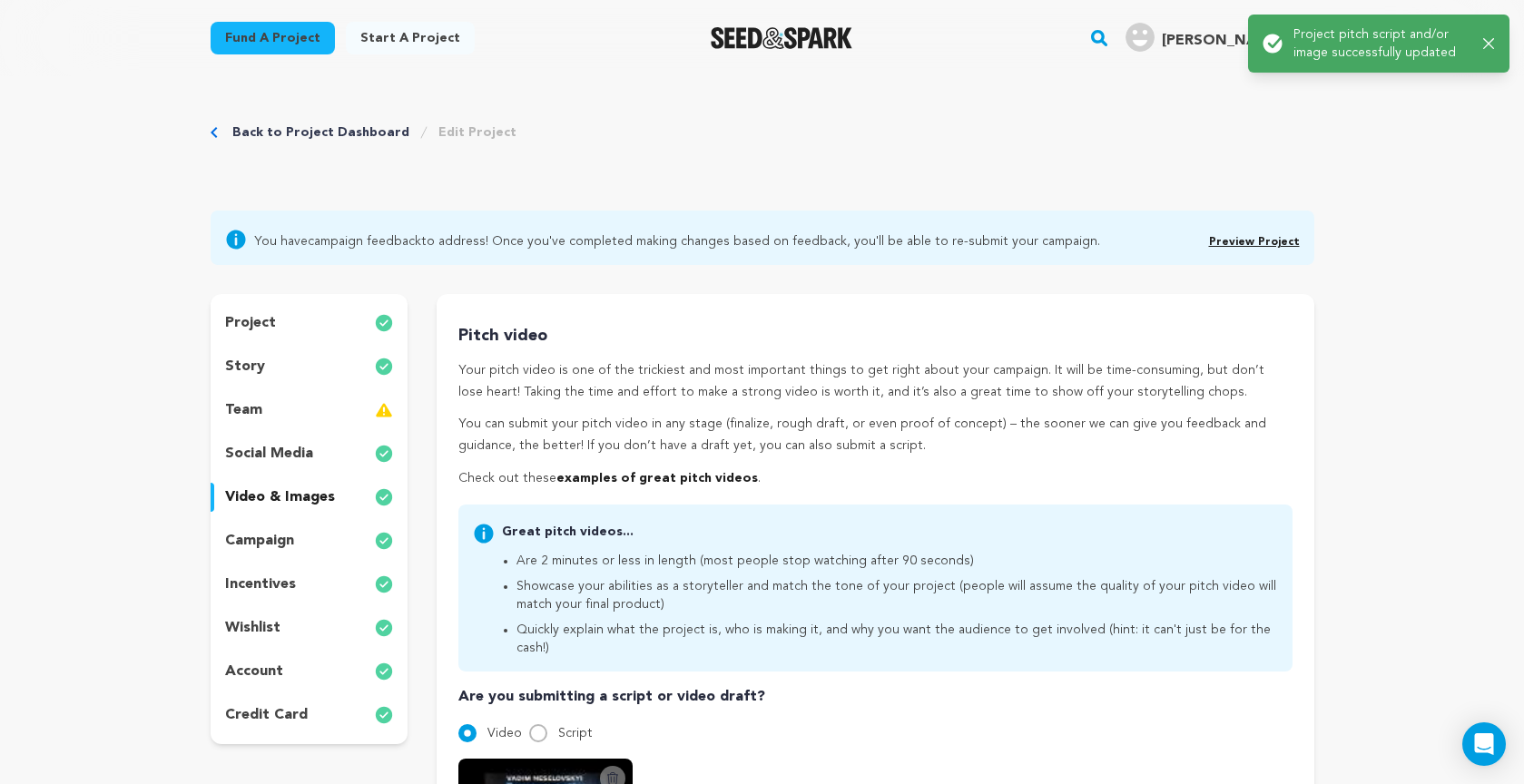
scroll to position [0, 0]
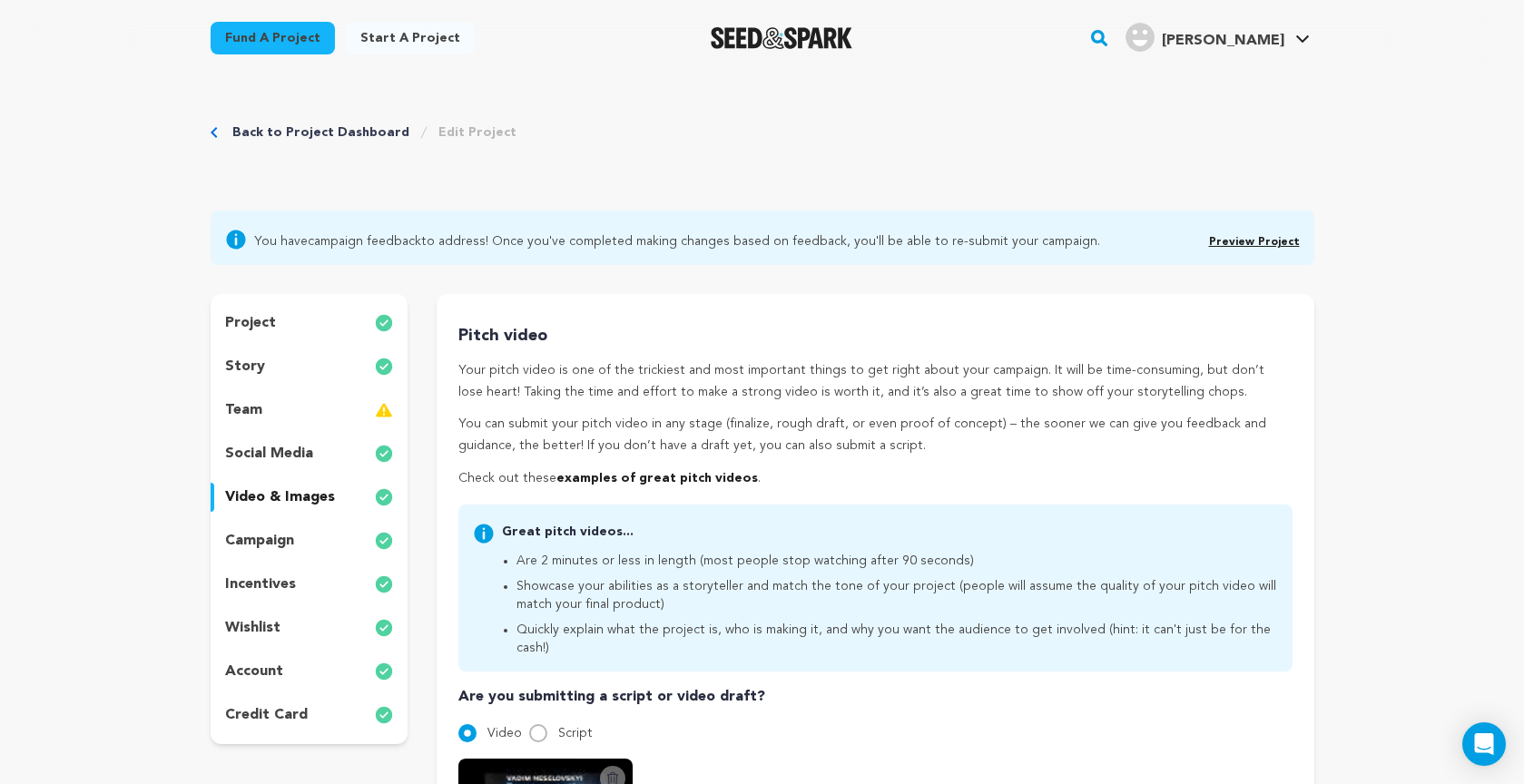
click at [1263, 241] on link "Preview Project" at bounding box center [1253, 243] width 91 height 11
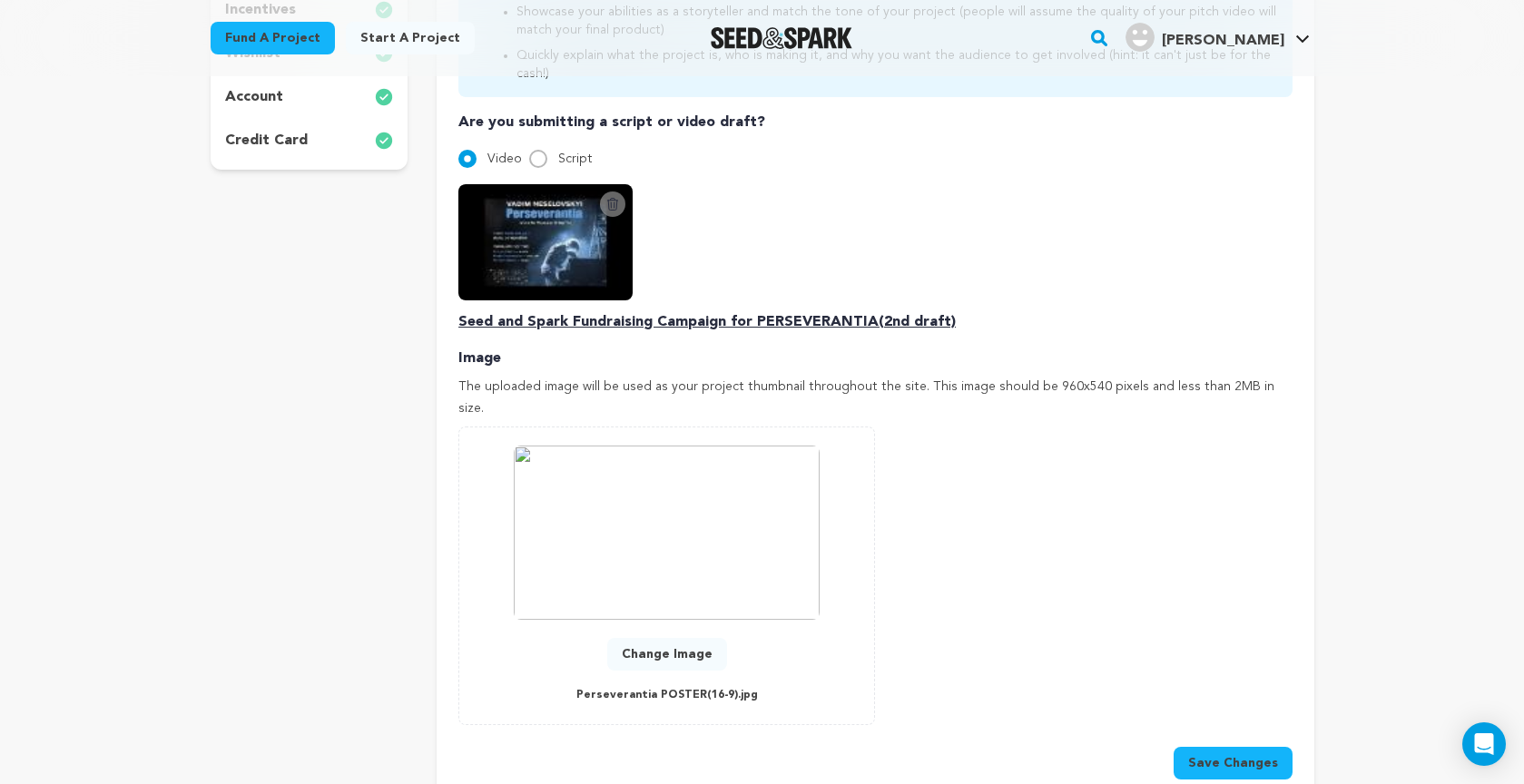
scroll to position [559, 0]
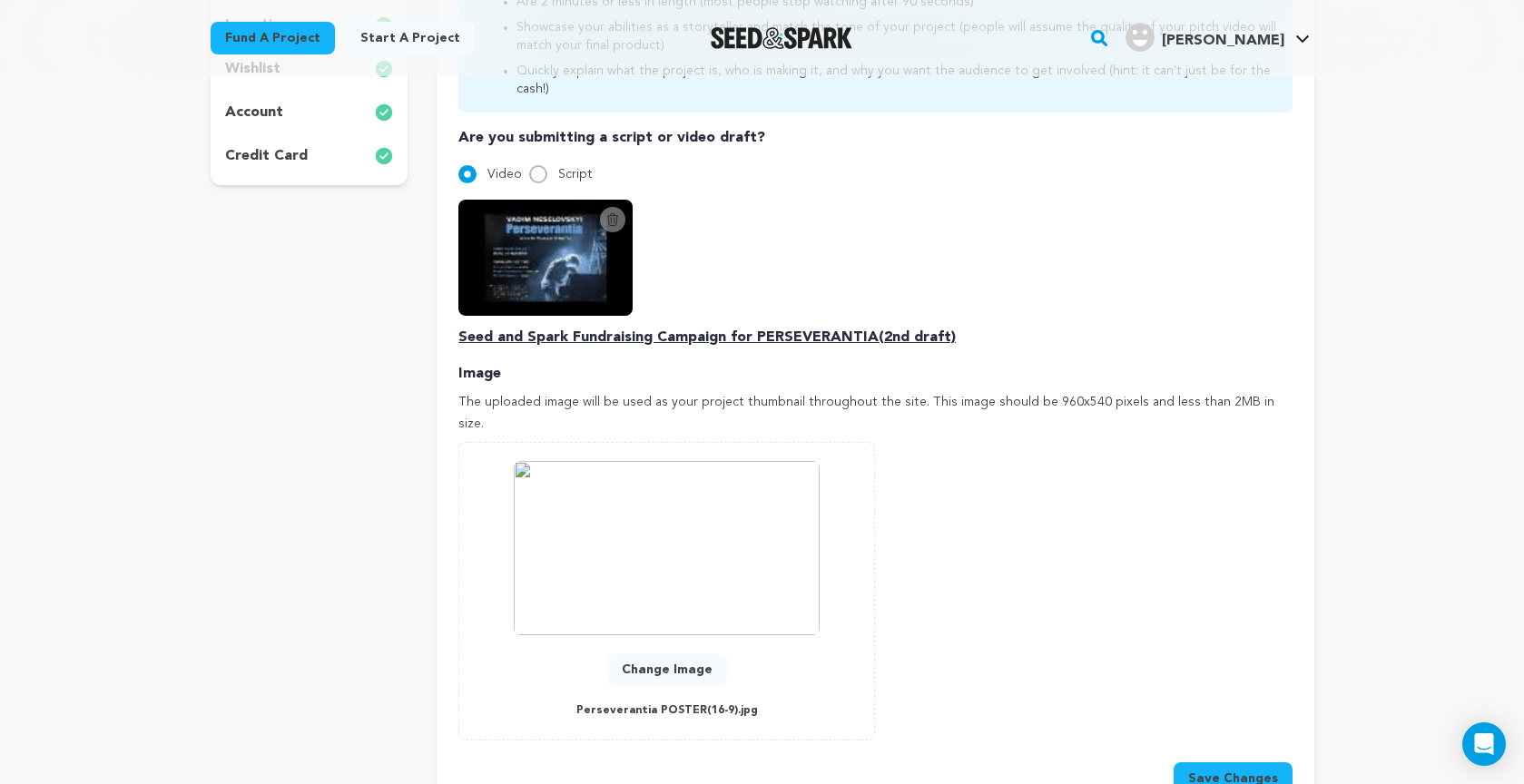
click at [1247, 762] on button "Save Changes" at bounding box center [1233, 778] width 119 height 33
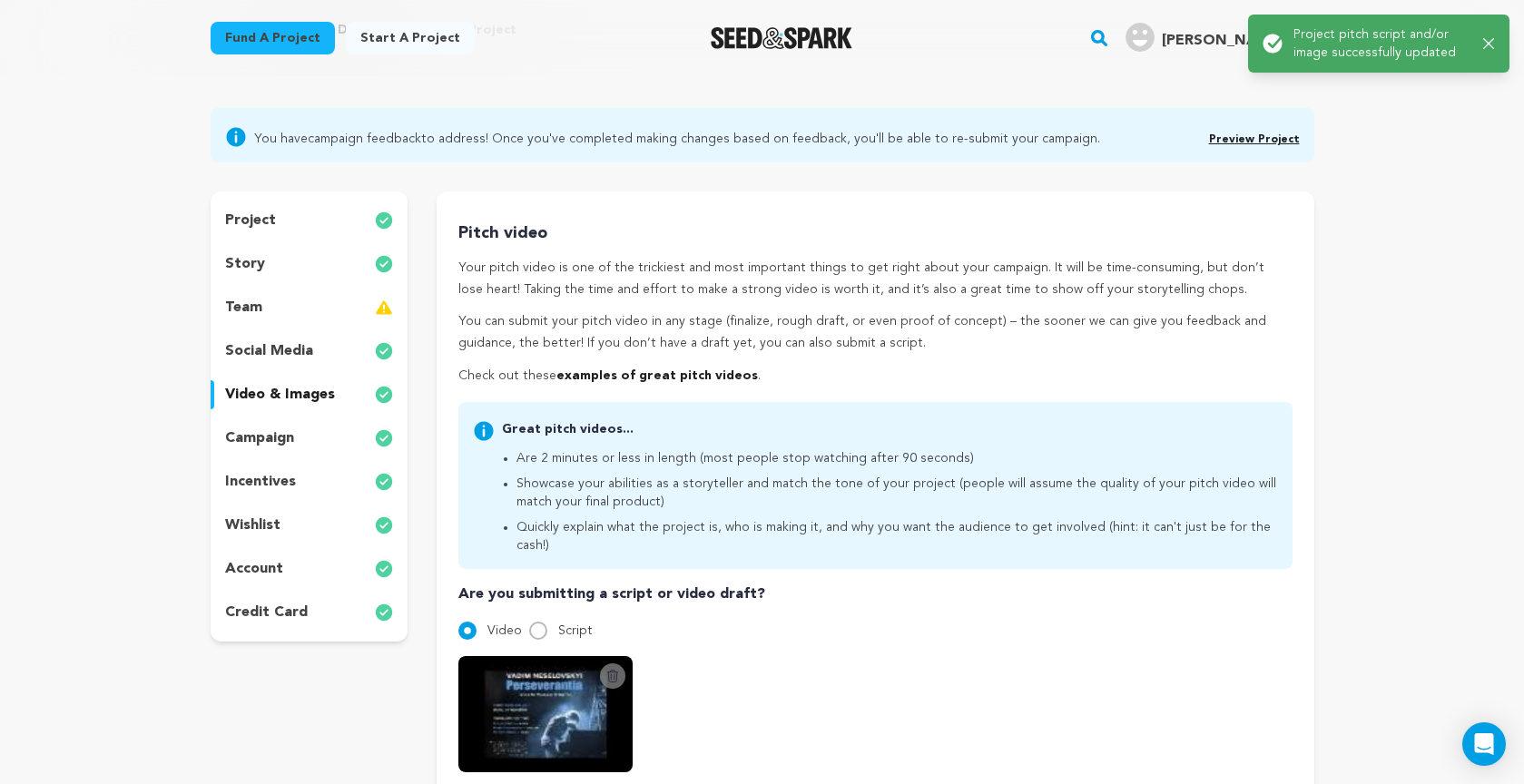
scroll to position [106, 0]
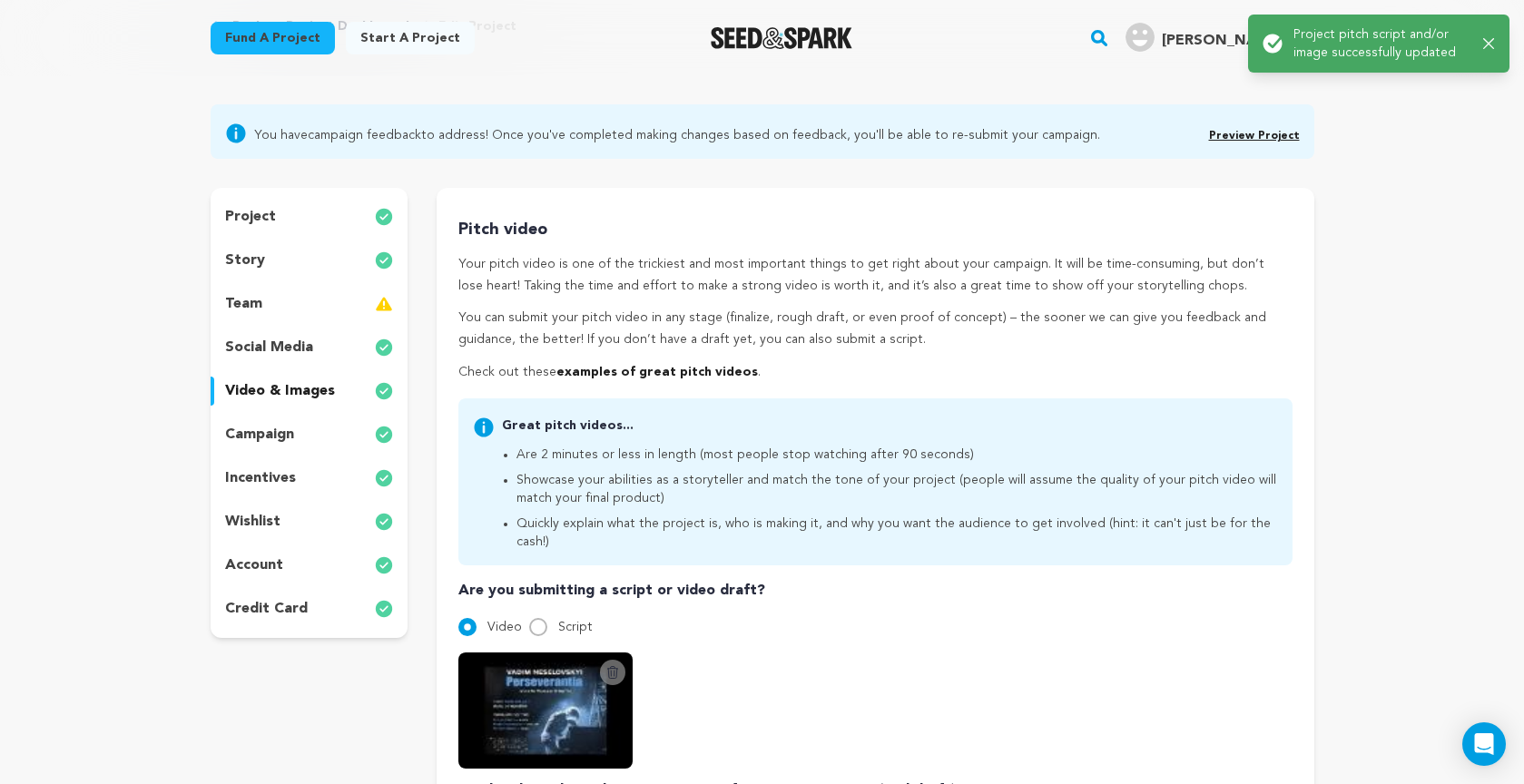
click at [1230, 134] on link "Preview Project" at bounding box center [1253, 136] width 91 height 11
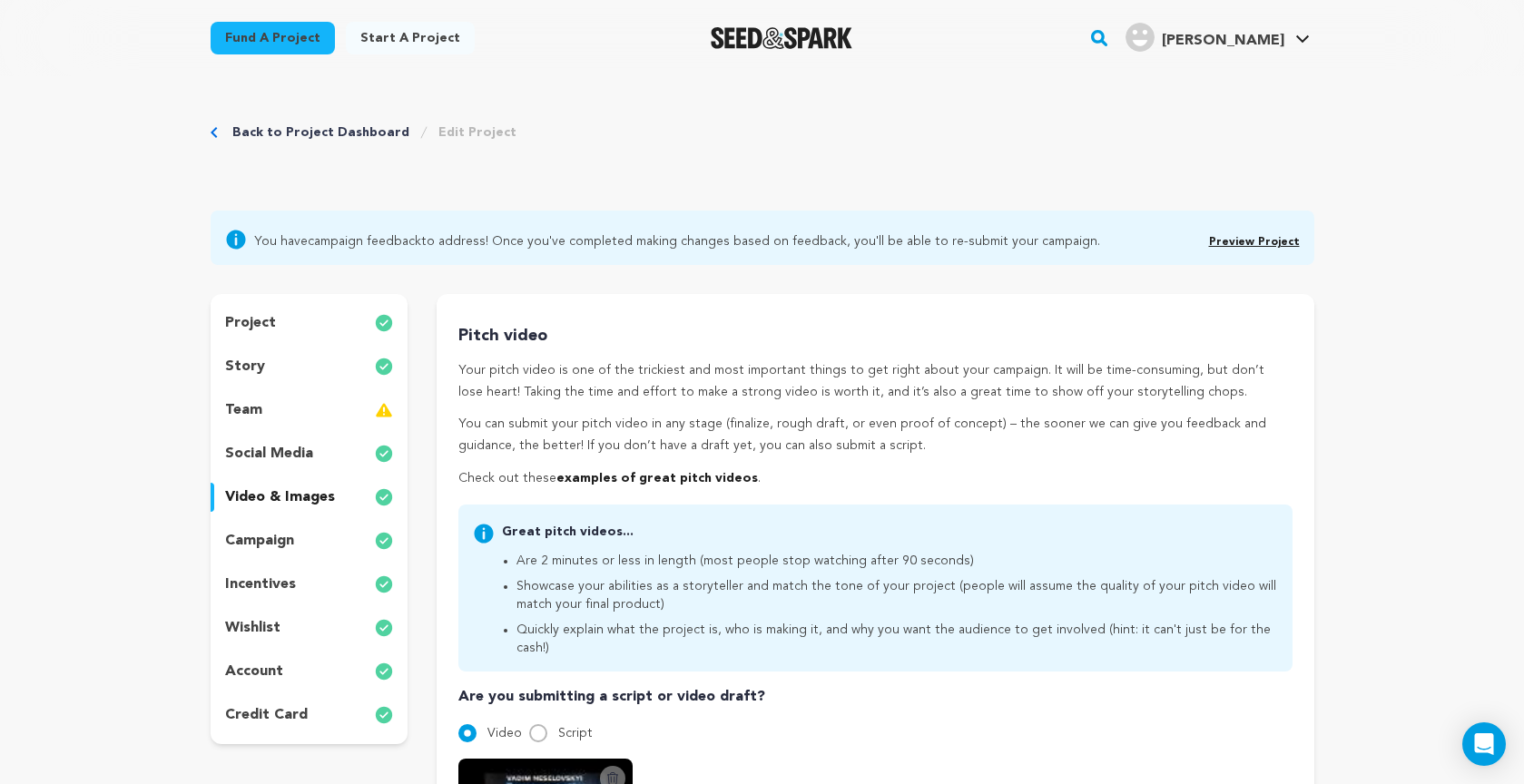
scroll to position [0, 0]
click at [252, 370] on p "story" at bounding box center [244, 366] width 40 height 22
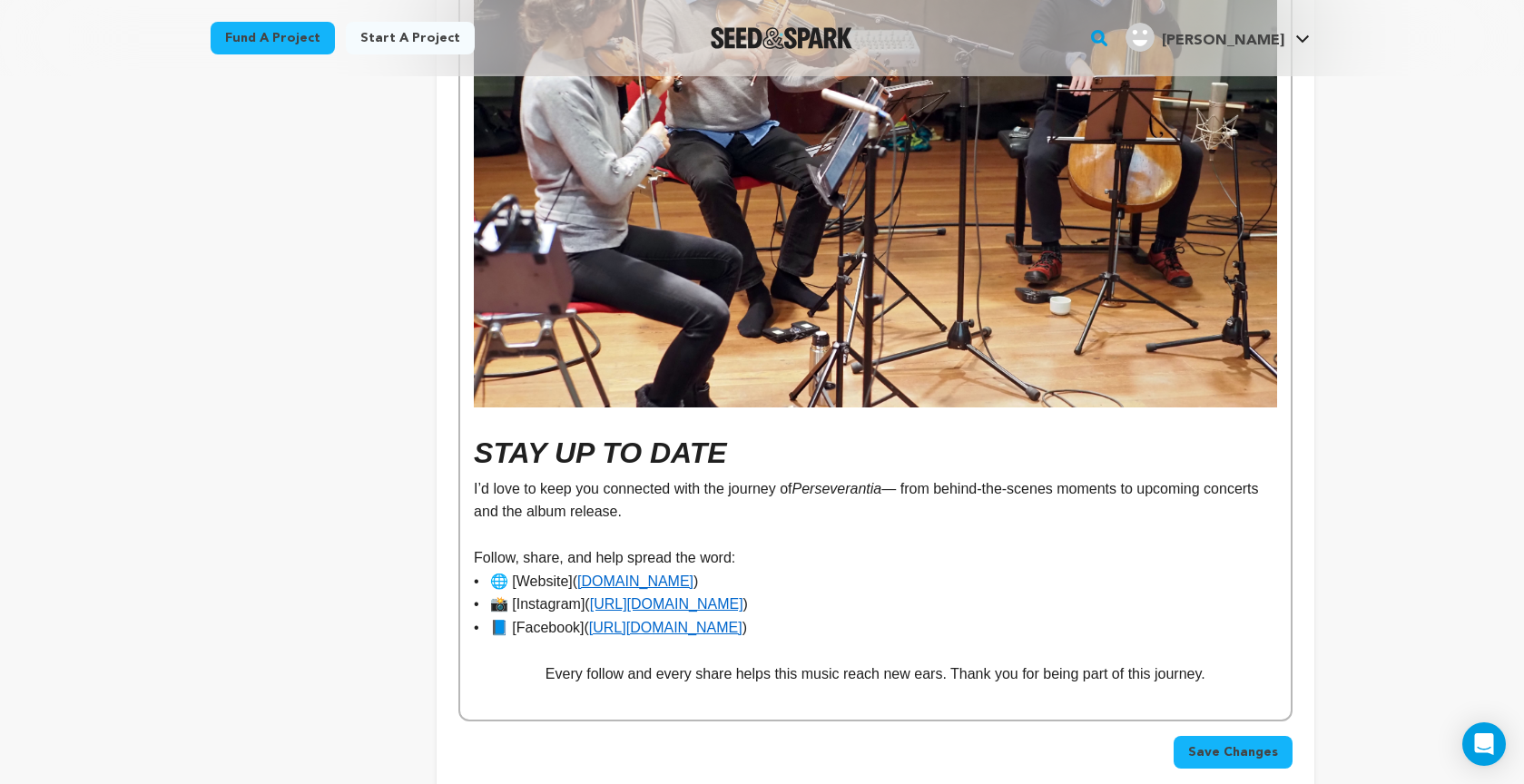
scroll to position [11667, 0]
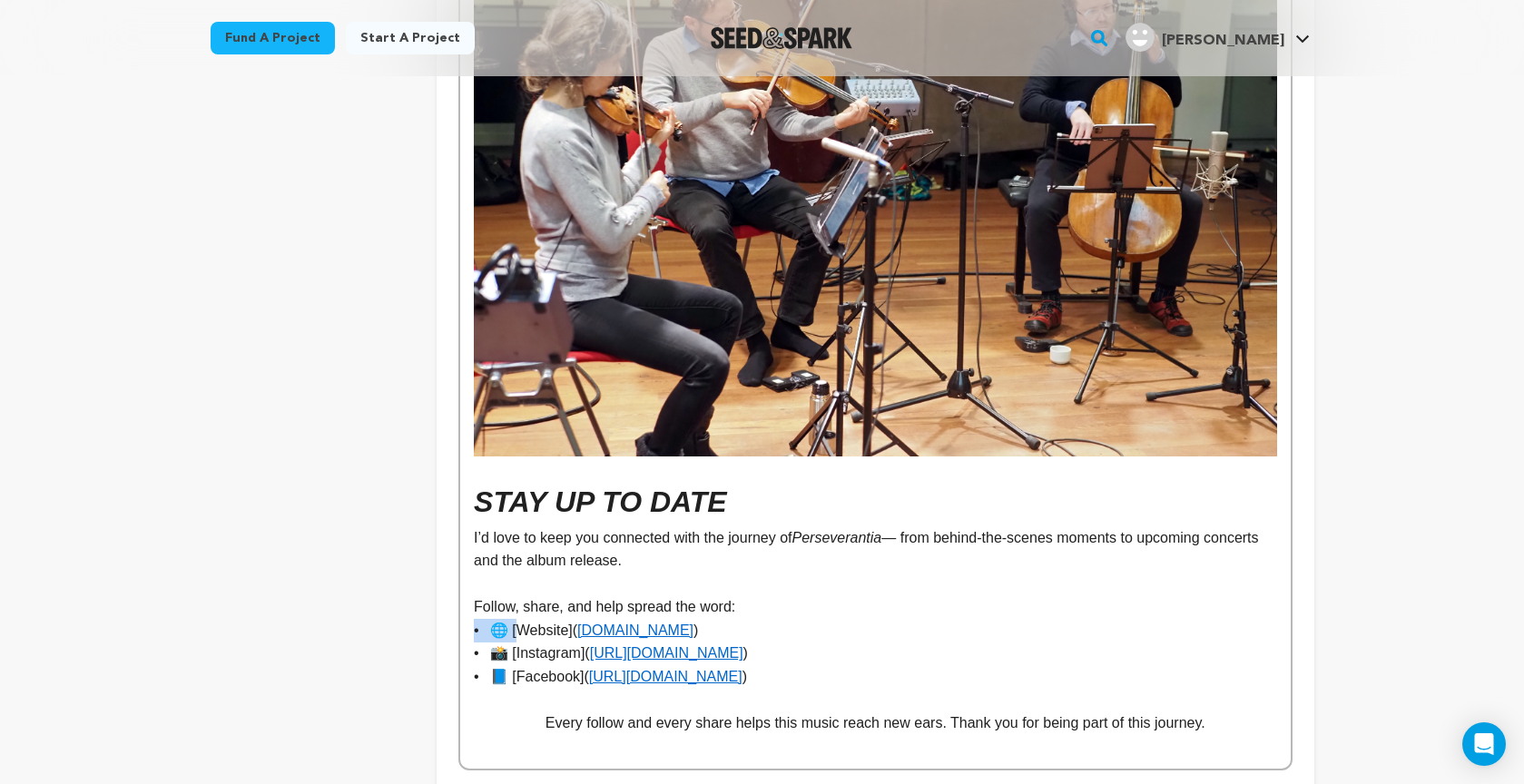
drag, startPoint x: 527, startPoint y: 529, endPoint x: 449, endPoint y: 526, distance: 78.1
click at [522, 619] on p "• 🌐 [Website]( www.vadimneselovskyi.com )" at bounding box center [875, 630] width 802 height 23
click at [510, 619] on p "• Website ( www.vadimneselovskyi.com )" at bounding box center [875, 630] width 802 height 23
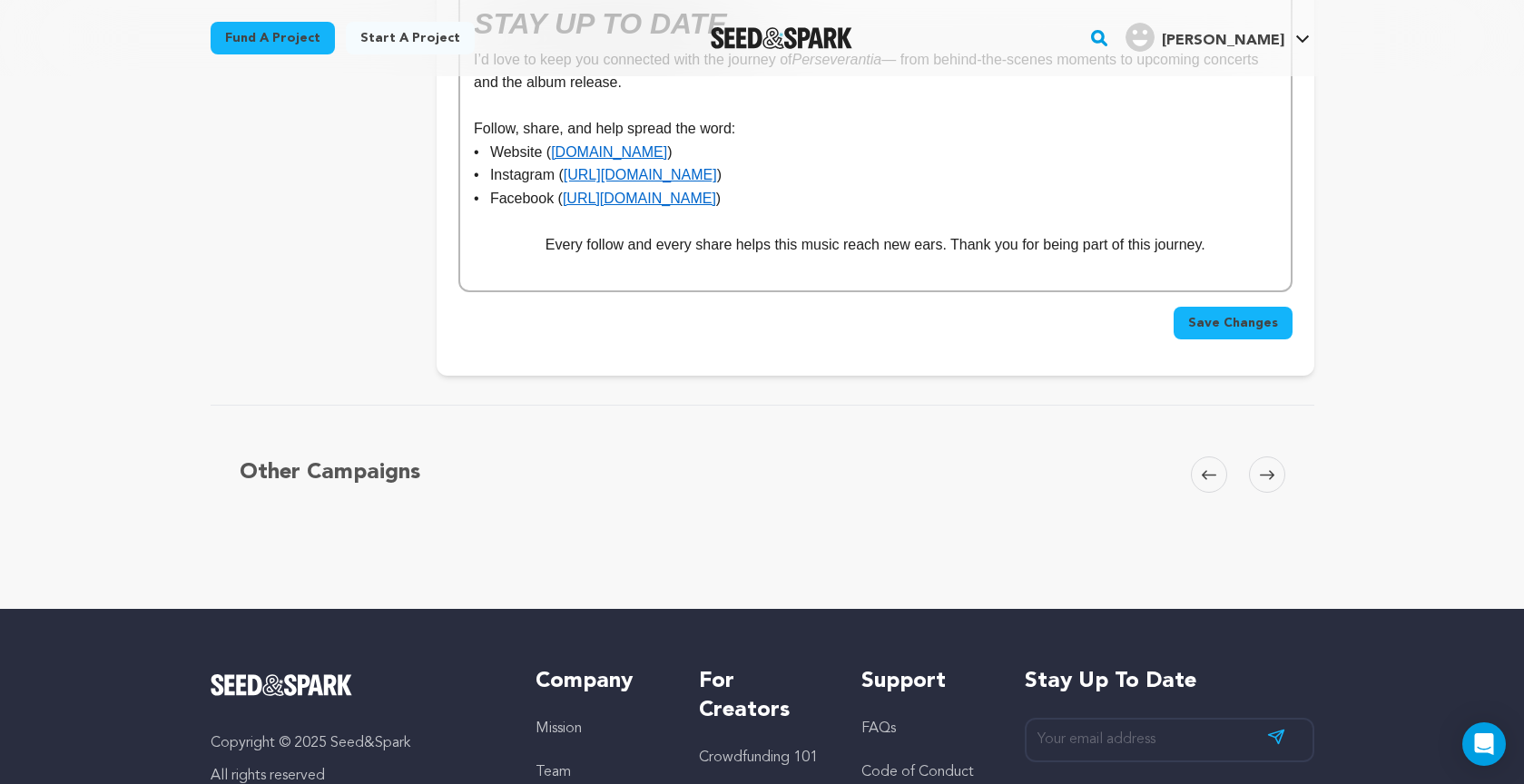
scroll to position [11745, 0]
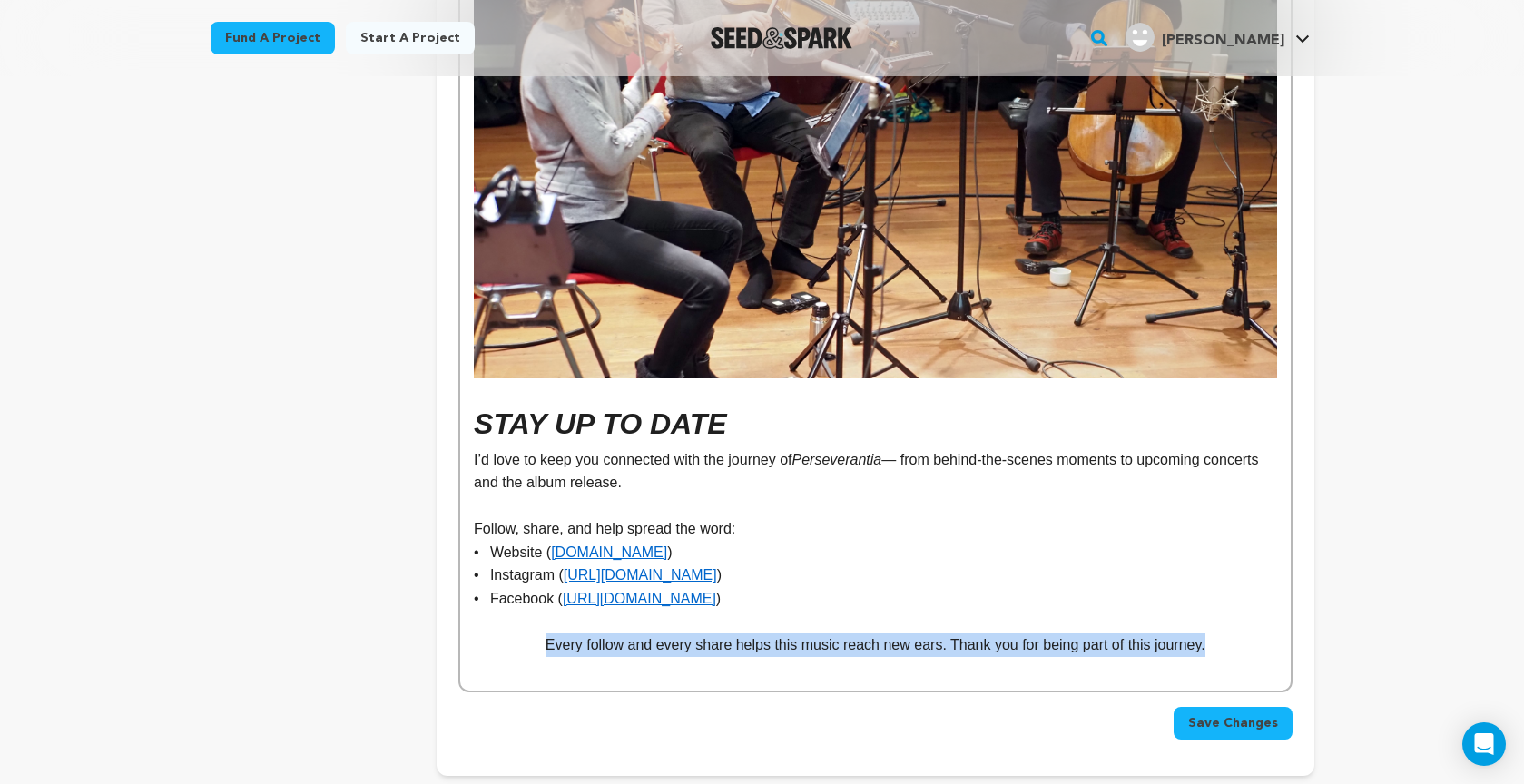
drag, startPoint x: 550, startPoint y: 544, endPoint x: 1233, endPoint y: 539, distance: 683.0
click at [1233, 633] on p "Every follow and every share helps this music reach new ears. Thank you for bei…" at bounding box center [875, 644] width 802 height 23
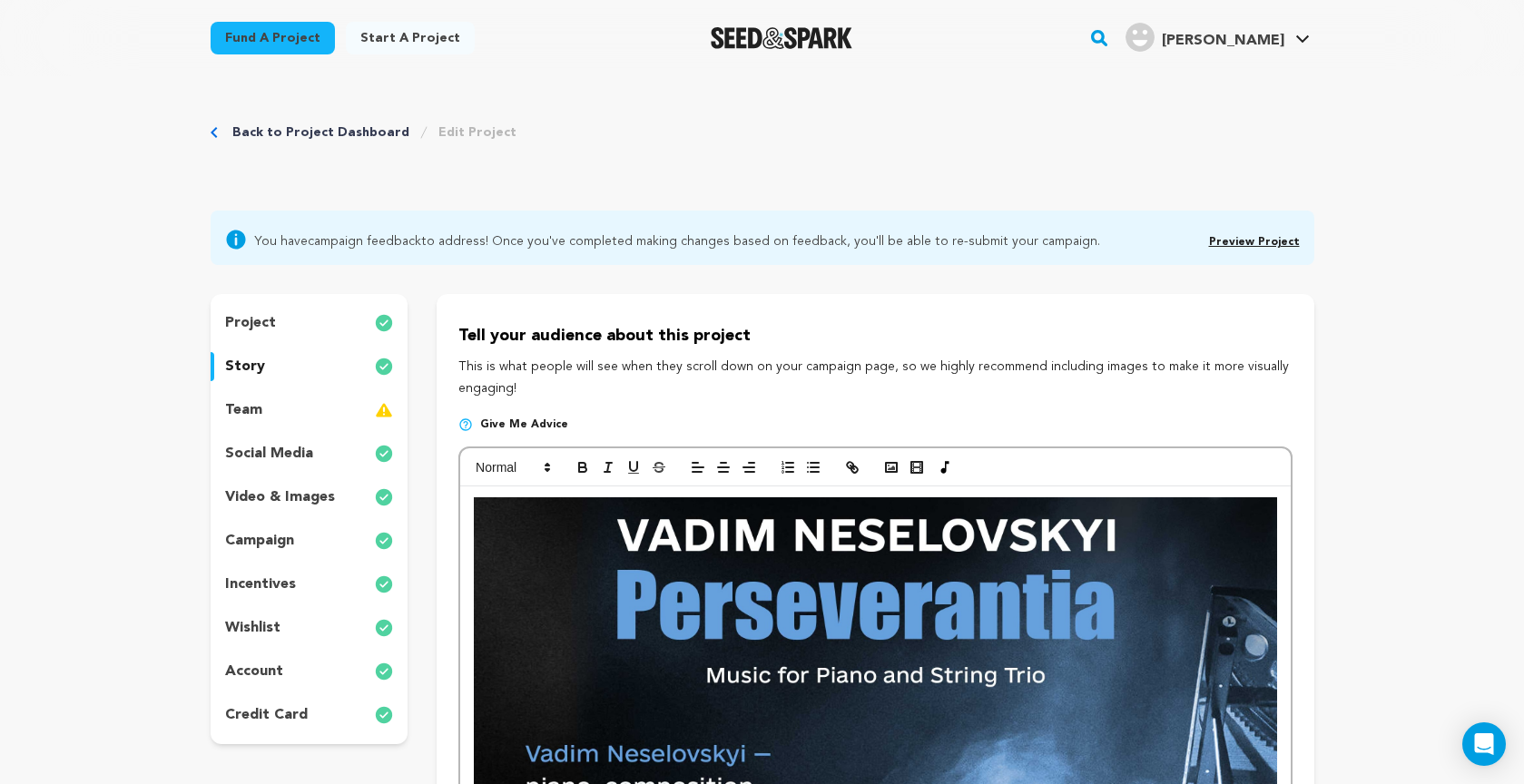
scroll to position [0, 0]
click at [579, 463] on icon "button" at bounding box center [582, 465] width 7 height 5
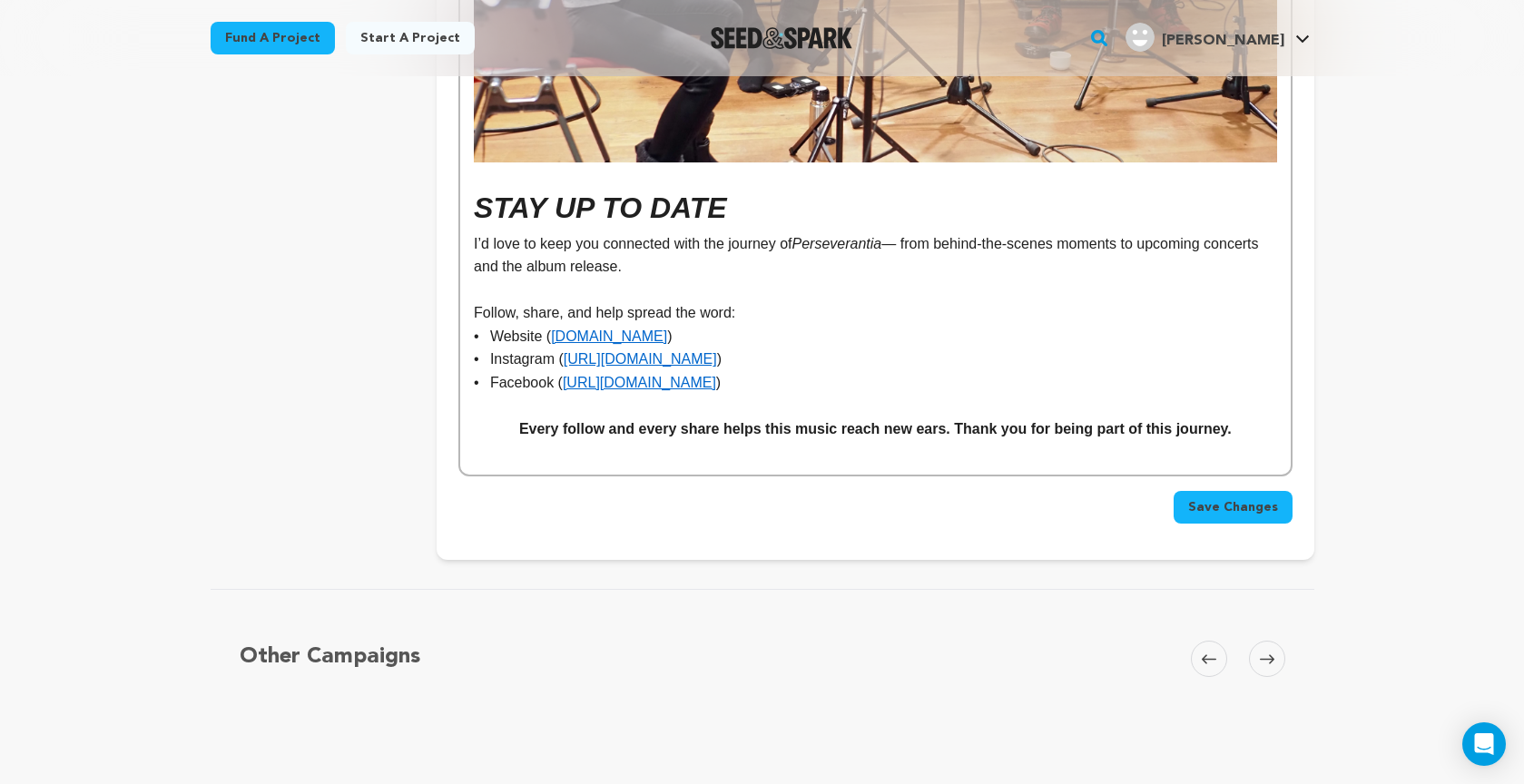
scroll to position [11961, 0]
click at [1223, 498] on span "Save Changes" at bounding box center [1233, 507] width 90 height 18
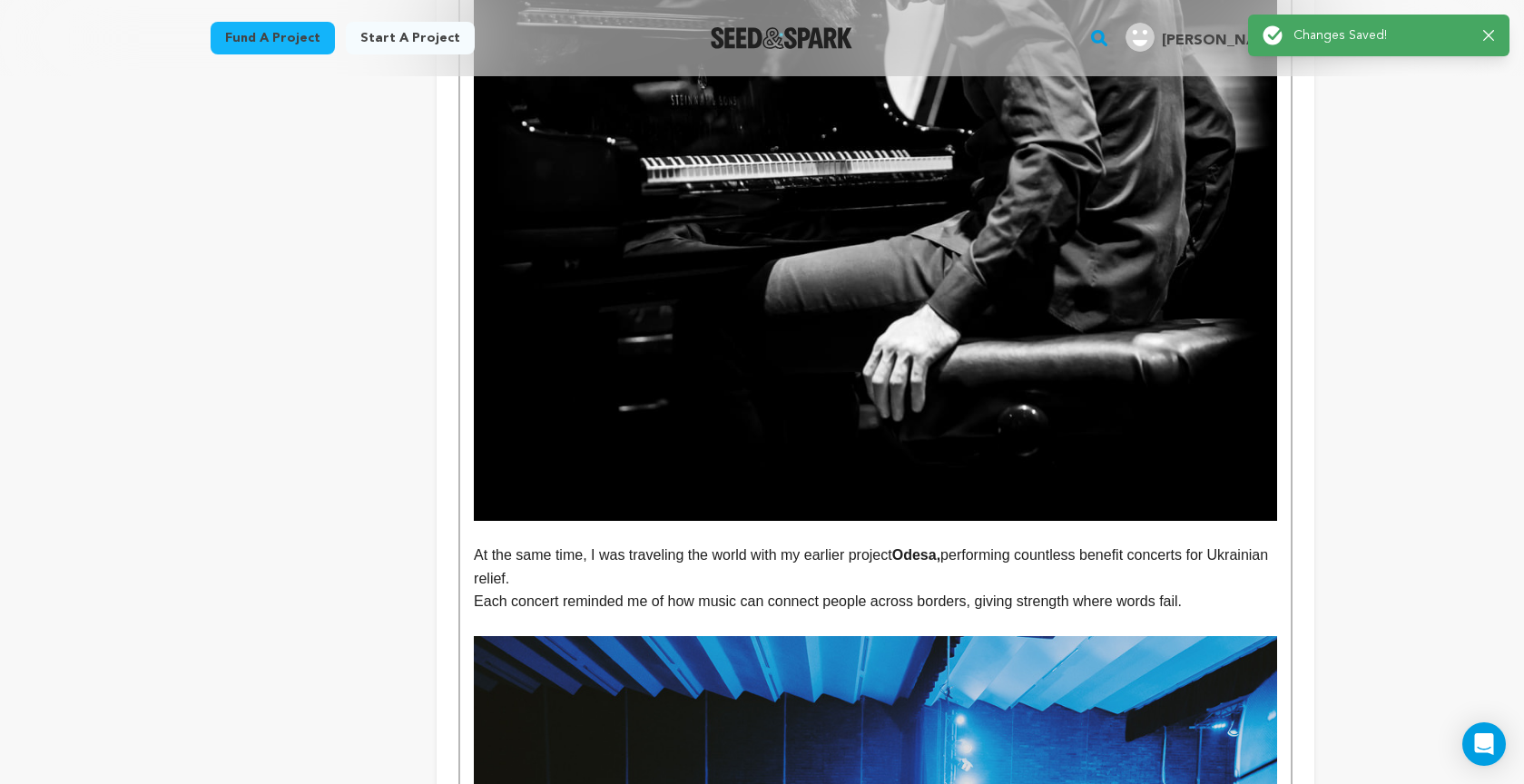
scroll to position [0, 0]
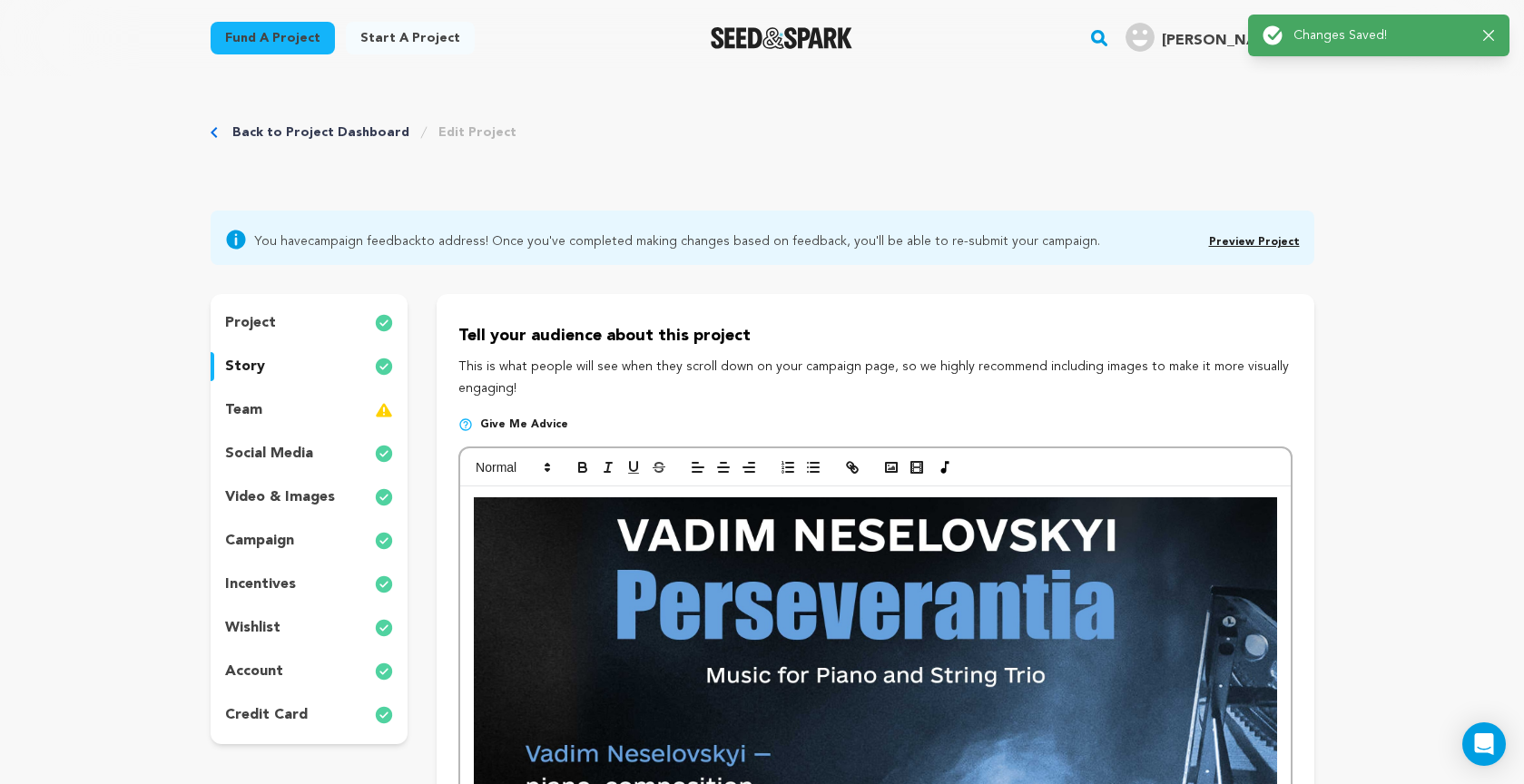
click at [1241, 241] on link "Preview Project" at bounding box center [1253, 243] width 91 height 11
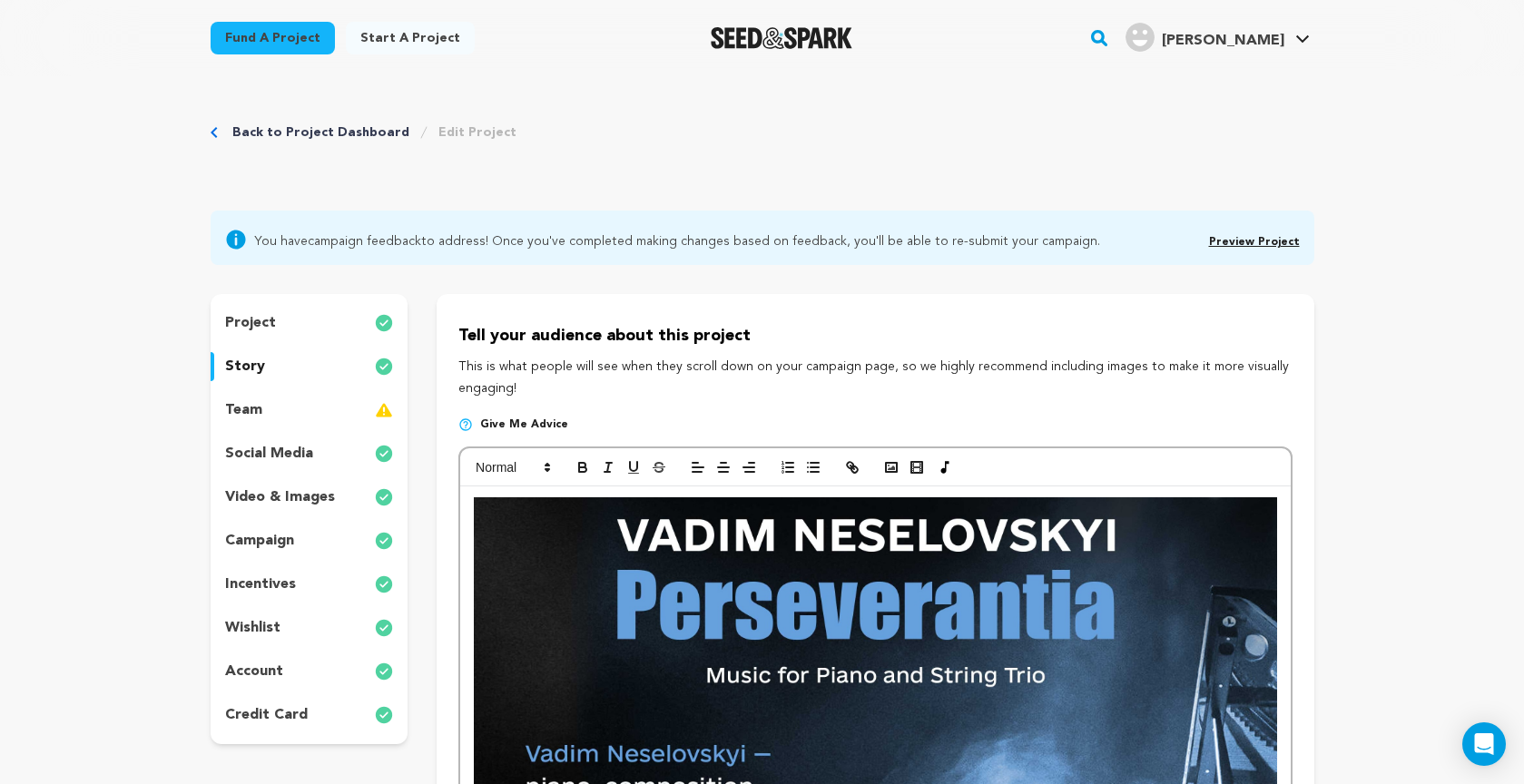
click at [272, 633] on p "wishlist" at bounding box center [252, 628] width 55 height 22
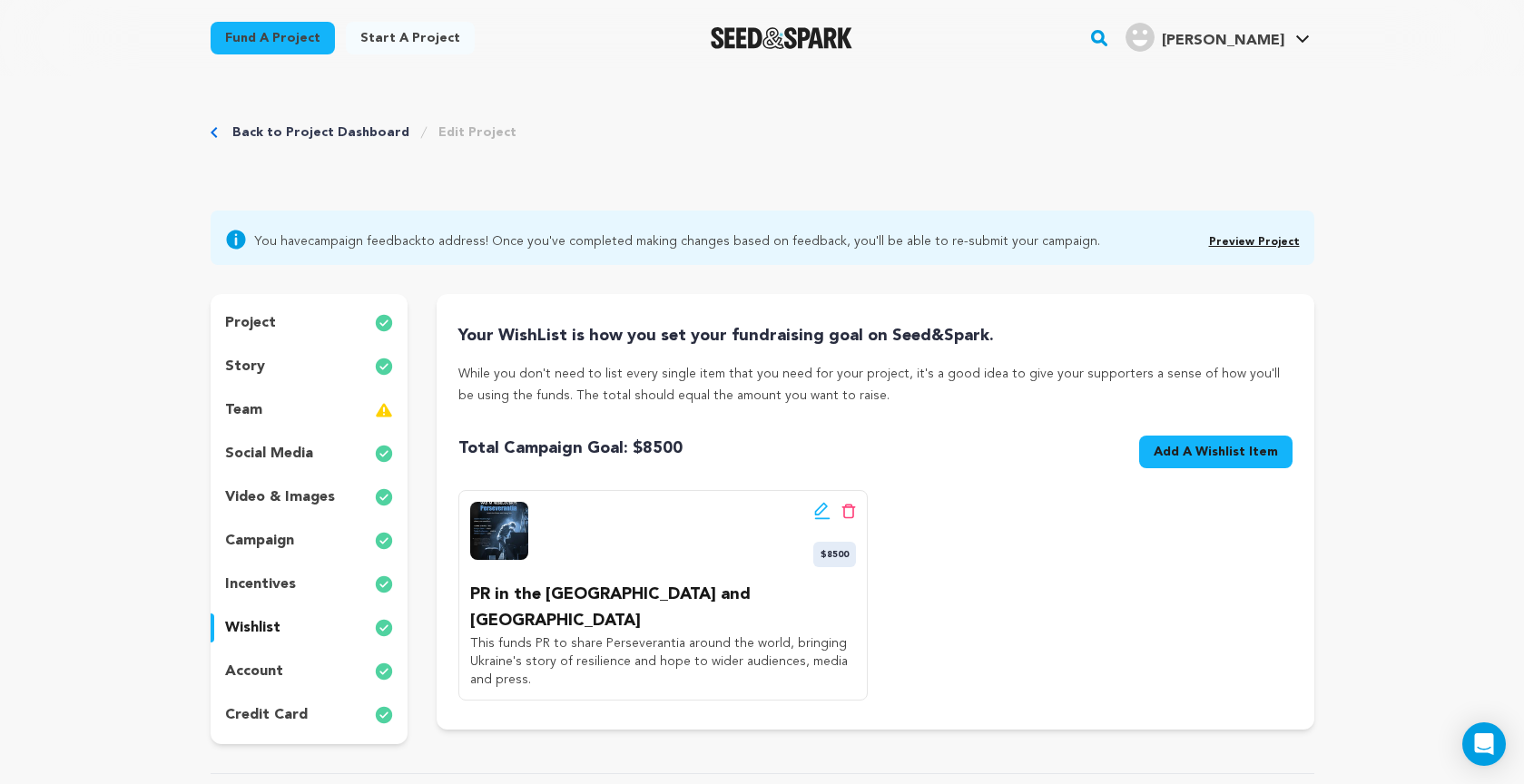
click at [822, 510] on icon at bounding box center [821, 510] width 13 height 13
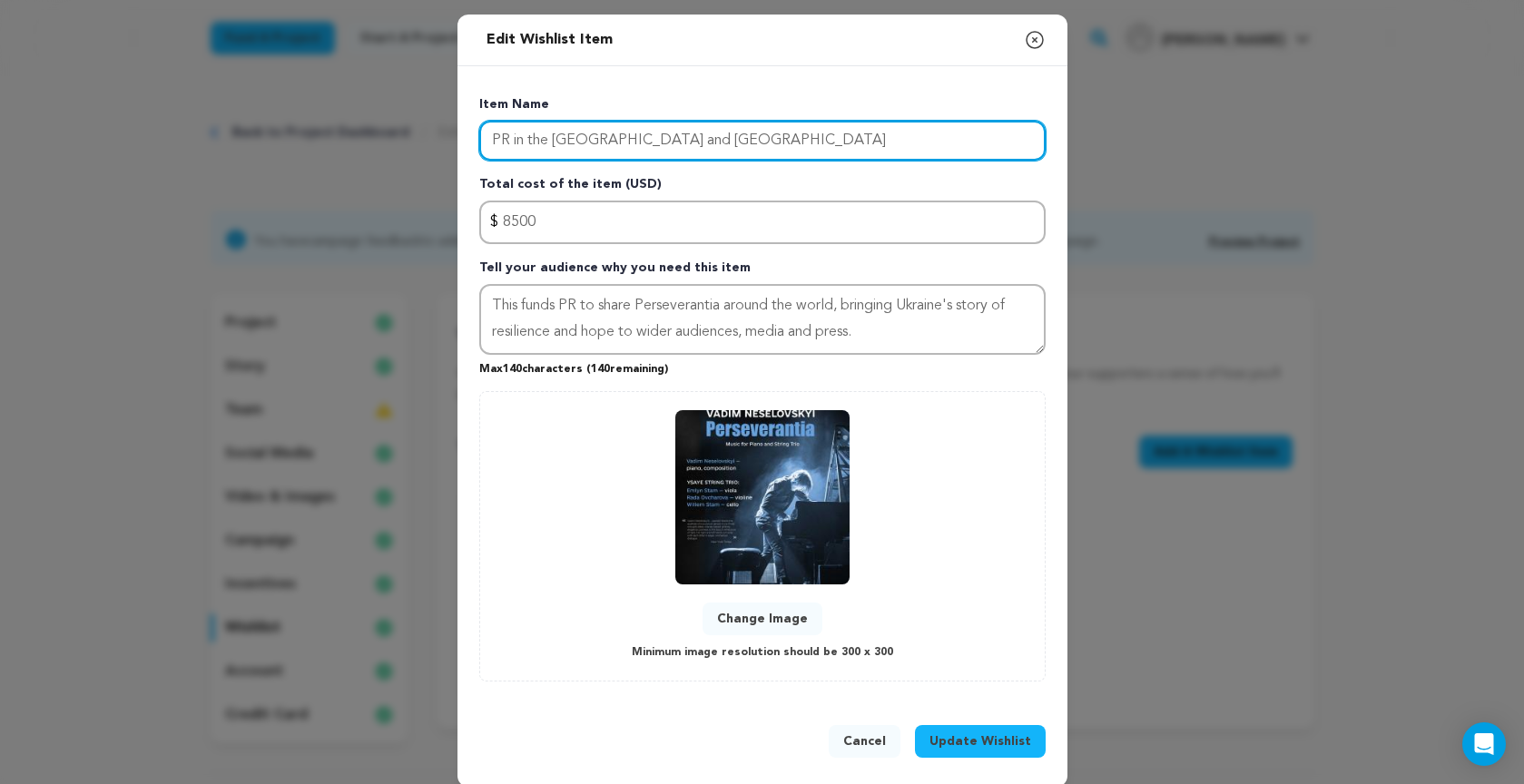
drag, startPoint x: 666, startPoint y: 139, endPoint x: 575, endPoint y: 139, distance: 91.0
click at [576, 140] on input "PR in the US and Europe" at bounding box center [762, 141] width 566 height 40
type input "PR in the [GEOGRAPHIC_DATA] and English-speaking countries"
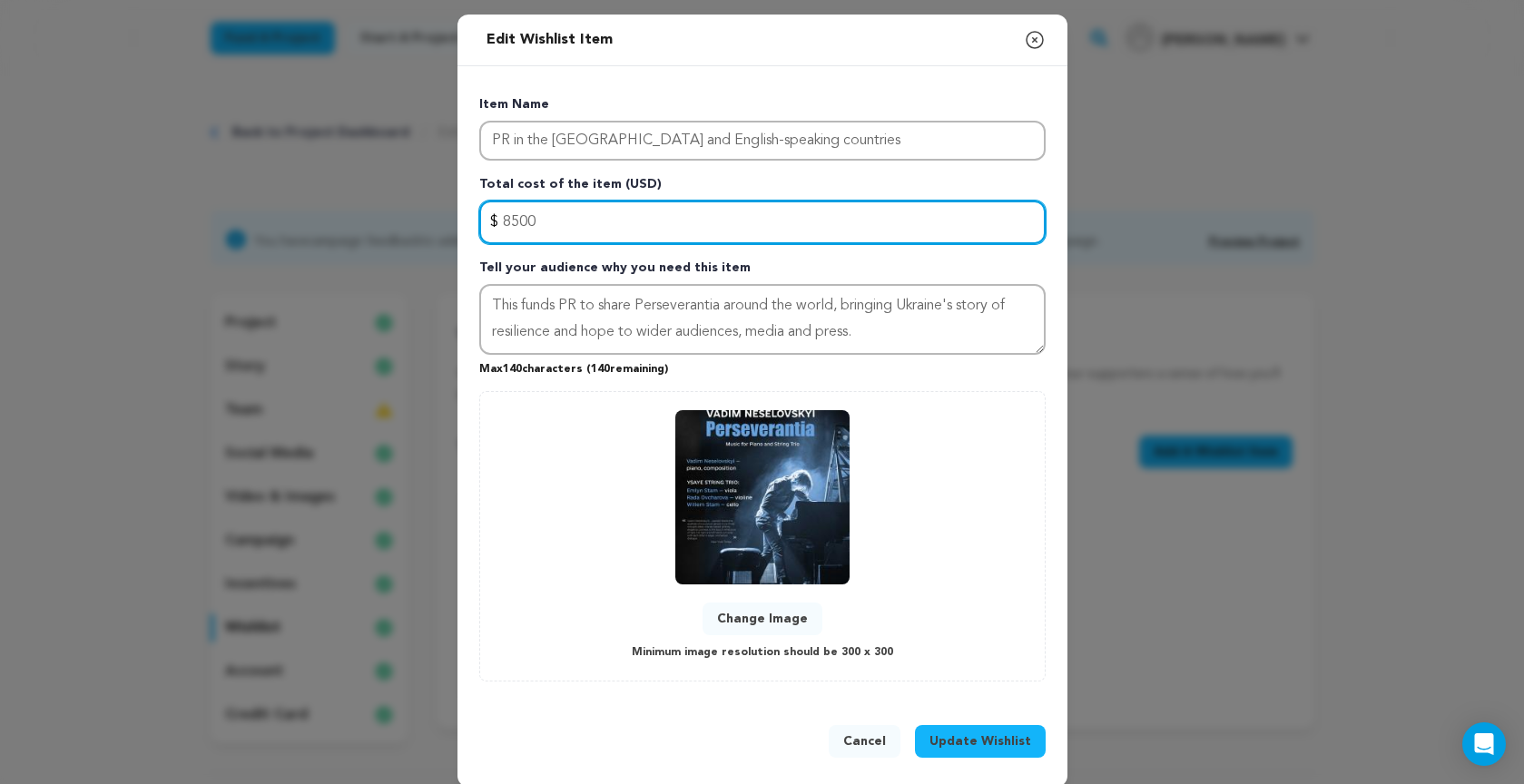
click at [509, 222] on input "8500" at bounding box center [762, 222] width 566 height 43
drag, startPoint x: 537, startPoint y: 221, endPoint x: 499, endPoint y: 222, distance: 38.0
click at [503, 224] on input "8500" at bounding box center [762, 222] width 566 height 43
type input "5500"
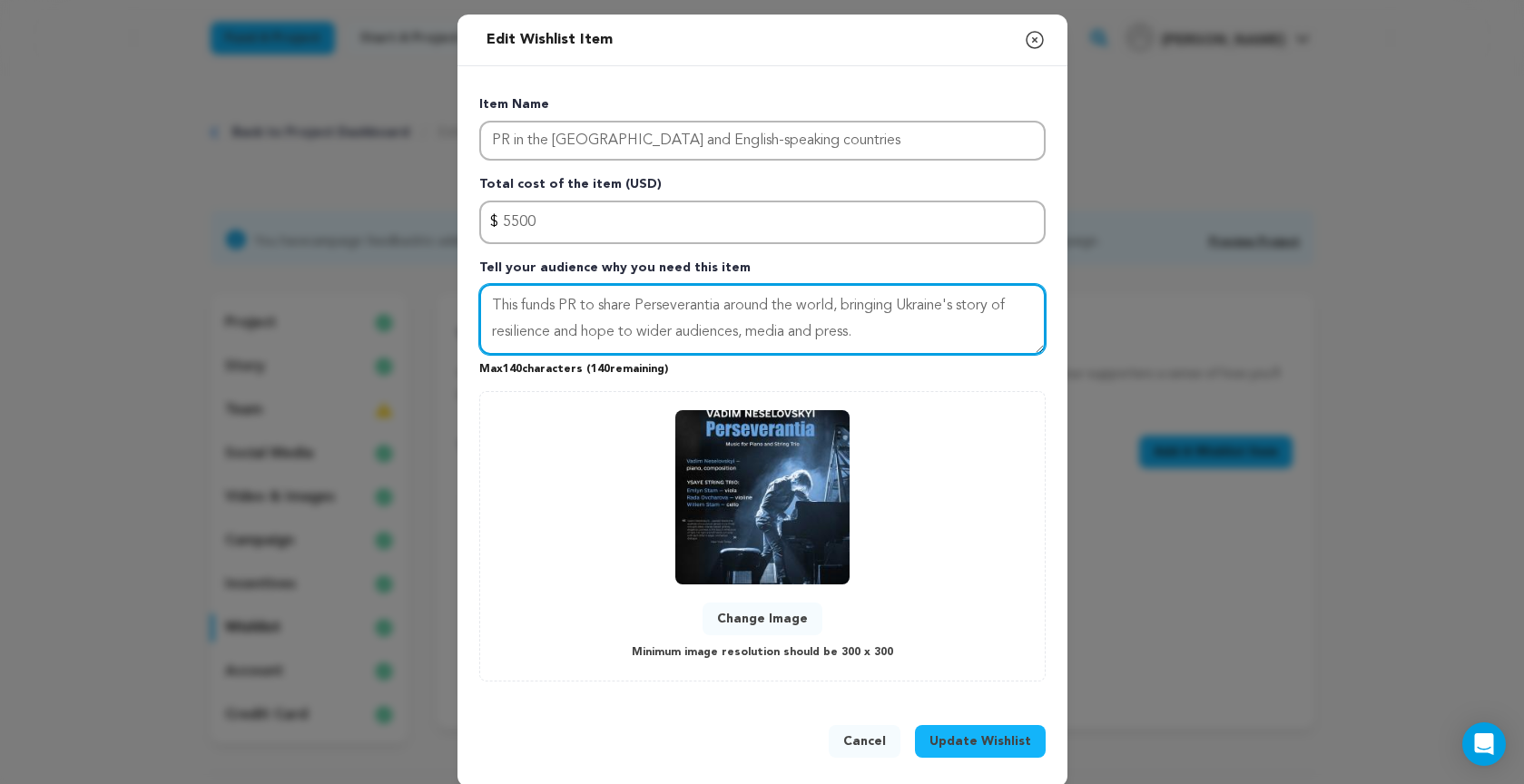
drag, startPoint x: 728, startPoint y: 304, endPoint x: 838, endPoint y: 308, distance: 110.1
click at [838, 308] on textarea "This funds PR to share Perseverantia around the world, bringing Ukraine's story…" at bounding box center [762, 319] width 566 height 71
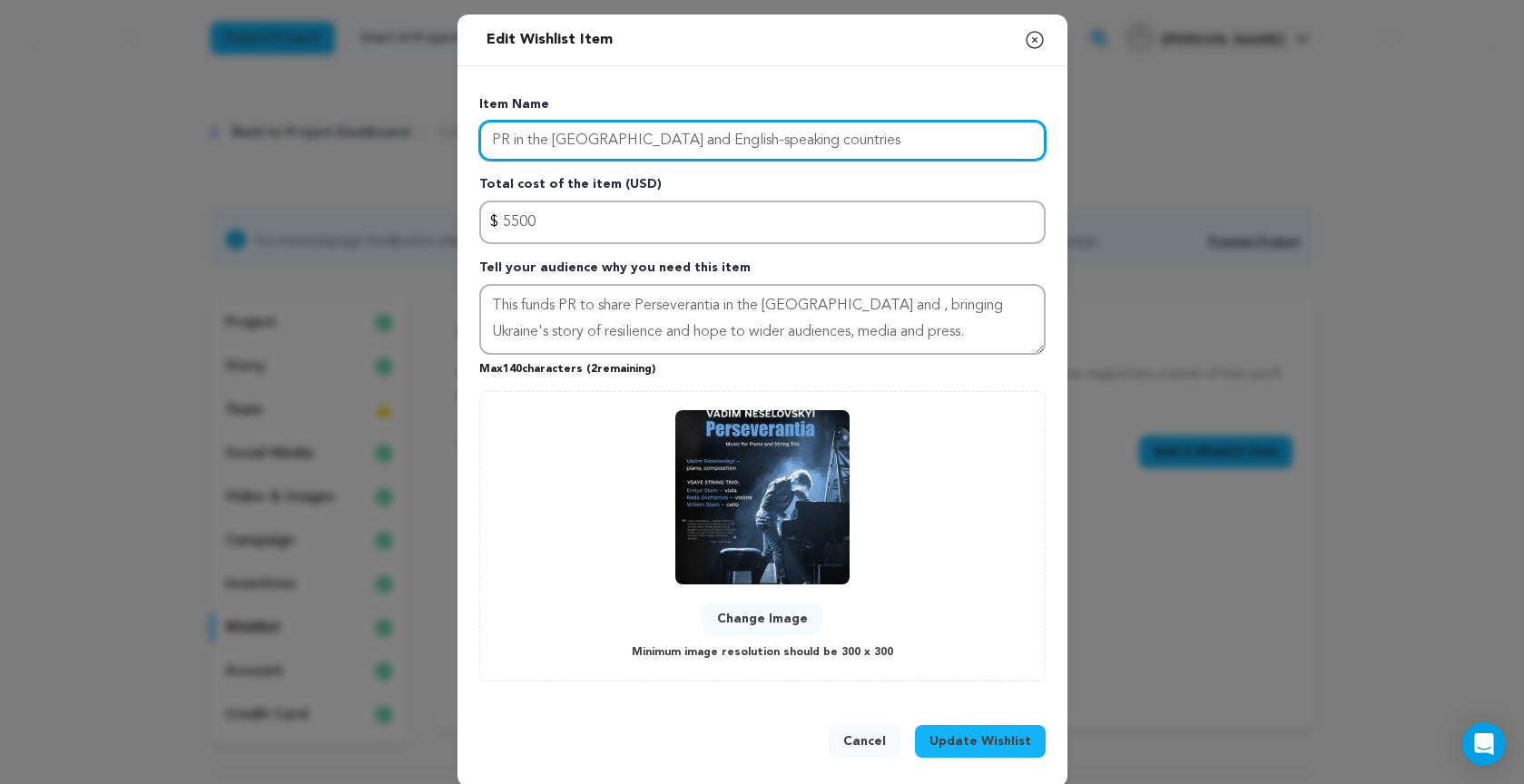
drag, startPoint x: 609, startPoint y: 139, endPoint x: 777, endPoint y: 138, distance: 168.0
click at [779, 136] on input "PR in the [GEOGRAPHIC_DATA] and English-speaking countries" at bounding box center [762, 141] width 566 height 40
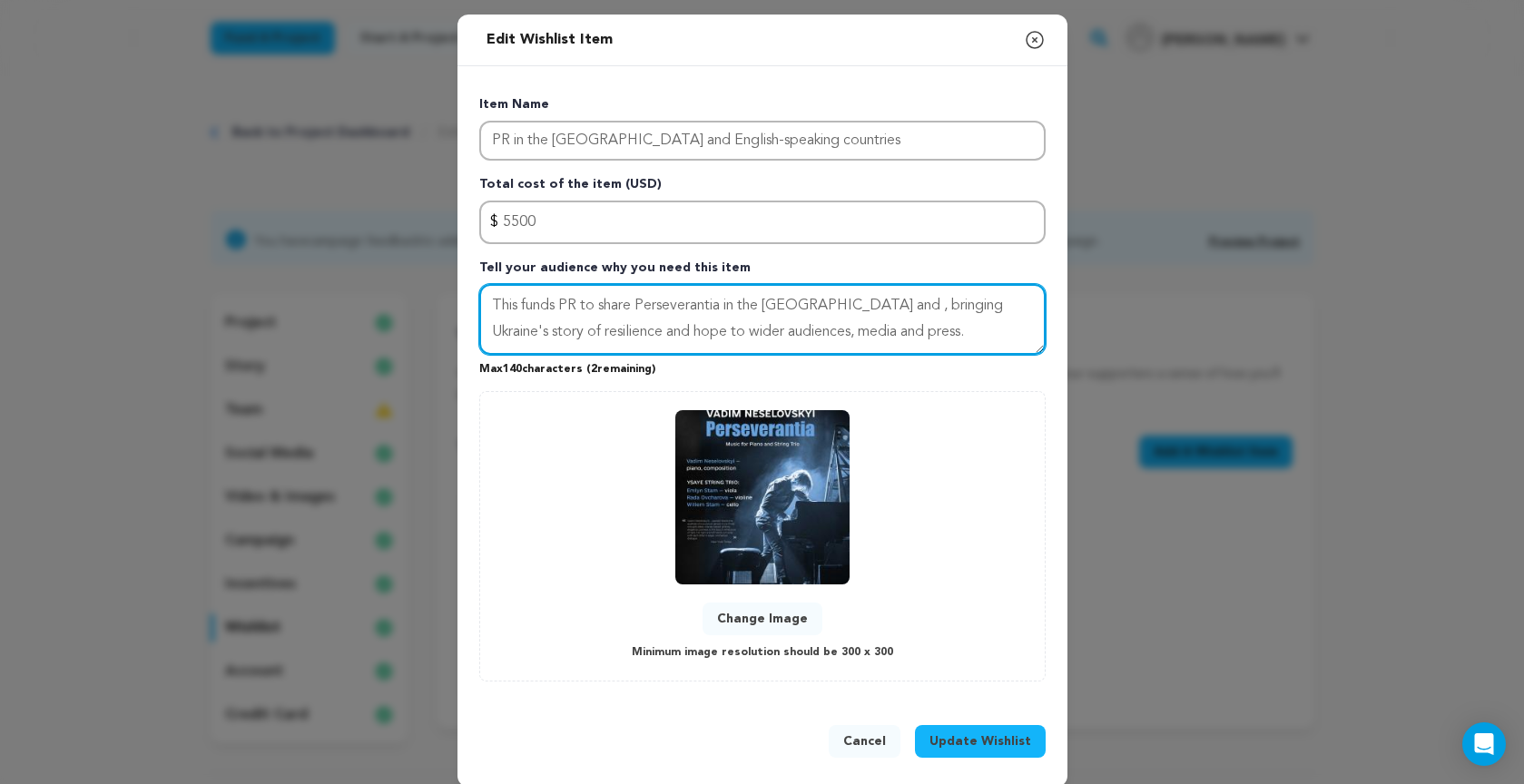
drag, startPoint x: 792, startPoint y: 303, endPoint x: 847, endPoint y: 412, distance: 122.1
click at [792, 304] on textarea "This funds PR to share Perseverantia in the US and , bringing Ukraine's story o…" at bounding box center [762, 319] width 566 height 71
paste textarea "En"
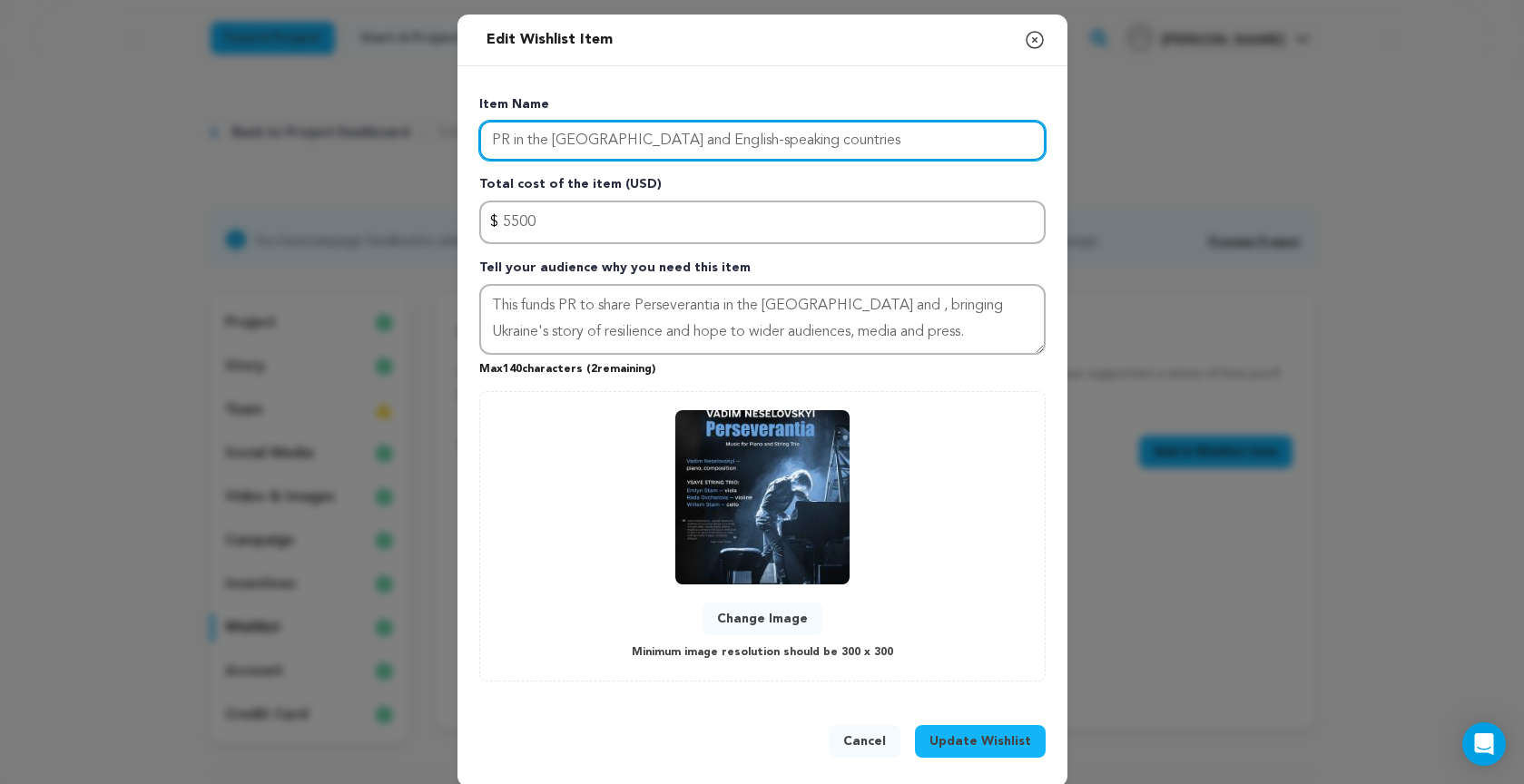
drag, startPoint x: 610, startPoint y: 141, endPoint x: 781, endPoint y: 141, distance: 171.0
click at [781, 141] on input "PR in the [GEOGRAPHIC_DATA] and English-speaking countries" at bounding box center [762, 141] width 566 height 40
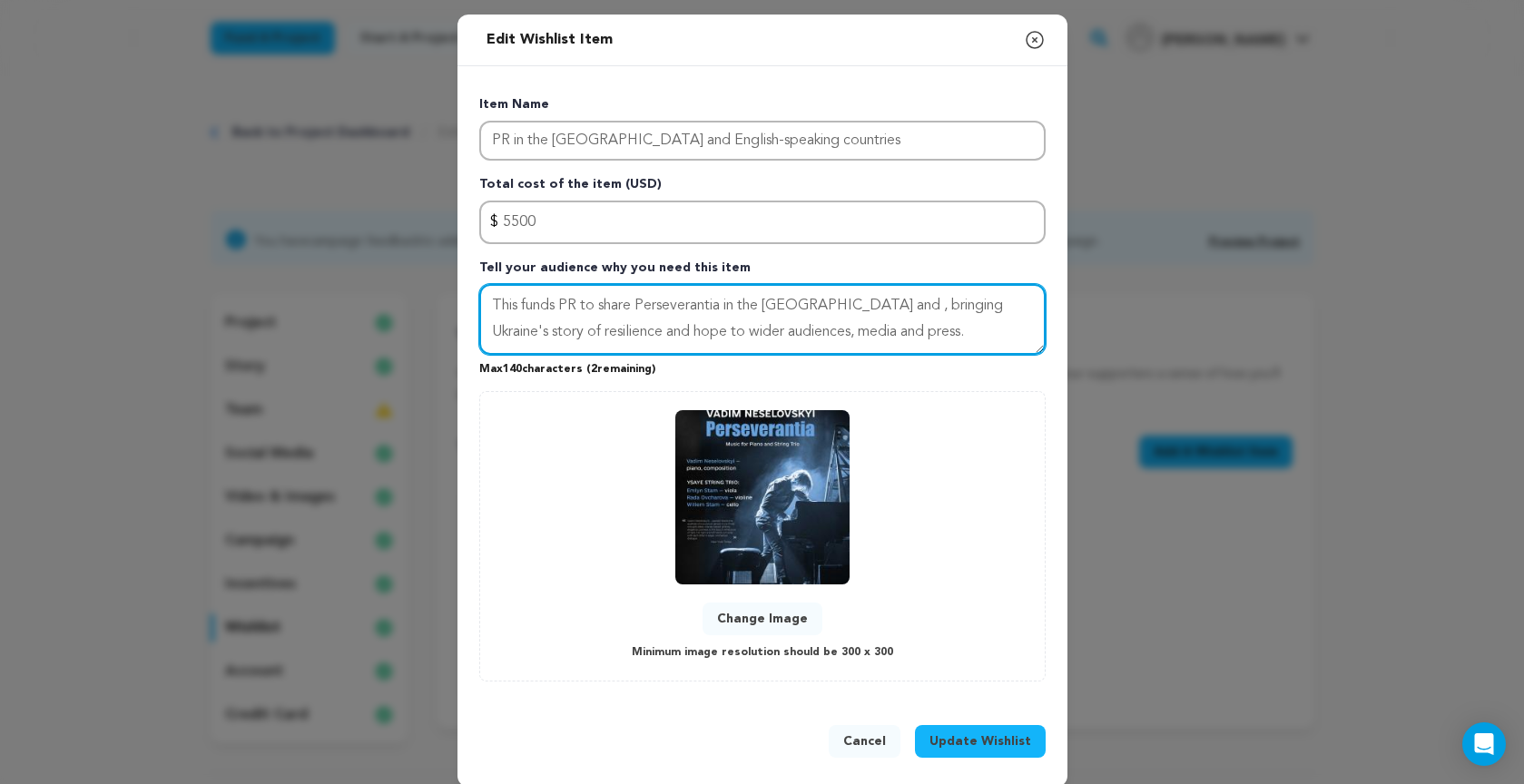
click at [829, 306] on textarea "This funds PR to share Perseverantia in the US and , bringing Ukraine's story o…" at bounding box center [762, 319] width 566 height 71
paste textarea "En"
drag, startPoint x: 490, startPoint y: 305, endPoint x: 1147, endPoint y: 362, distance: 659.5
click at [1147, 362] on div "Edit Wishlist Item Close modal Item Name PR in the US and English-speaking coun…" at bounding box center [762, 400] width 1524 height 801
paste textarea "Even as an internationally performing artist, releasing new music into today’s …"
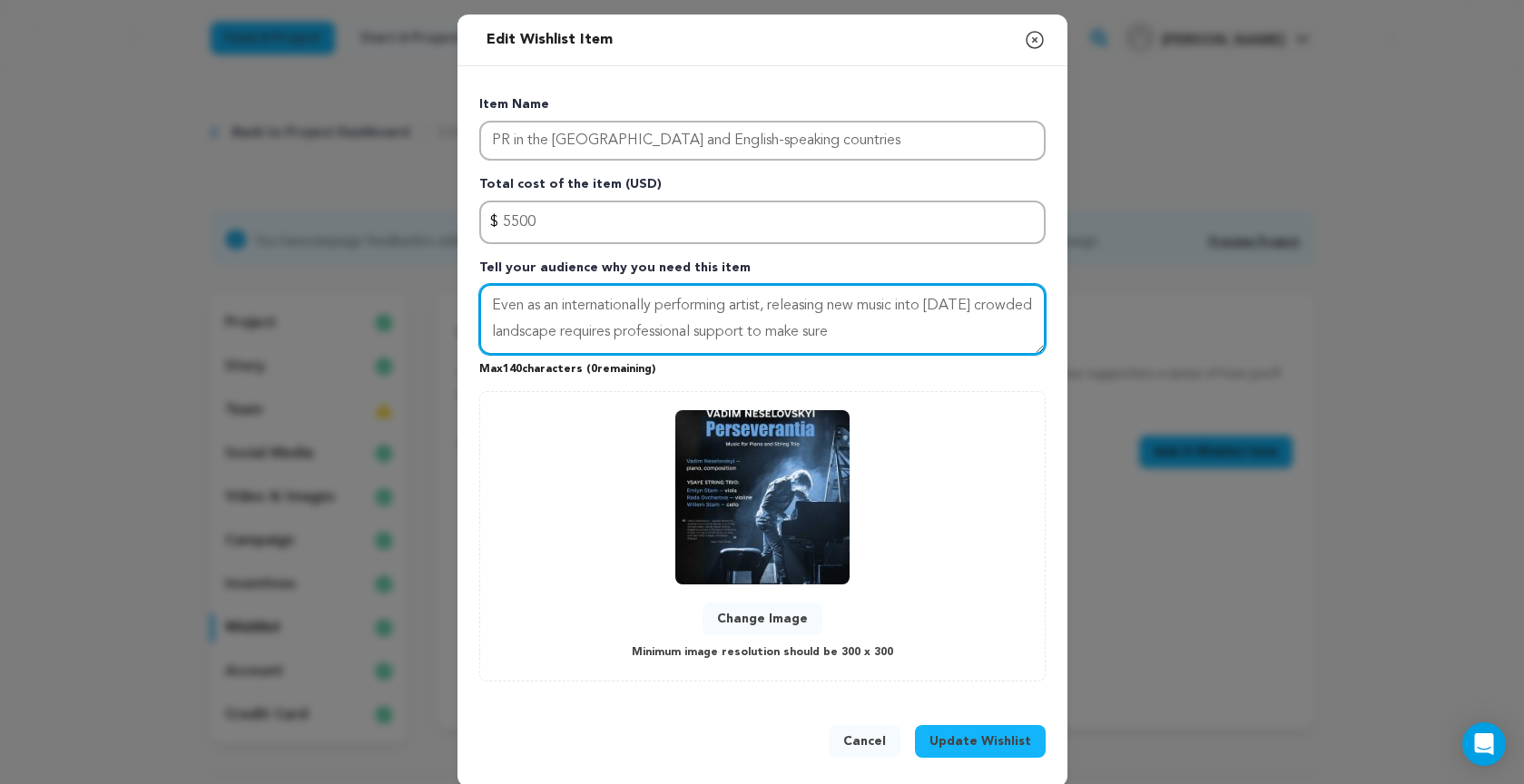
drag, startPoint x: 491, startPoint y: 304, endPoint x: 1009, endPoint y: 339, distance: 519.2
click at [1009, 339] on textarea "Even as an internationally performing artist, releasing new music into today’s …" at bounding box center [762, 319] width 566 height 71
paste textarea "To cut through today’s crowded music landscape, I need expert PR to share Perse…"
click at [510, 306] on textarea "To cut through today’s crowded music landscape, I need expert PR to share Perse…" at bounding box center [762, 319] width 566 height 71
click at [496, 303] on textarea "To cut through today’s crowded music landscape, I need expert PR to share Perse…" at bounding box center [762, 319] width 566 height 71
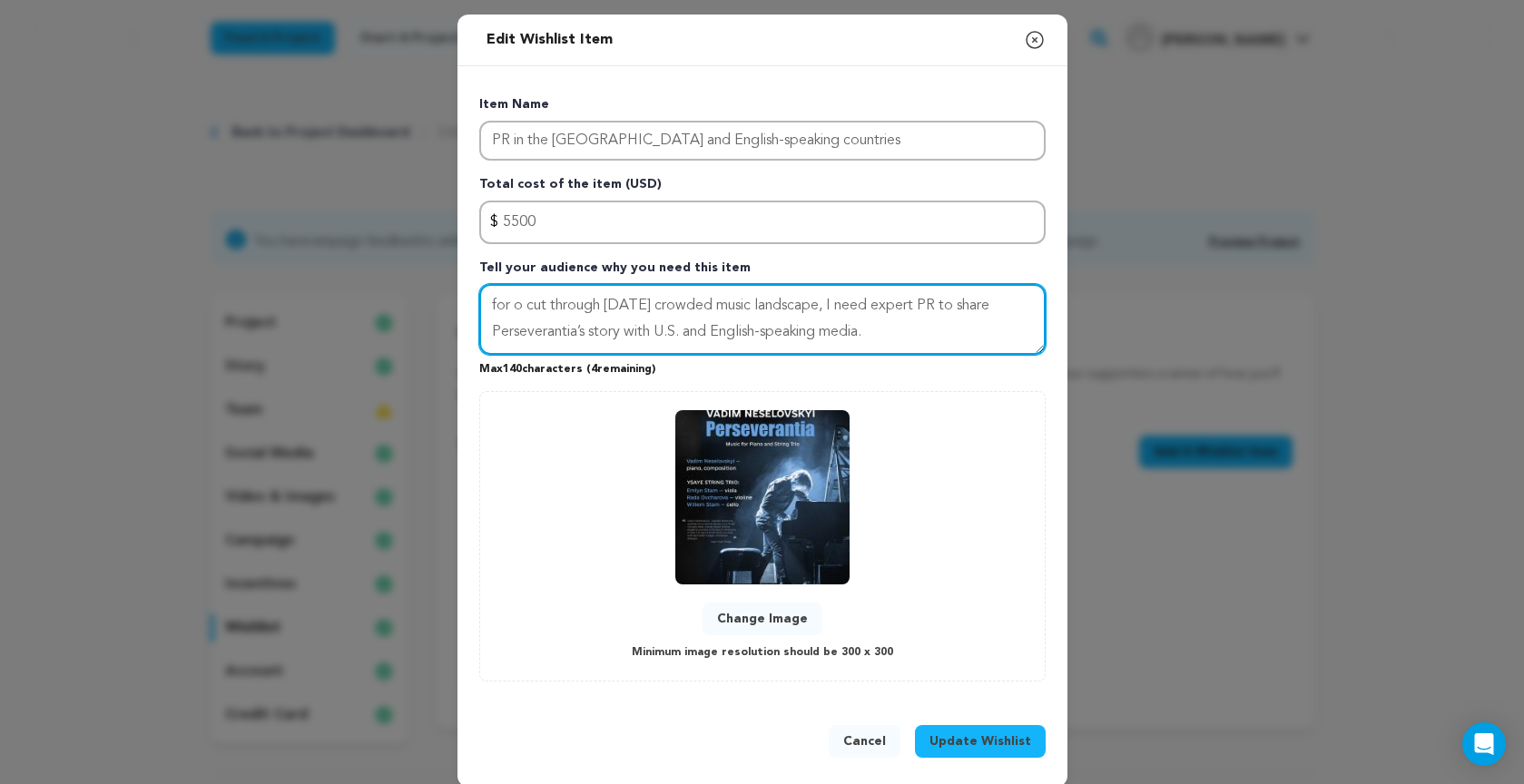
drag, startPoint x: 492, startPoint y: 331, endPoint x: 573, endPoint y: 332, distance: 81.0
click at [573, 332] on textarea "for o cut through today’s crowded music landscape, I need expert PR to share Pe…" at bounding box center [762, 319] width 566 height 71
drag, startPoint x: 514, startPoint y: 304, endPoint x: 526, endPoint y: 313, distance: 15.0
click at [515, 304] on textarea "for o cut through today’s crowded music landscape, I need expert PR to share Pe…" at bounding box center [762, 319] width 566 height 71
paste textarea "Pers"
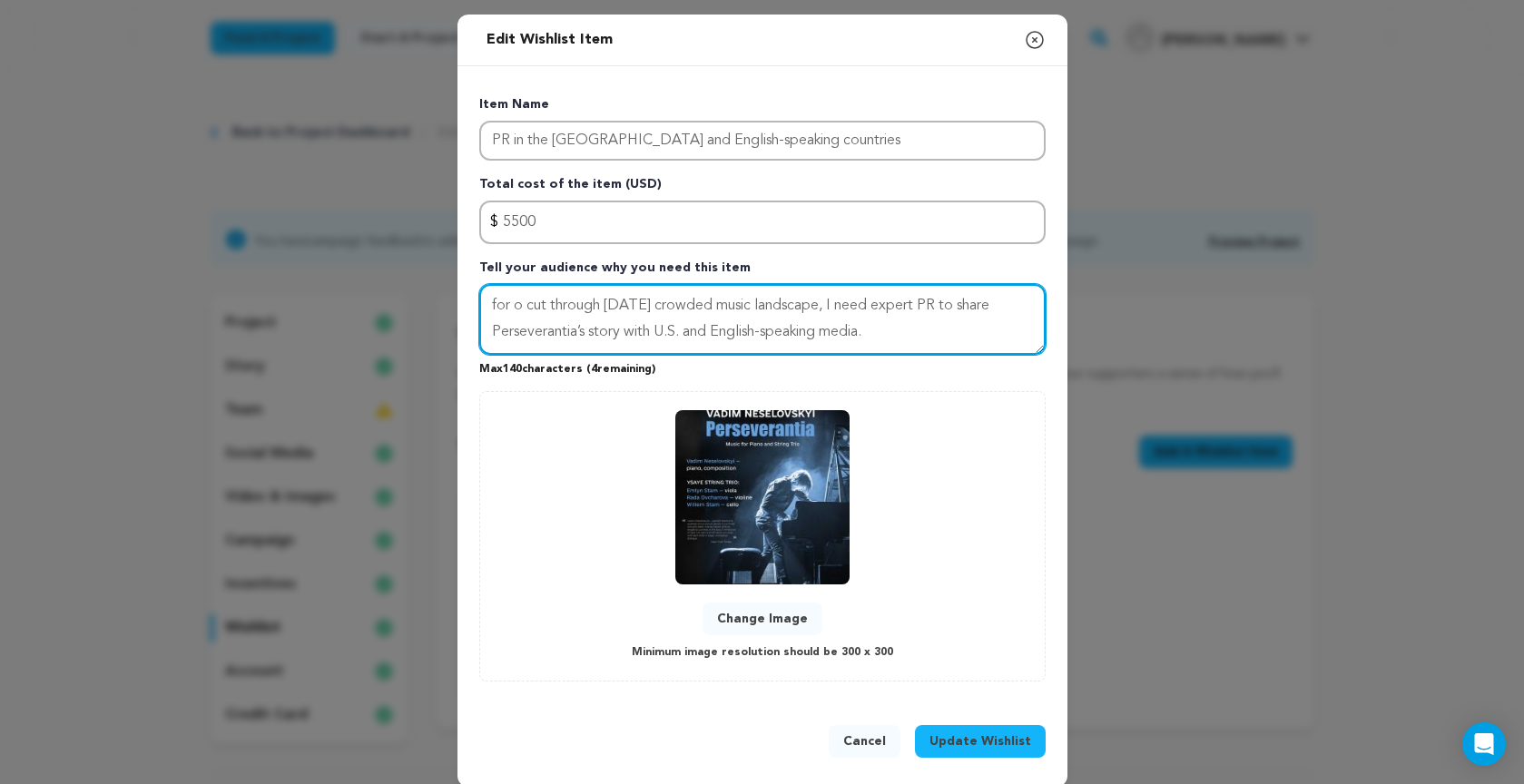
type textarea "for Perso cut through today’s crowded music landscape, I need expert PR to shar…"
drag, startPoint x: 490, startPoint y: 304, endPoint x: 883, endPoint y: 358, distance: 396.7
click at [883, 358] on div "Item Name PR in the US and English-speaking countries Total cost of the item (U…" at bounding box center [762, 389] width 566 height 586
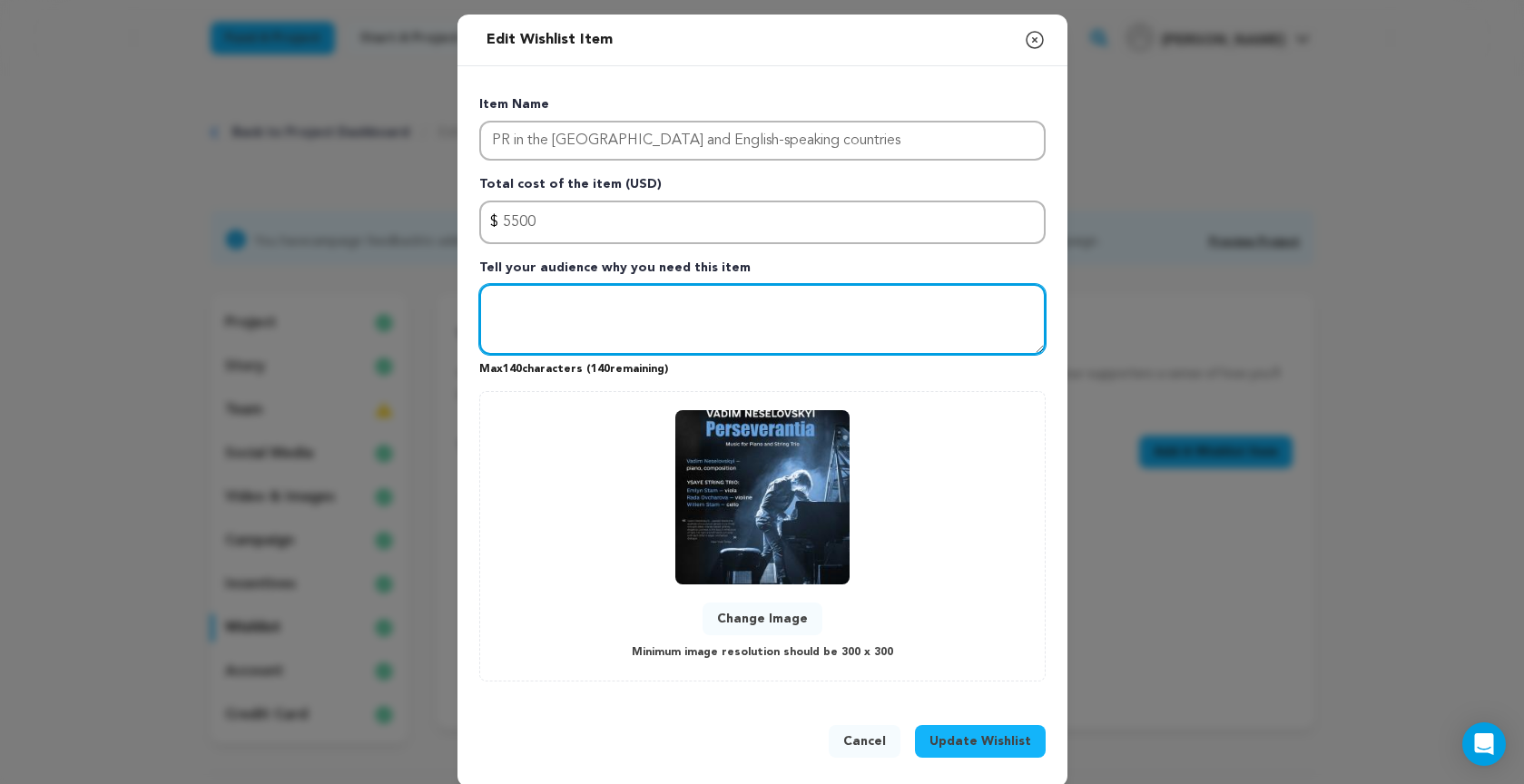
paste textarea "For Perseverantia to be heard in [DATE] crowded music landscape, we need PR to …"
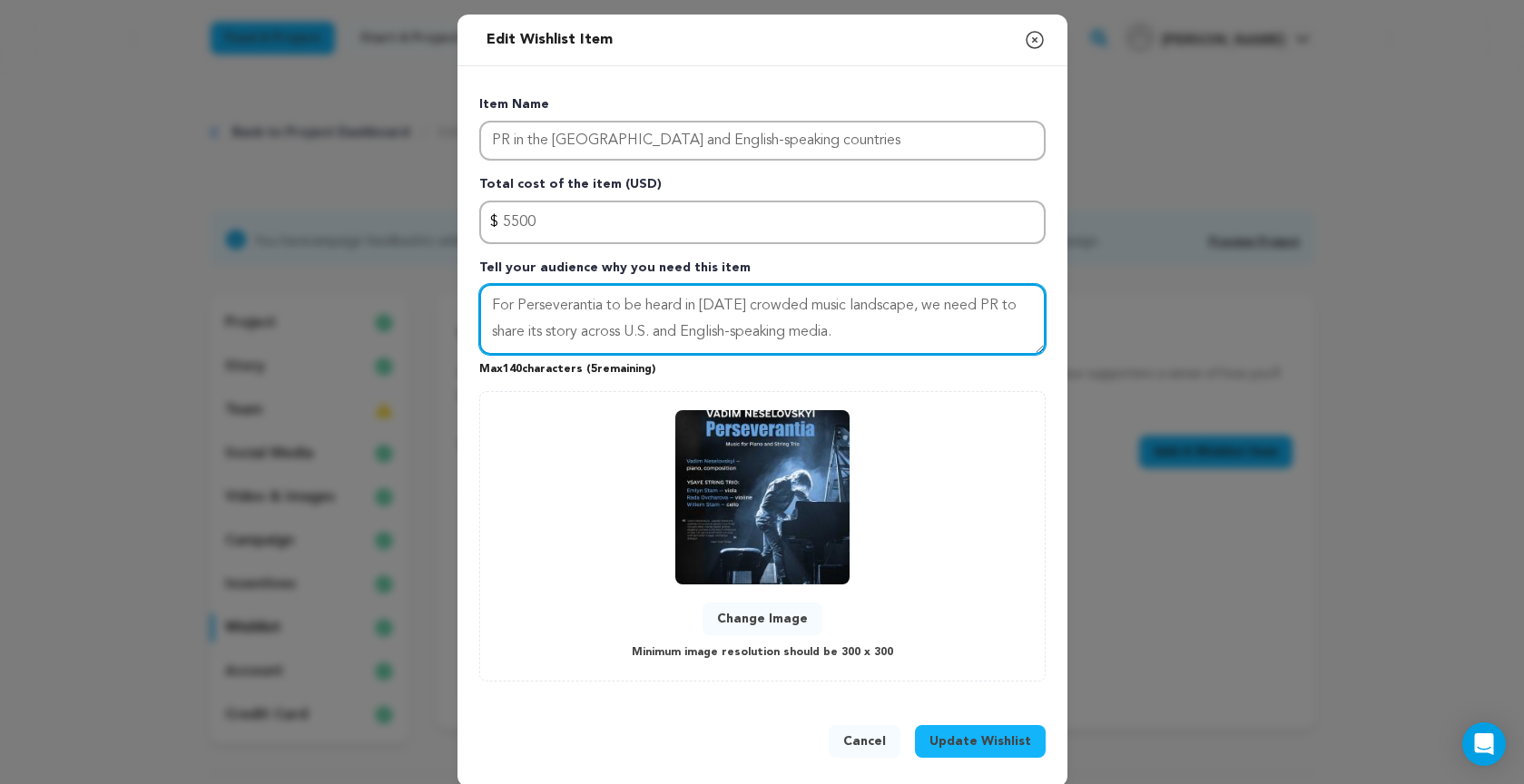
type textarea "For Perseverantia to be heard in [DATE] crowded music landscape, we need PR to …"
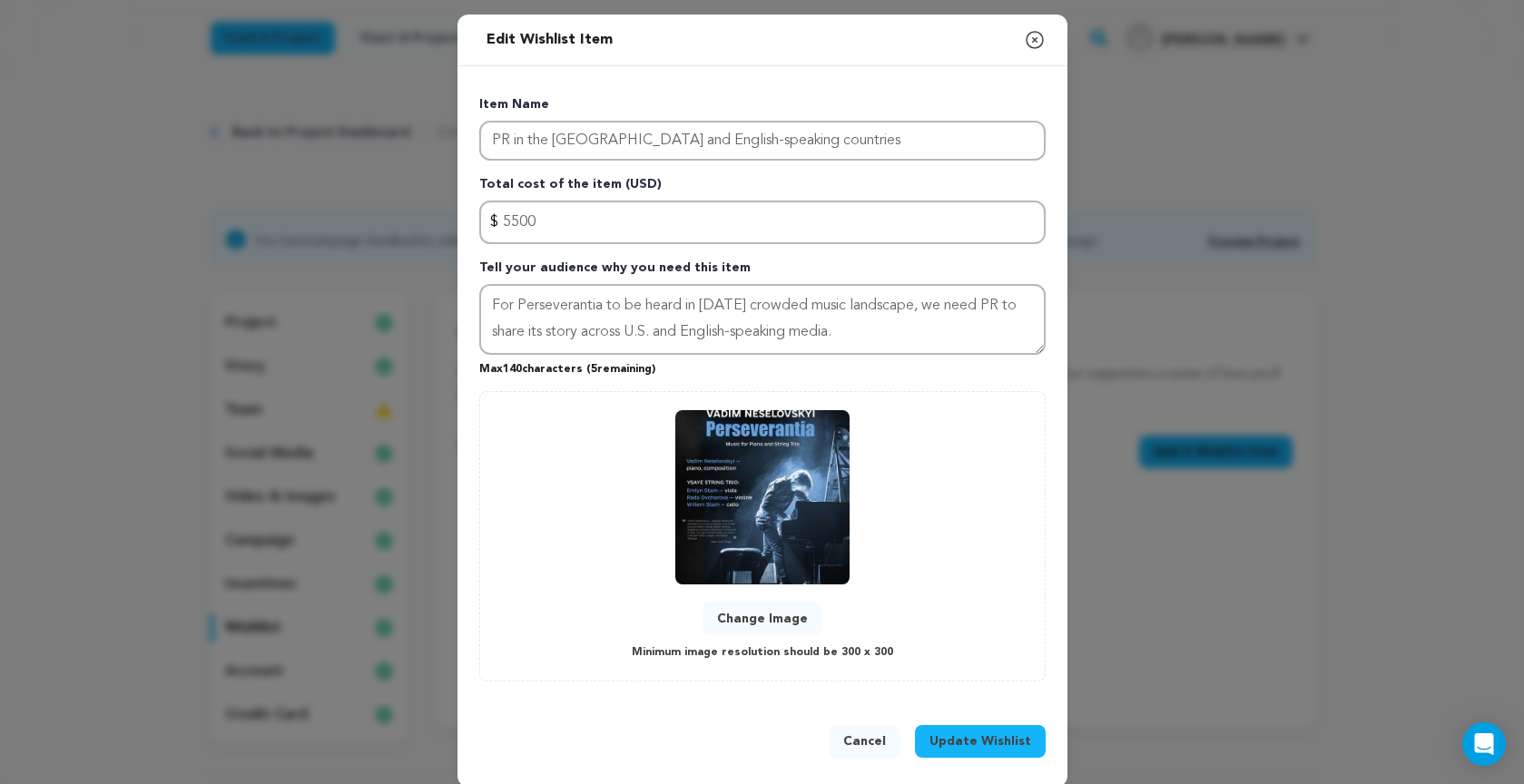
click at [1013, 734] on span "Update Wishlist" at bounding box center [980, 741] width 101 height 18
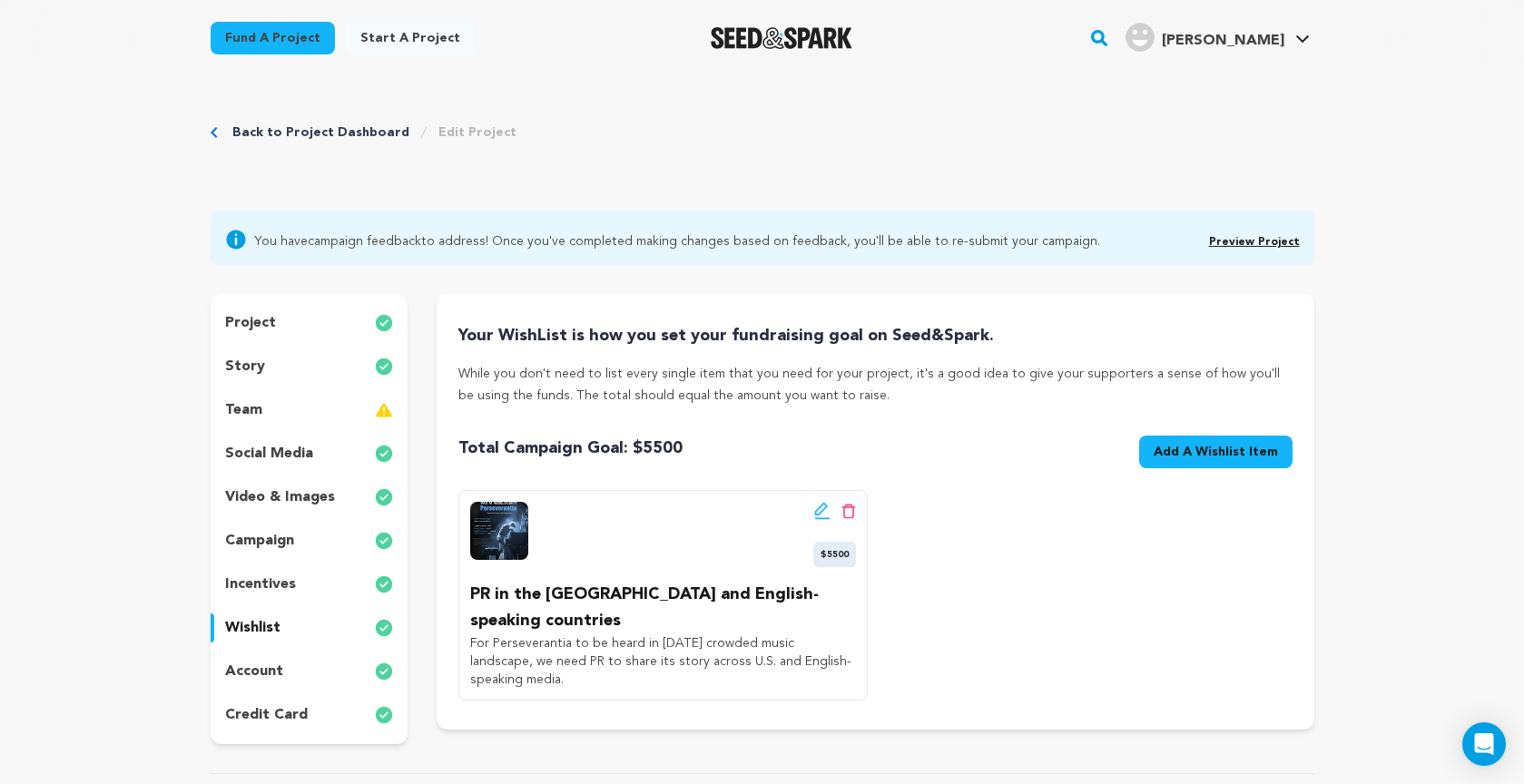
click at [1211, 448] on span "Add A Wishlist Item" at bounding box center [1215, 451] width 125 height 18
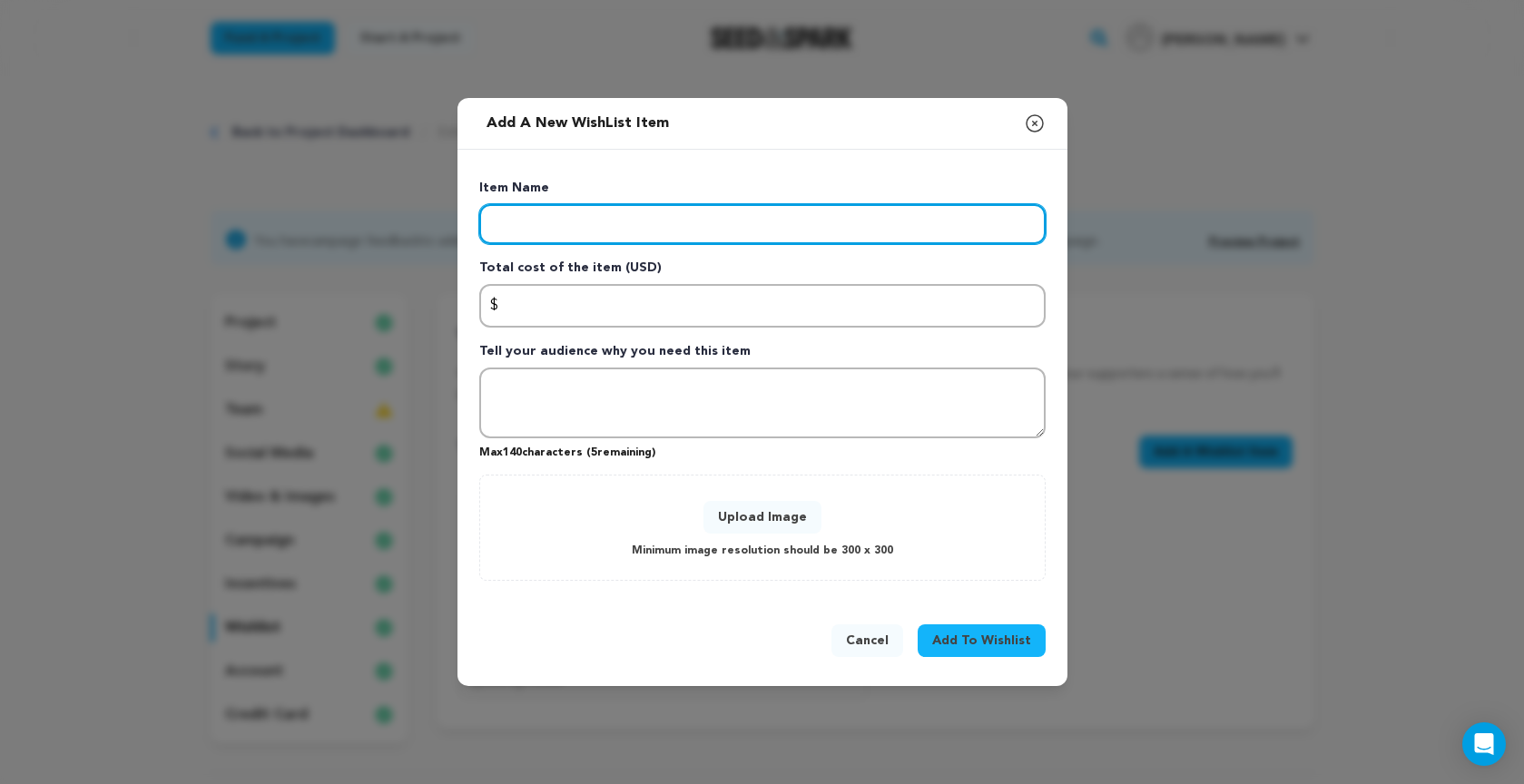
click at [529, 228] on input "Enter item name" at bounding box center [762, 224] width 566 height 40
type input "PR in [GEOGRAPHIC_DATA], [GEOGRAPHIC_DATA] and [GEOGRAPHIC_DATA]"
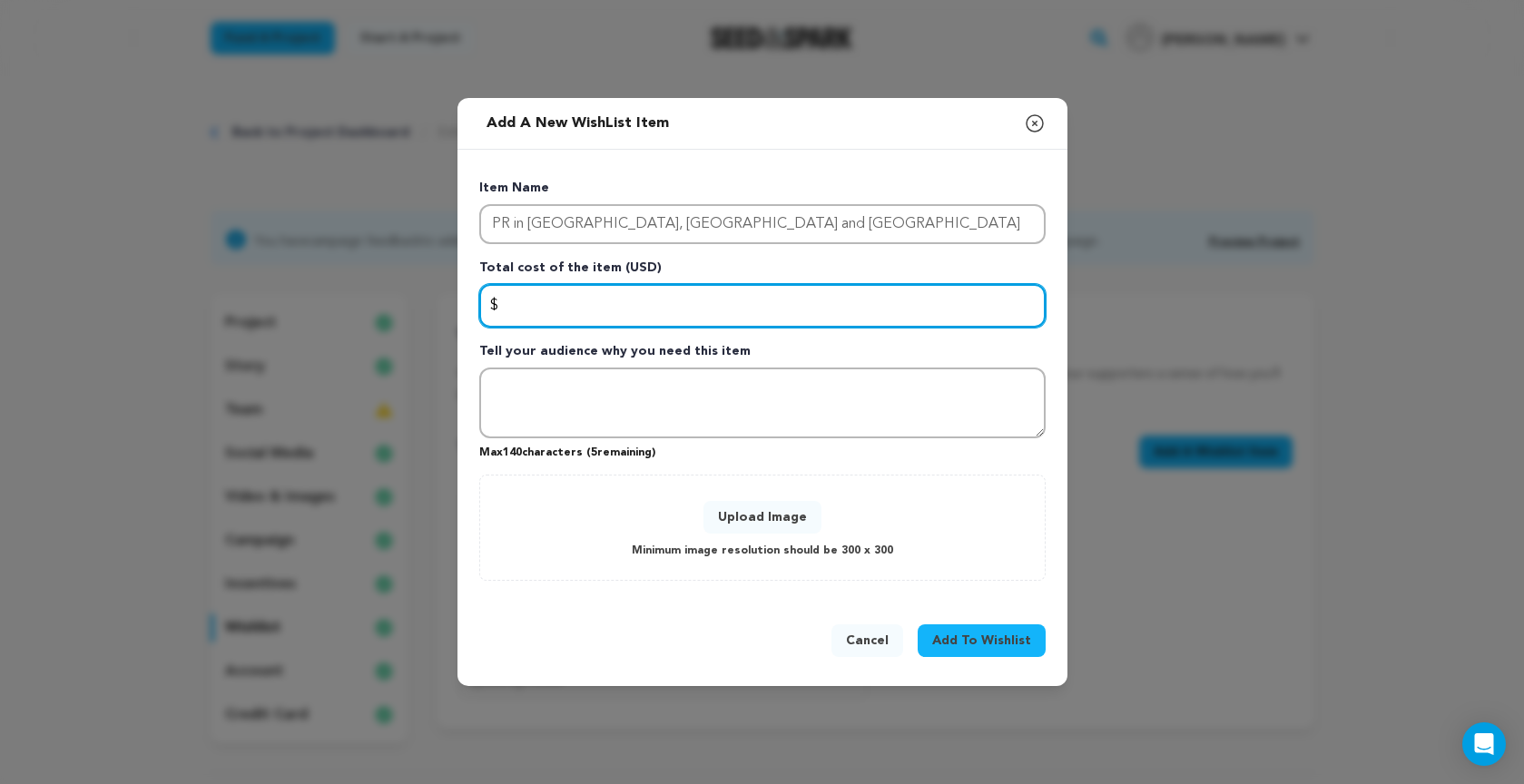
click at [524, 304] on input "Enter total cost of the item" at bounding box center [762, 305] width 566 height 43
type input "2000"
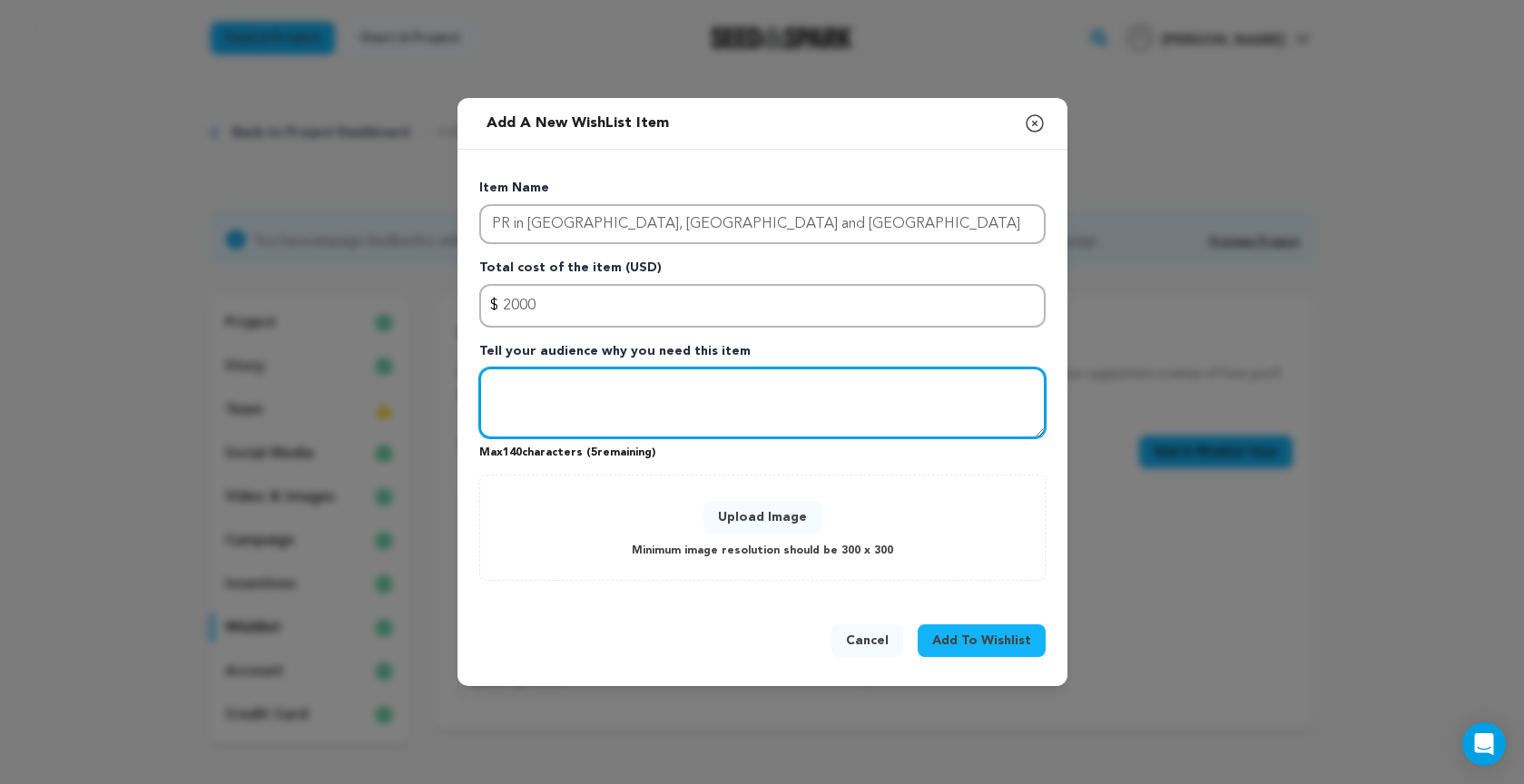
click at [526, 400] on textarea "Tell your audience why you need this item" at bounding box center [762, 403] width 566 height 71
paste textarea "For Perseverantia to be heard in German-speaking countries, PR is key to connec…"
type textarea "For Perseverantia to be heard in German-speaking countries, PR is key to connec…"
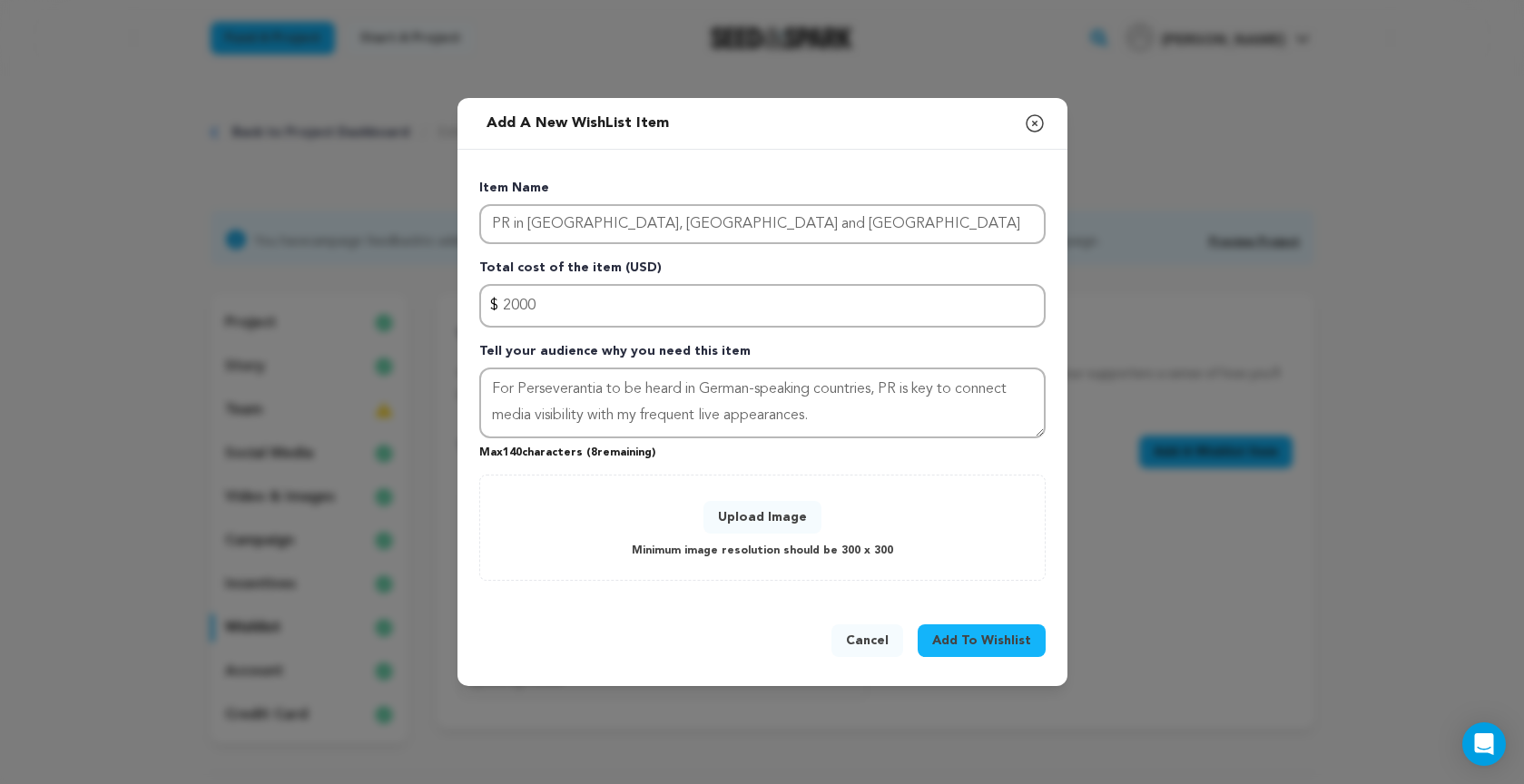
click at [769, 513] on button "Upload Image" at bounding box center [762, 517] width 118 height 33
click at [757, 517] on button "Upload Image" at bounding box center [762, 517] width 118 height 33
click at [777, 514] on button "Upload Image" at bounding box center [762, 517] width 118 height 33
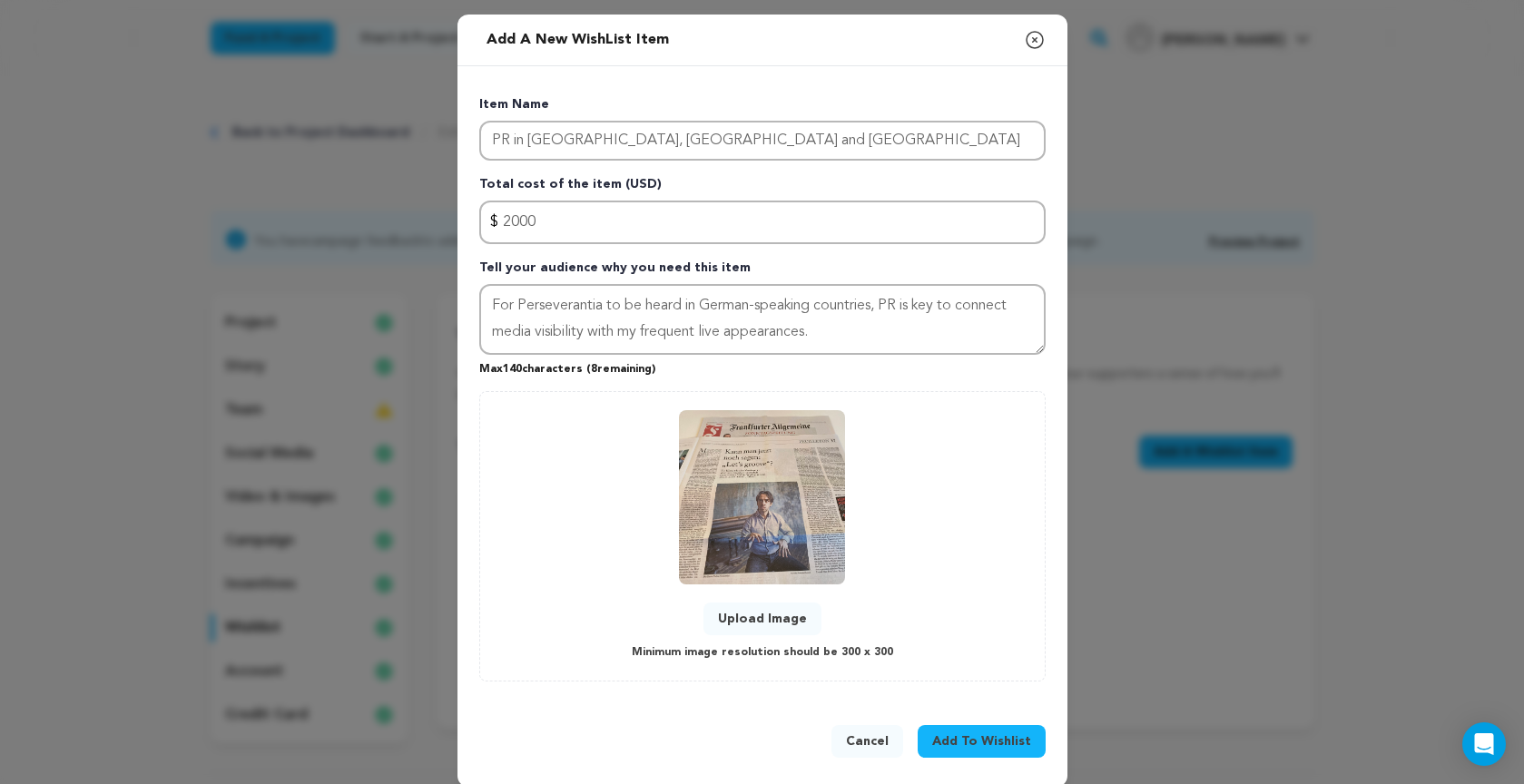
click at [985, 733] on span "Add To Wishlist" at bounding box center [982, 741] width 99 height 18
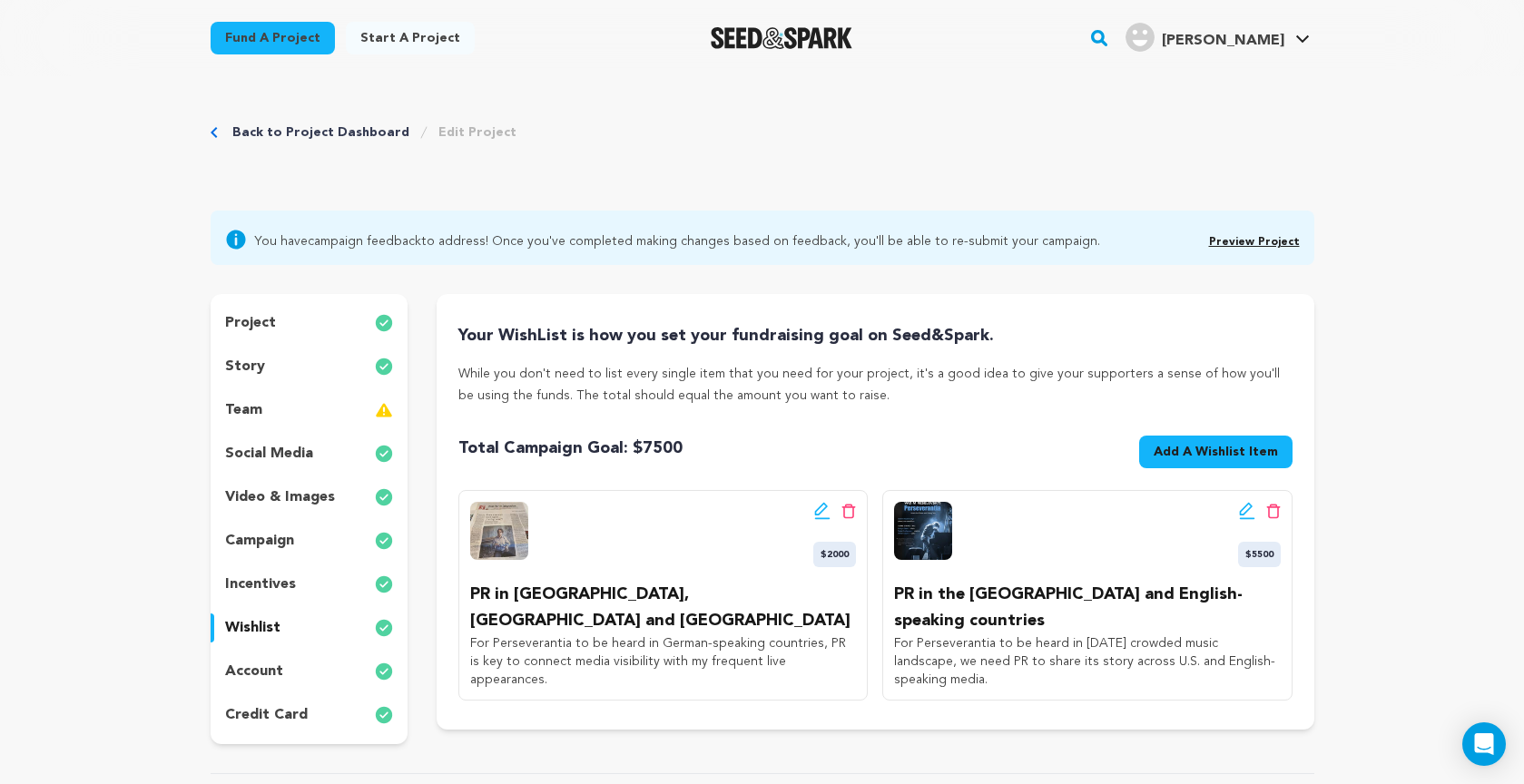
click at [1247, 510] on icon at bounding box center [1245, 510] width 13 height 13
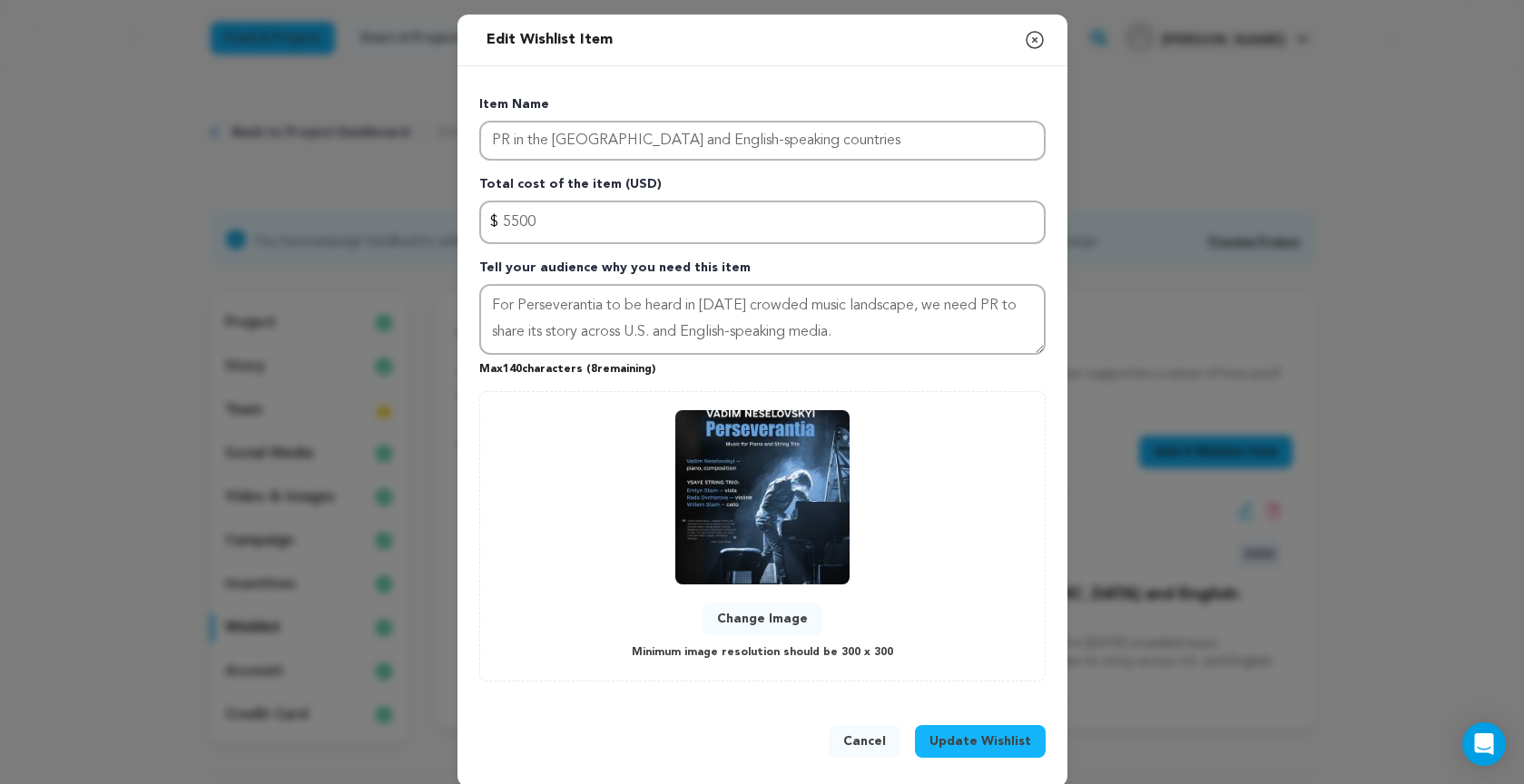
click at [773, 622] on button "Change Image" at bounding box center [762, 618] width 120 height 33
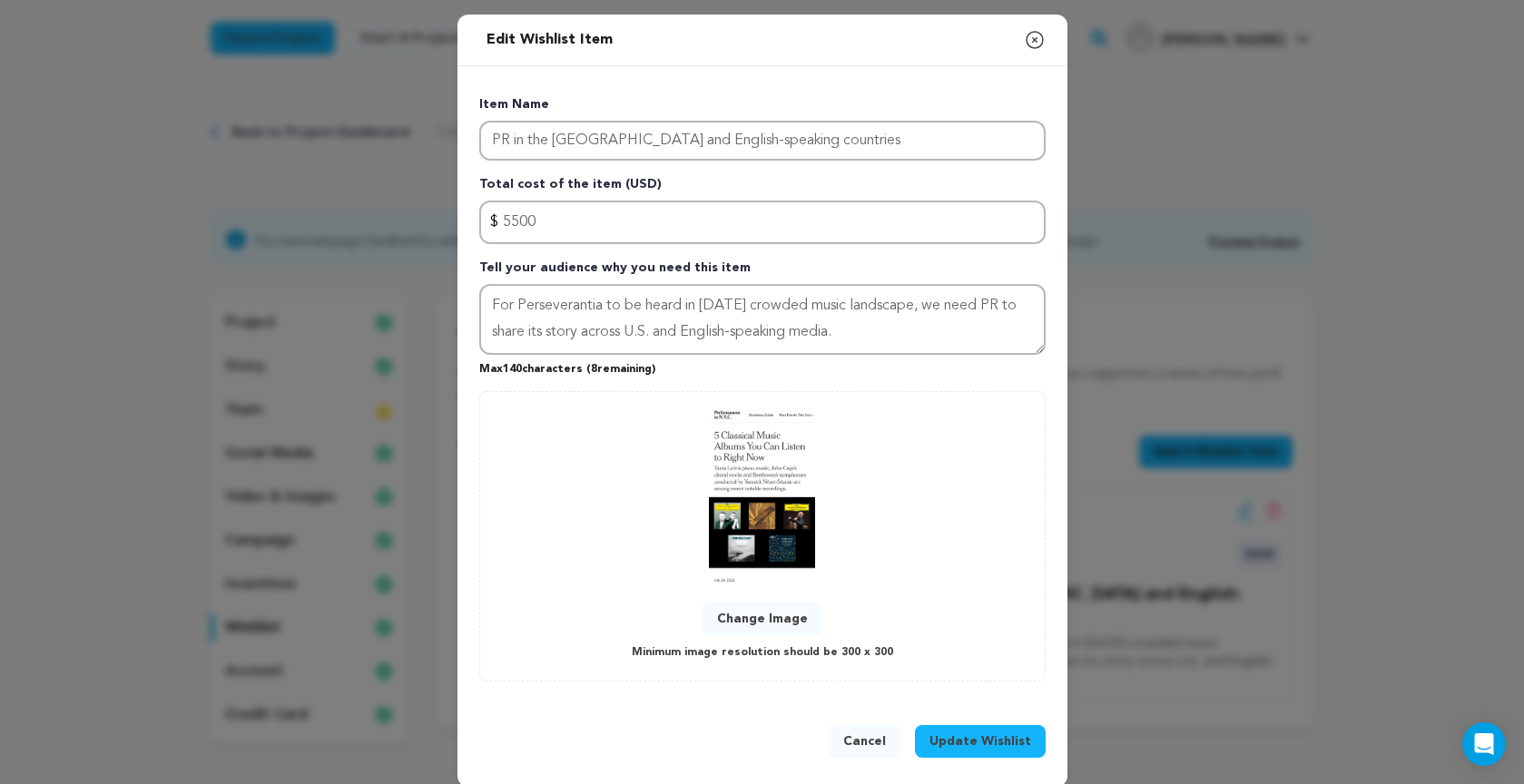
click at [992, 742] on span "Update Wishlist" at bounding box center [980, 741] width 101 height 18
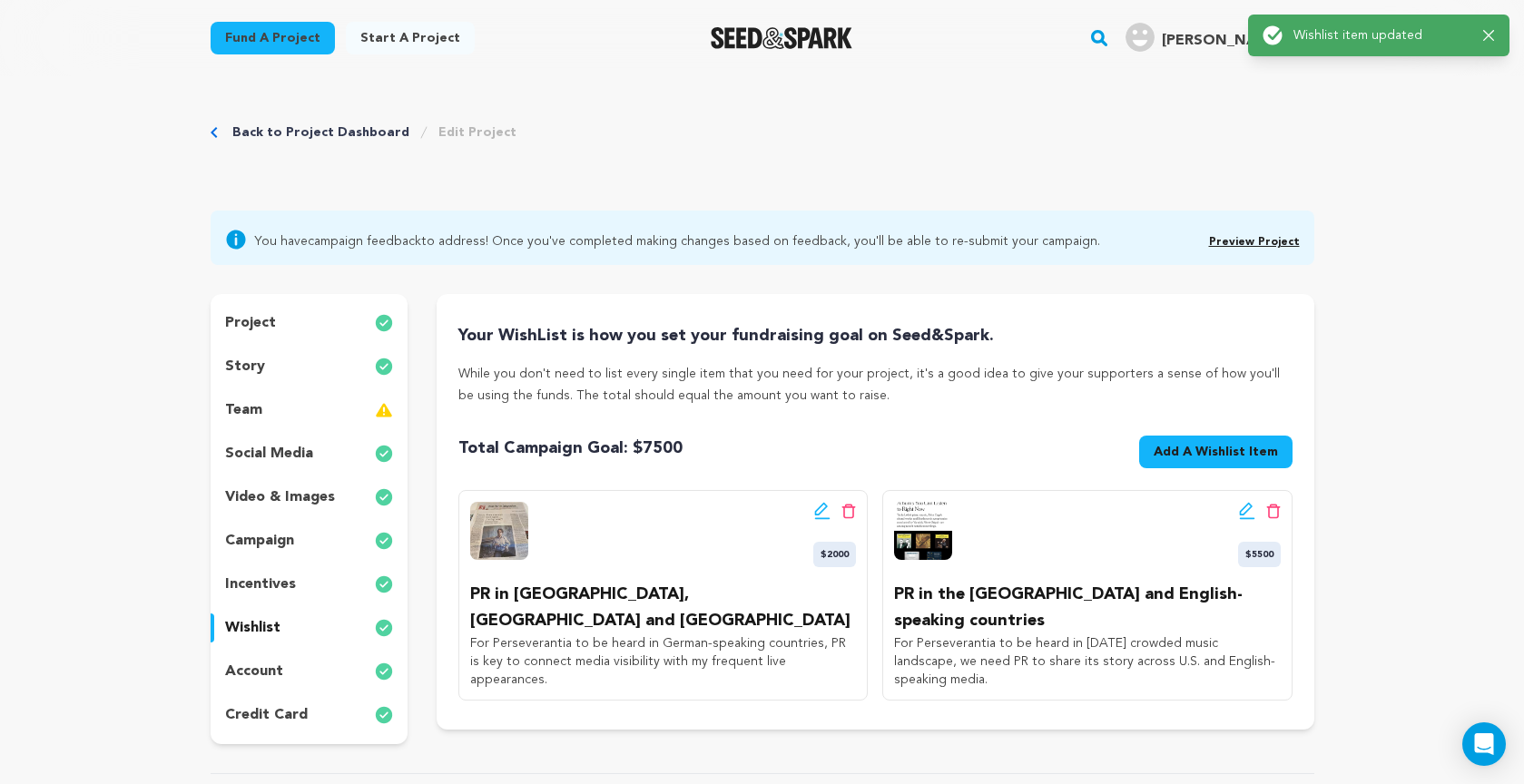
click at [1053, 603] on p "PR in the [GEOGRAPHIC_DATA] and English-speaking countries" at bounding box center [1087, 608] width 386 height 52
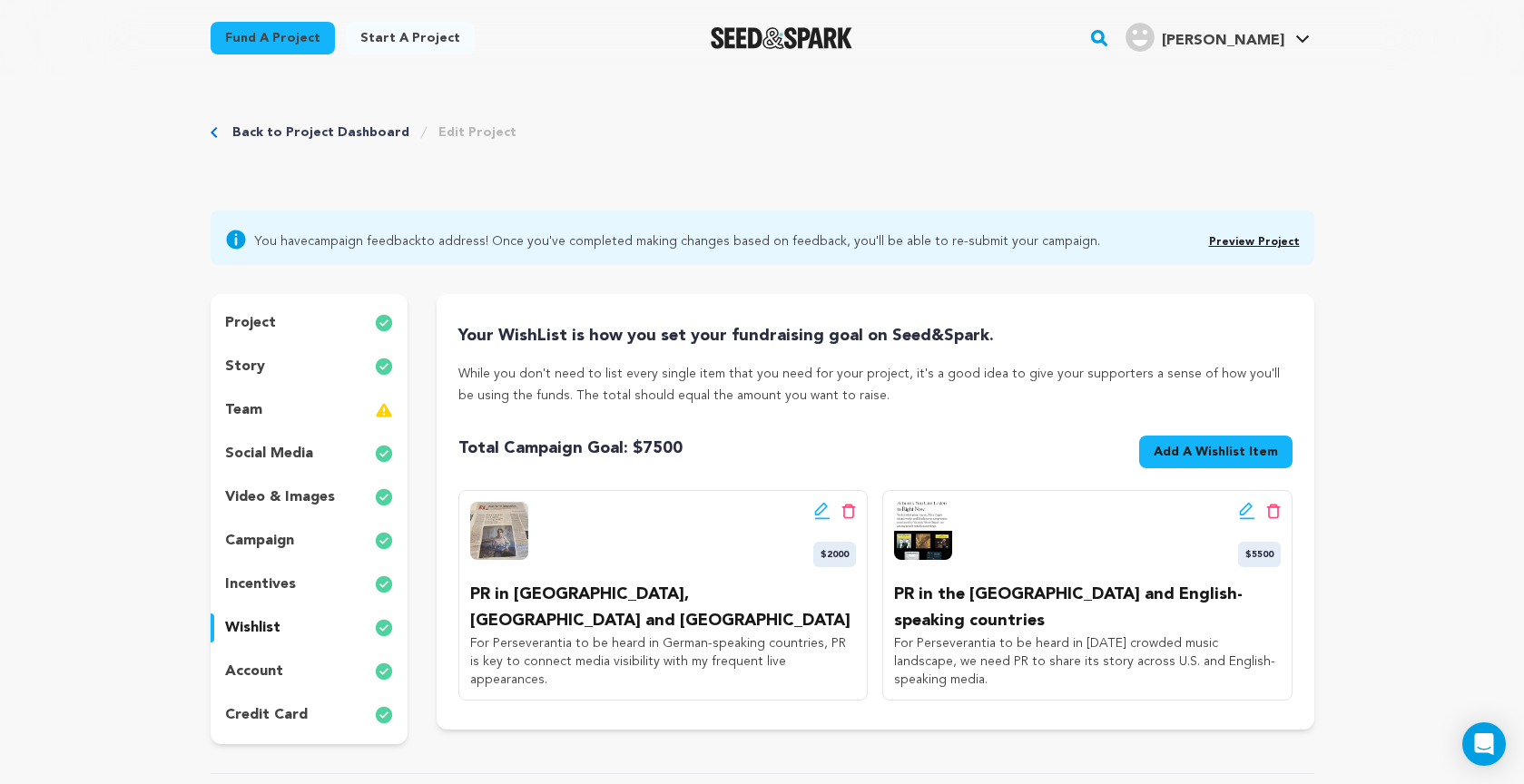
click at [1260, 240] on link "Preview Project" at bounding box center [1253, 243] width 91 height 11
click at [1243, 511] on icon at bounding box center [1246, 510] width 16 height 18
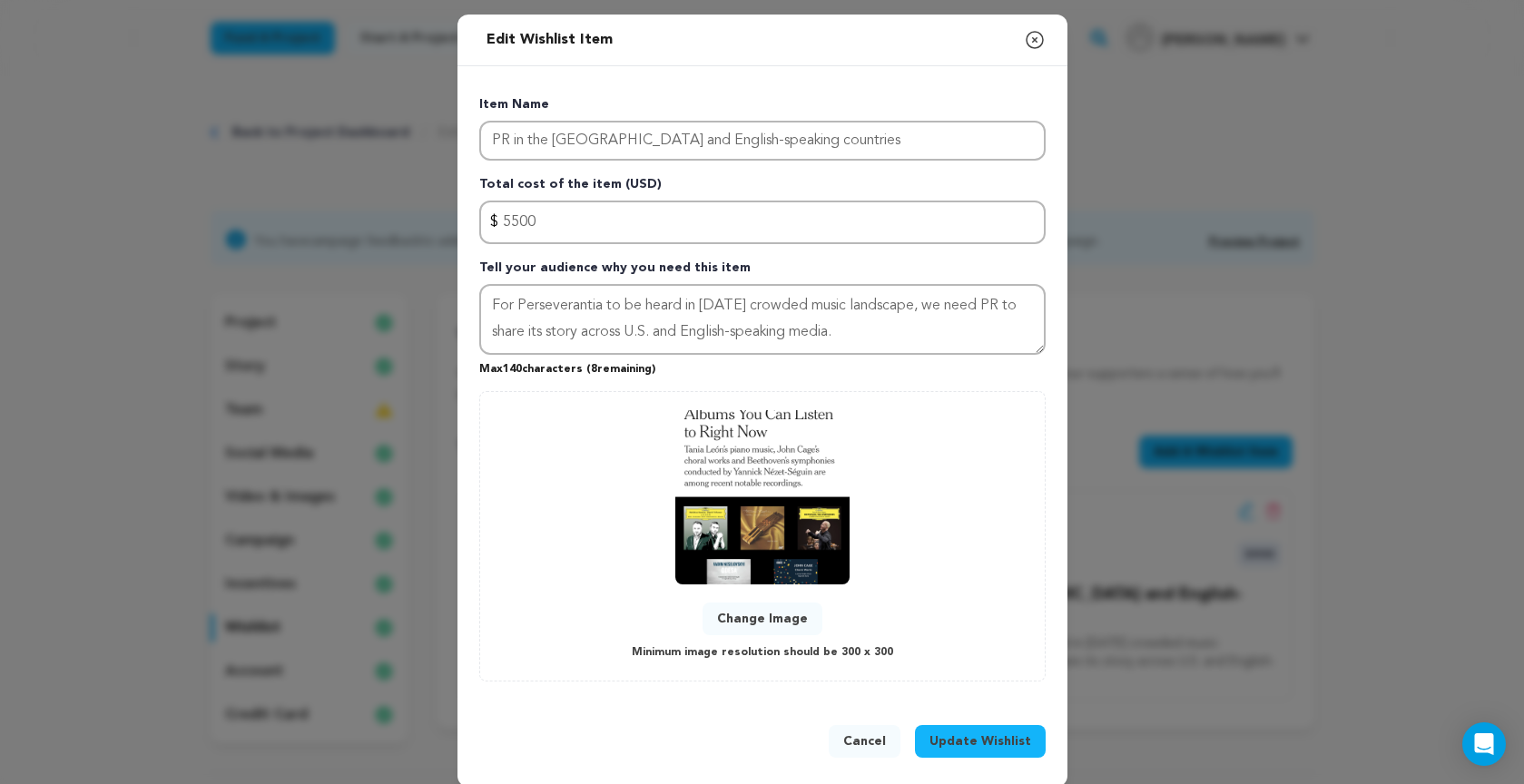
click at [740, 614] on button "Change Image" at bounding box center [762, 618] width 120 height 33
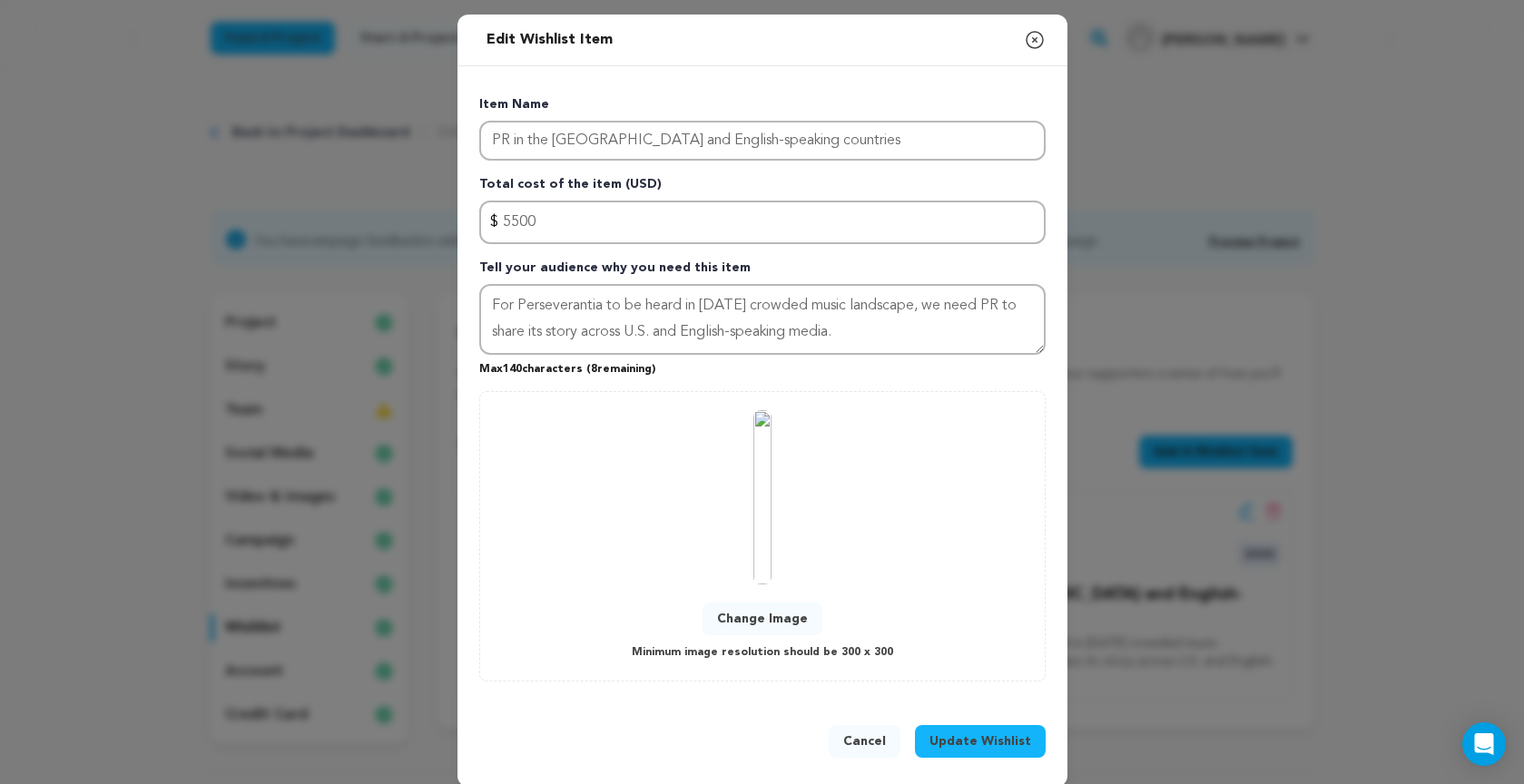
click at [875, 741] on button "Cancel" at bounding box center [864, 741] width 72 height 33
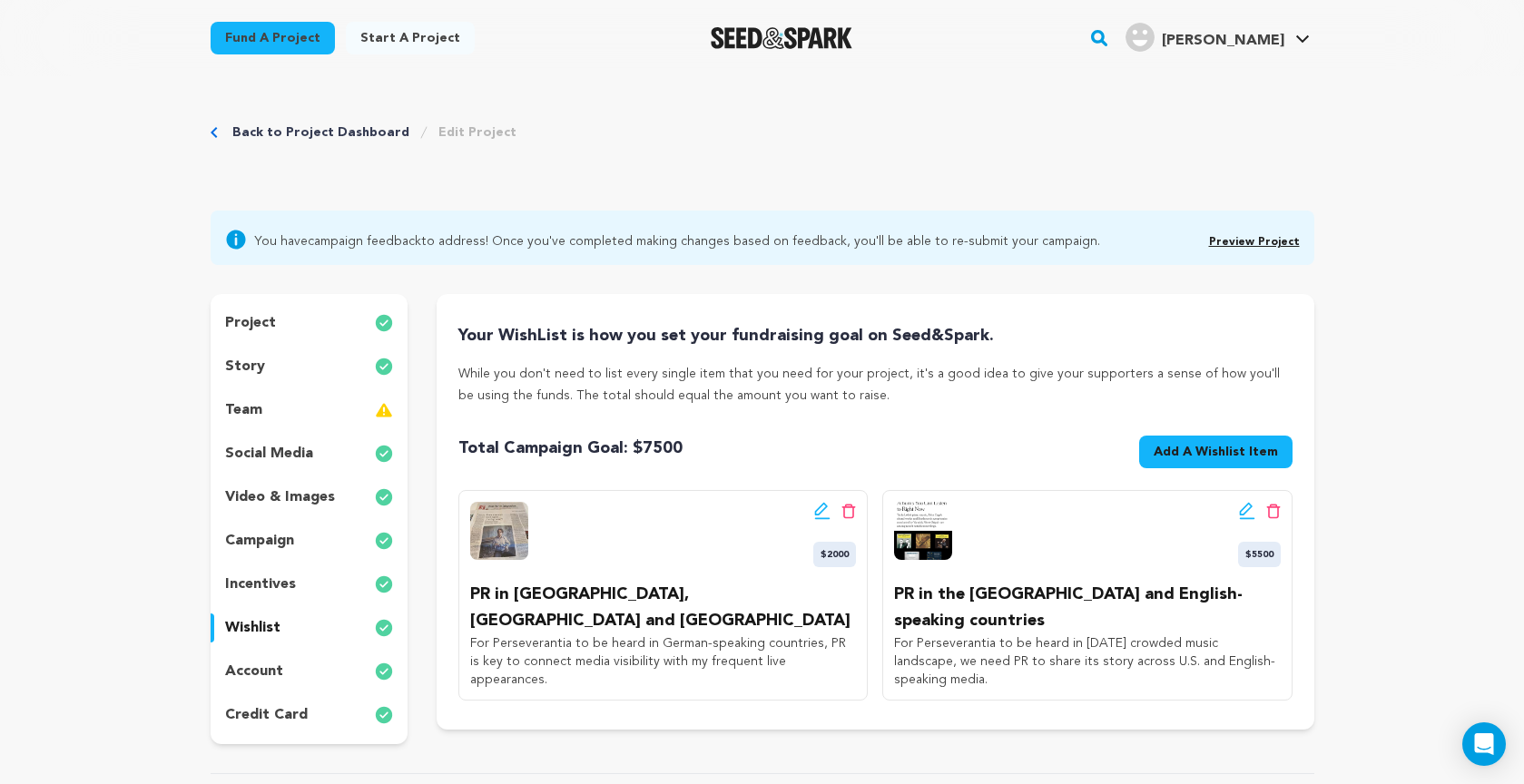
click at [1240, 510] on icon at bounding box center [1245, 510] width 13 height 13
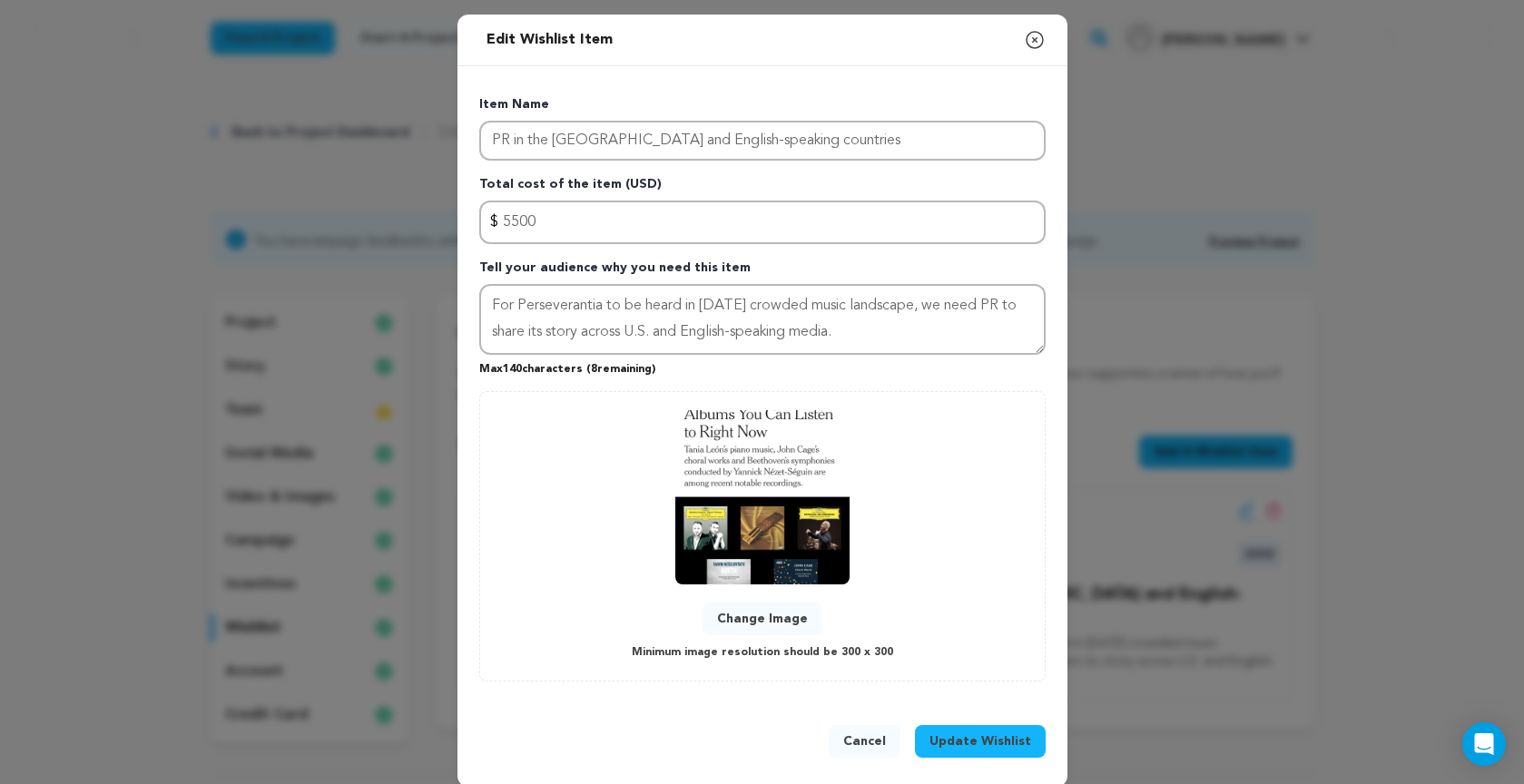
click at [740, 617] on button "Change Image" at bounding box center [762, 618] width 120 height 33
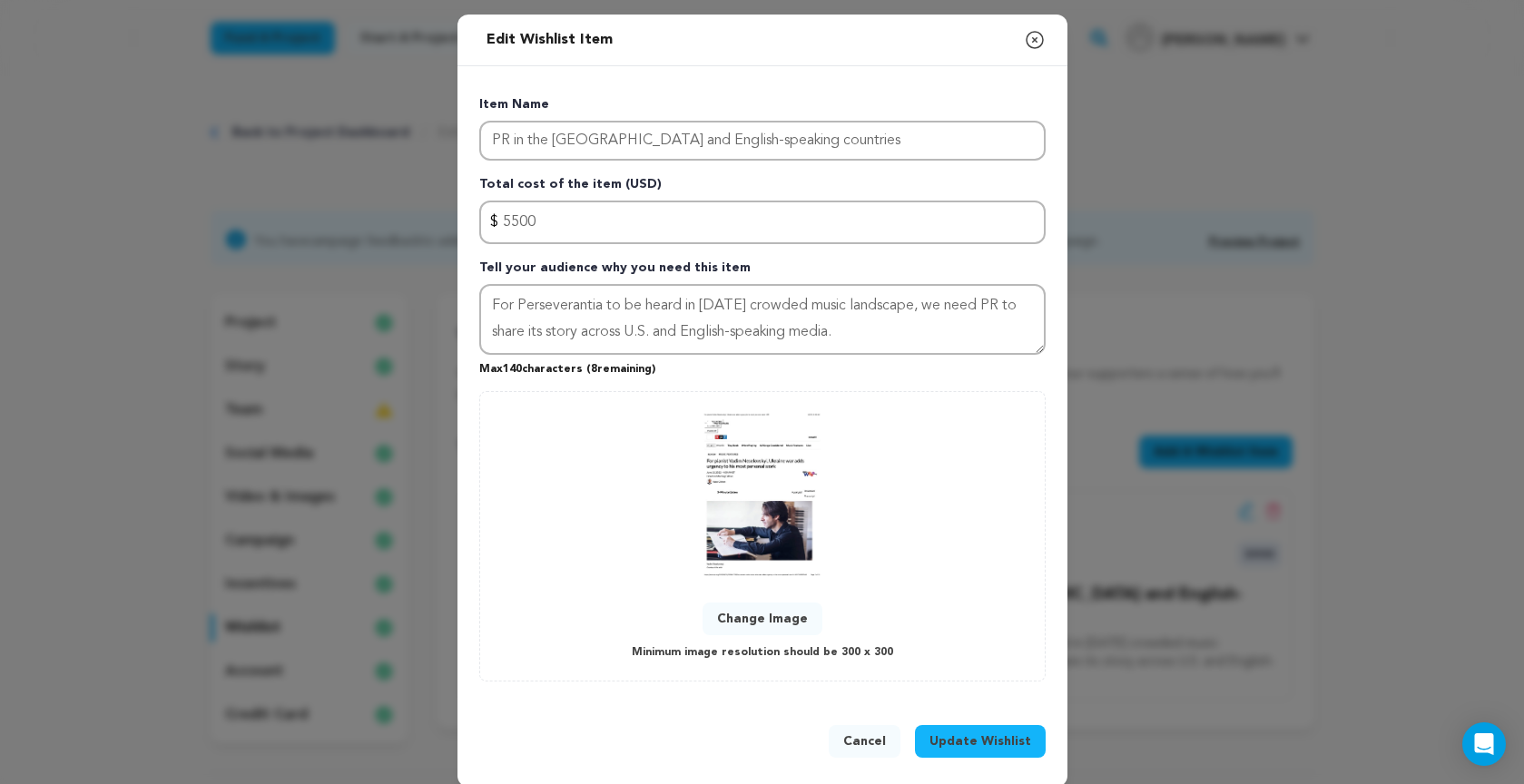
click at [1000, 740] on span "Update Wishlist" at bounding box center [980, 741] width 101 height 18
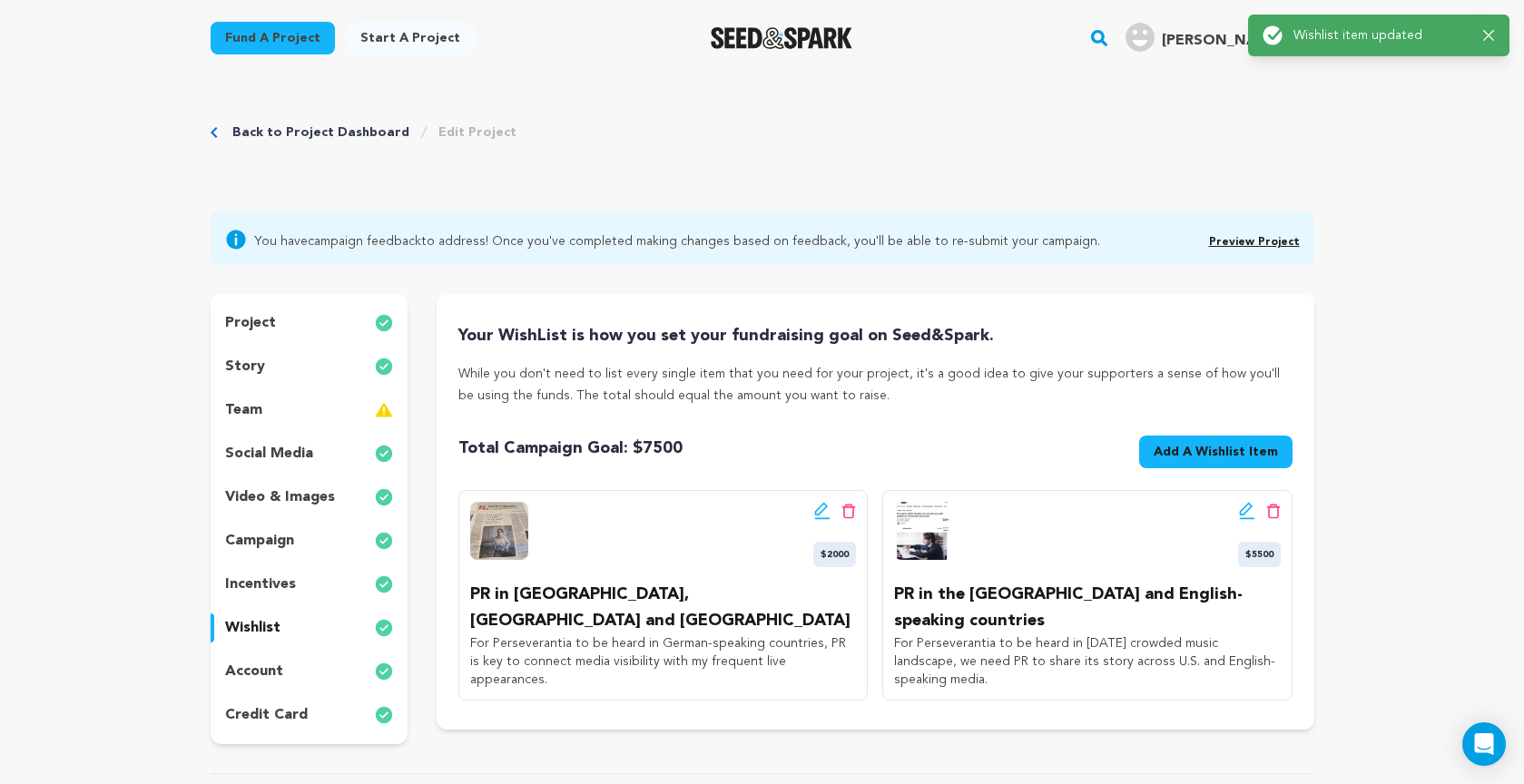
click at [1251, 241] on link "Preview Project" at bounding box center [1253, 243] width 91 height 11
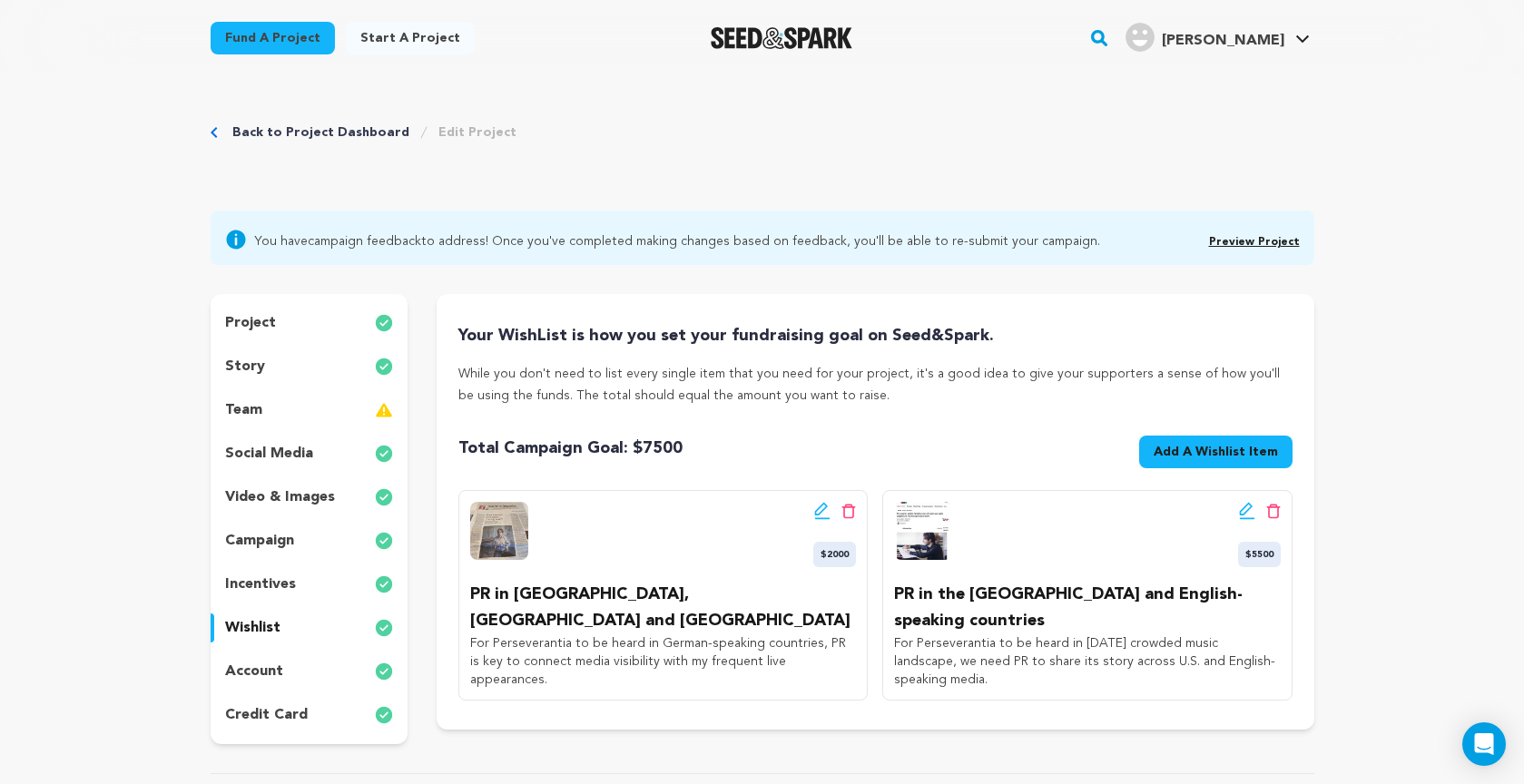
click at [1209, 453] on span "Add A Wishlist Item" at bounding box center [1215, 451] width 125 height 18
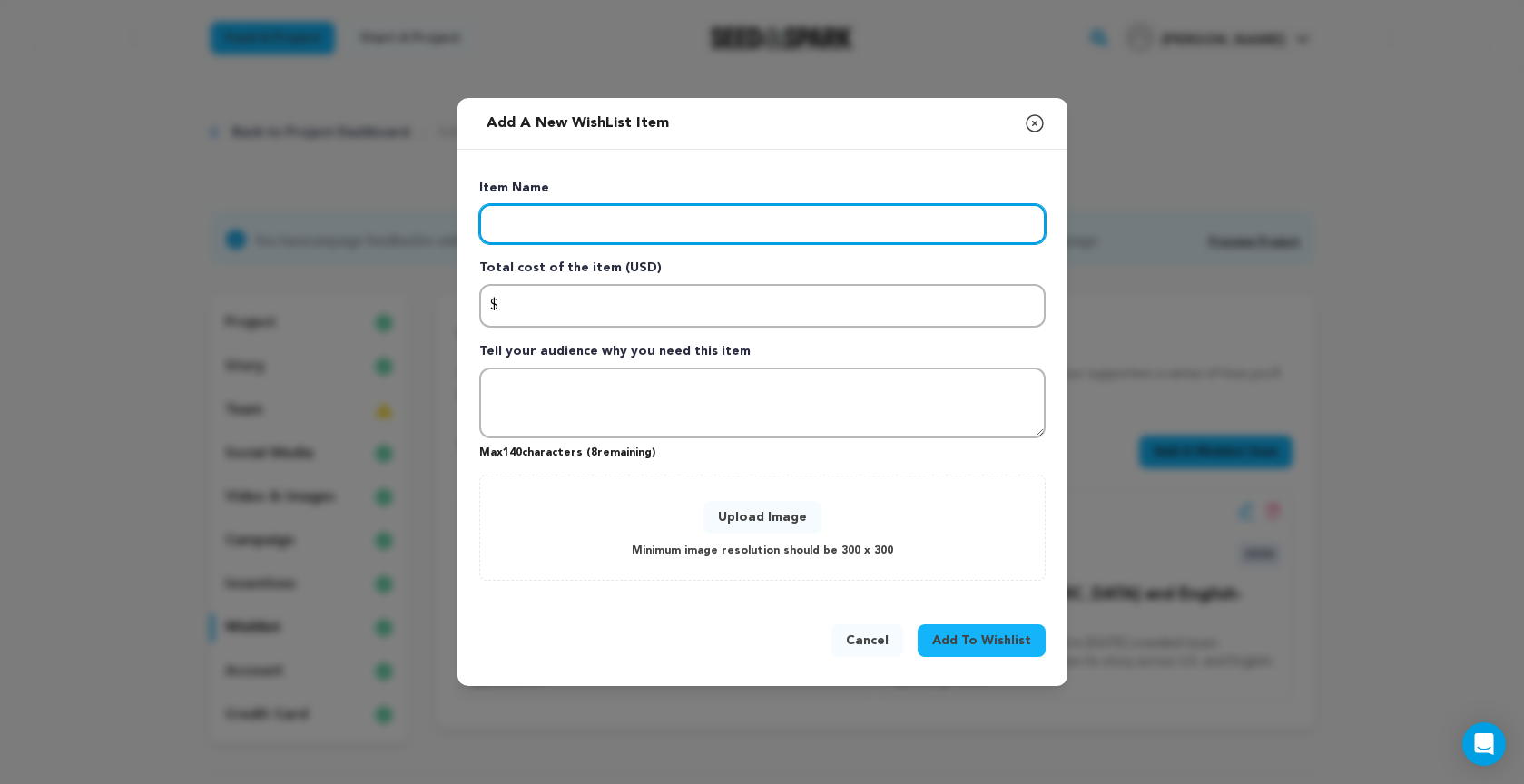
click at [586, 232] on input "Enter item name" at bounding box center [762, 224] width 566 height 40
type input "Mailing Expenses"
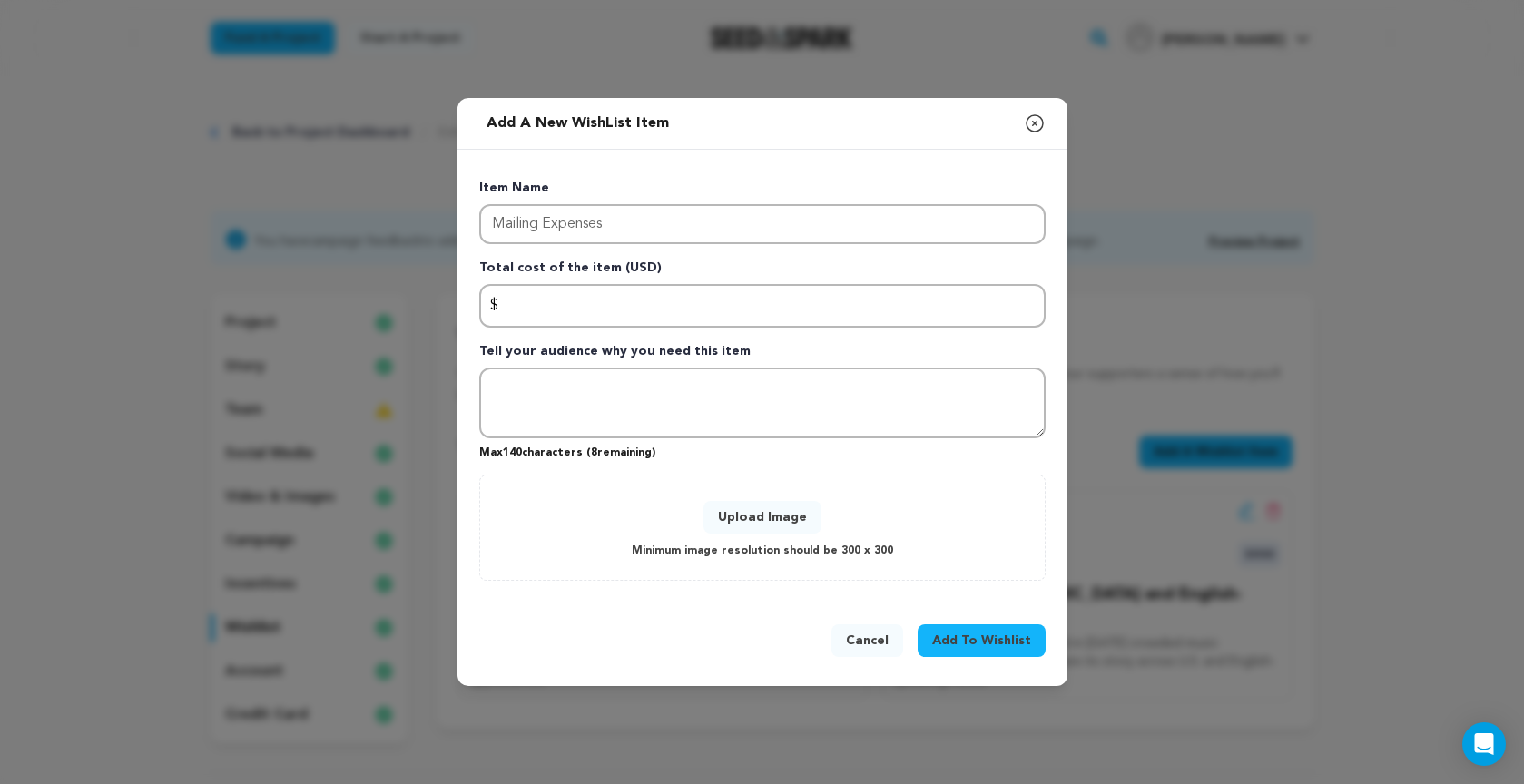
click at [685, 133] on div "Add a new WishList item Close modal" at bounding box center [762, 124] width 610 height 52
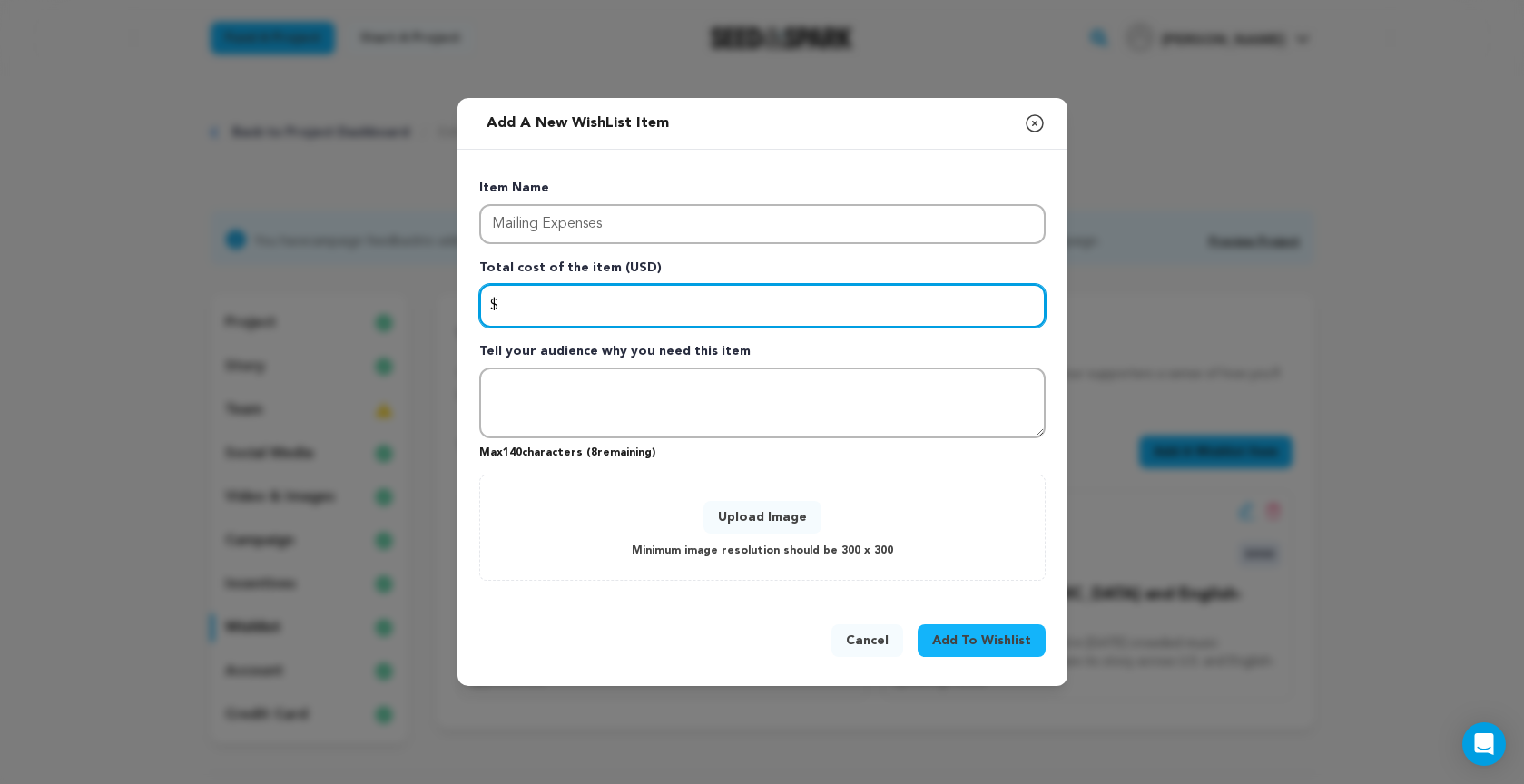
click at [558, 303] on input "Enter total cost of the item" at bounding box center [762, 305] width 566 height 43
type input "1000"
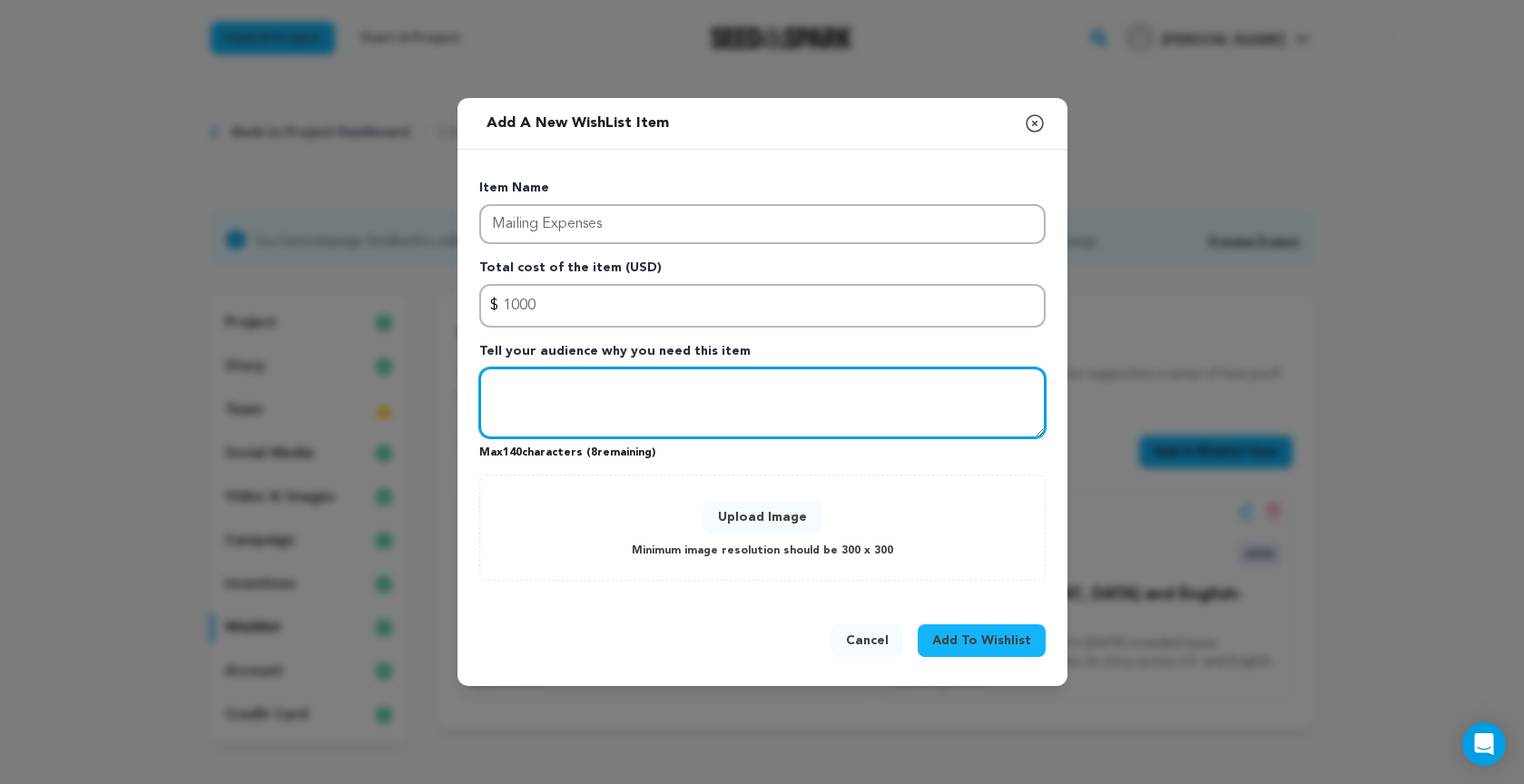
click at [575, 392] on textarea "Tell your audience why you need this item" at bounding box center [762, 403] width 566 height 71
paste textarea "Sending 200+ CDs to journalists and radio is vital so Perseverantia reaches rev…"
type textarea "Sending 200+ CDs to journalists and radio is vital so Perseverantia reaches rev…"
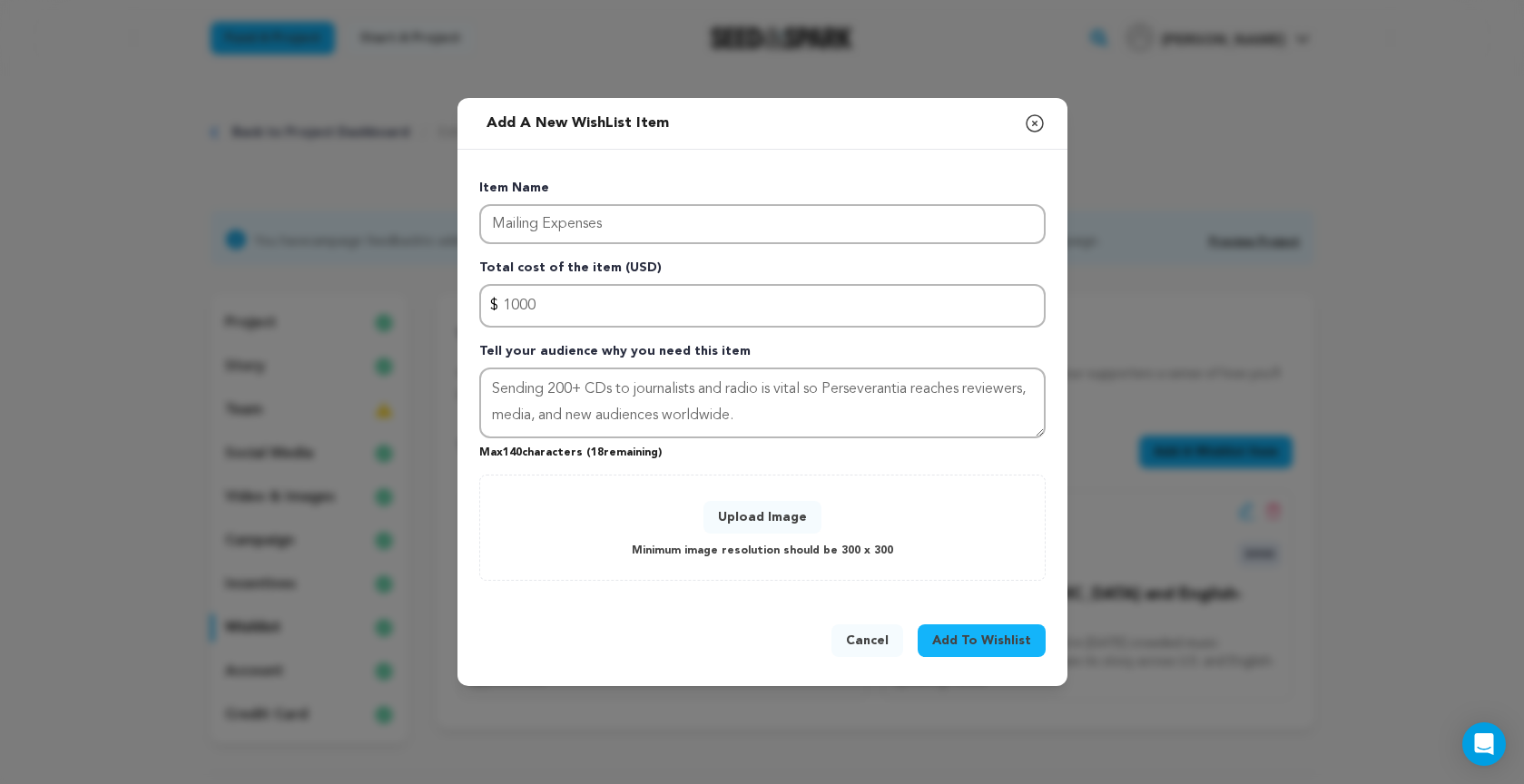
click at [748, 516] on button "Upload Image" at bounding box center [762, 517] width 118 height 33
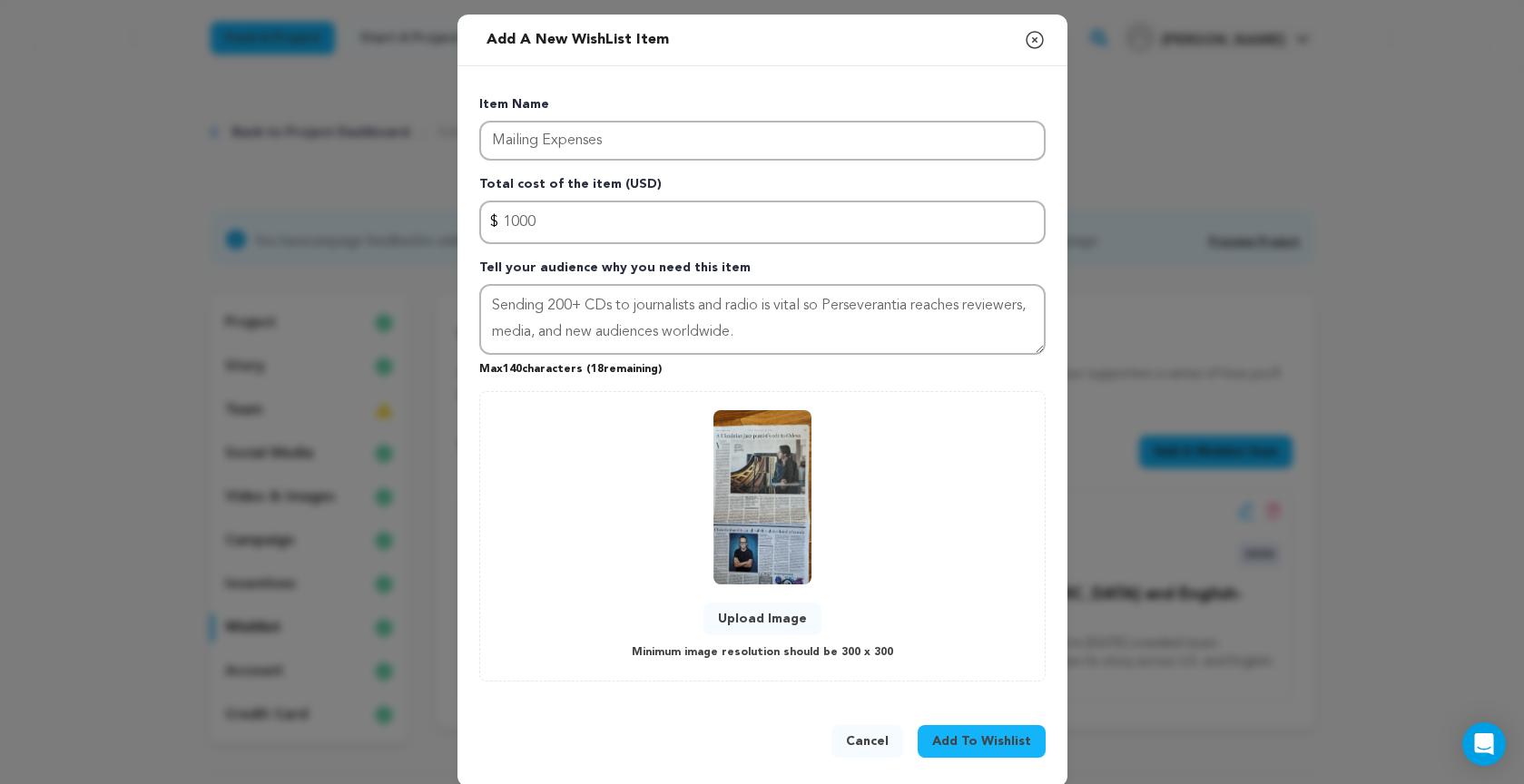
click at [989, 739] on span "Add To Wishlist" at bounding box center [982, 741] width 99 height 18
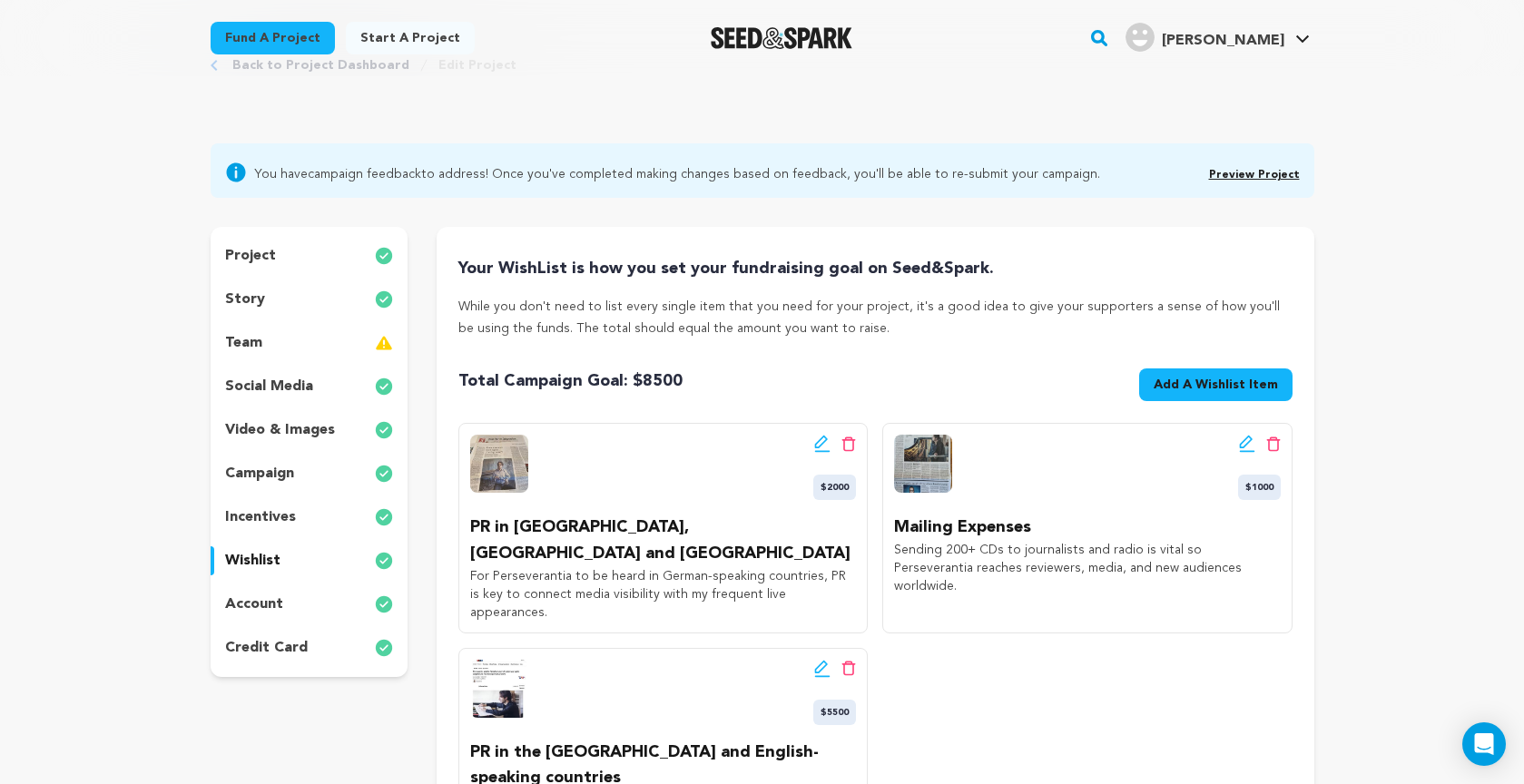
scroll to position [58, 0]
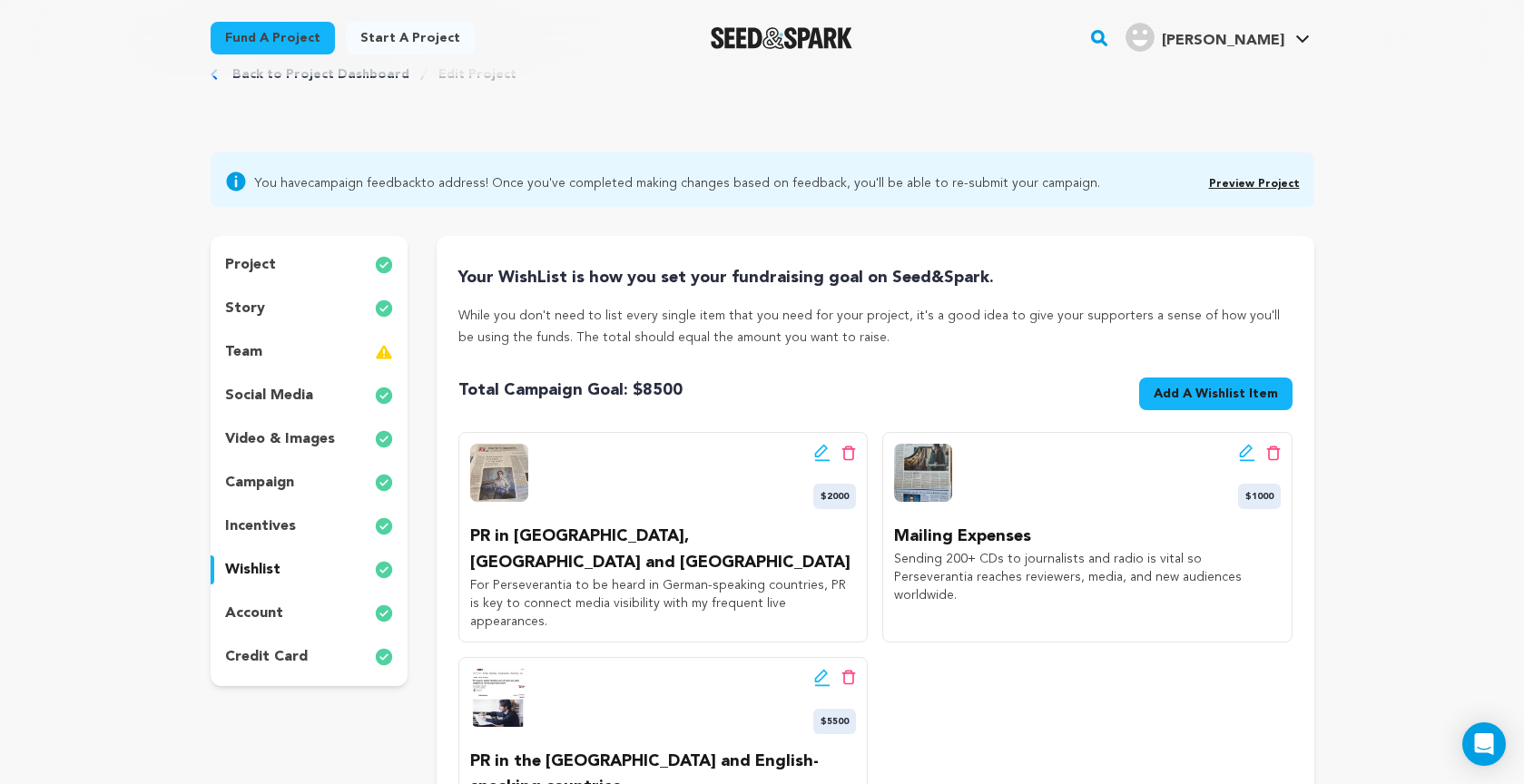
click at [282, 522] on p "incentives" at bounding box center [260, 525] width 71 height 22
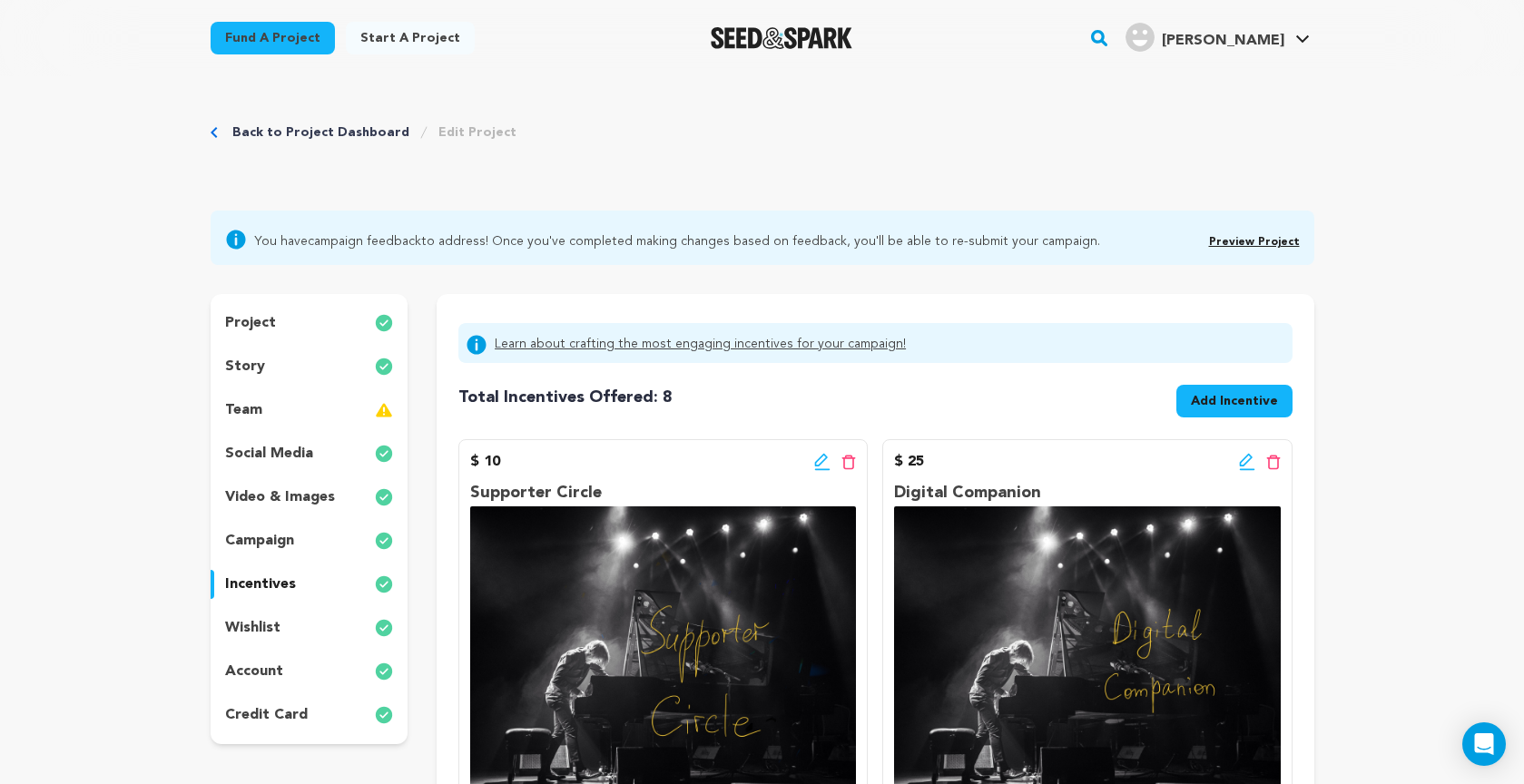
click at [1255, 242] on link "Preview Project" at bounding box center [1253, 243] width 91 height 11
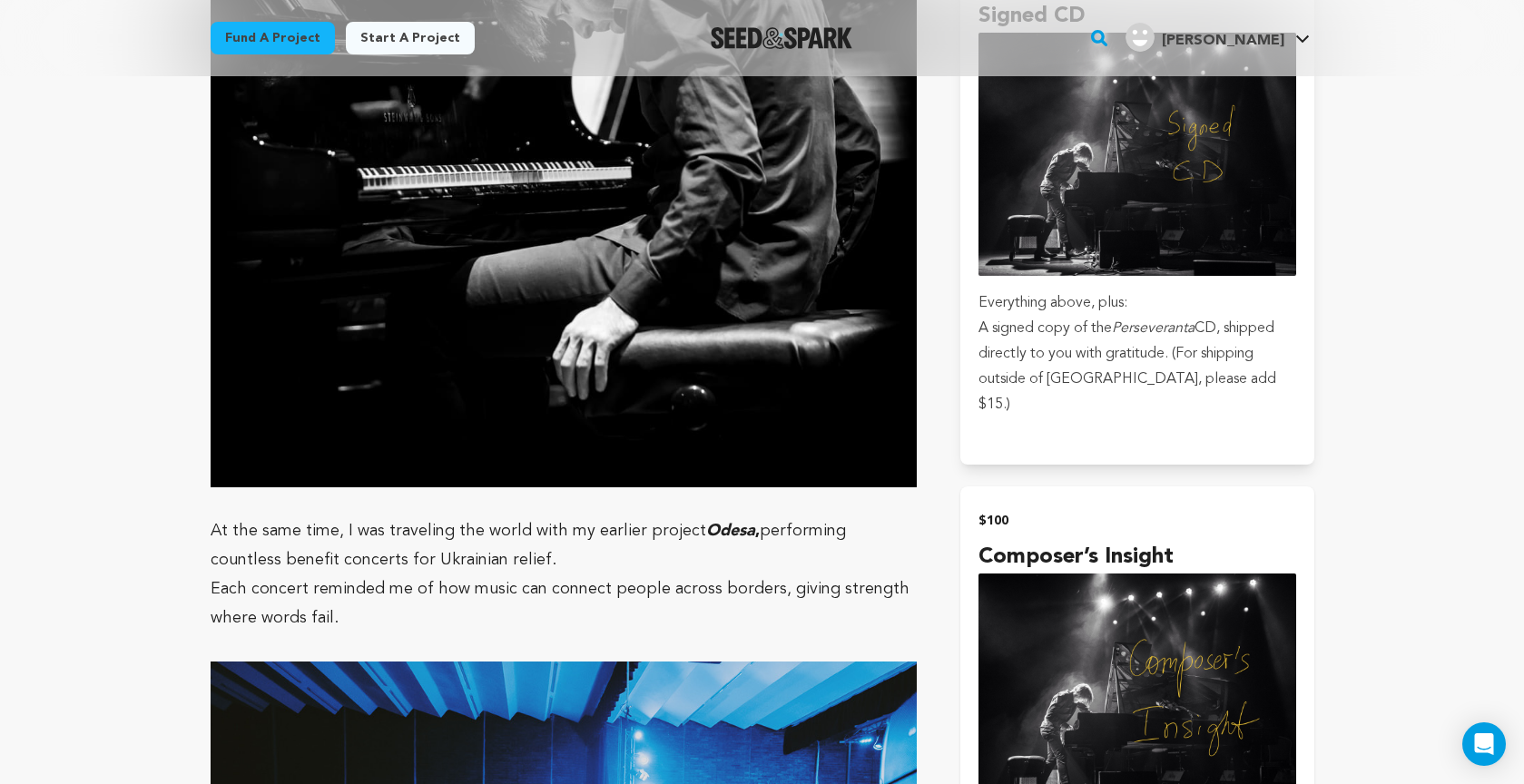
scroll to position [2232, 0]
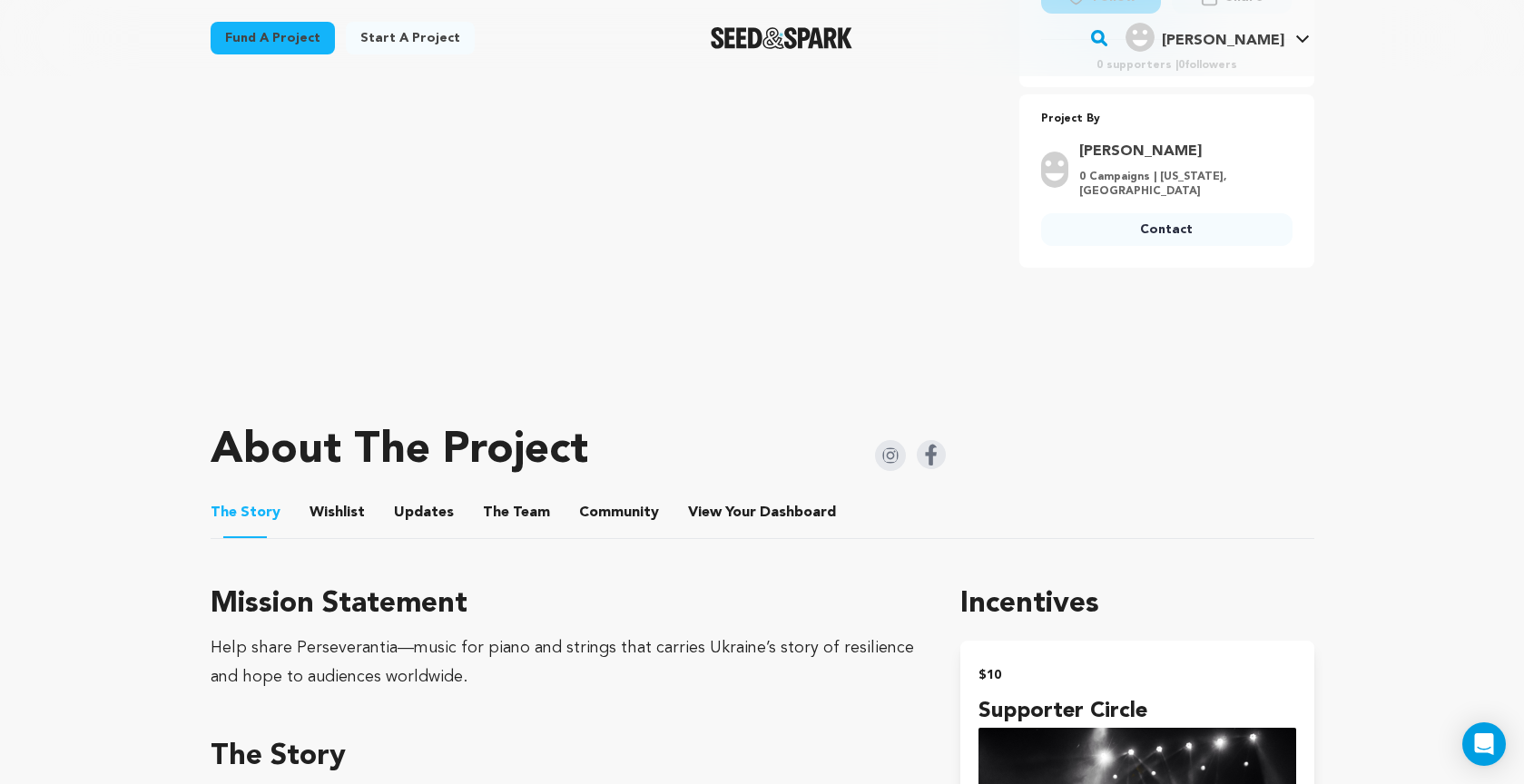
scroll to position [464, 0]
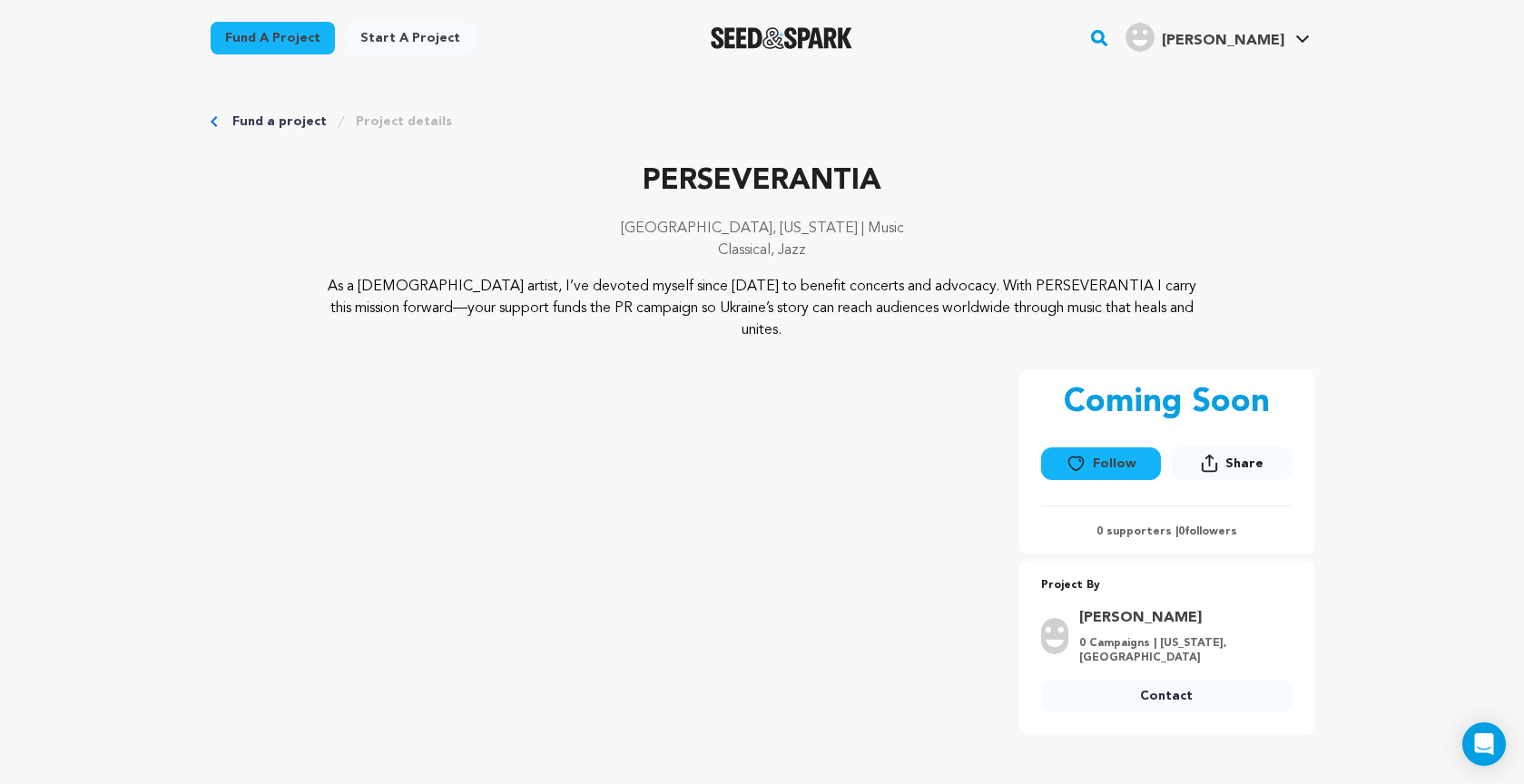
scroll to position [784, 0]
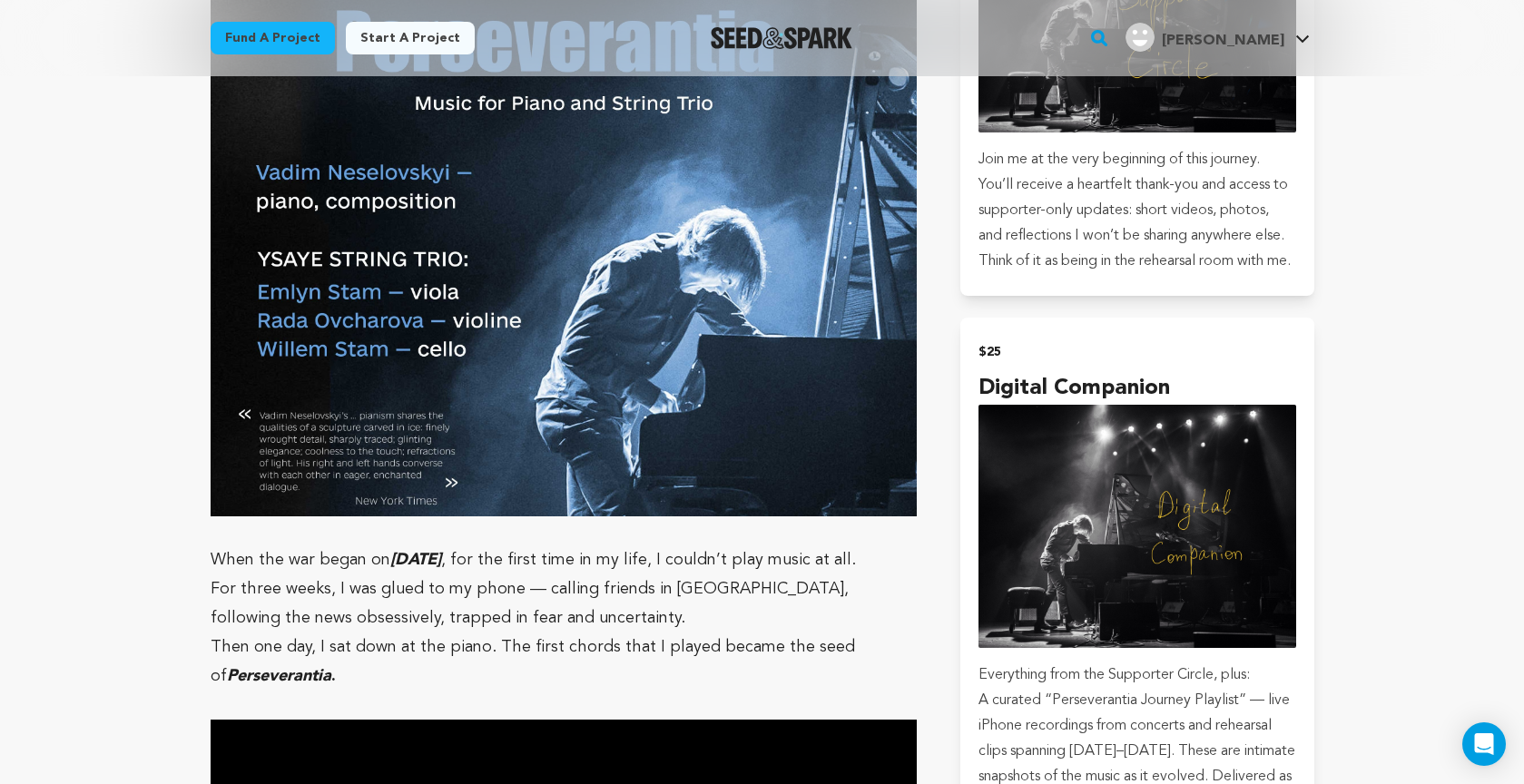
scroll to position [1303, 0]
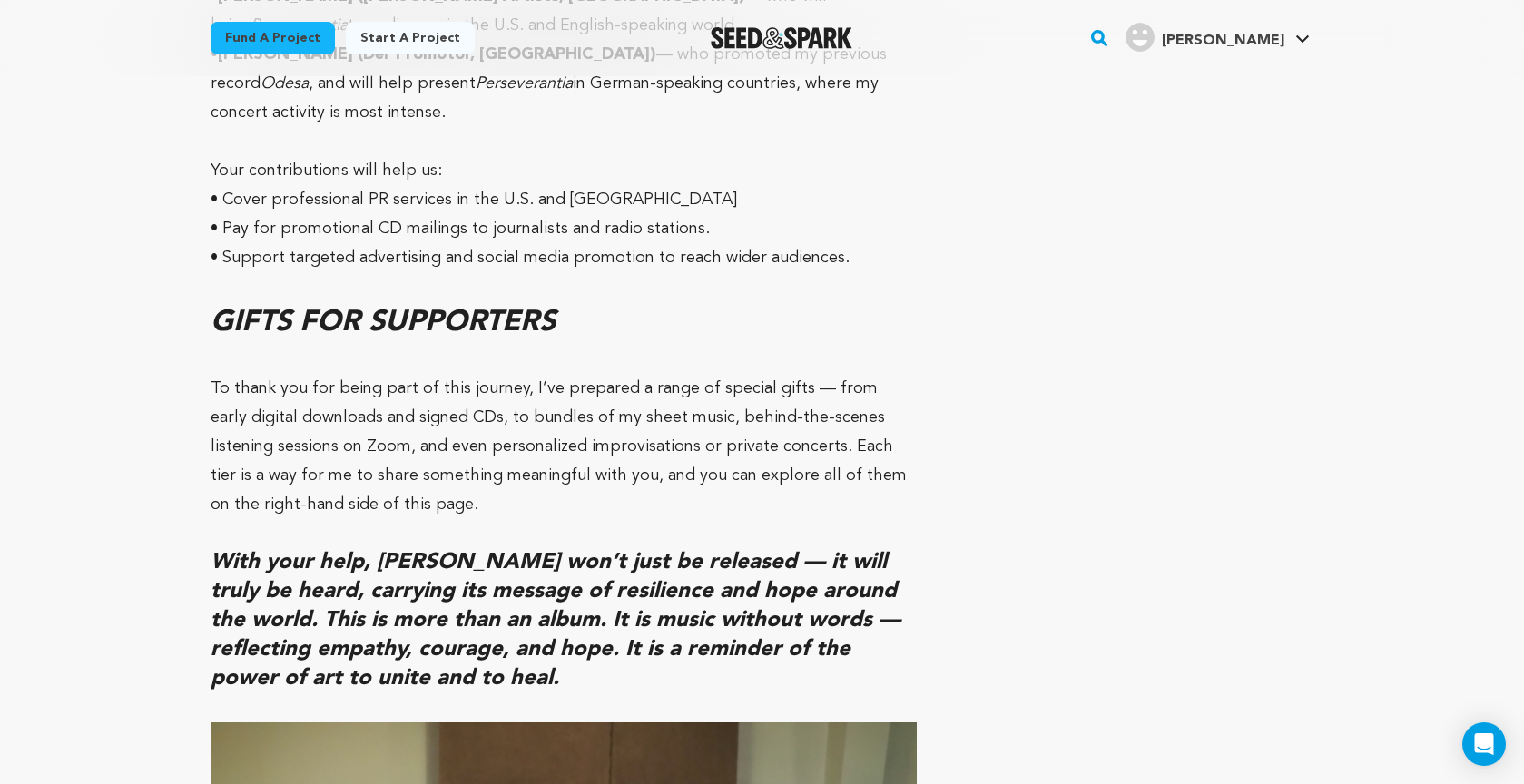
scroll to position [11931, 0]
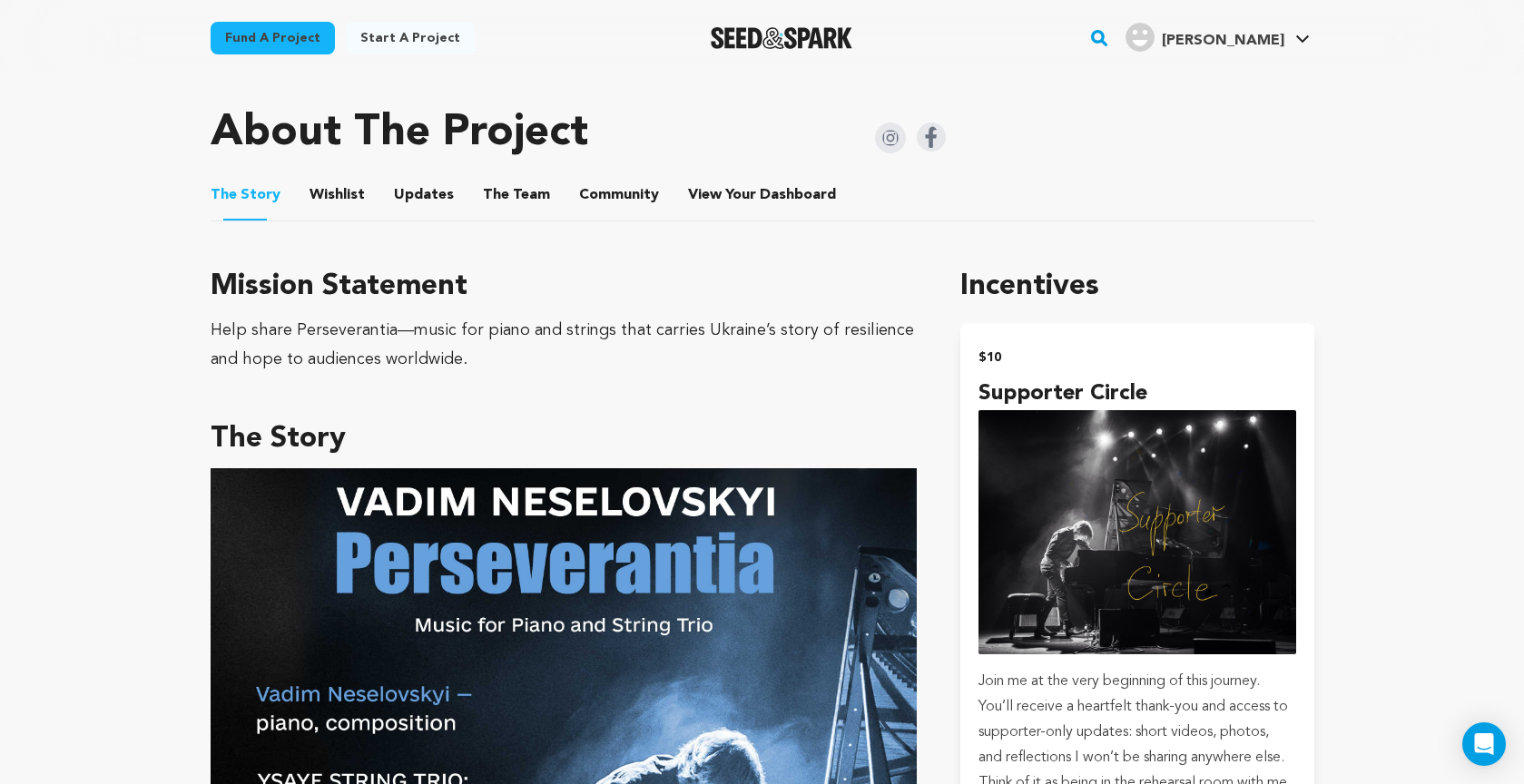
scroll to position [783, 0]
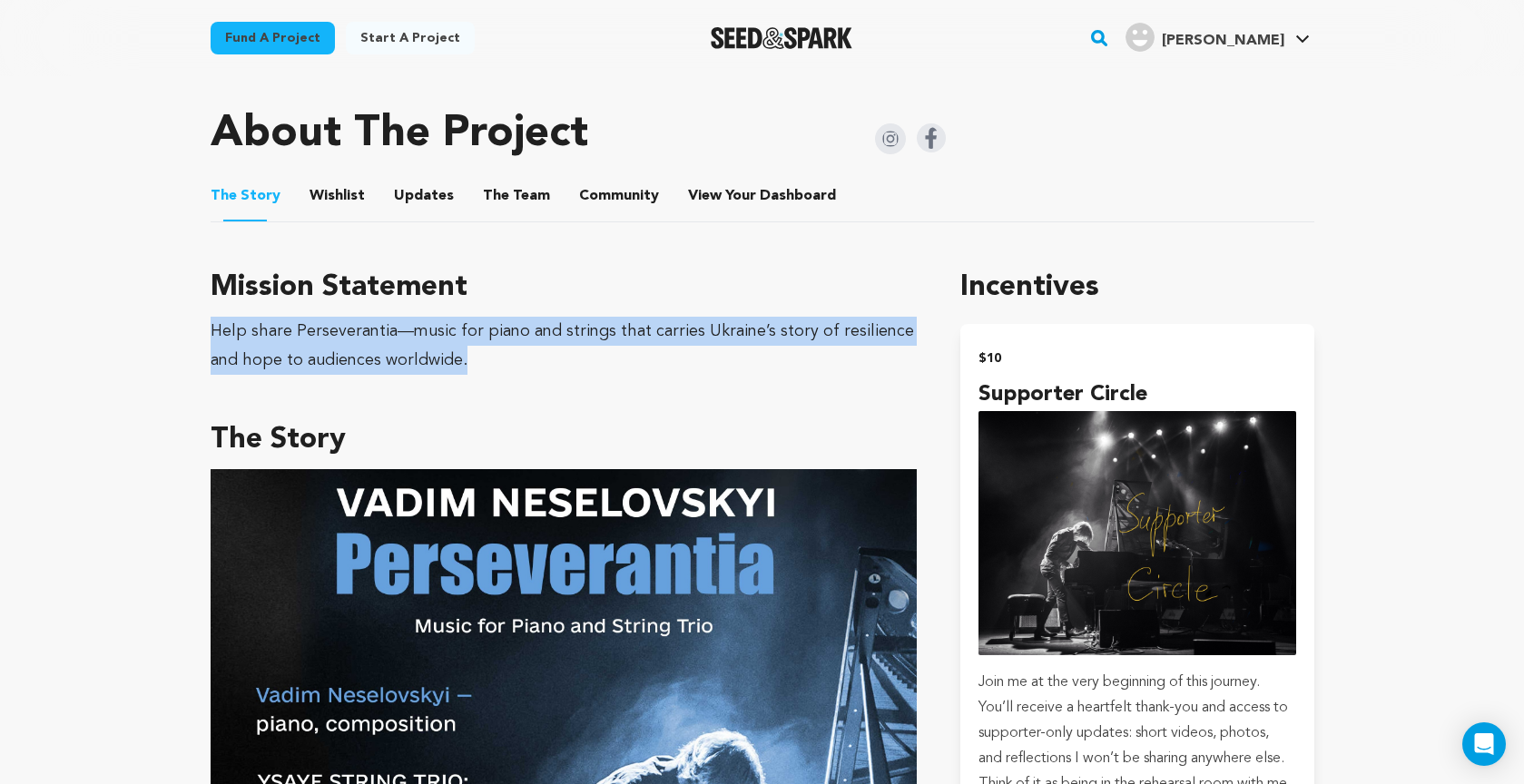
drag, startPoint x: 213, startPoint y: 310, endPoint x: 486, endPoint y: 334, distance: 274.1
click at [486, 334] on div "Help share Perseverantia—music for piano and strings that carries Ukraine’s sto…" at bounding box center [564, 346] width 707 height 58
copy div "Help share Perseverantia—music for piano and strings that carries Ukraine’s sto…"
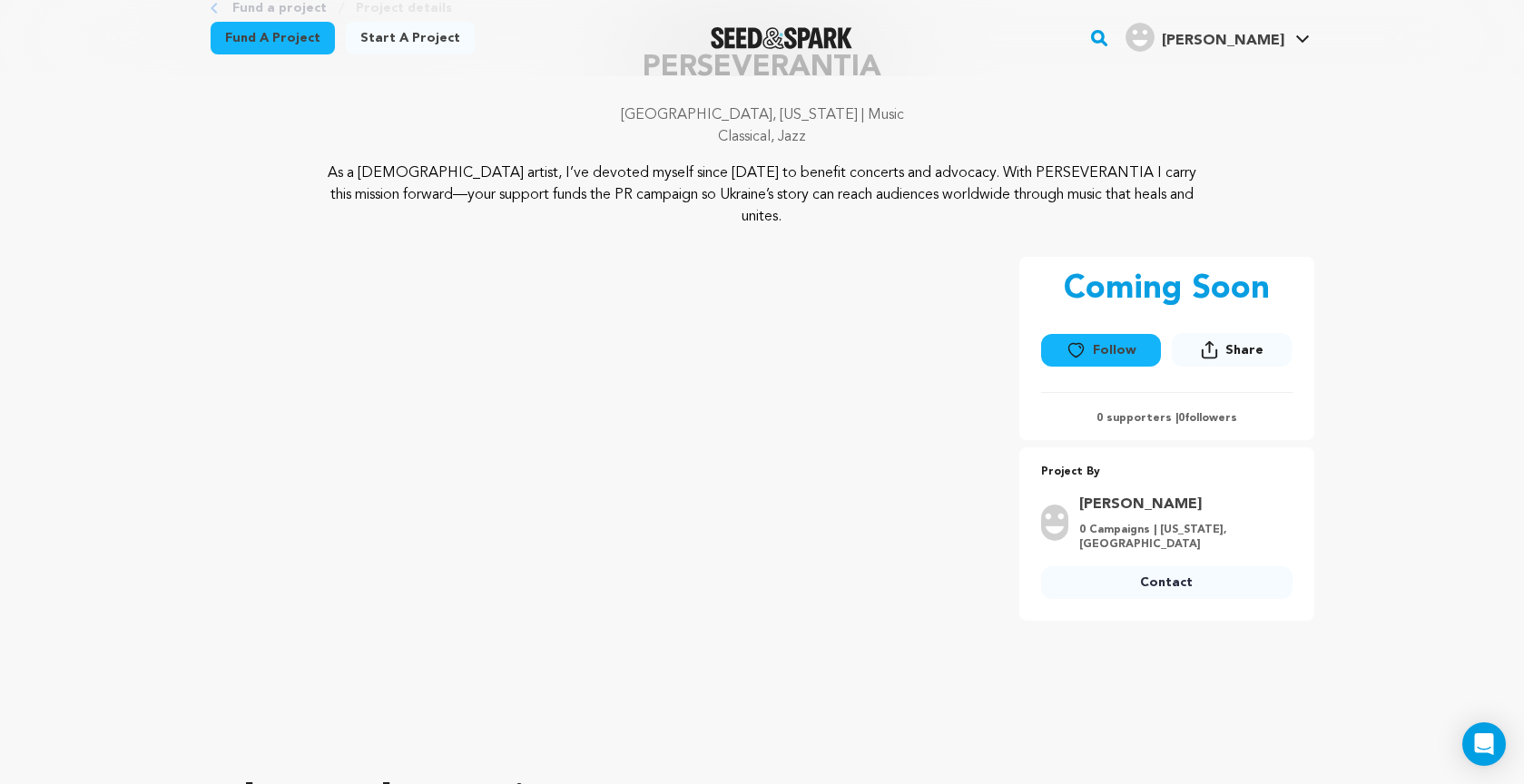
scroll to position [107, 0]
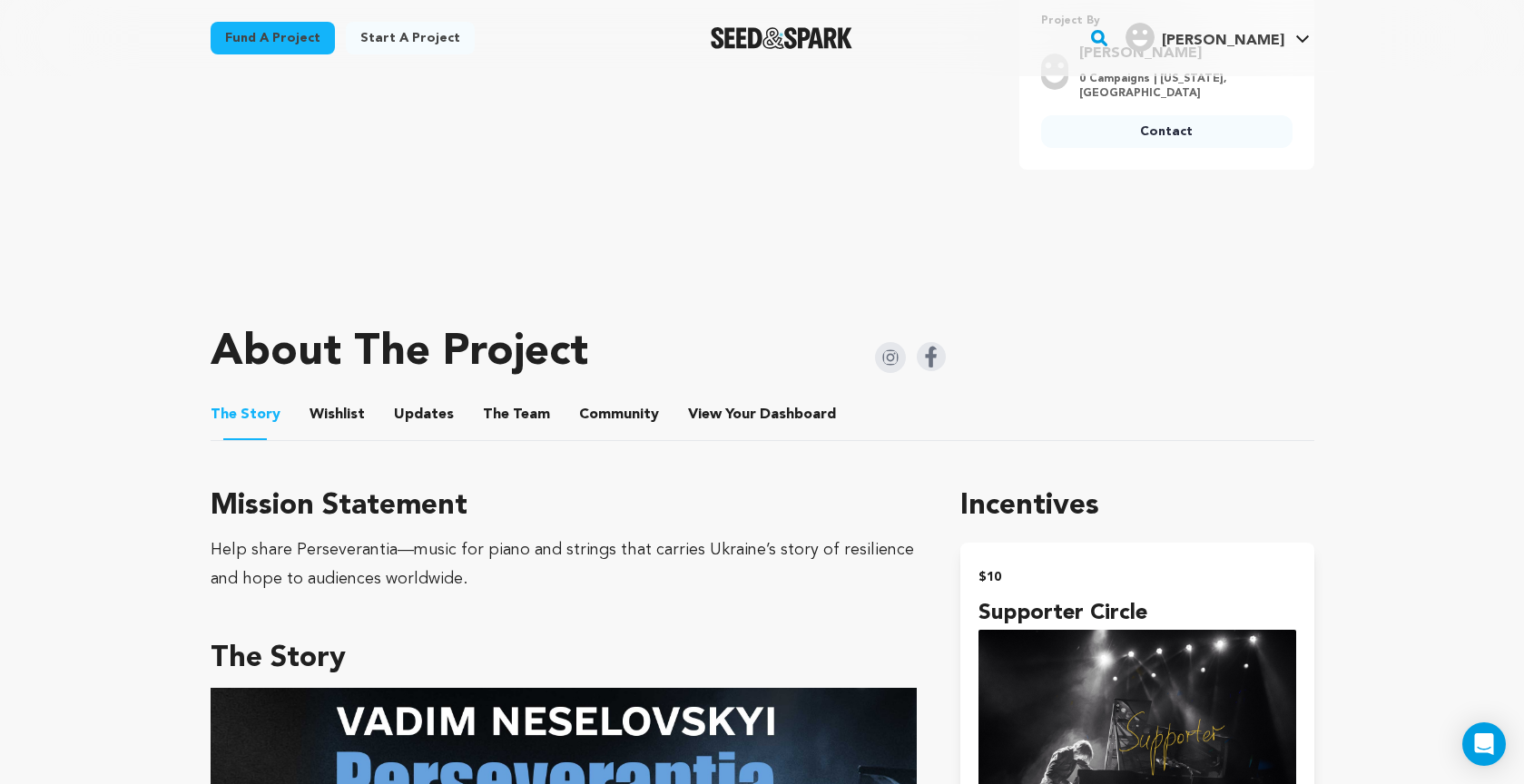
scroll to position [560, 0]
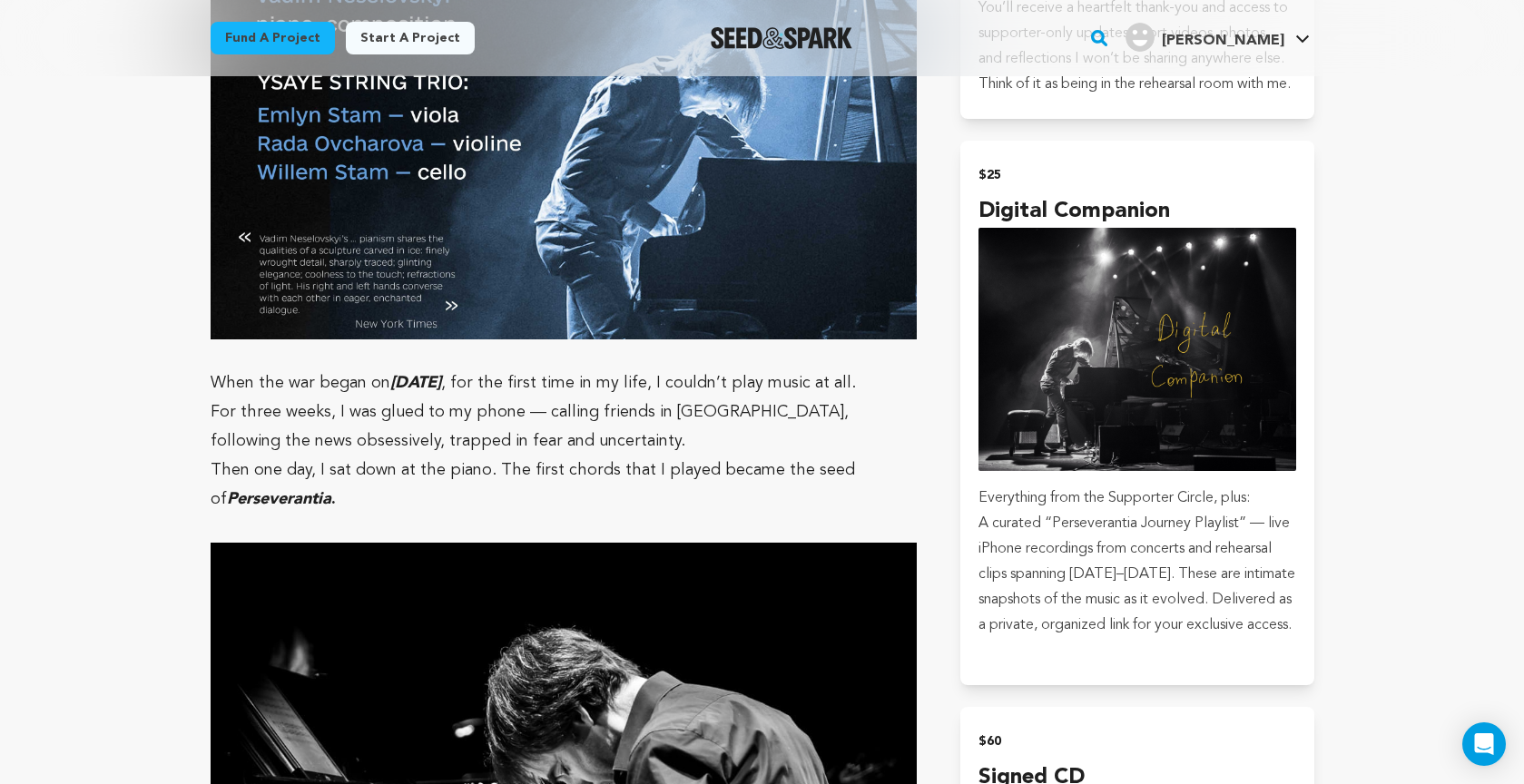
scroll to position [1484, 0]
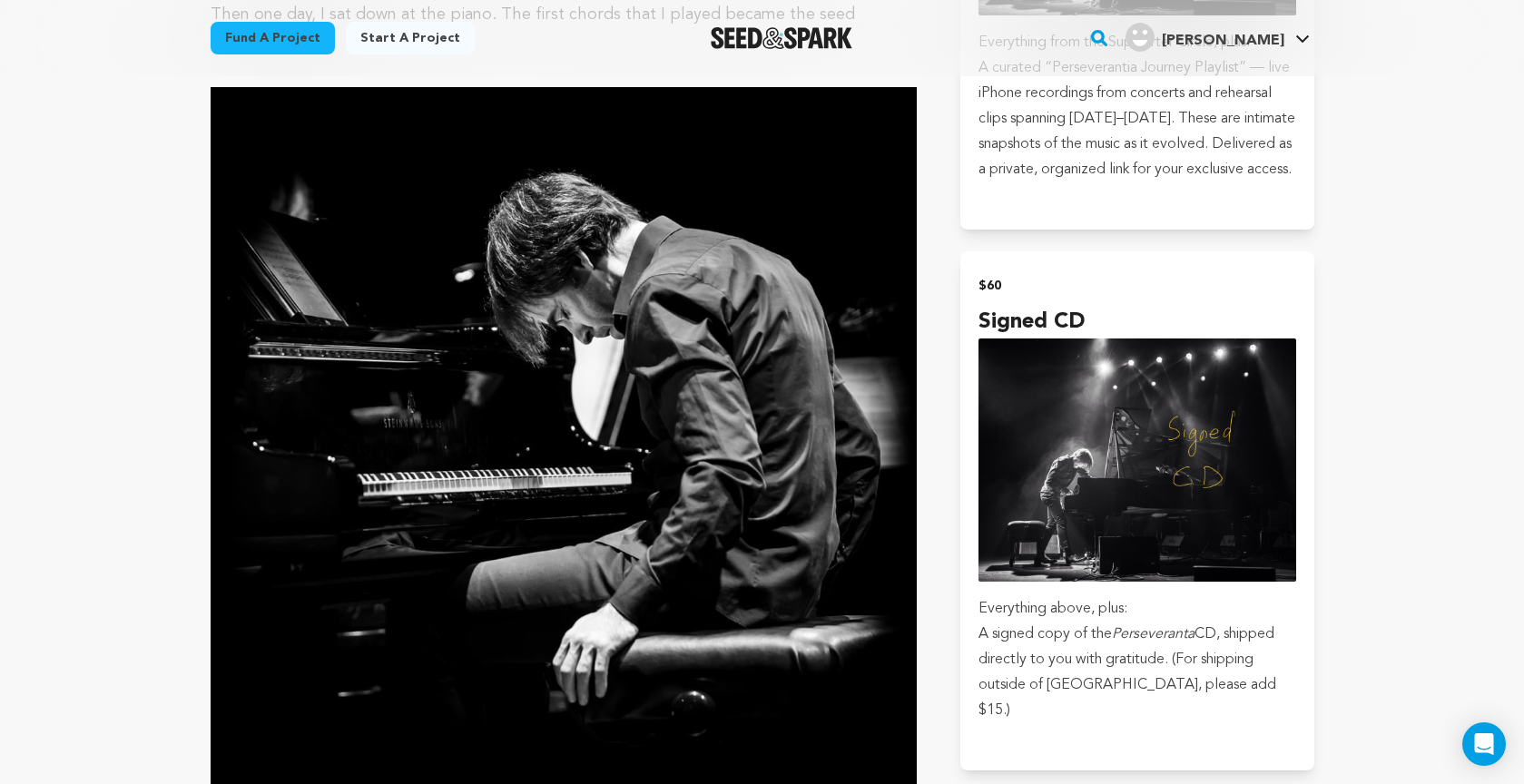
scroll to position [1934, 0]
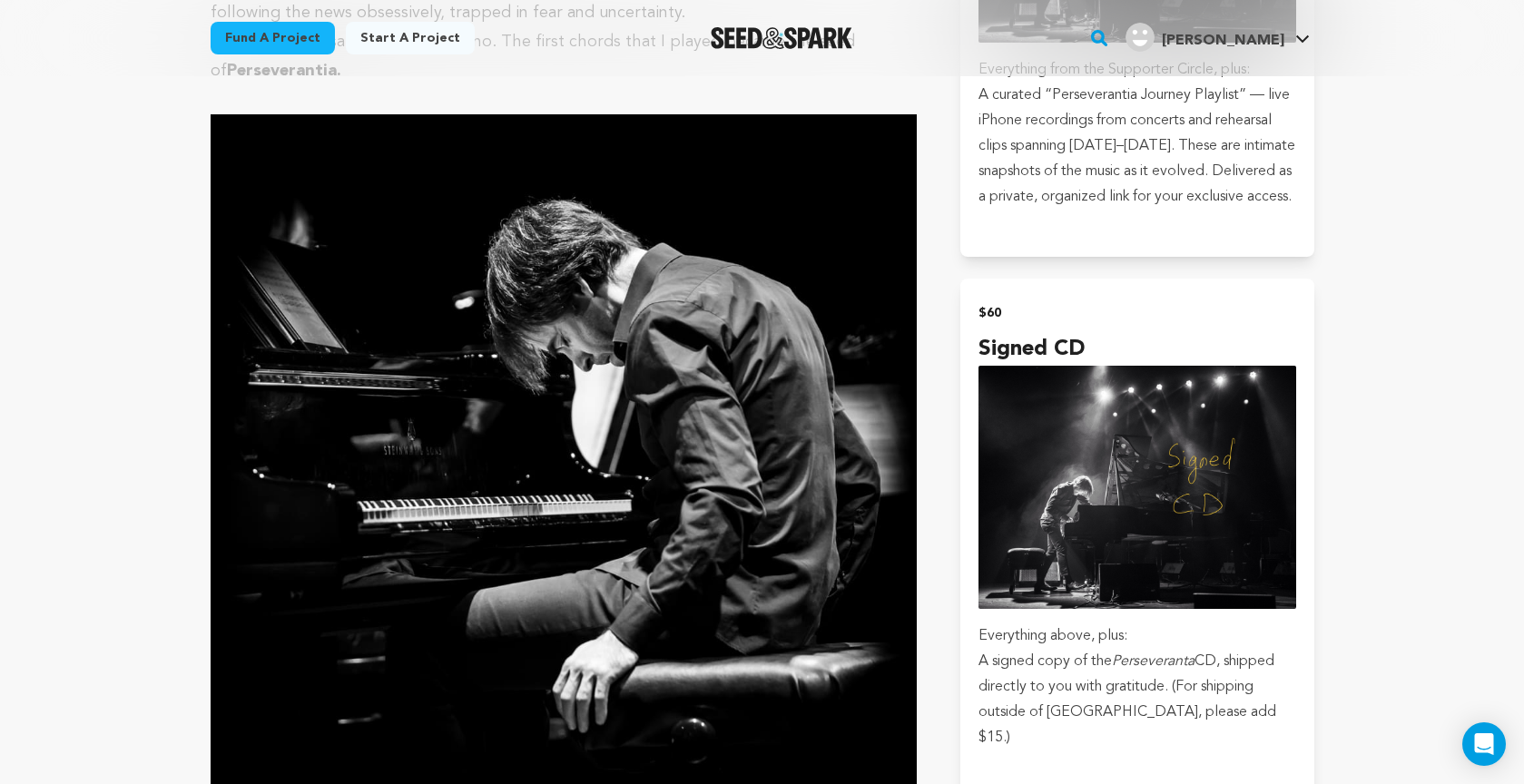
scroll to position [1908, 0]
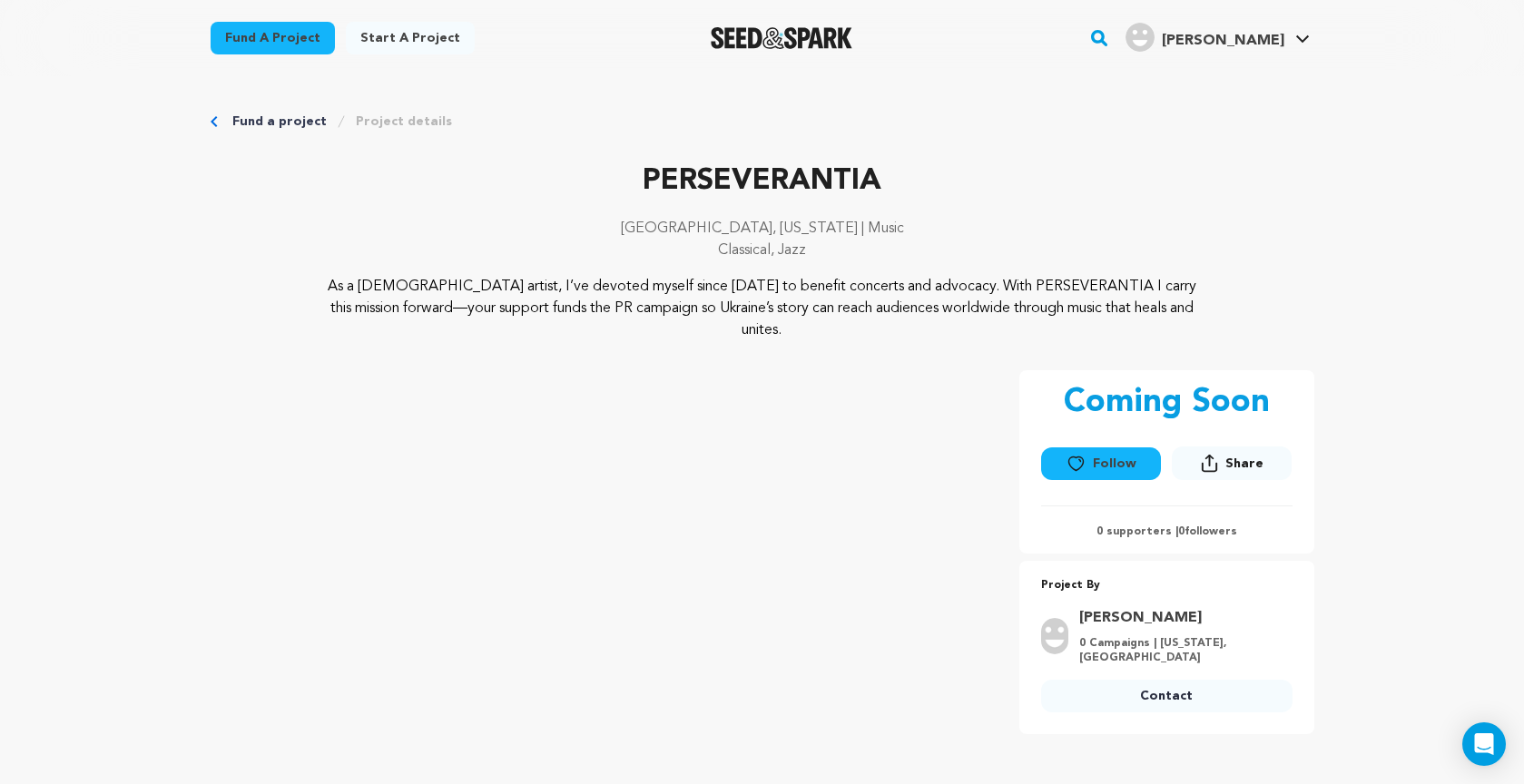
scroll to position [50, 0]
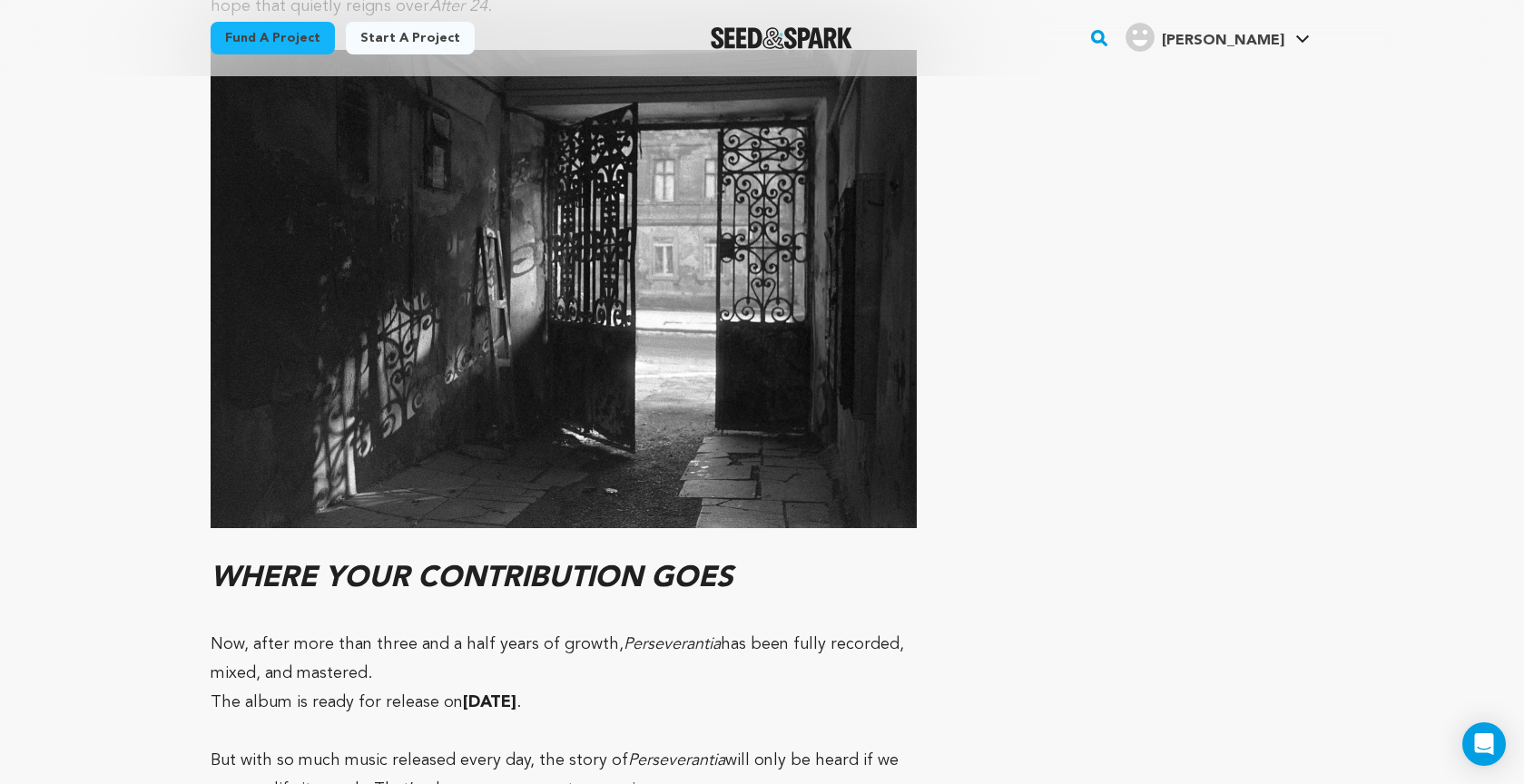
scroll to position [11636, 0]
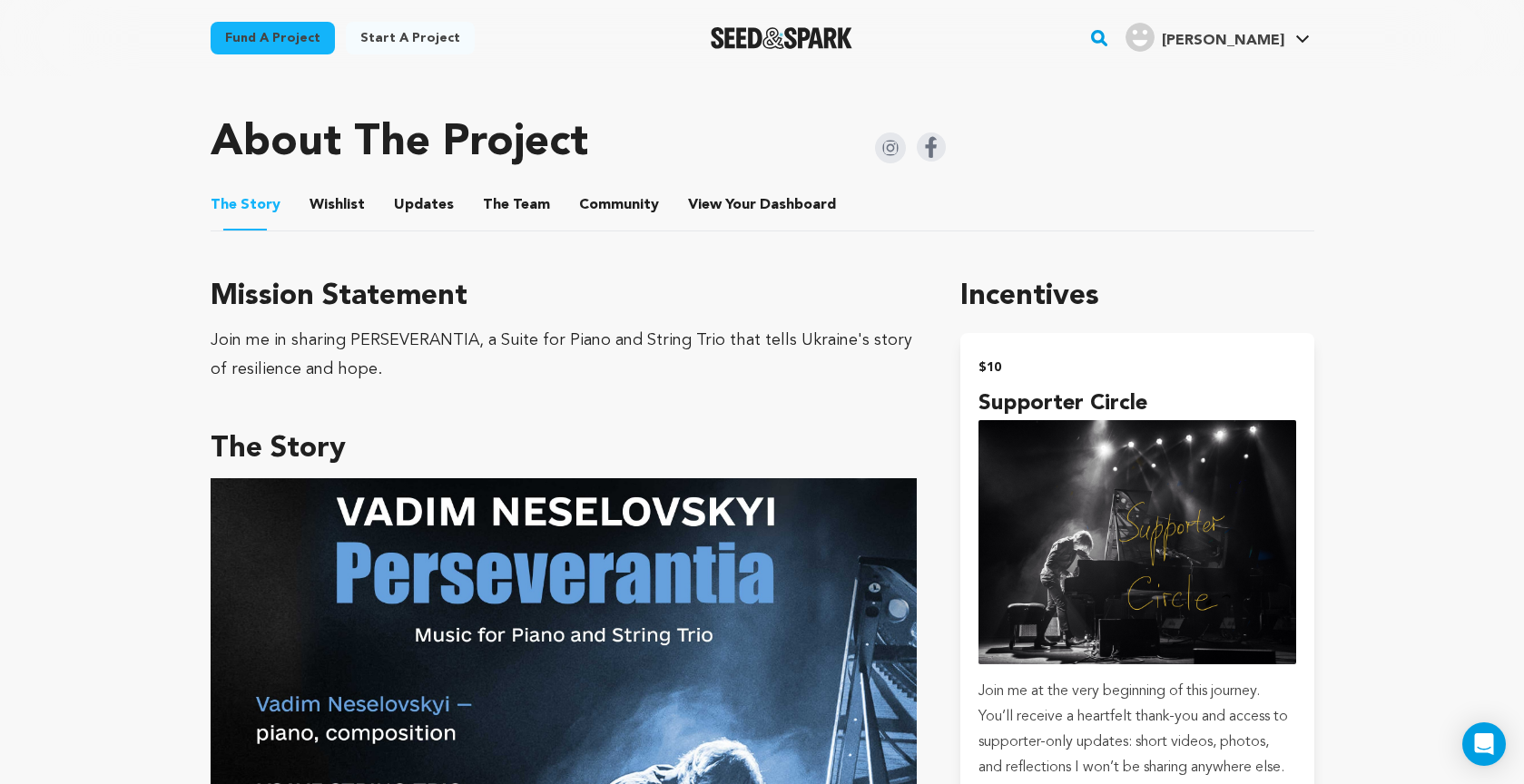
scroll to position [769, 0]
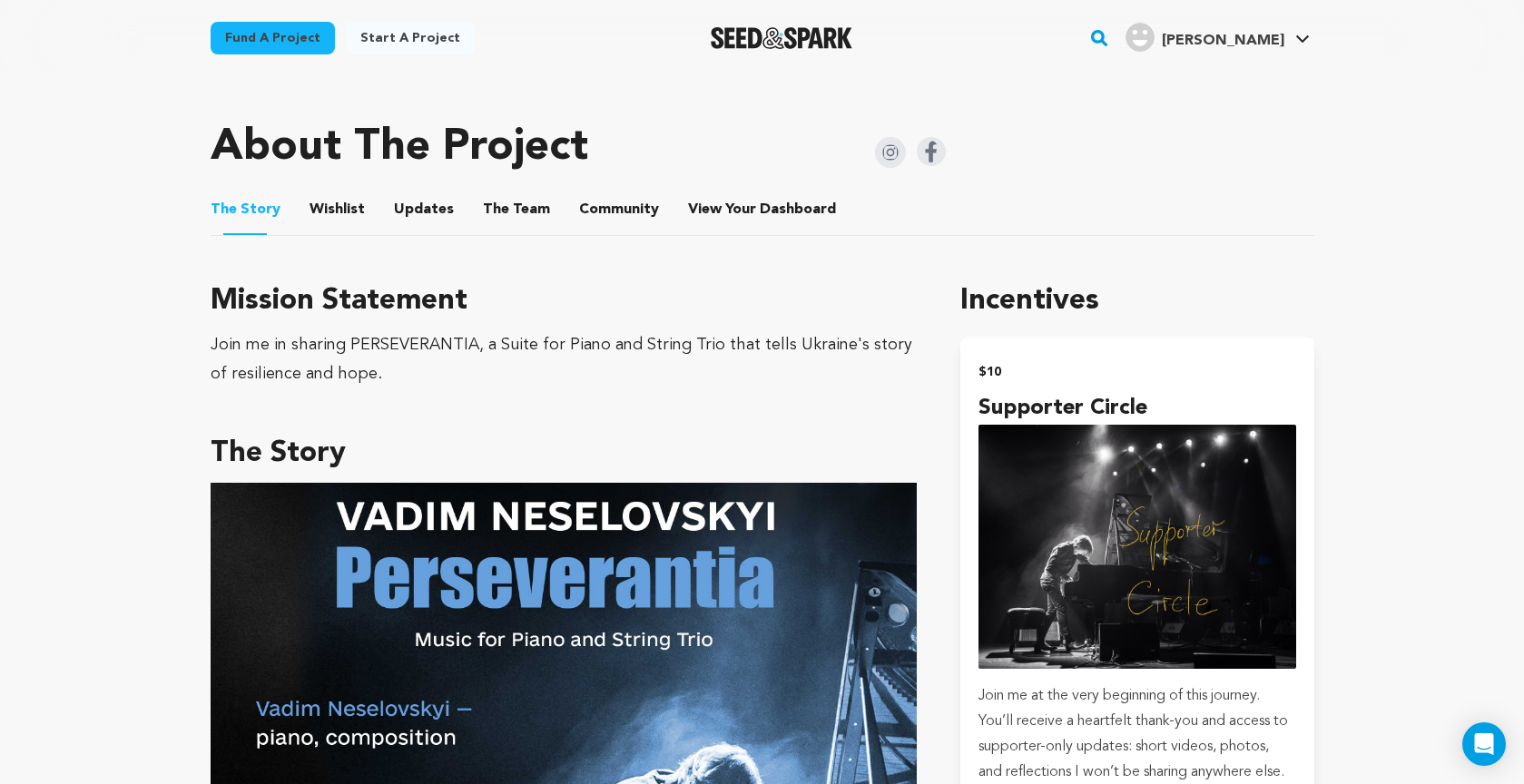
click at [325, 191] on button "Wishlist" at bounding box center [336, 213] width 43 height 43
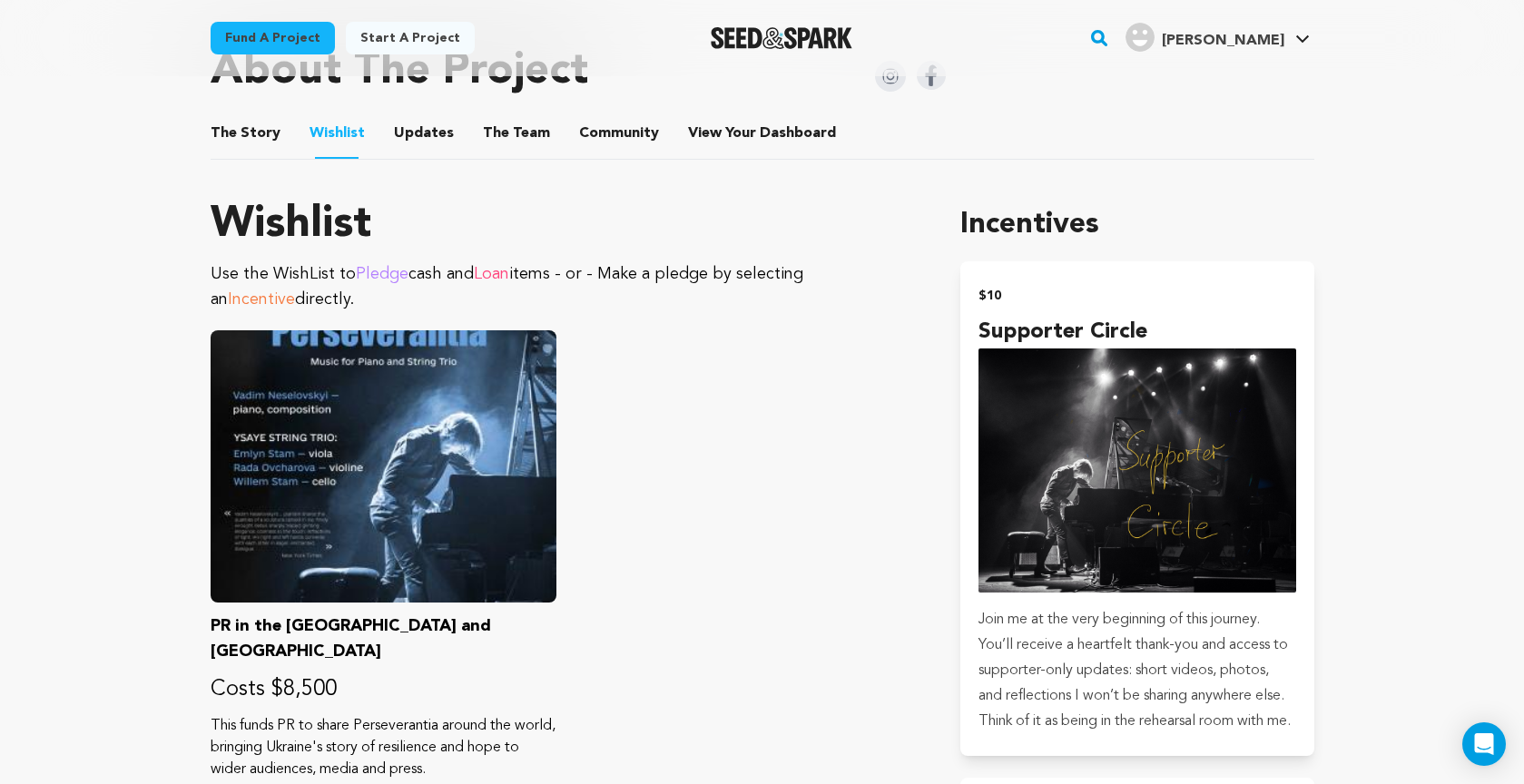
scroll to position [845, 0]
drag, startPoint x: 866, startPoint y: 248, endPoint x: 807, endPoint y: 251, distance: 59.1
click at [295, 292] on span "Incentive" at bounding box center [261, 300] width 67 height 16
drag, startPoint x: 378, startPoint y: 254, endPoint x: 366, endPoint y: 256, distance: 12.2
click at [377, 267] on span "Pledge" at bounding box center [382, 274] width 52 height 16
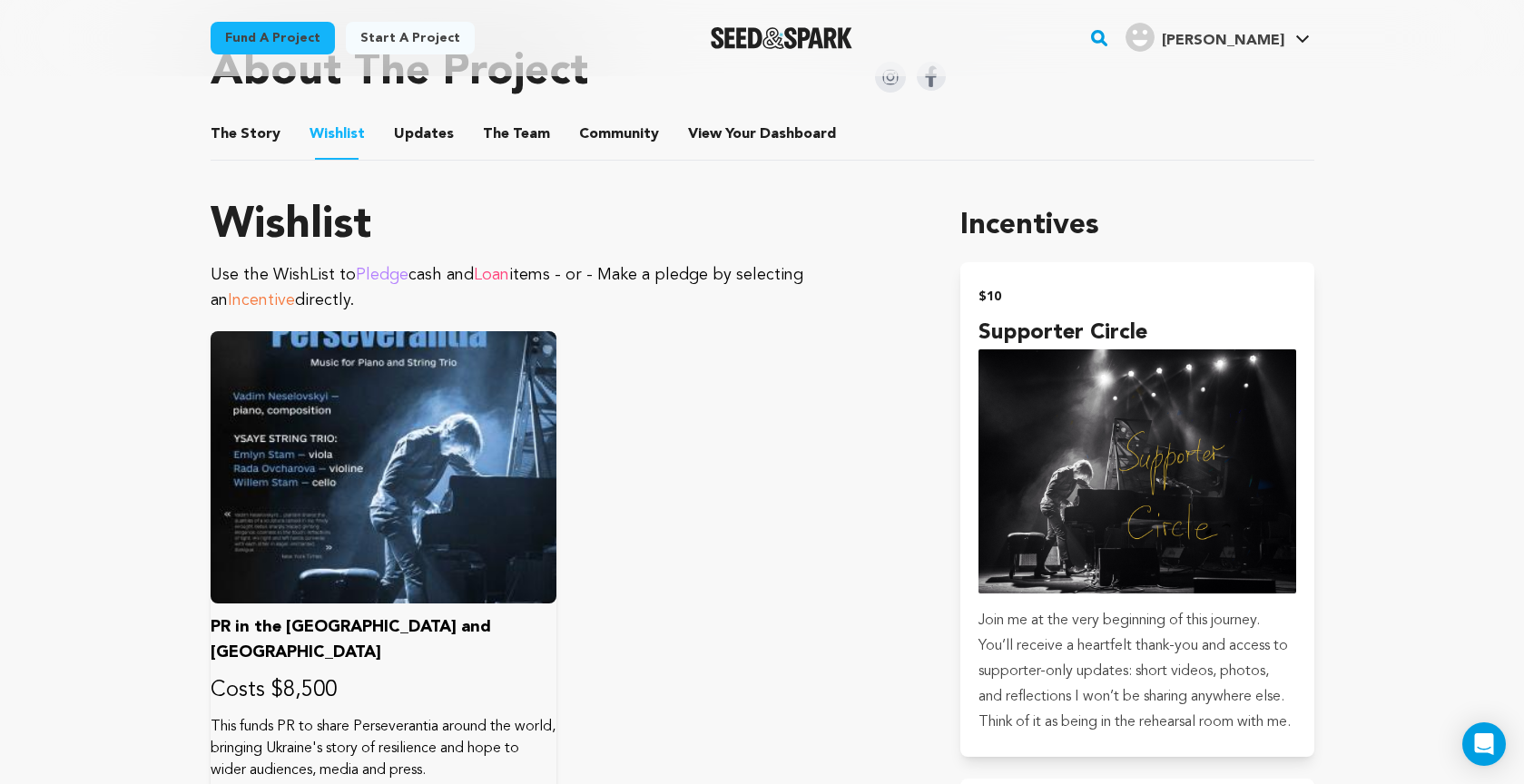
click at [400, 490] on div at bounding box center [383, 467] width 346 height 273
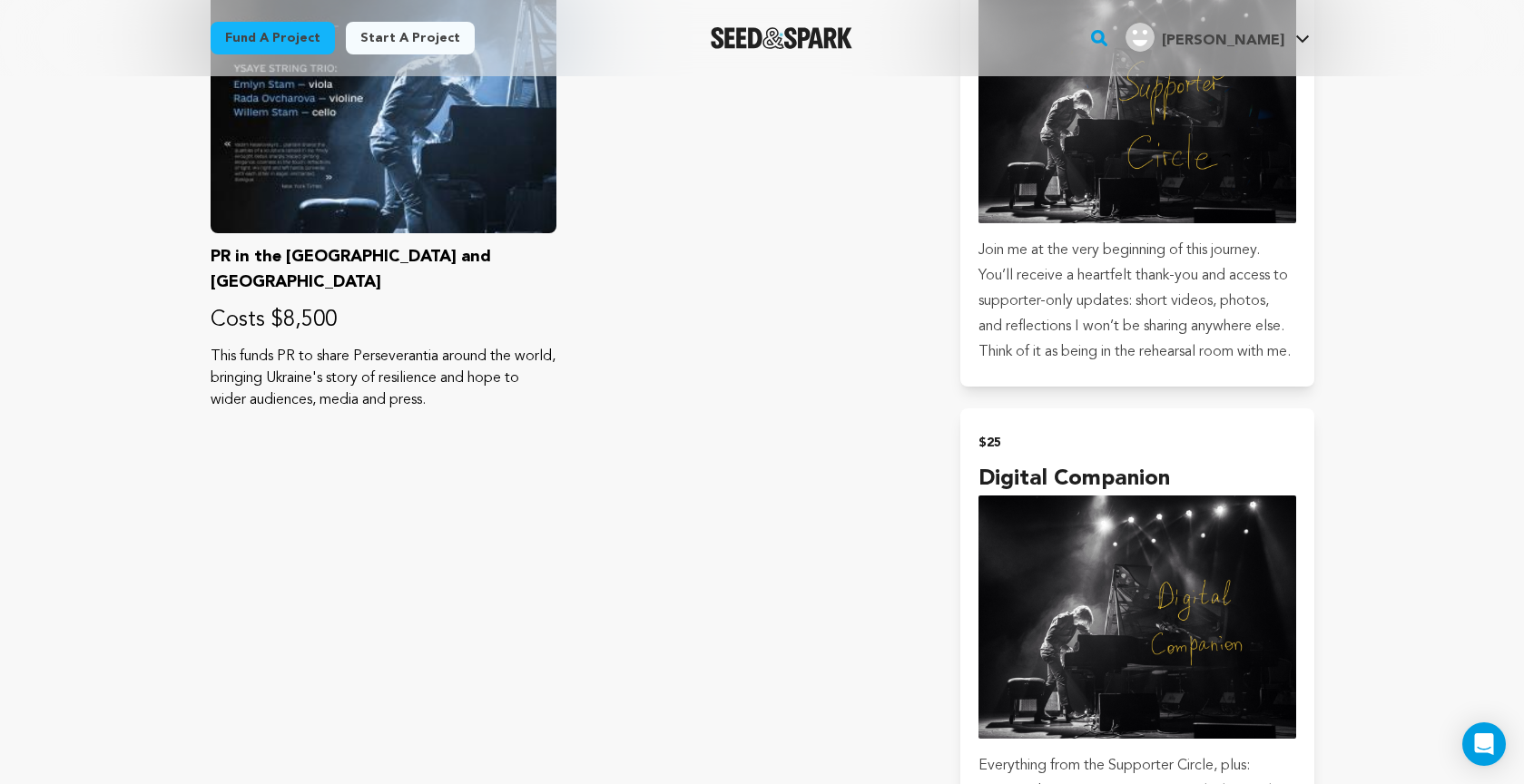
scroll to position [1203, 0]
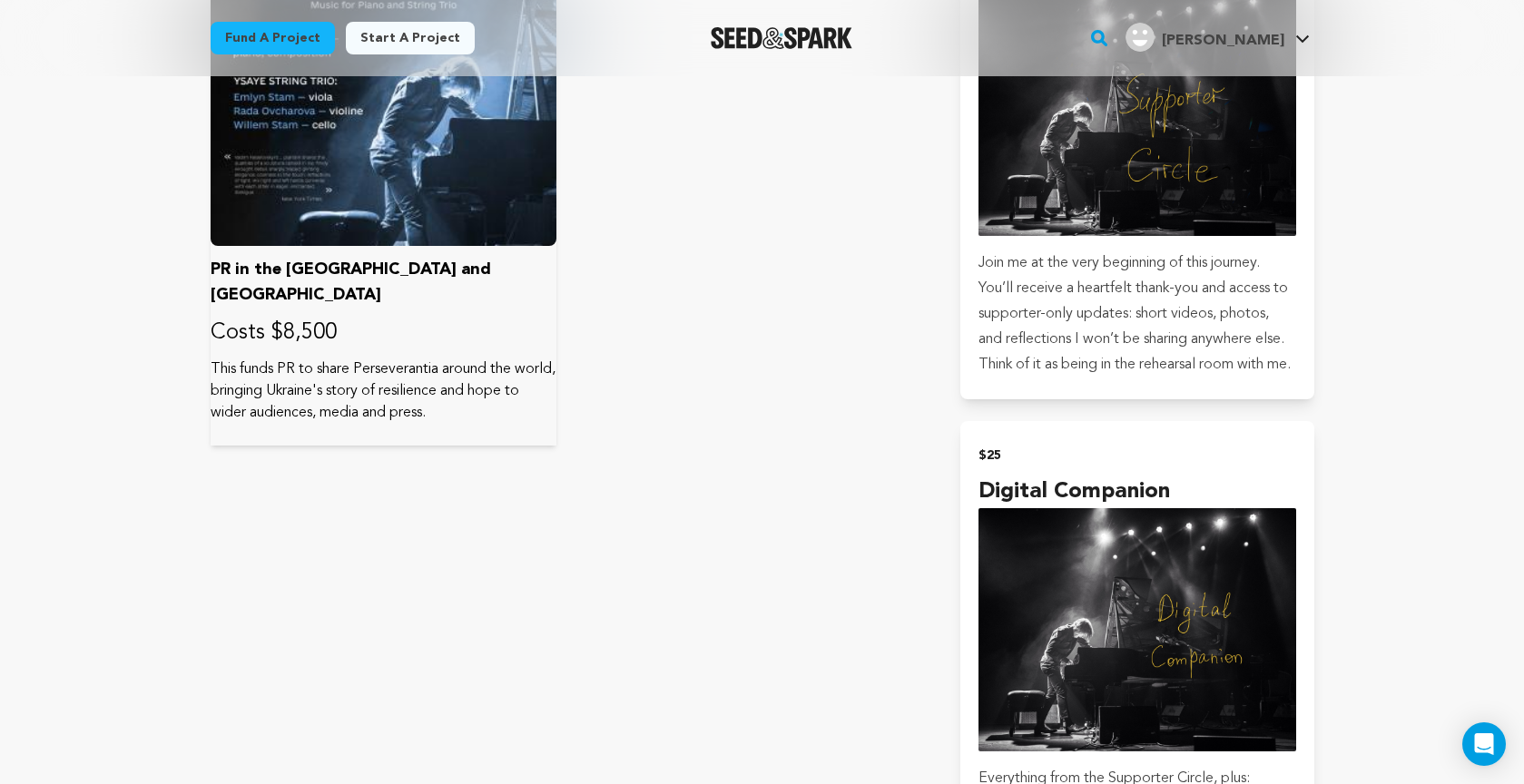
click at [343, 359] on p "This funds PR to share Perseverantia around the world, bringing Ukraine's story…" at bounding box center [383, 392] width 346 height 66
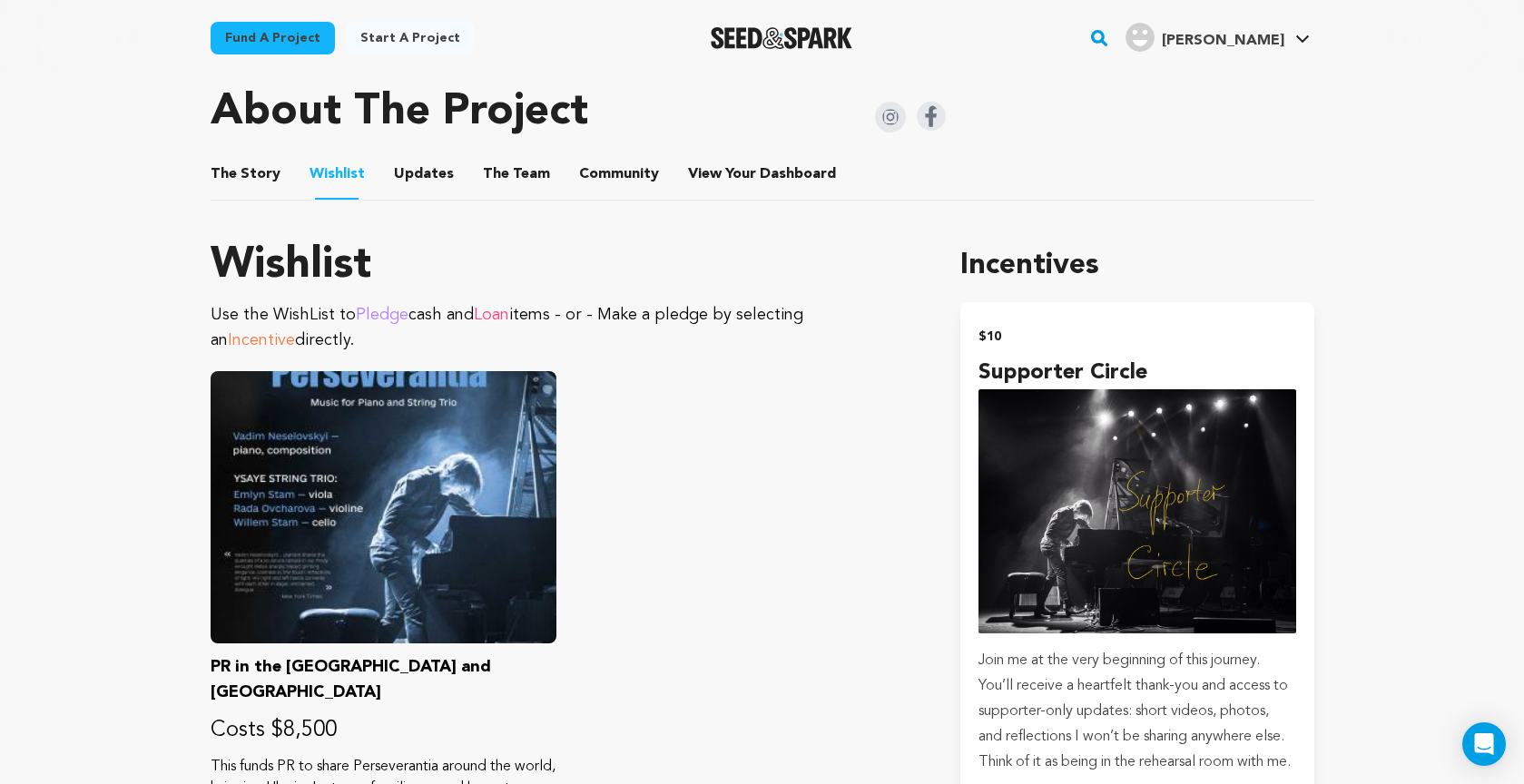
scroll to position [806, 0]
click at [375, 305] on span "Pledge" at bounding box center [382, 313] width 52 height 16
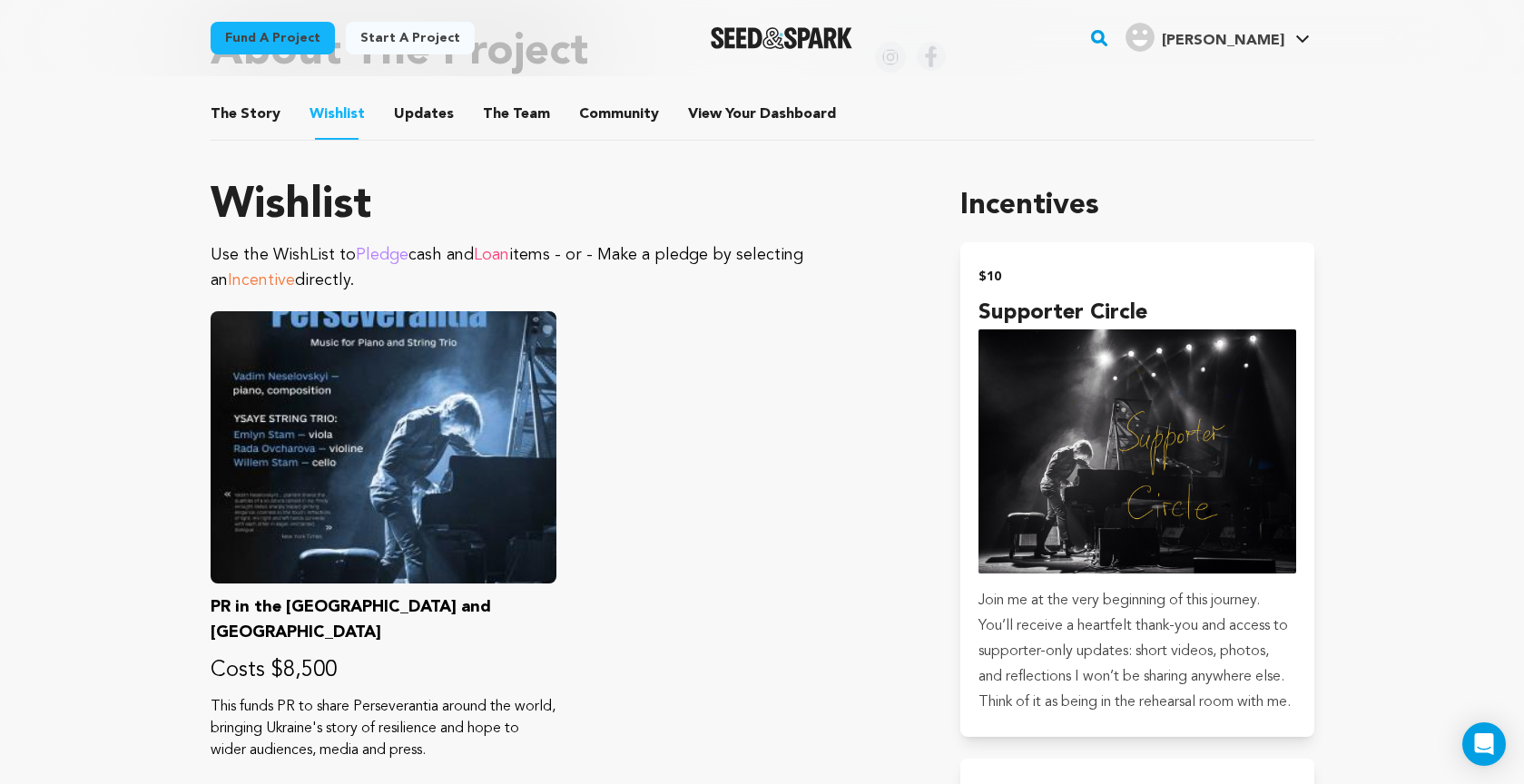
scroll to position [869, 0]
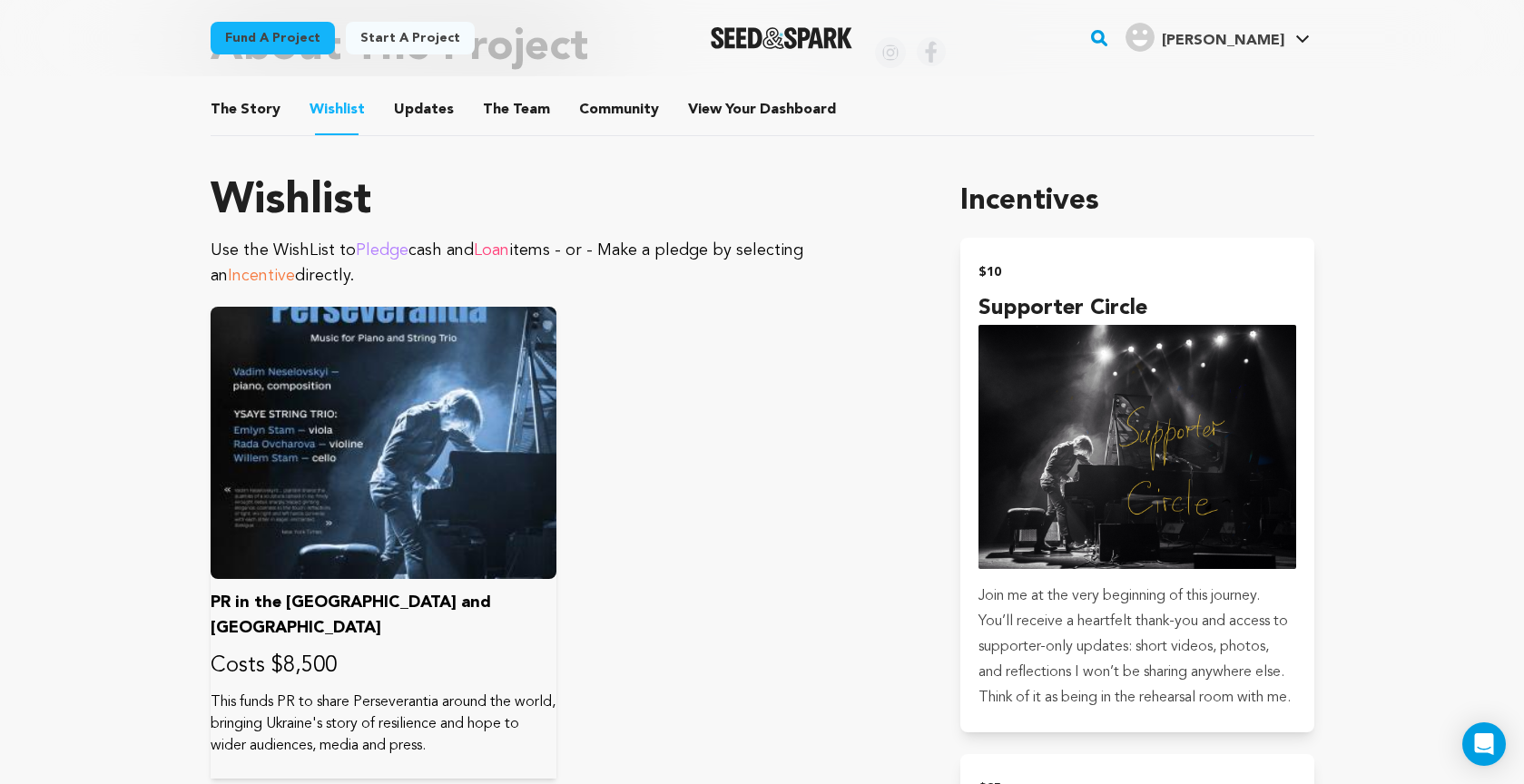
drag, startPoint x: 405, startPoint y: 477, endPoint x: 487, endPoint y: 420, distance: 99.9
click at [406, 477] on div at bounding box center [383, 442] width 346 height 273
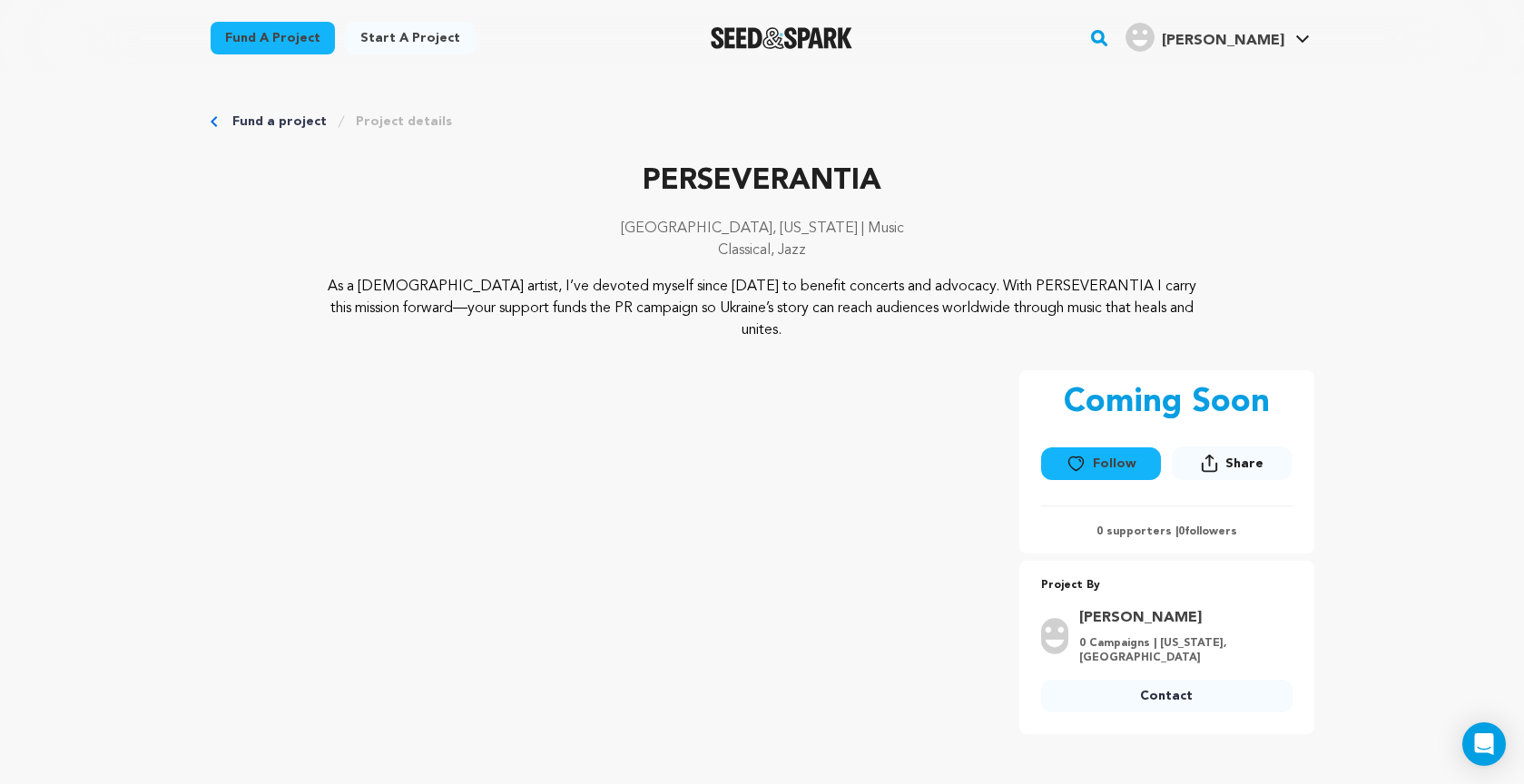
scroll to position [0, 0]
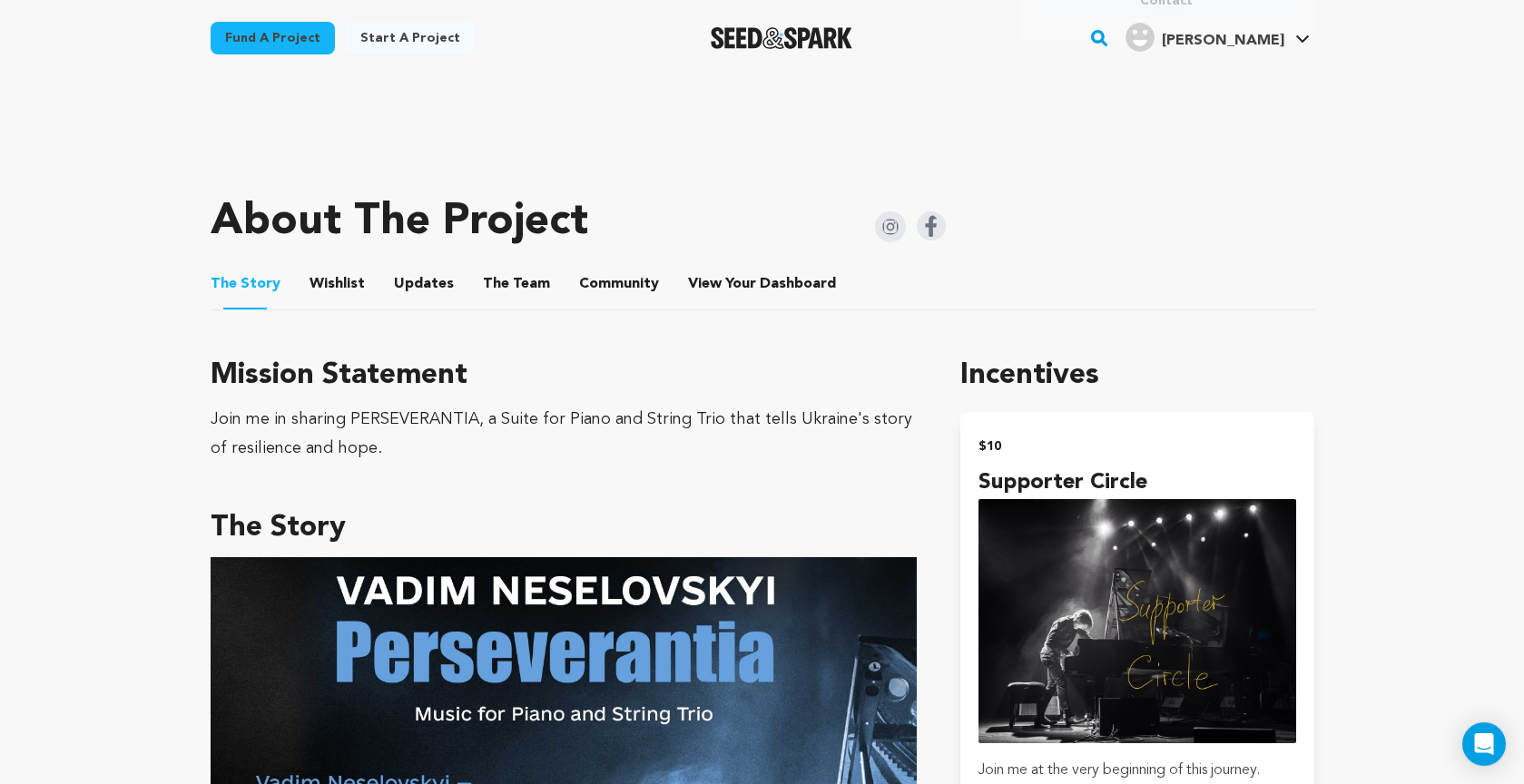
scroll to position [697, 0]
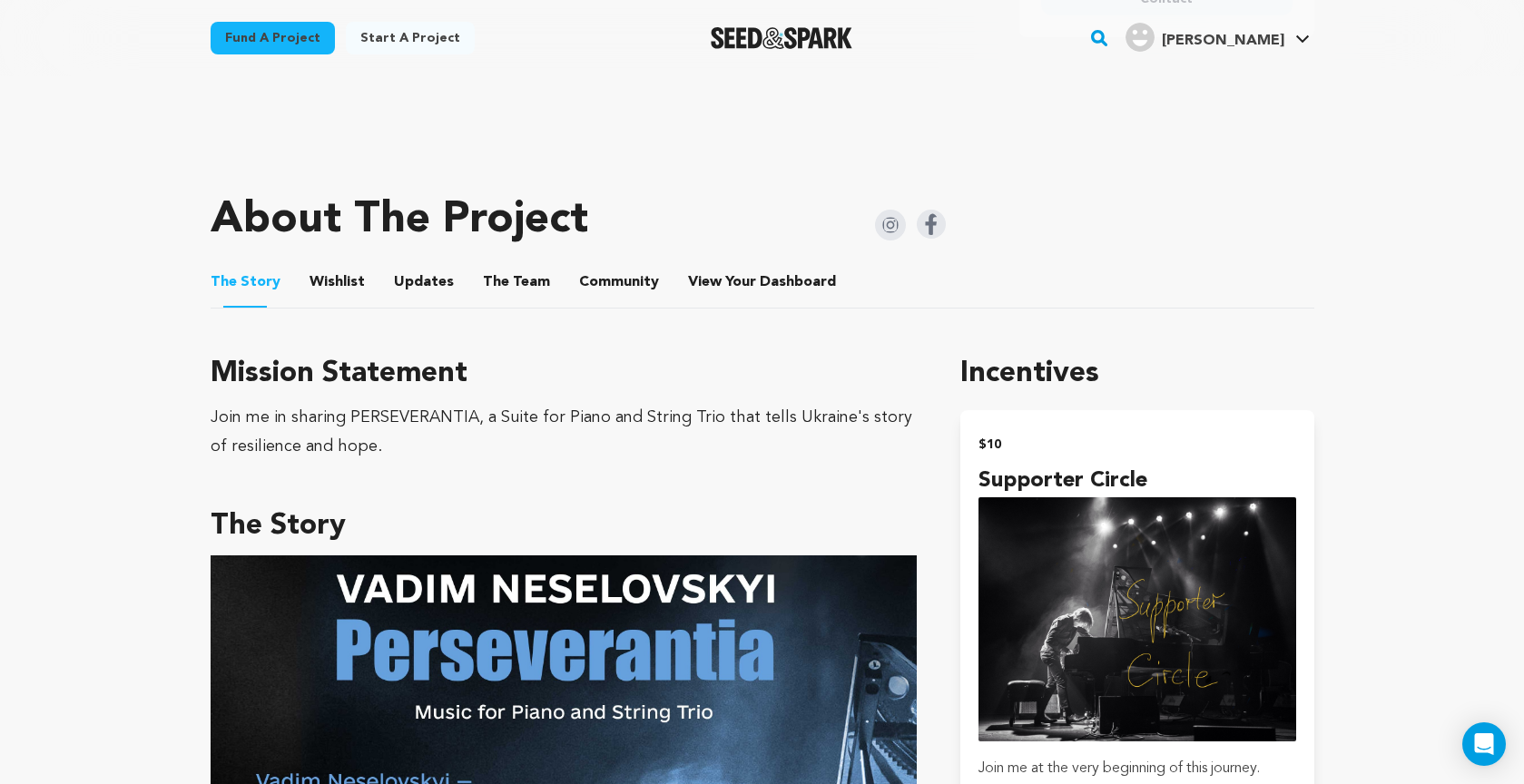
click at [338, 264] on button "Wishlist" at bounding box center [336, 286] width 43 height 43
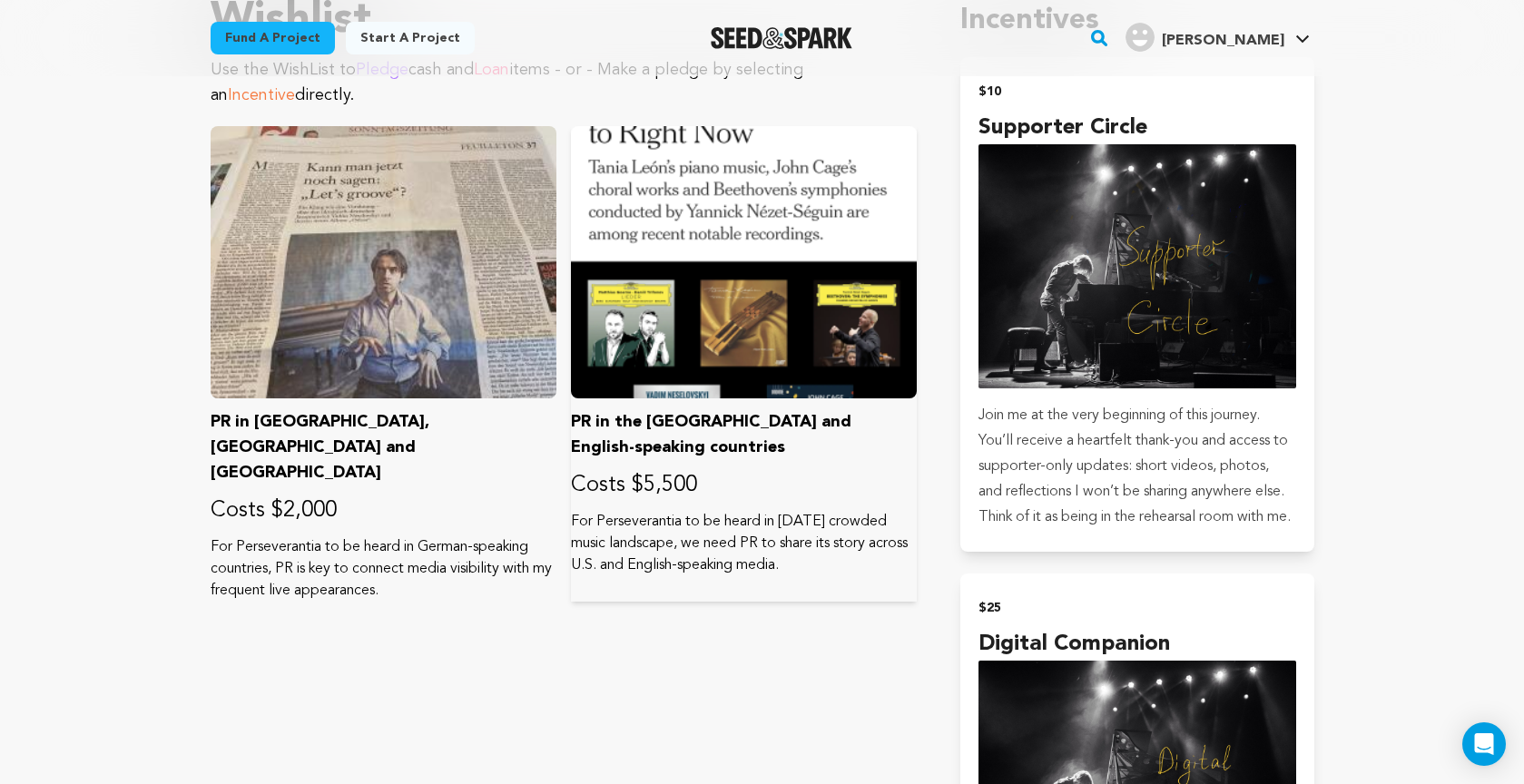
scroll to position [1053, 0]
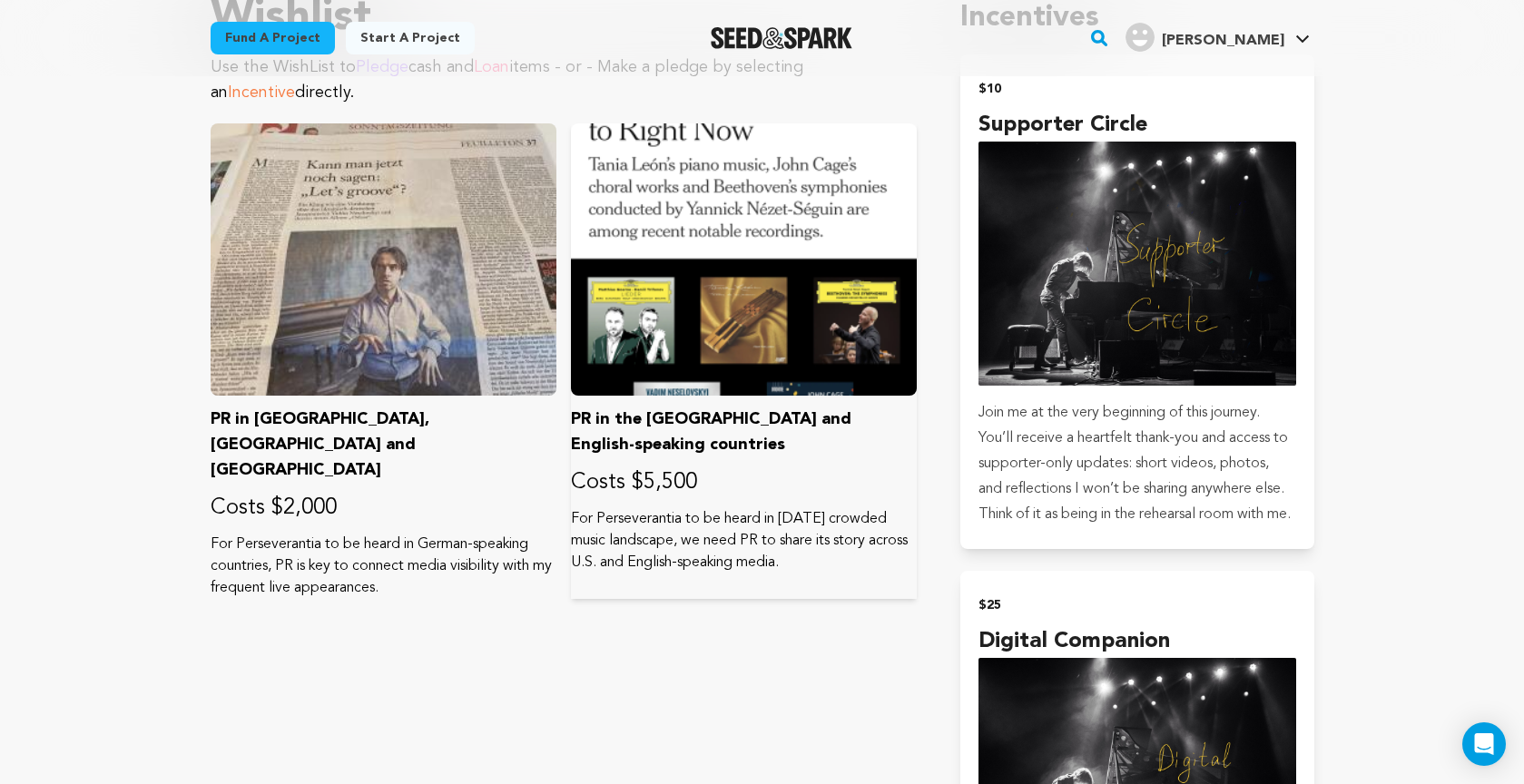
click at [687, 296] on div at bounding box center [743, 259] width 346 height 273
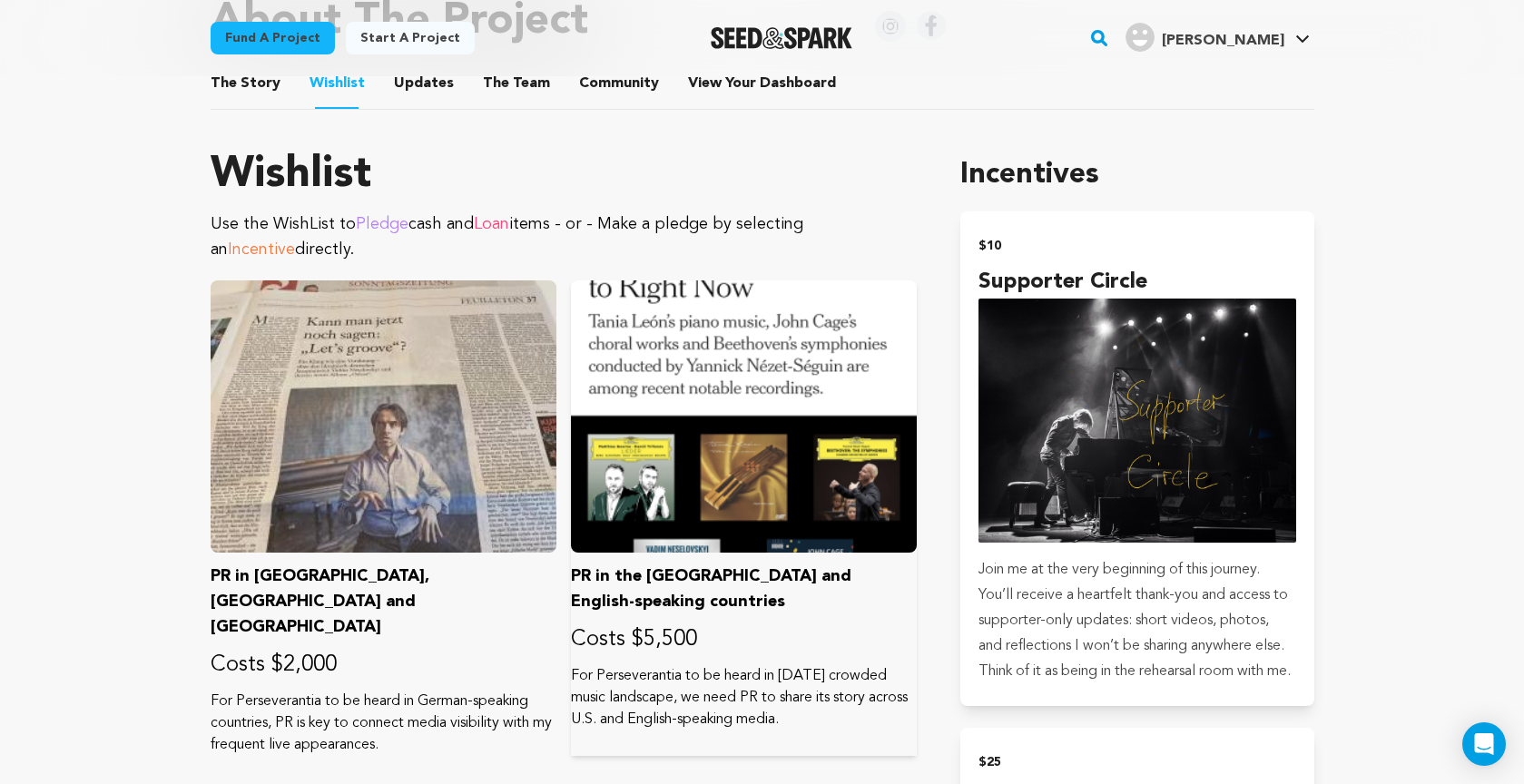
scroll to position [888, 0]
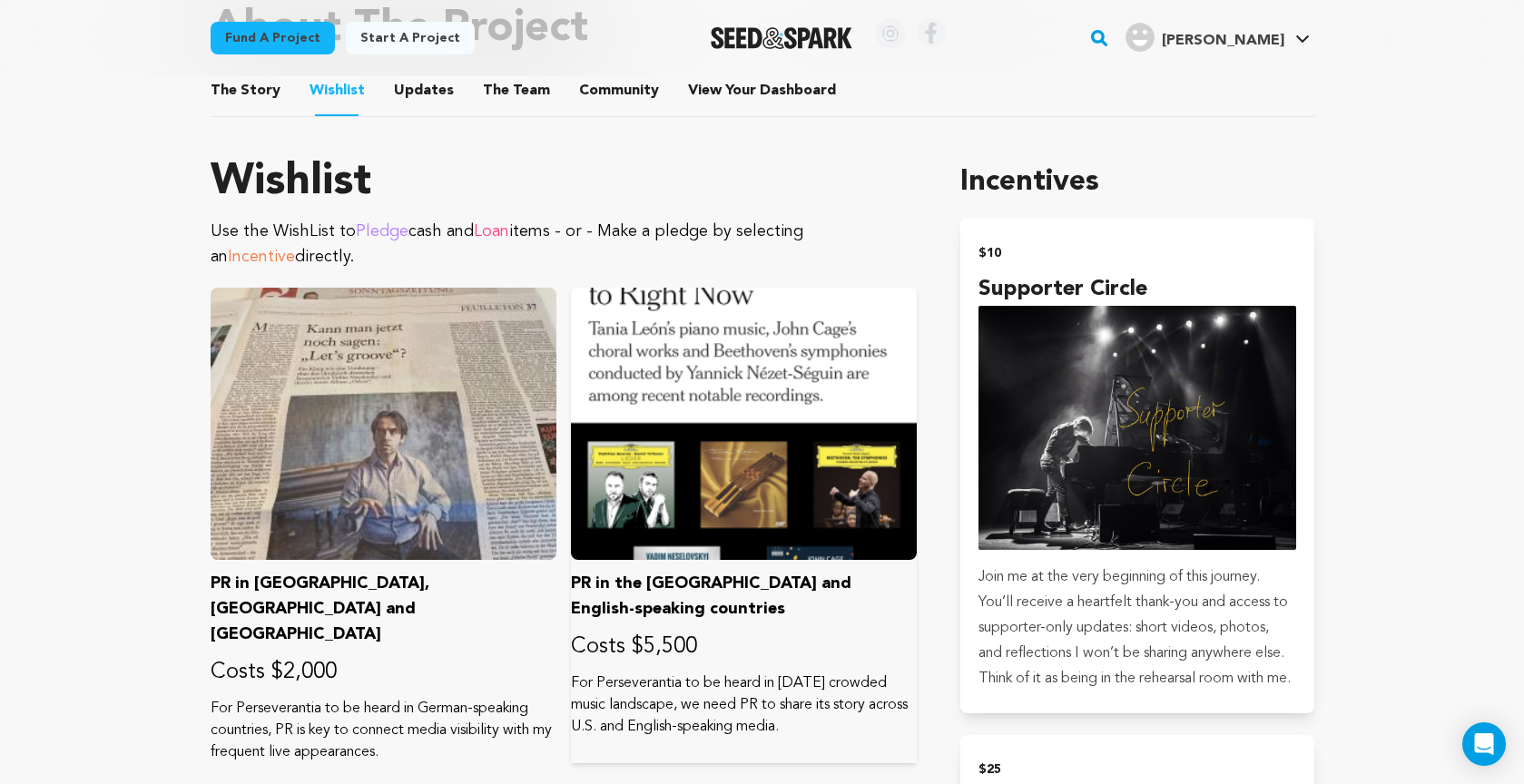
click at [823, 570] on p "PR in the [GEOGRAPHIC_DATA] and English-speaking countries" at bounding box center [743, 596] width 346 height 51
click at [748, 673] on p "For Perseverantia to be heard in [DATE] crowded music landscape, we need PR to …" at bounding box center [743, 705] width 346 height 66
click at [655, 570] on p "PR in the [GEOGRAPHIC_DATA] and English-speaking countries" at bounding box center [743, 596] width 346 height 51
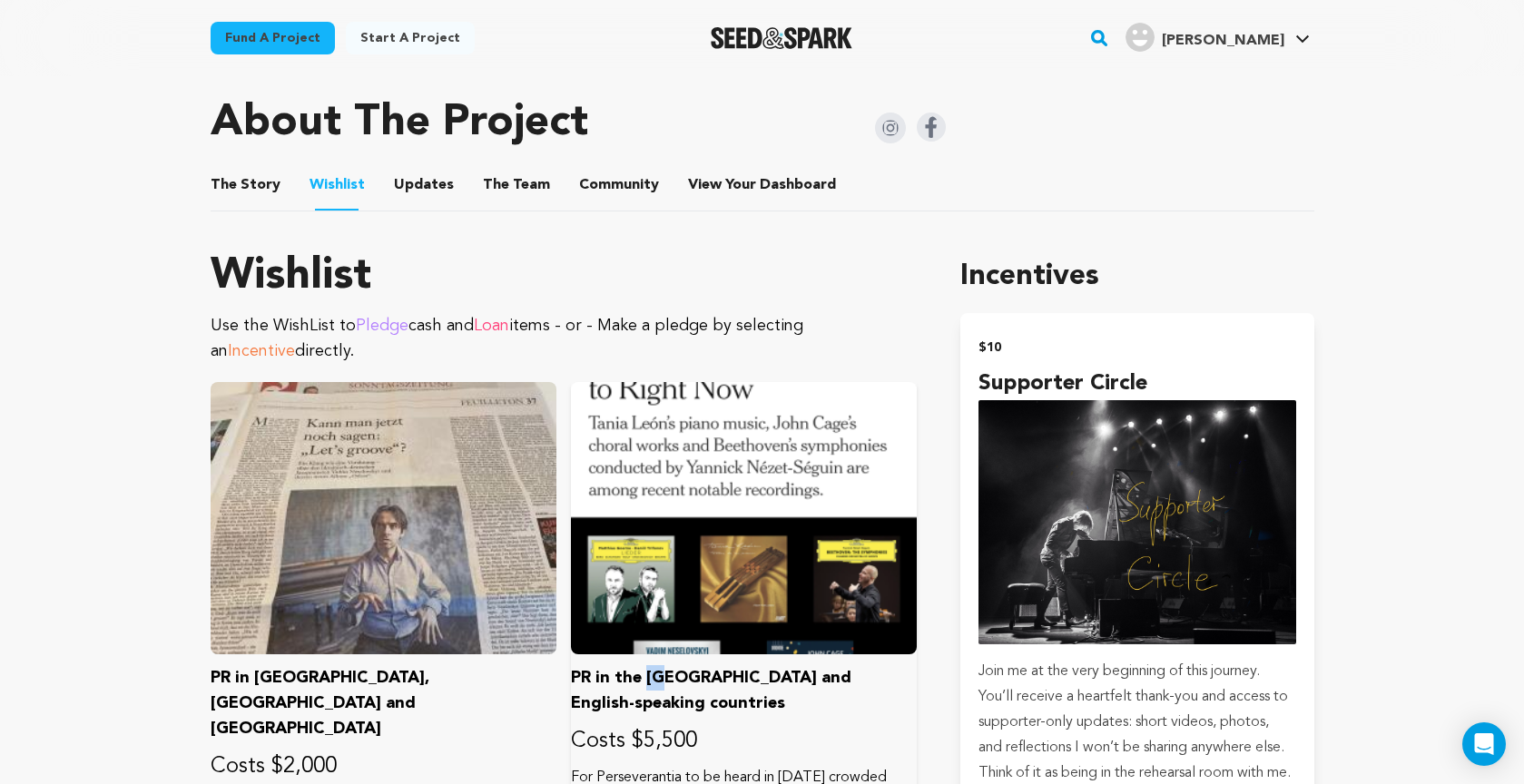
scroll to position [737, 0]
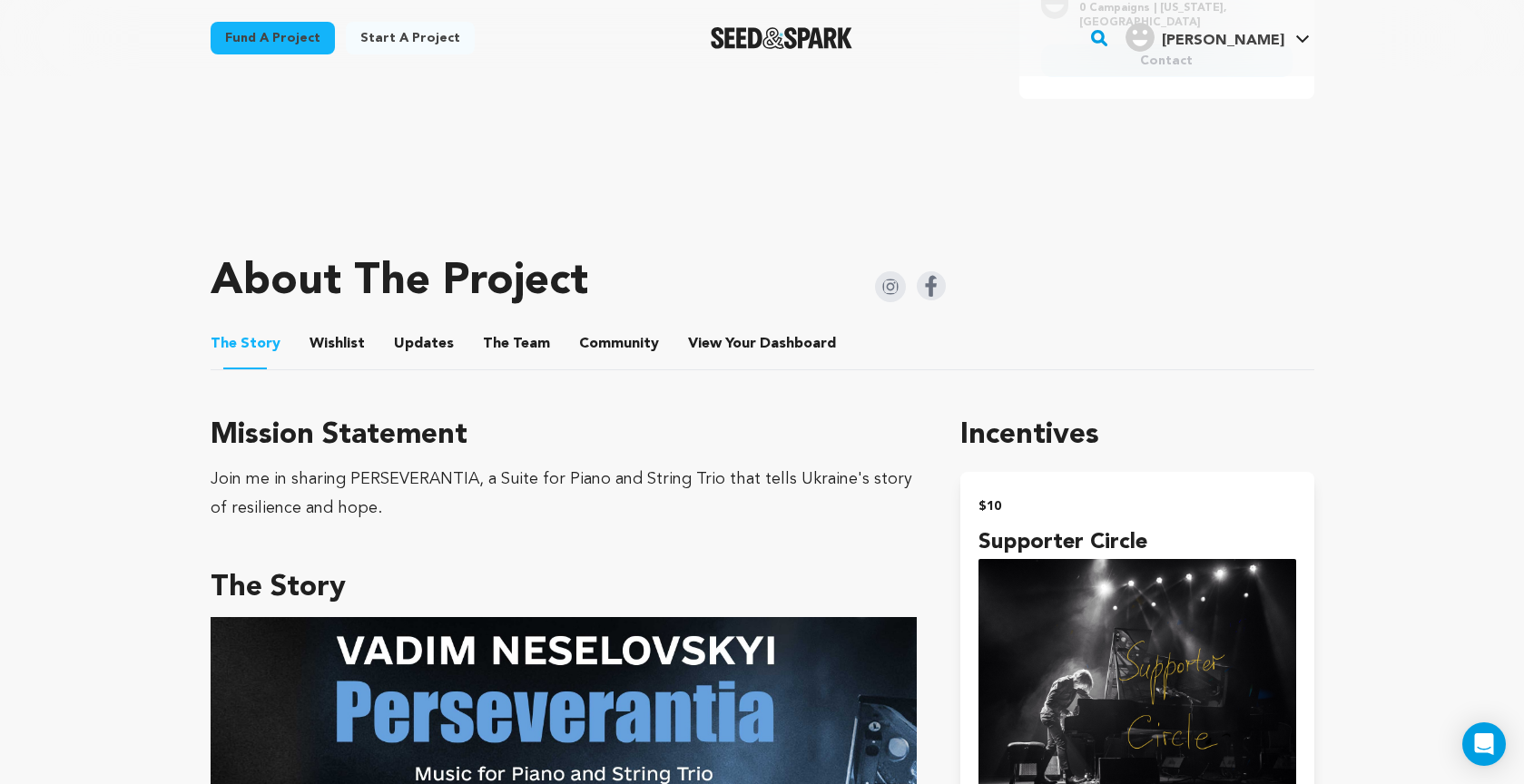
scroll to position [632, 0]
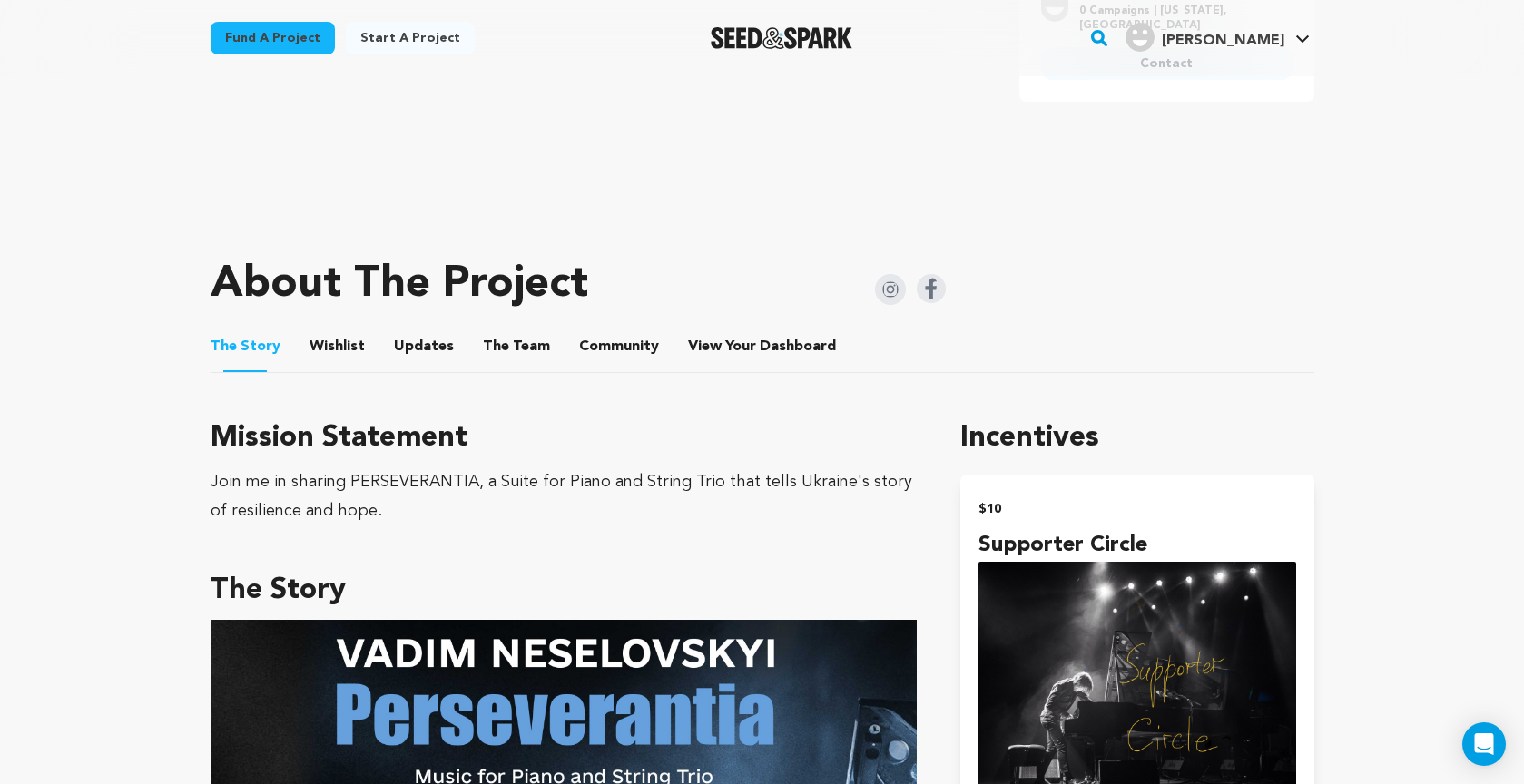
click at [331, 329] on button "Wishlist" at bounding box center [336, 350] width 43 height 43
